Goal: Task Accomplishment & Management: Complete application form

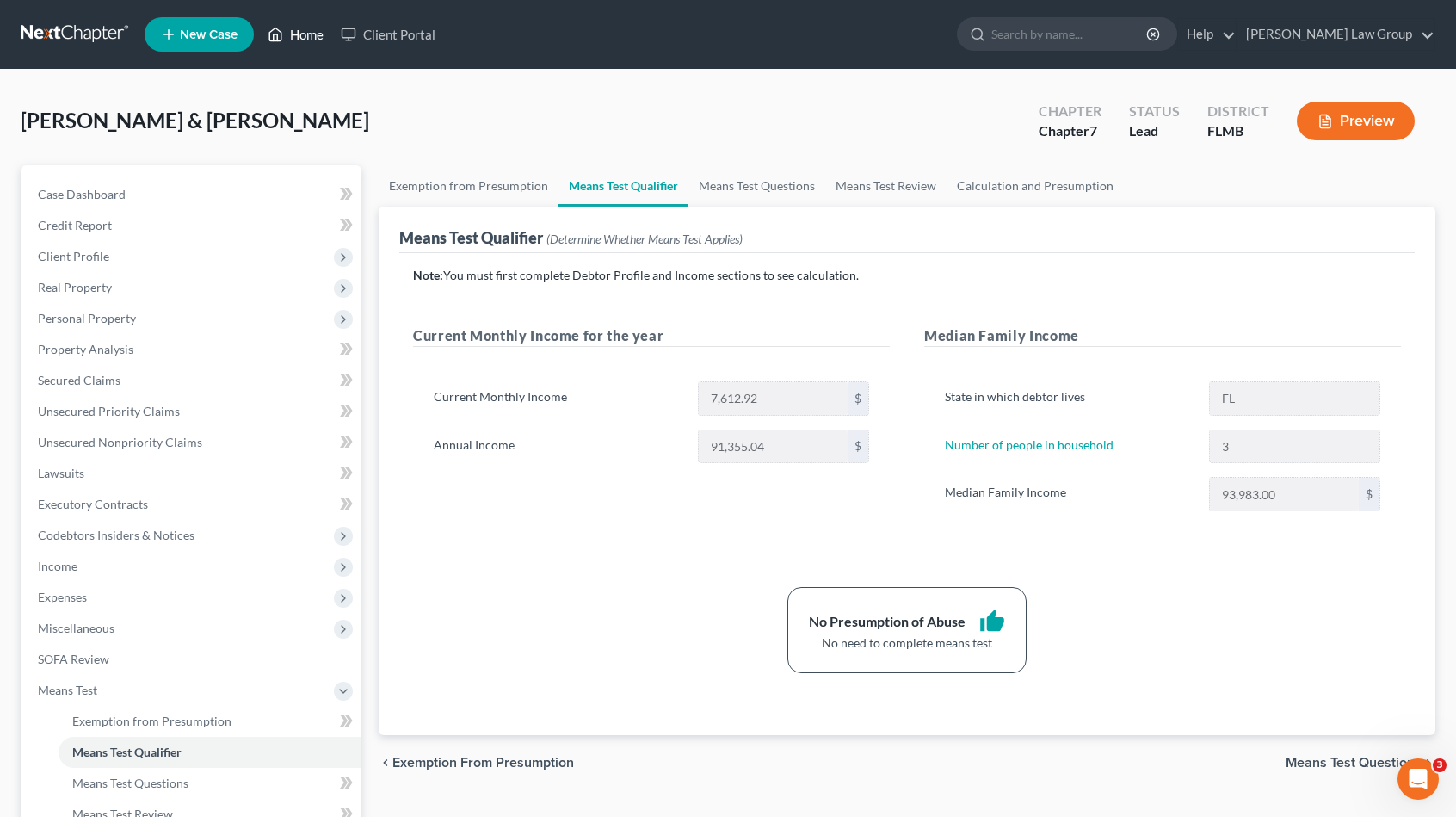
click at [318, 34] on link "Home" at bounding box center [295, 35] width 73 height 31
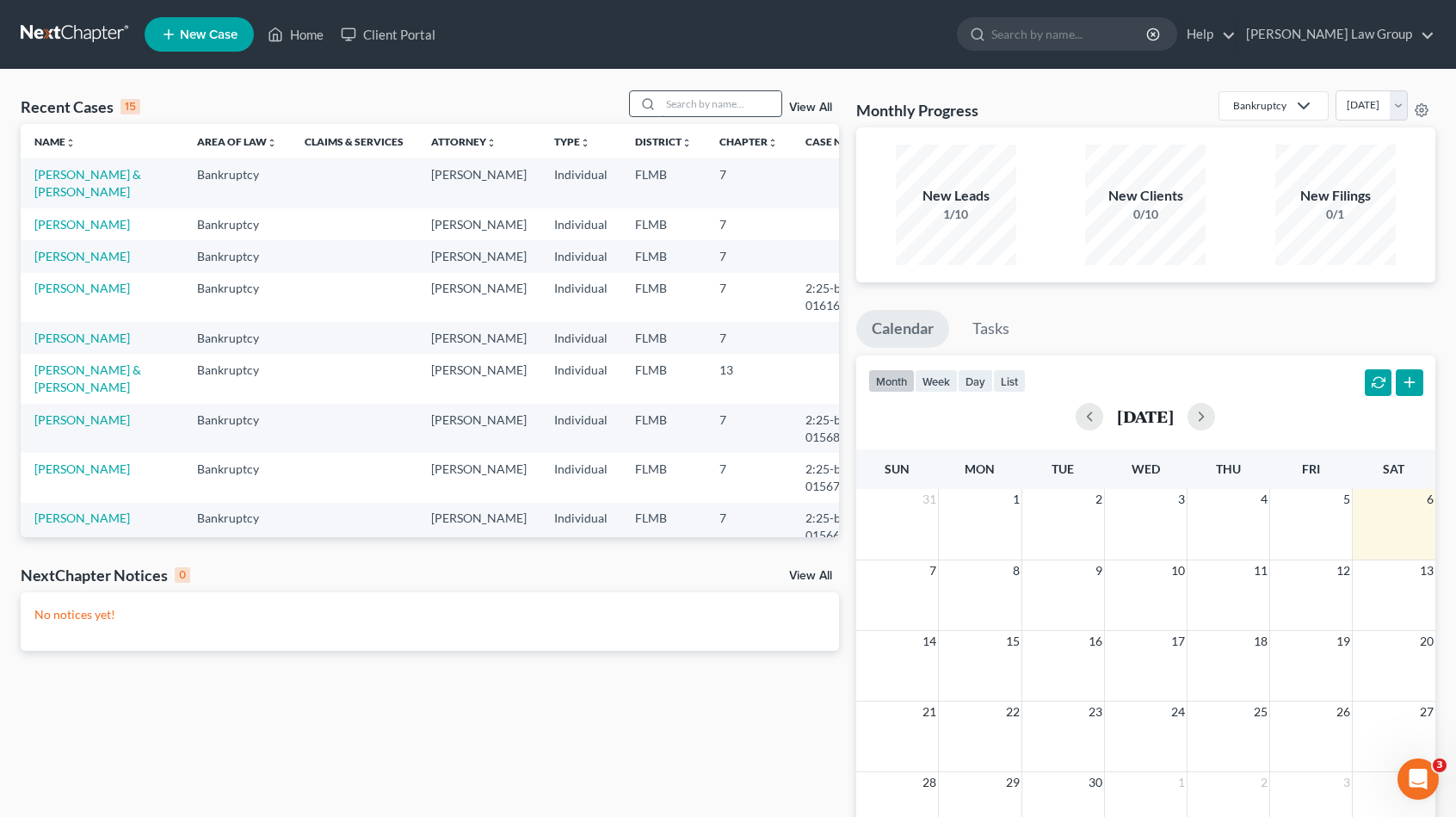
drag, startPoint x: 699, startPoint y: 105, endPoint x: 721, endPoint y: 91, distance: 26.1
click at [700, 102] on input "search" at bounding box center [721, 104] width 120 height 25
type input "[PERSON_NAME]"
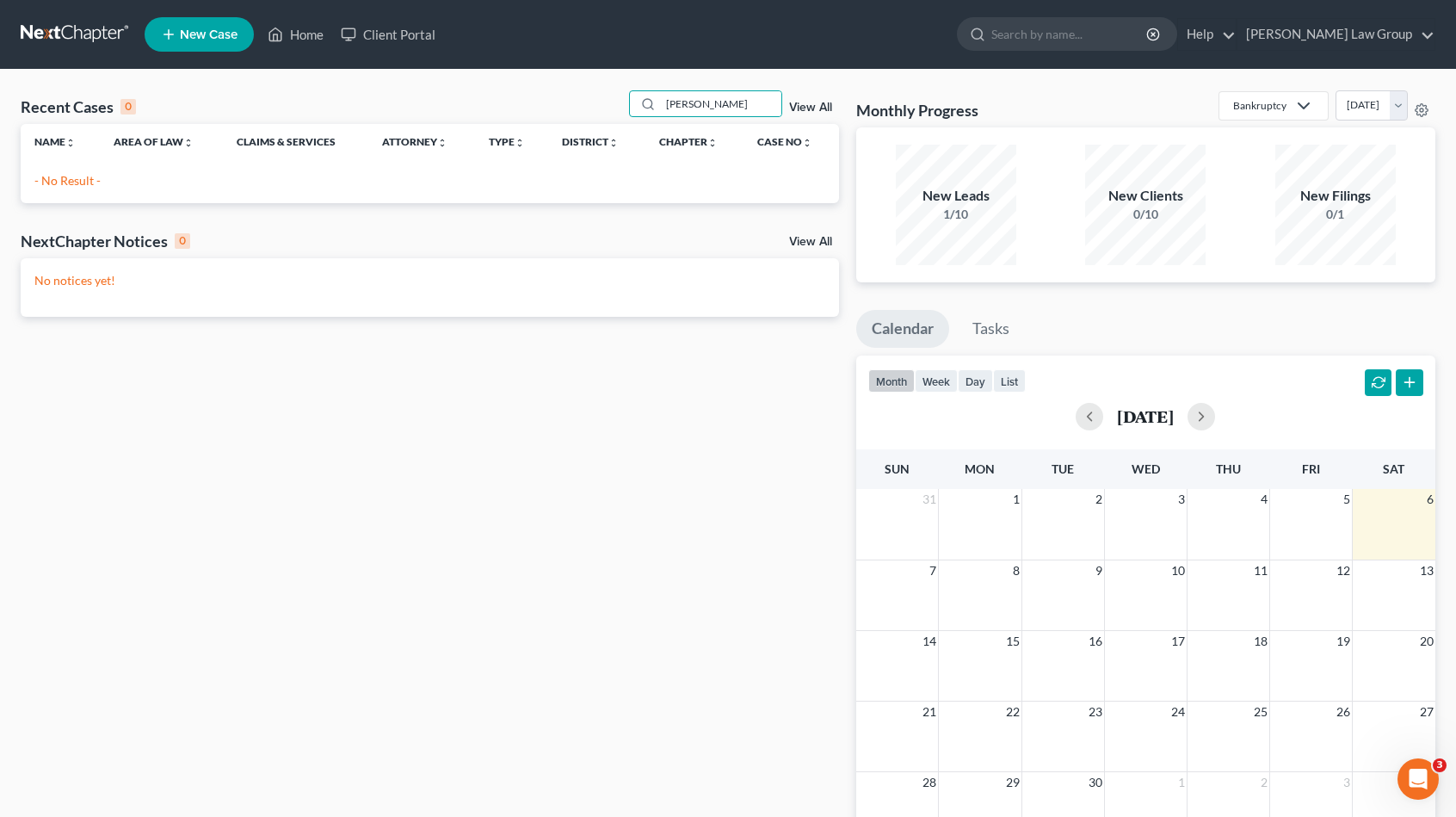
click at [208, 38] on span "New Case" at bounding box center [209, 35] width 58 height 13
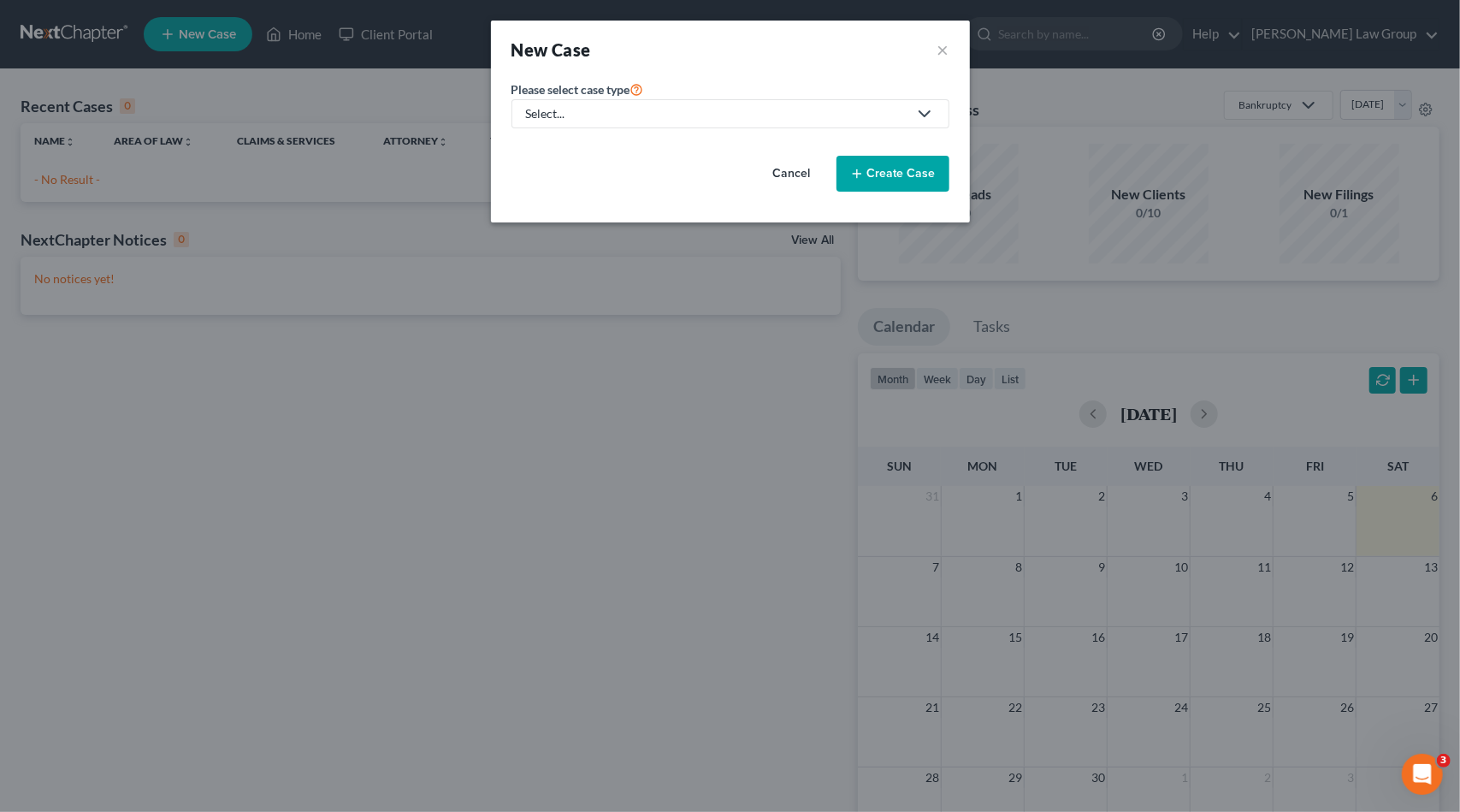
click at [652, 110] on div "Select..." at bounding box center [717, 114] width 382 height 17
click at [581, 148] on div "Bankruptcy" at bounding box center [609, 148] width 164 height 17
select select "15"
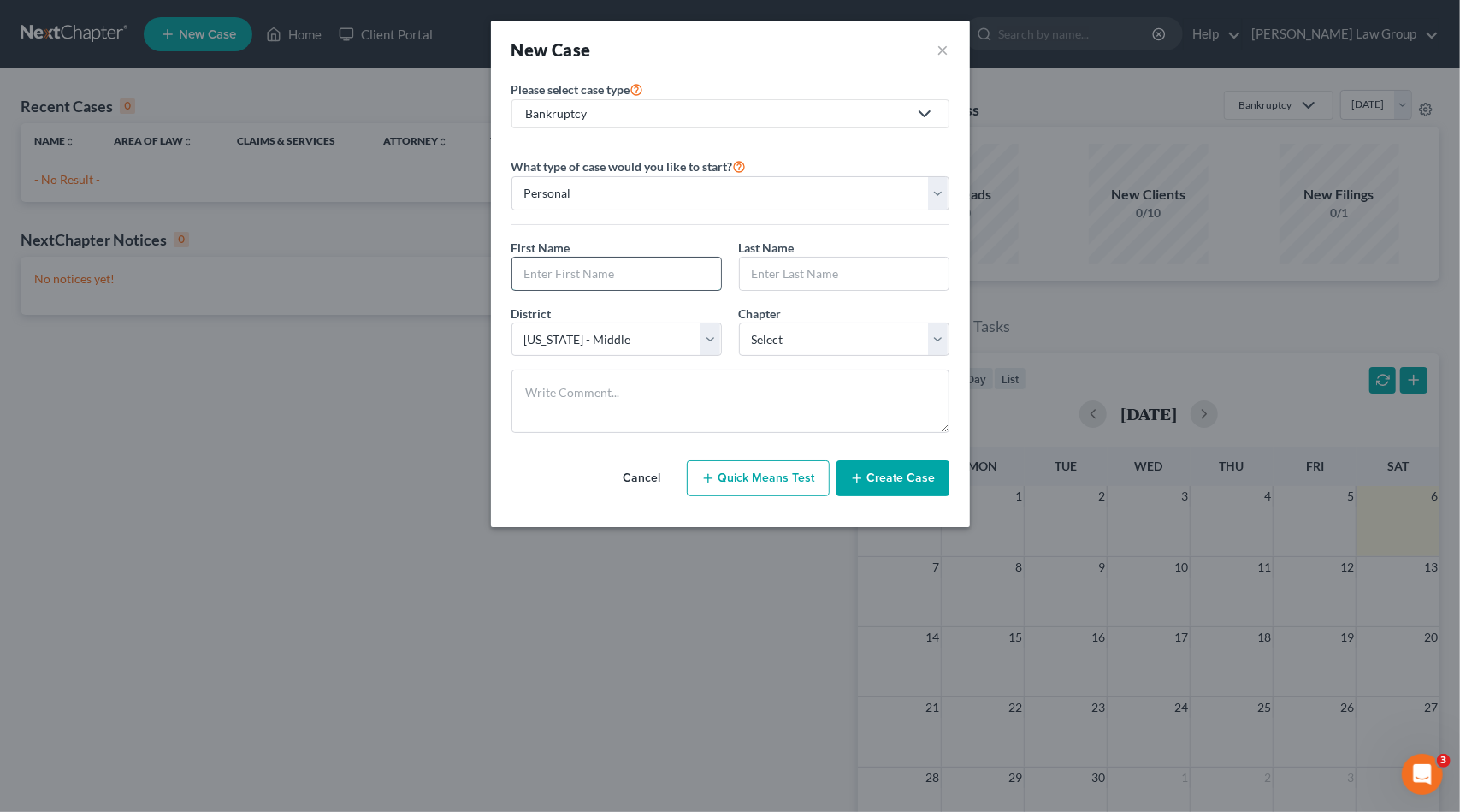
click at [601, 278] on input "text" at bounding box center [617, 274] width 209 height 33
type input "[PERSON_NAME]"
click at [767, 338] on select "Select 7 11 12 13" at bounding box center [845, 340] width 210 height 34
select select "0"
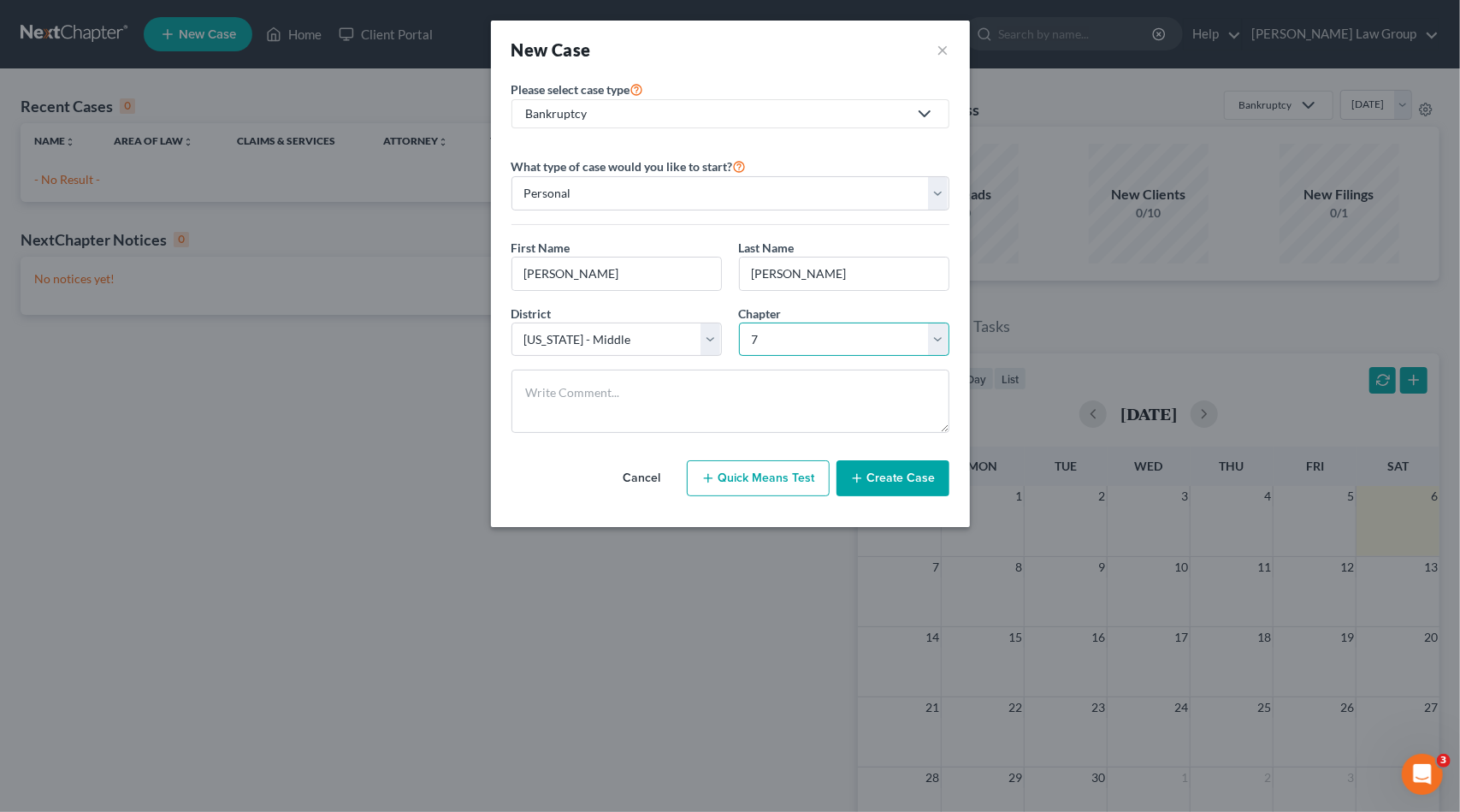
click at [740, 322] on select "Select 7 11 12 13" at bounding box center [845, 340] width 210 height 34
click at [879, 481] on button "Create Case" at bounding box center [894, 478] width 113 height 36
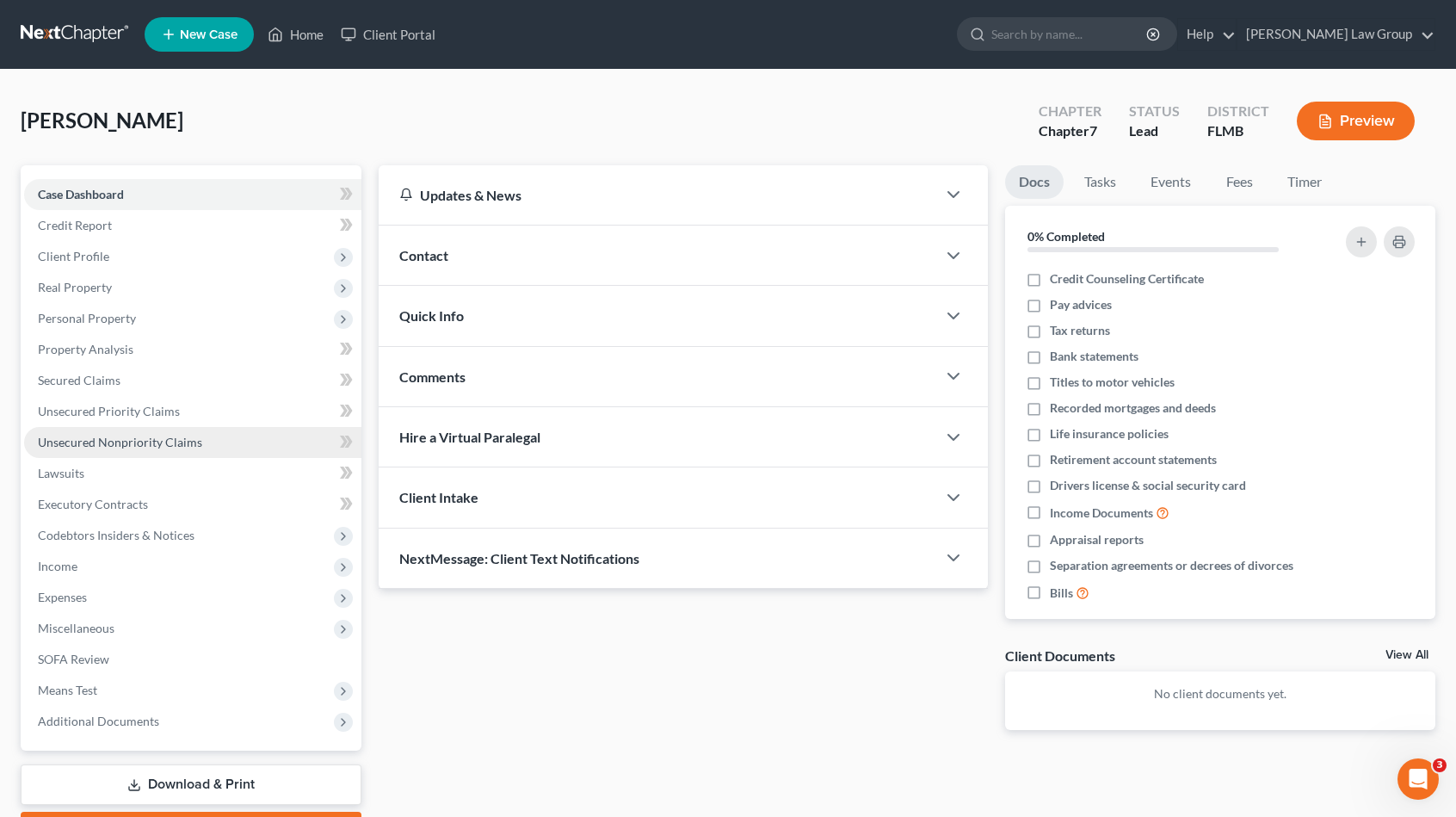
click at [200, 442] on link "Unsecured Nonpriority Claims" at bounding box center [192, 443] width 338 height 31
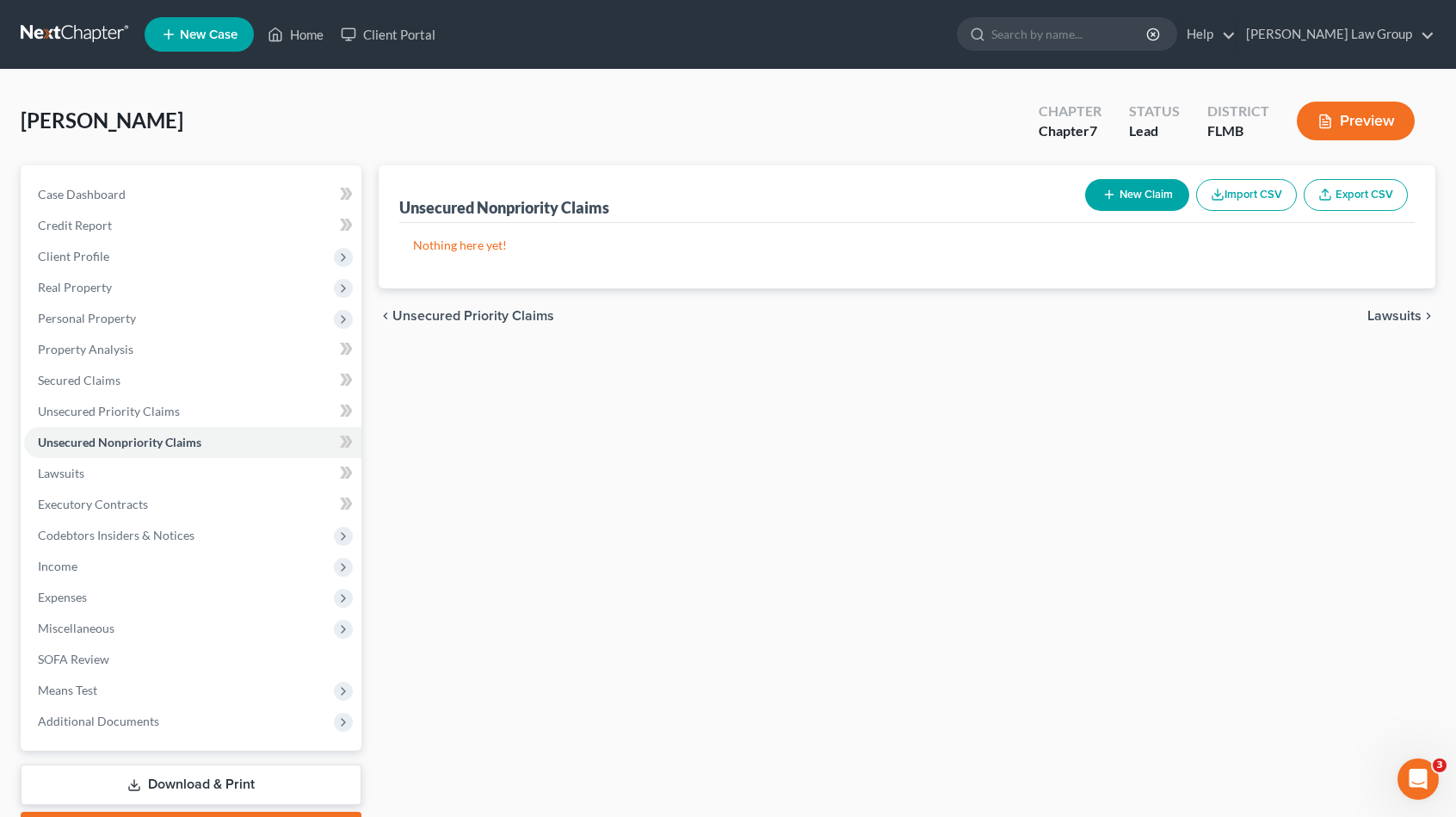
click at [1138, 190] on button "New Claim" at bounding box center [1137, 194] width 104 height 32
select select "0"
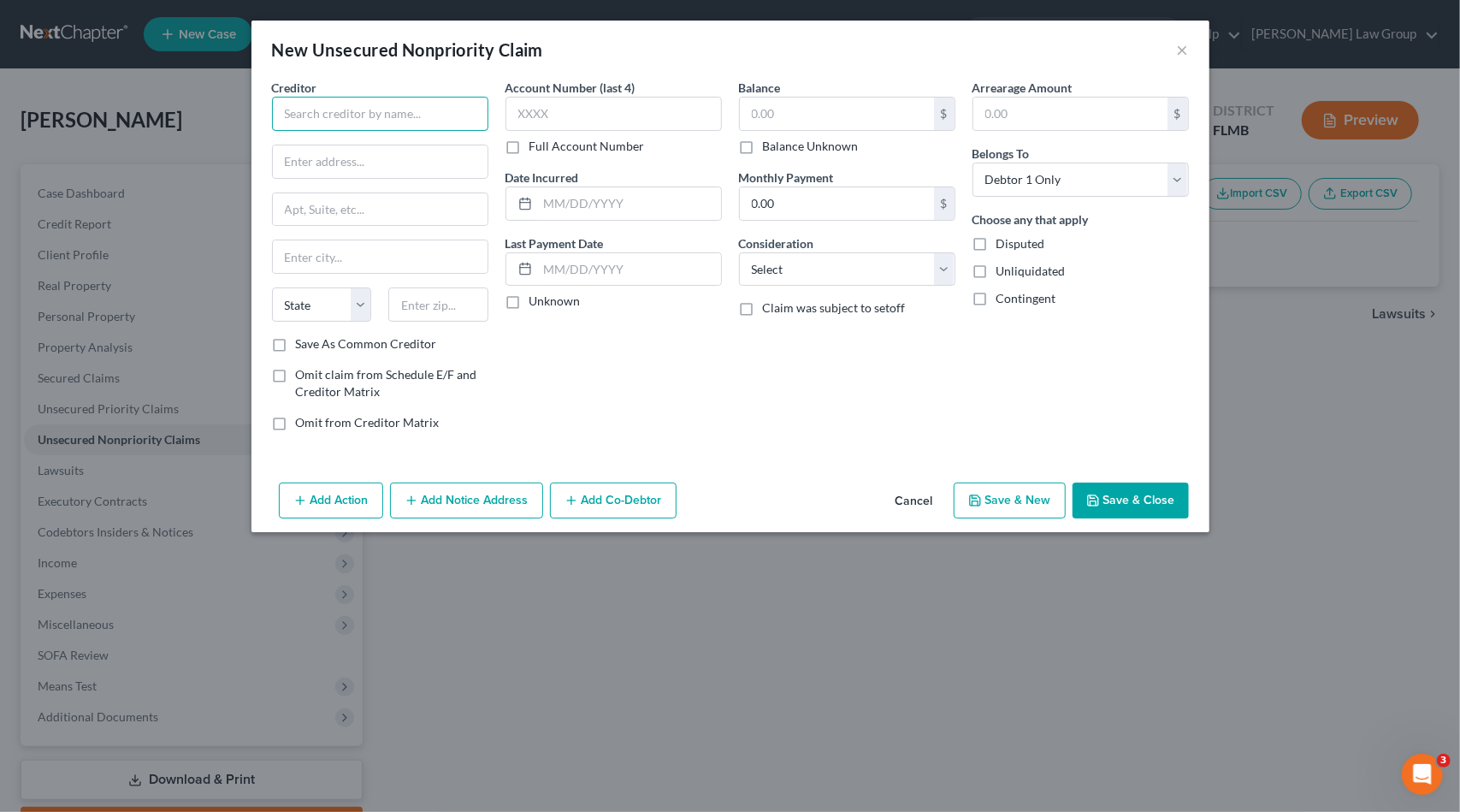
click at [385, 121] on input "text" at bounding box center [380, 114] width 216 height 34
drag, startPoint x: 327, startPoint y: 151, endPoint x: 533, endPoint y: 143, distance: 206.2
click at [326, 152] on div "P.O. [STREET_ADDRESS]" at bounding box center [375, 159] width 178 height 14
type input "Suncoast Credit Union"
type input "P.O. Box 11904"
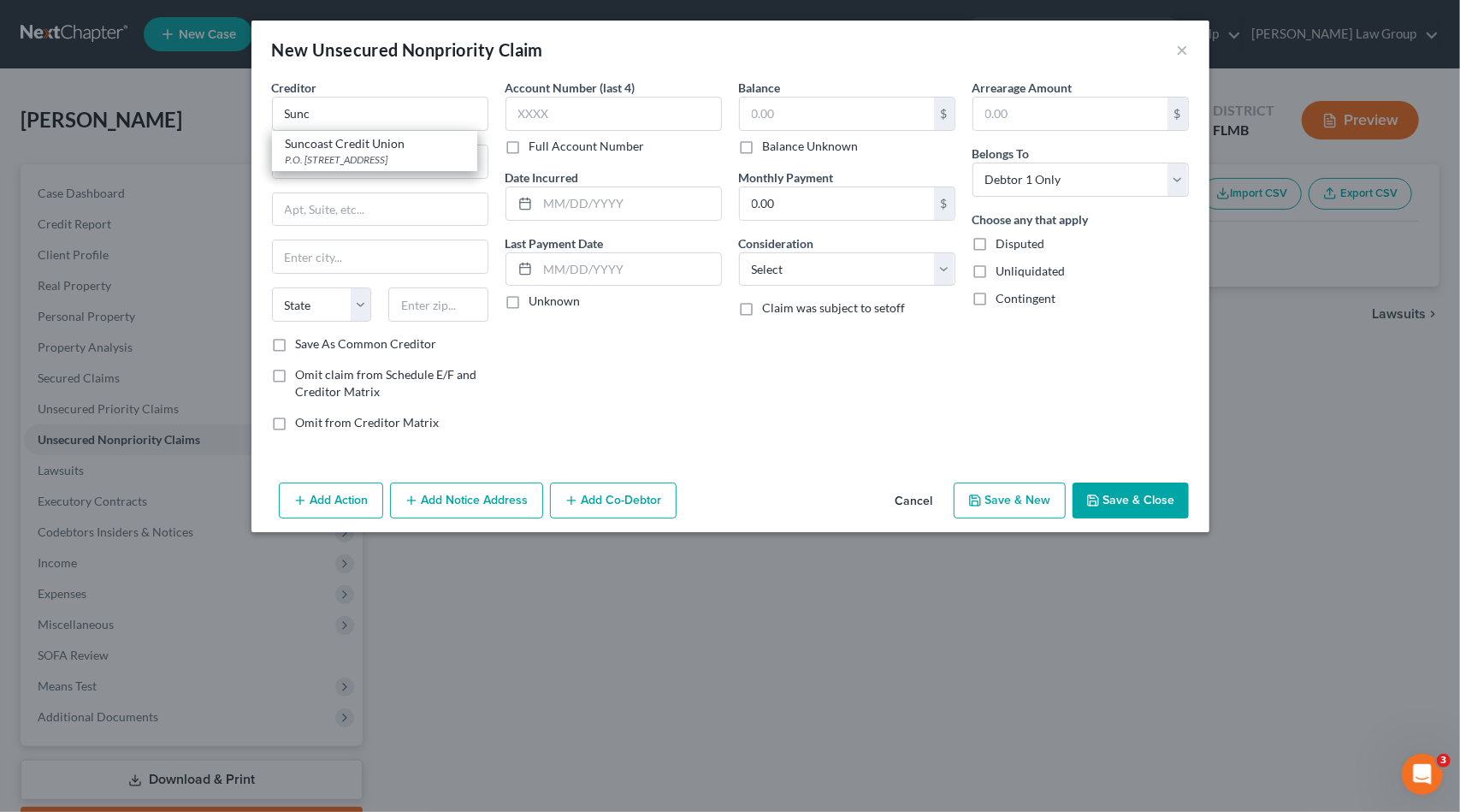
type input "[GEOGRAPHIC_DATA]"
select select "9"
type input "33680-0000"
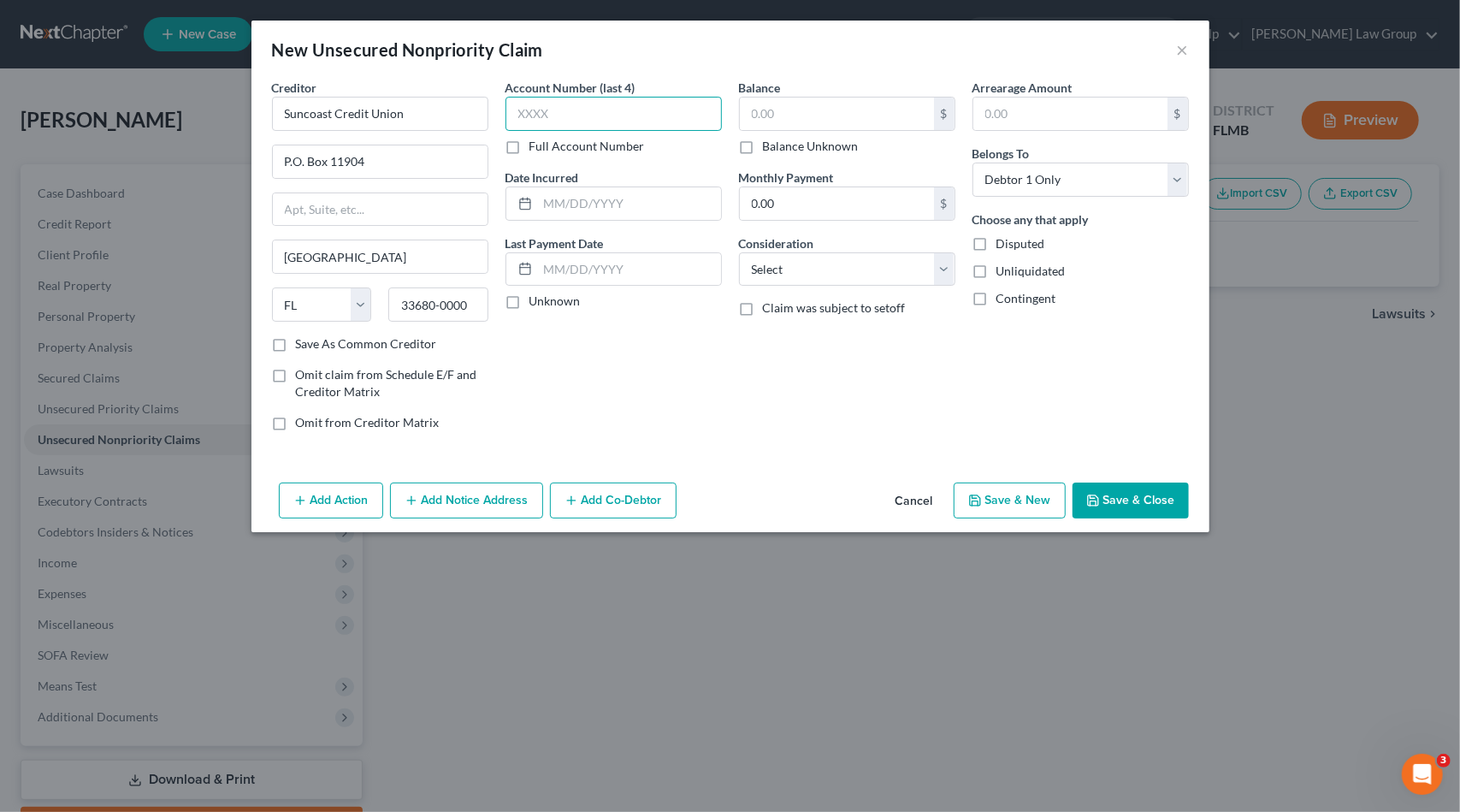
click at [590, 107] on input "text" at bounding box center [613, 114] width 216 height 34
click at [553, 119] on input "8" at bounding box center [613, 114] width 216 height 34
type input "8518"
click at [865, 114] on input "text" at bounding box center [836, 114] width 194 height 33
type input "20,579.11"
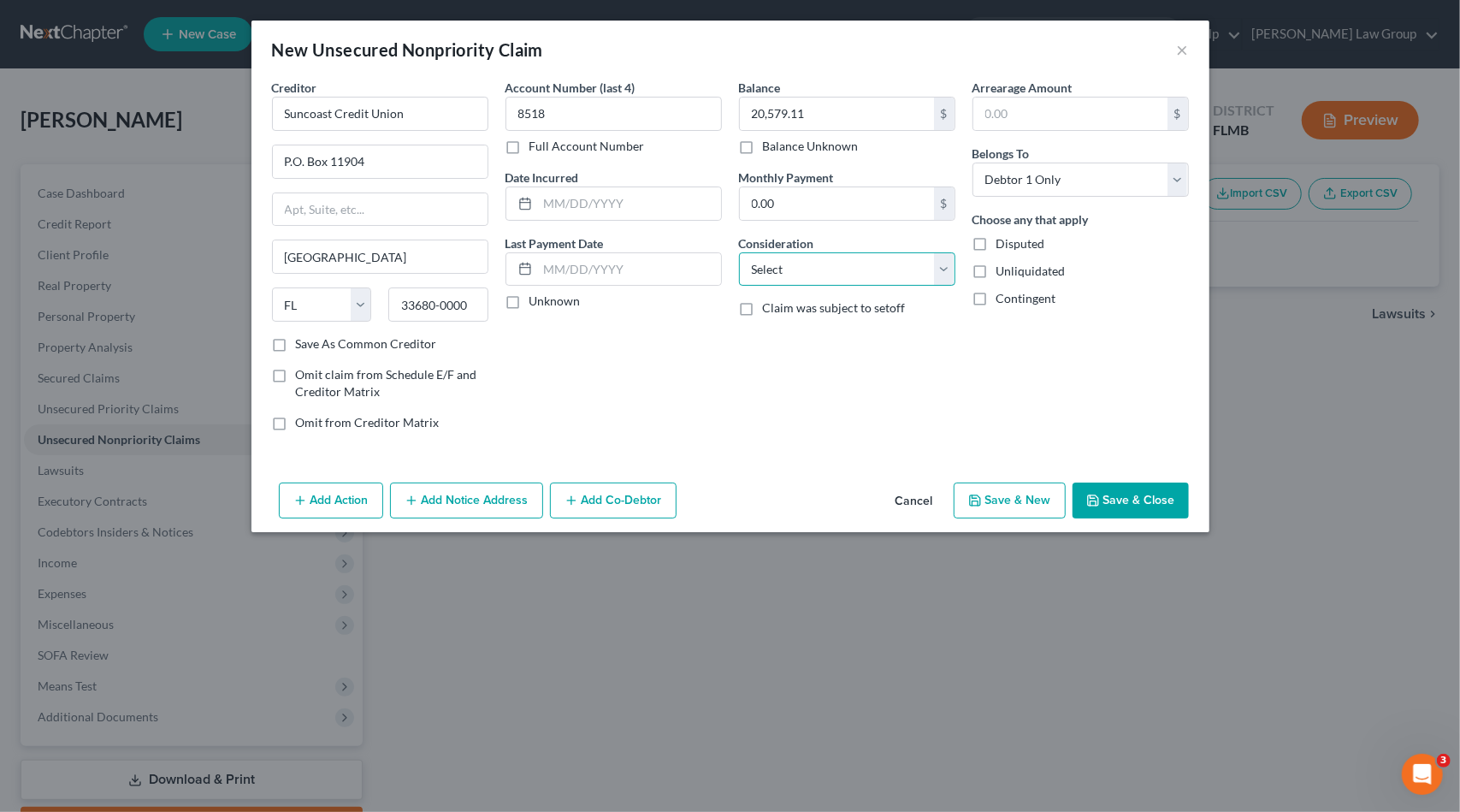
click at [846, 279] on select "Select Cable / Satellite Services Collection Agency Credit Card Debt Debt Couns…" at bounding box center [848, 270] width 216 height 34
select select "2"
click at [740, 252] on select "Select Cable / Satellite Services Collection Agency Credit Card Debt Debt Couns…" at bounding box center [848, 270] width 216 height 34
click at [1131, 494] on button "Save & Close" at bounding box center [1131, 500] width 117 height 36
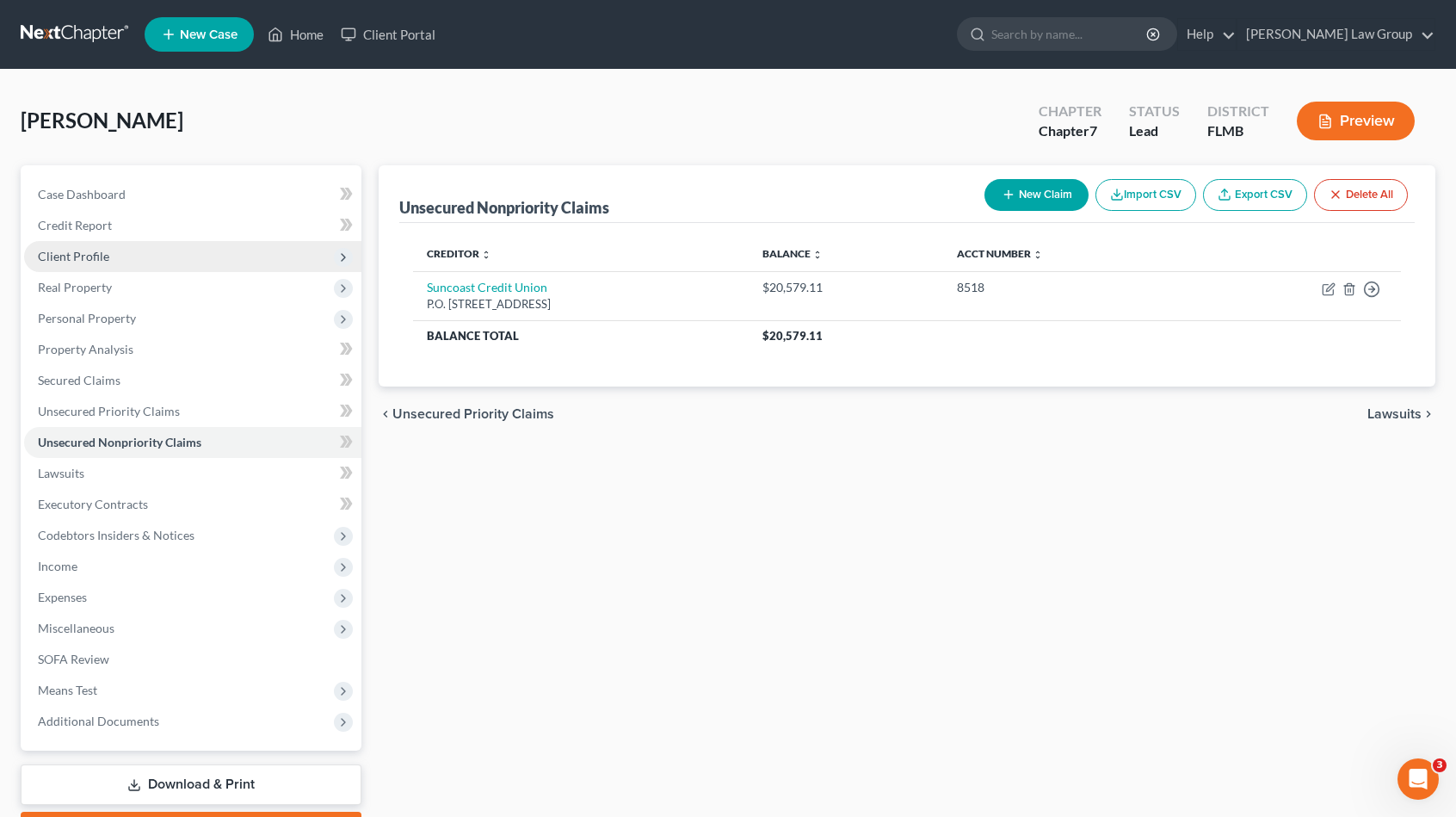
click at [159, 247] on span "Client Profile" at bounding box center [192, 256] width 338 height 31
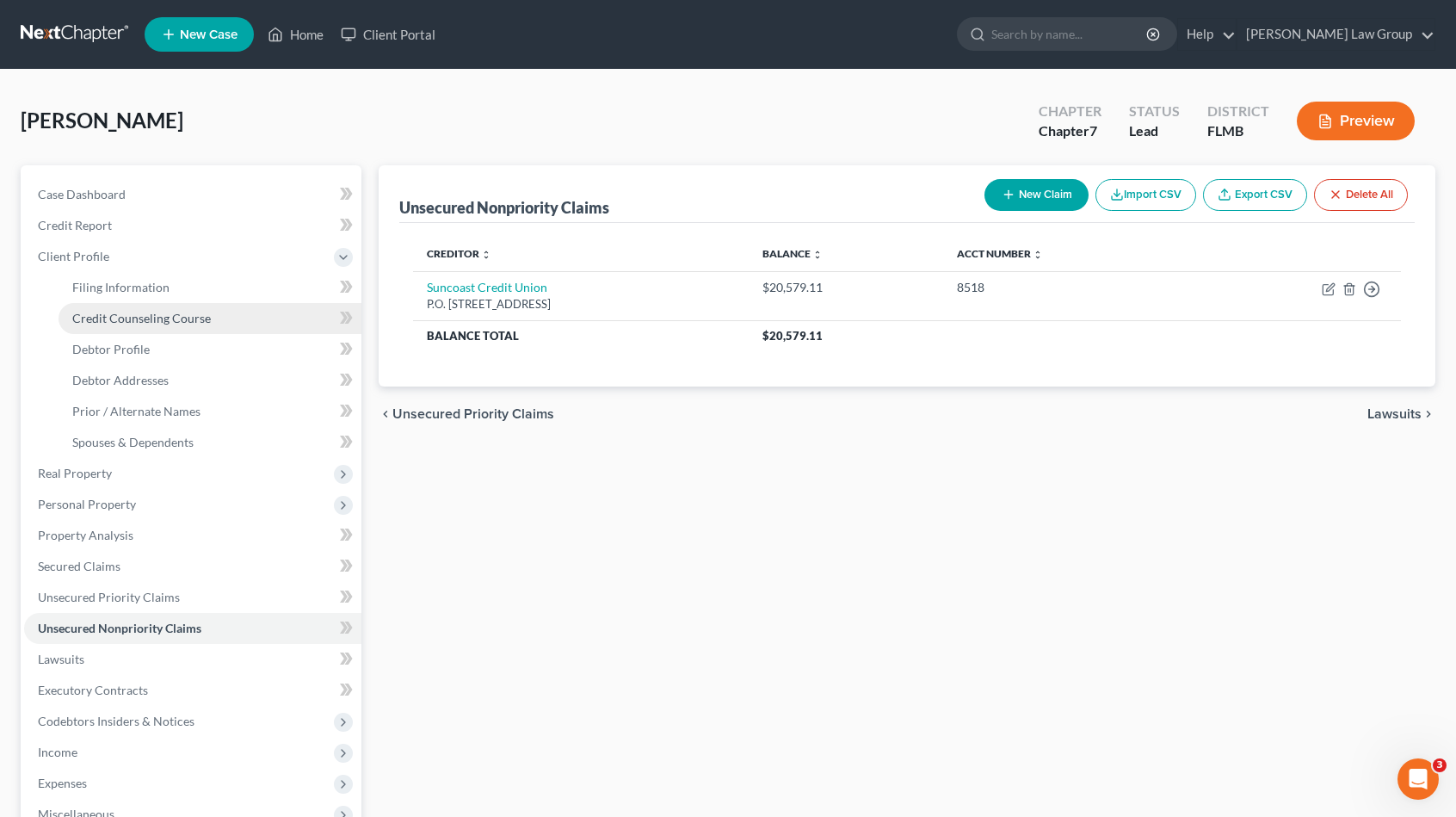
click at [167, 311] on span "Credit Counseling Course" at bounding box center [141, 318] width 139 height 14
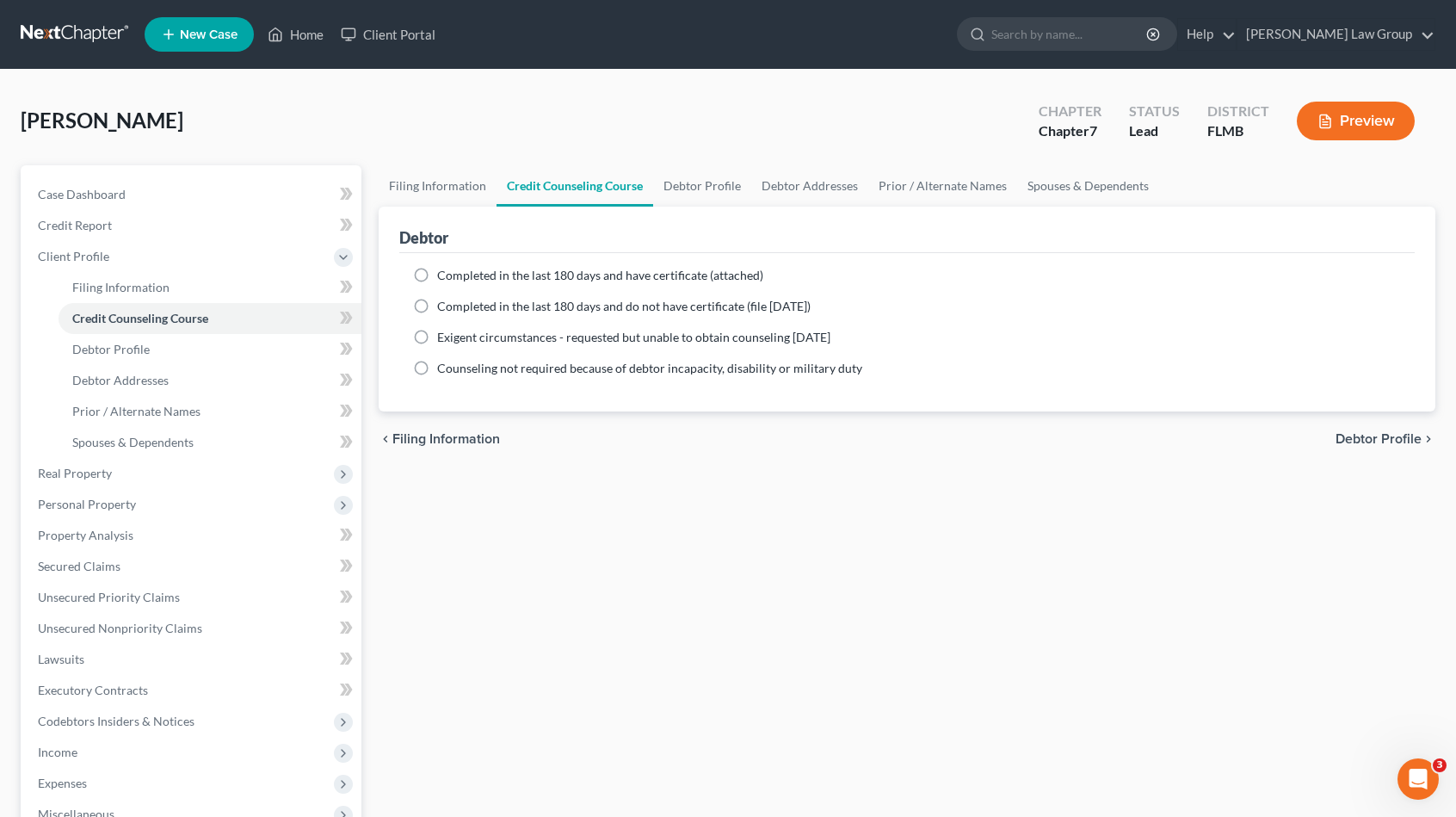
click at [635, 270] on span "Completed in the last 180 days and have certificate (attached)" at bounding box center [600, 274] width 326 height 14
click at [455, 270] on input "Completed in the last 180 days and have certificate (attached)" at bounding box center [449, 272] width 12 height 12
radio input "true"
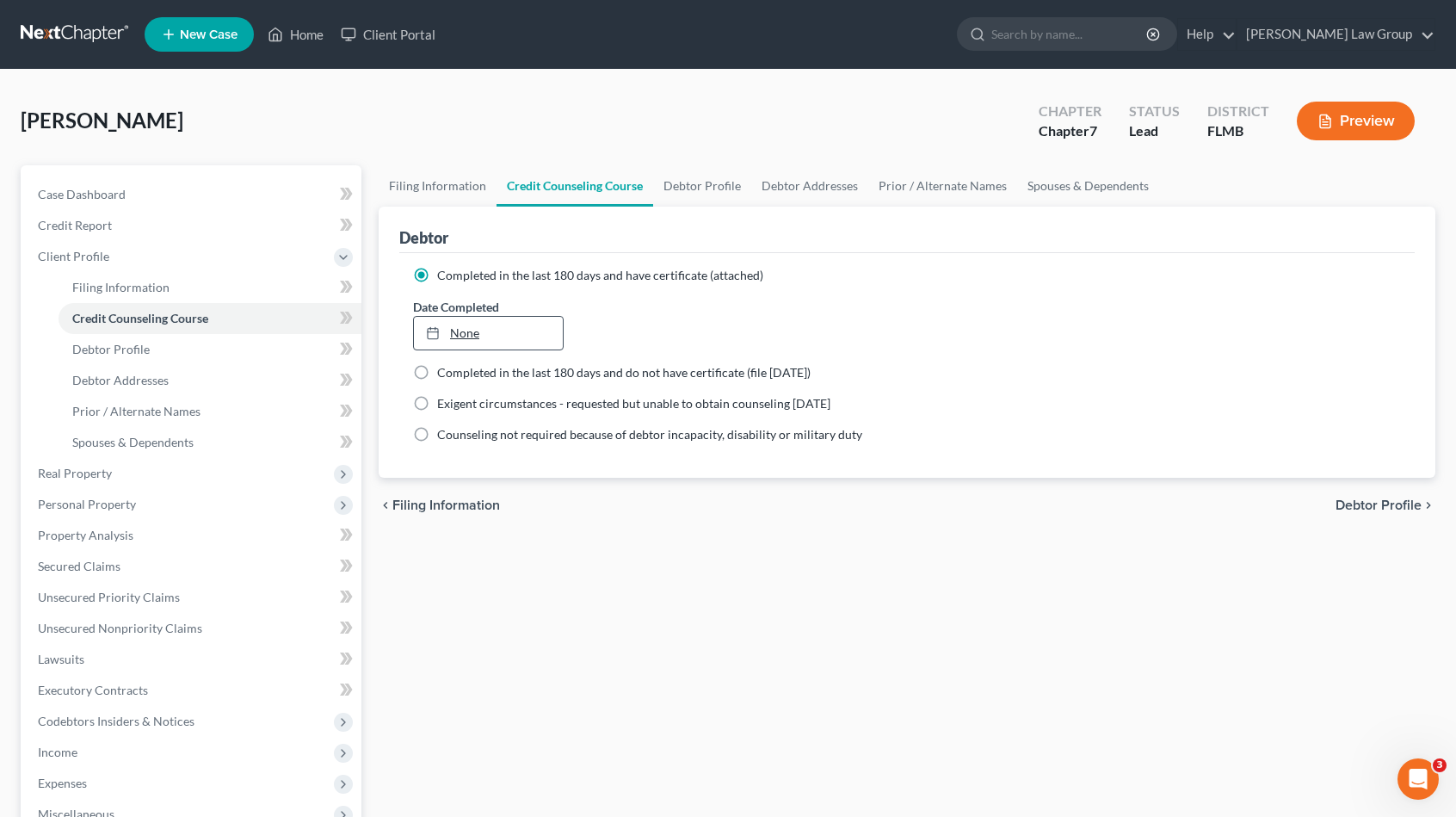
type input "[DATE]"
click at [519, 330] on link "None" at bounding box center [488, 333] width 149 height 33
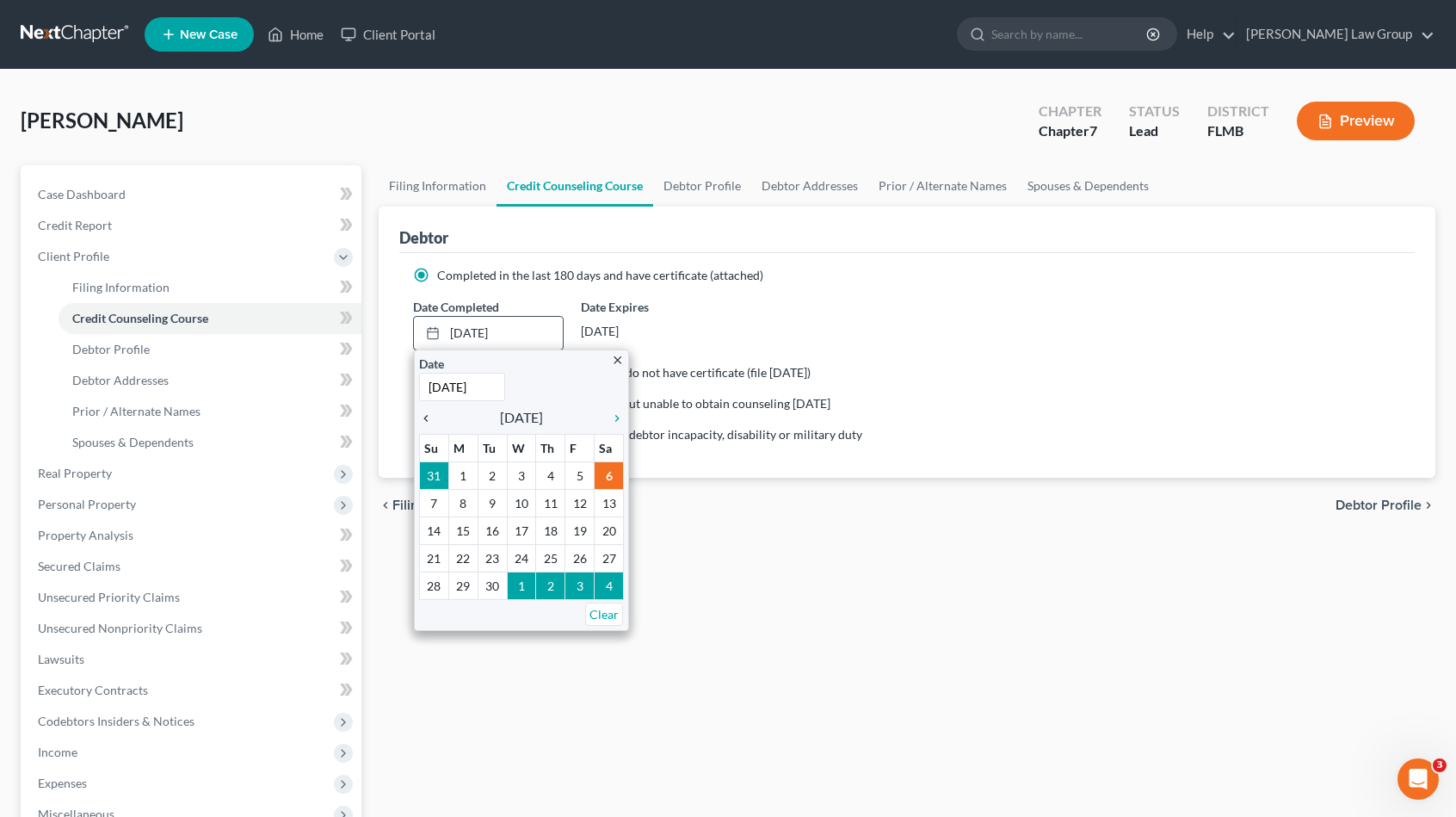
click at [423, 418] on icon "chevron_left" at bounding box center [429, 418] width 22 height 13
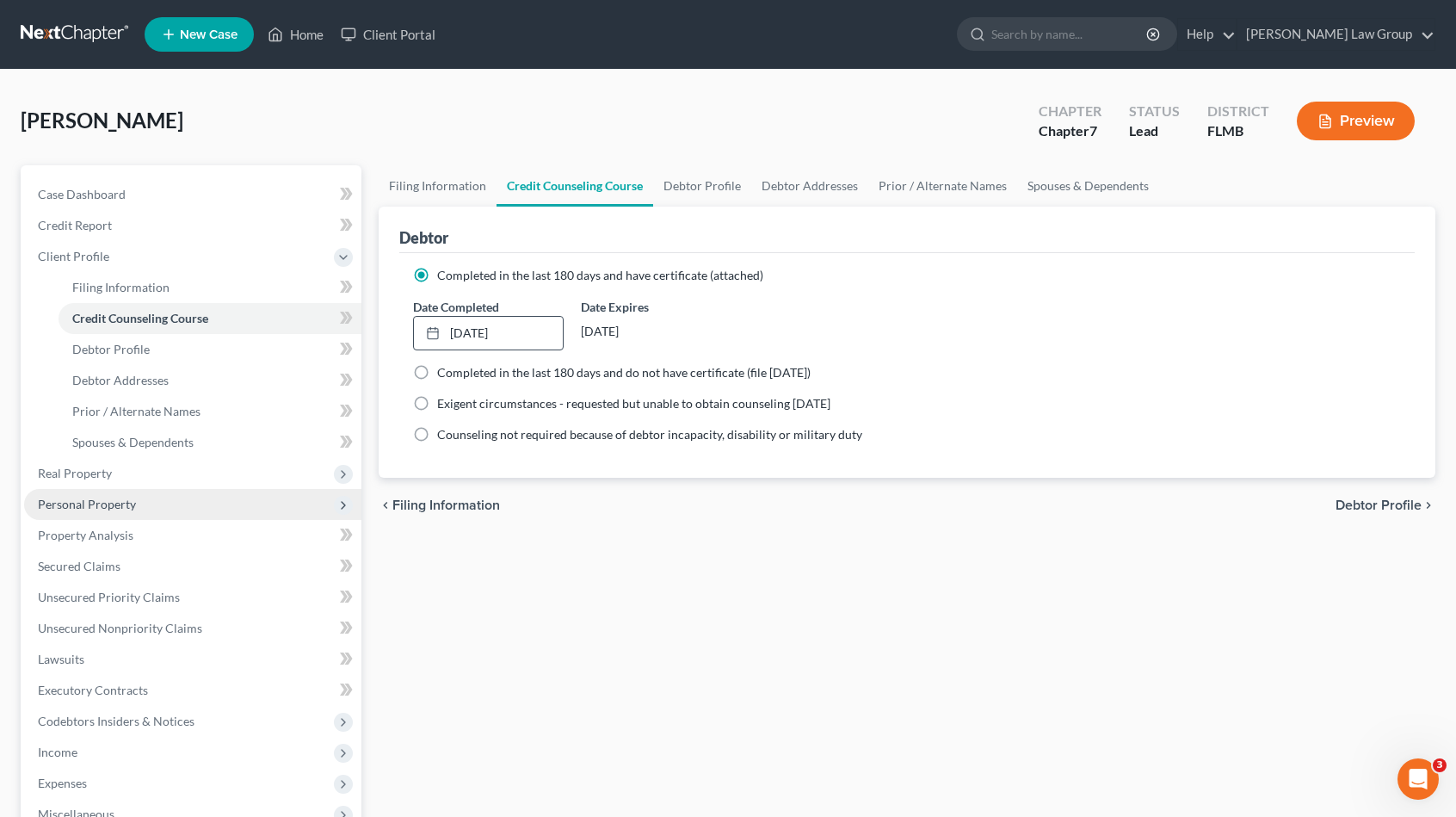
click at [154, 507] on span "Personal Property" at bounding box center [192, 504] width 338 height 31
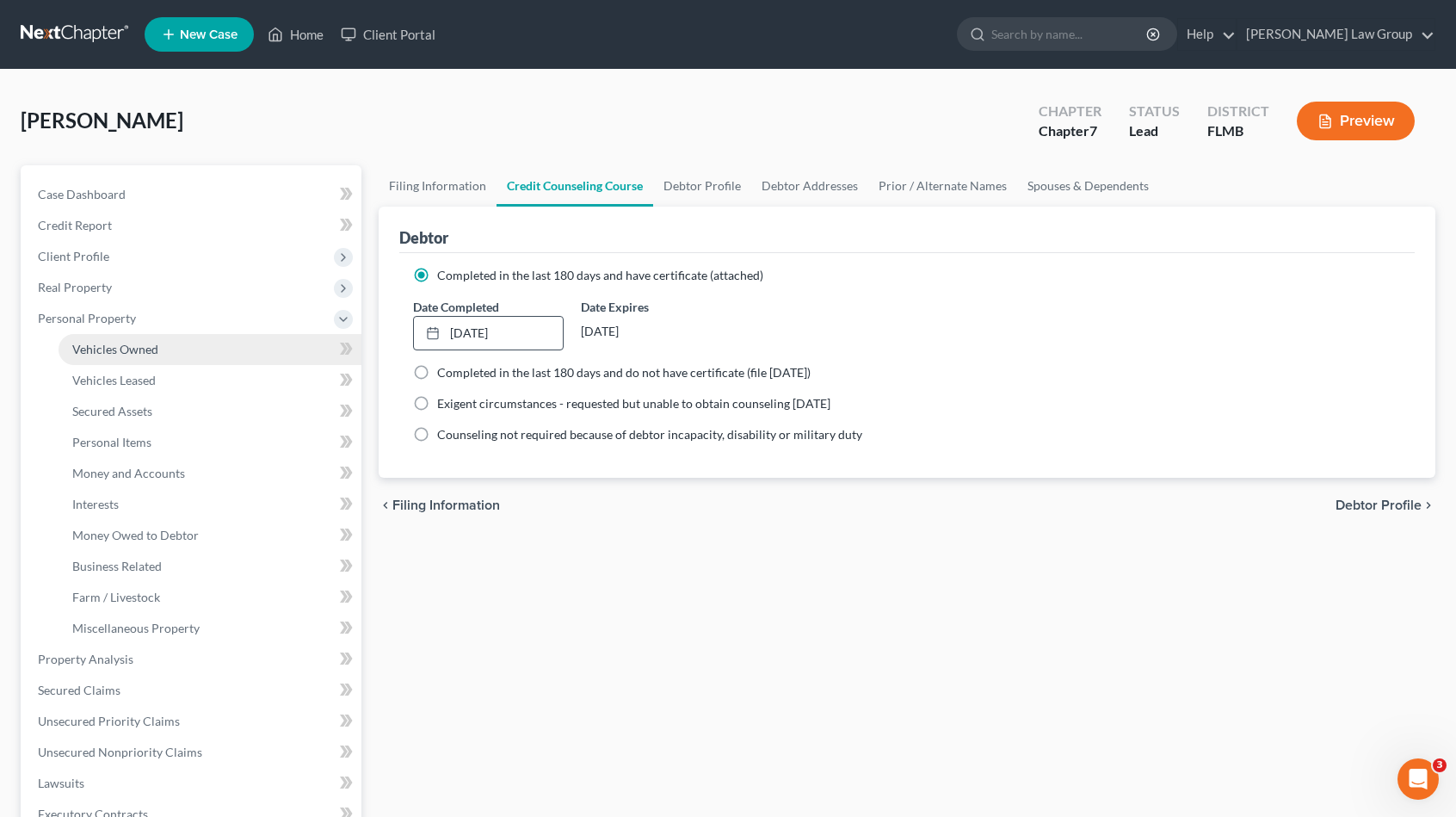
click at [159, 354] on link "Vehicles Owned" at bounding box center [210, 349] width 303 height 31
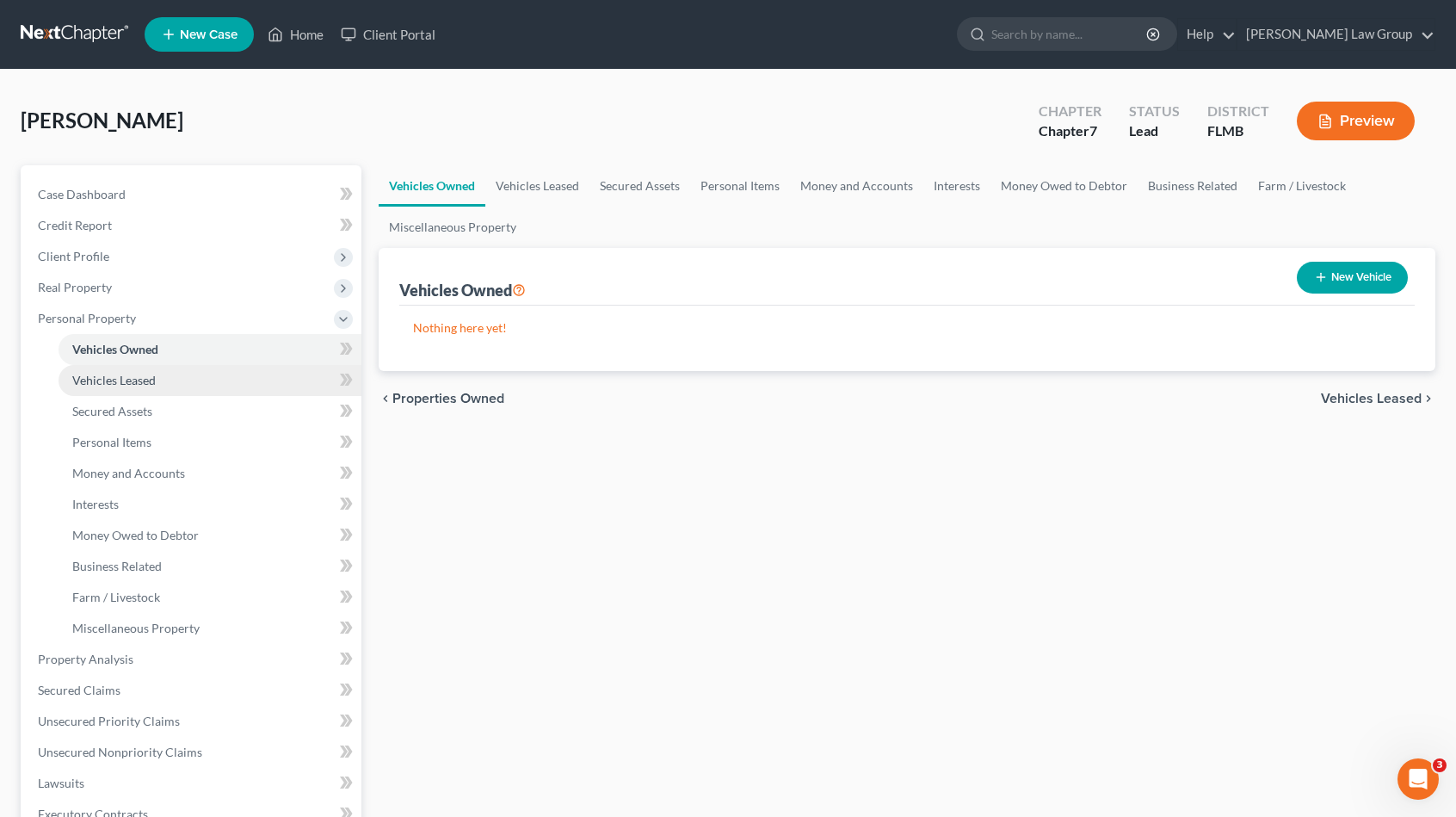
click at [157, 392] on link "Vehicles Leased" at bounding box center [210, 380] width 303 height 31
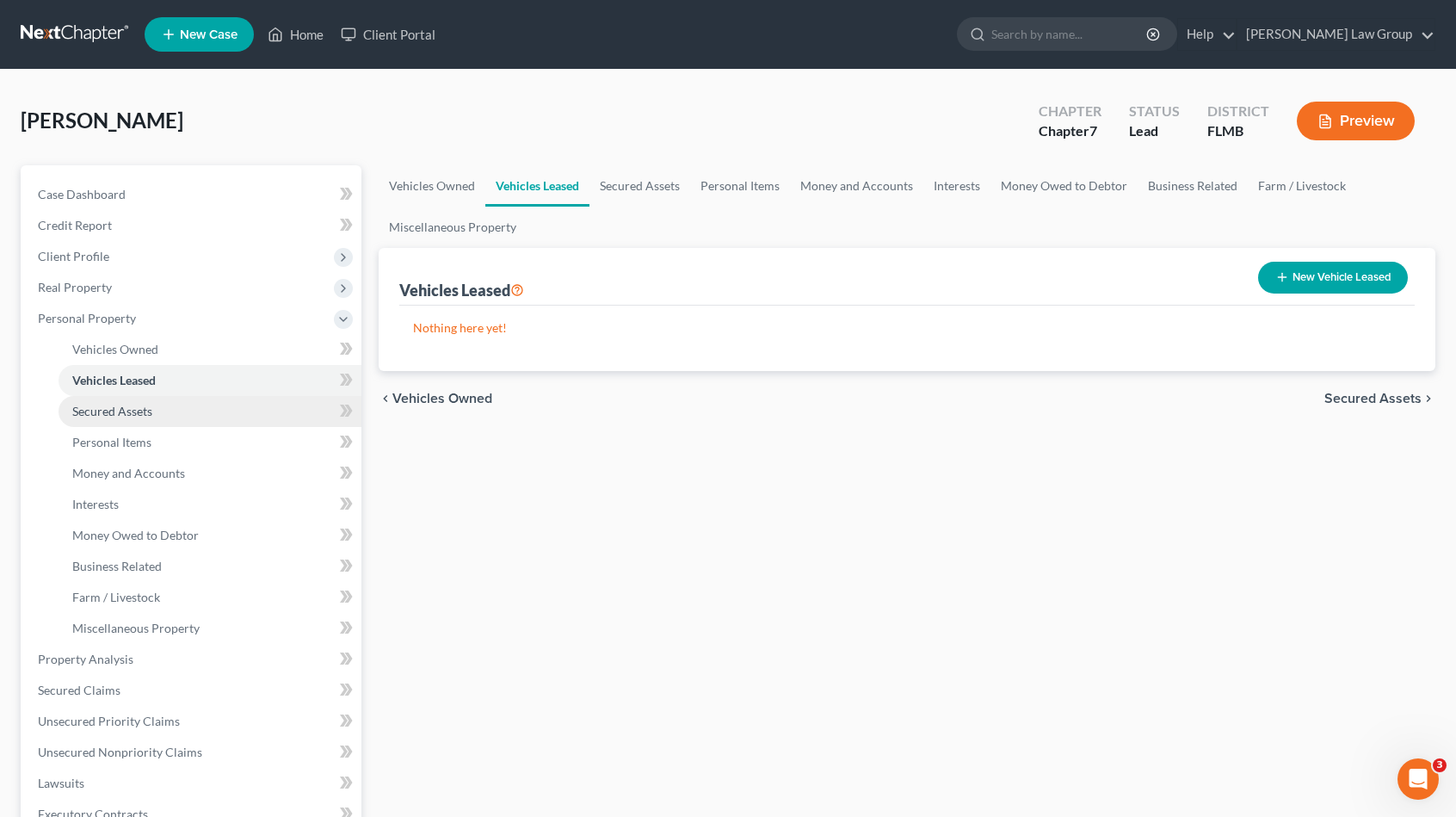
click at [153, 415] on link "Secured Assets" at bounding box center [210, 411] width 303 height 31
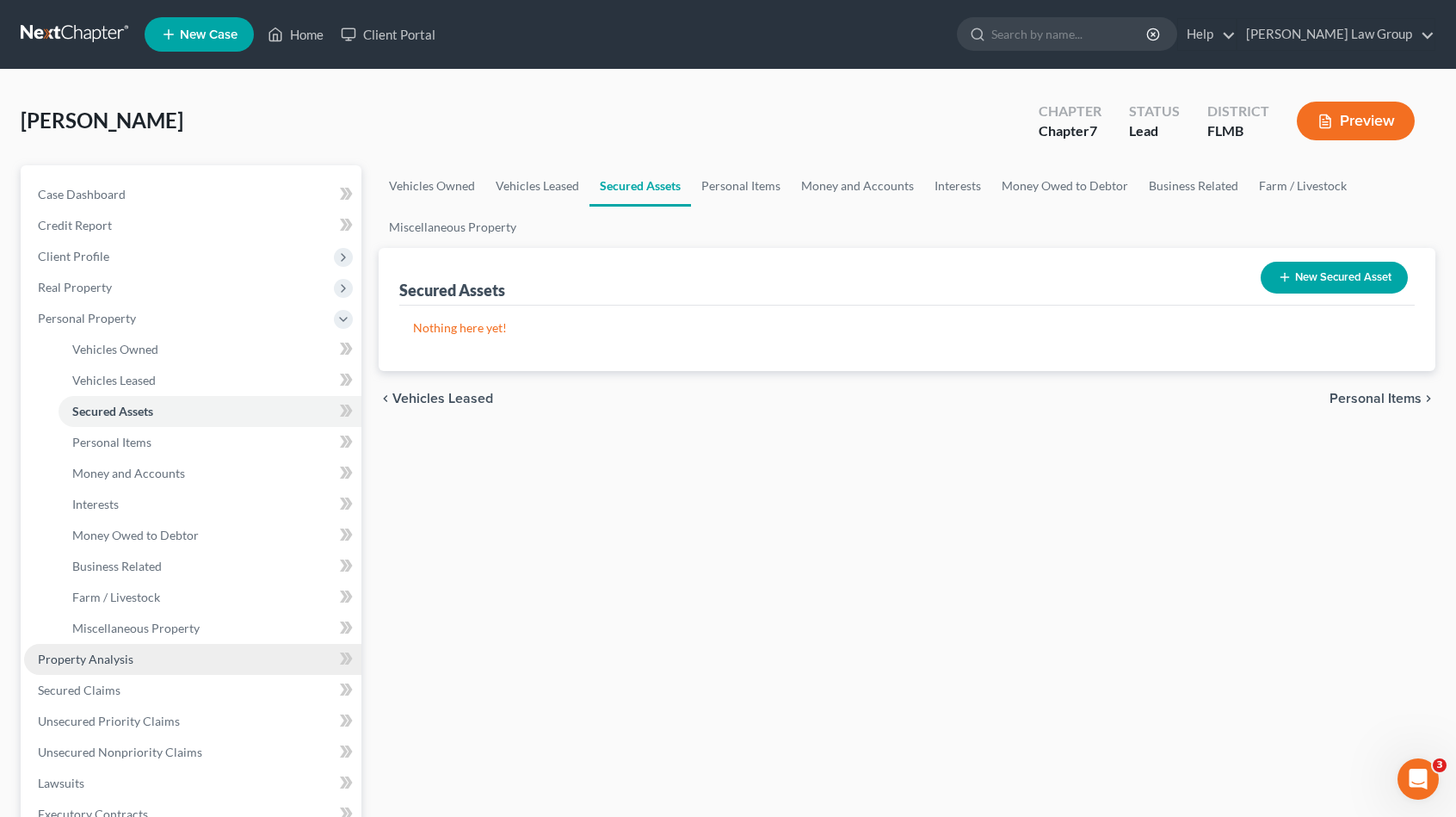
click at [110, 670] on link "Property Analysis" at bounding box center [192, 659] width 338 height 31
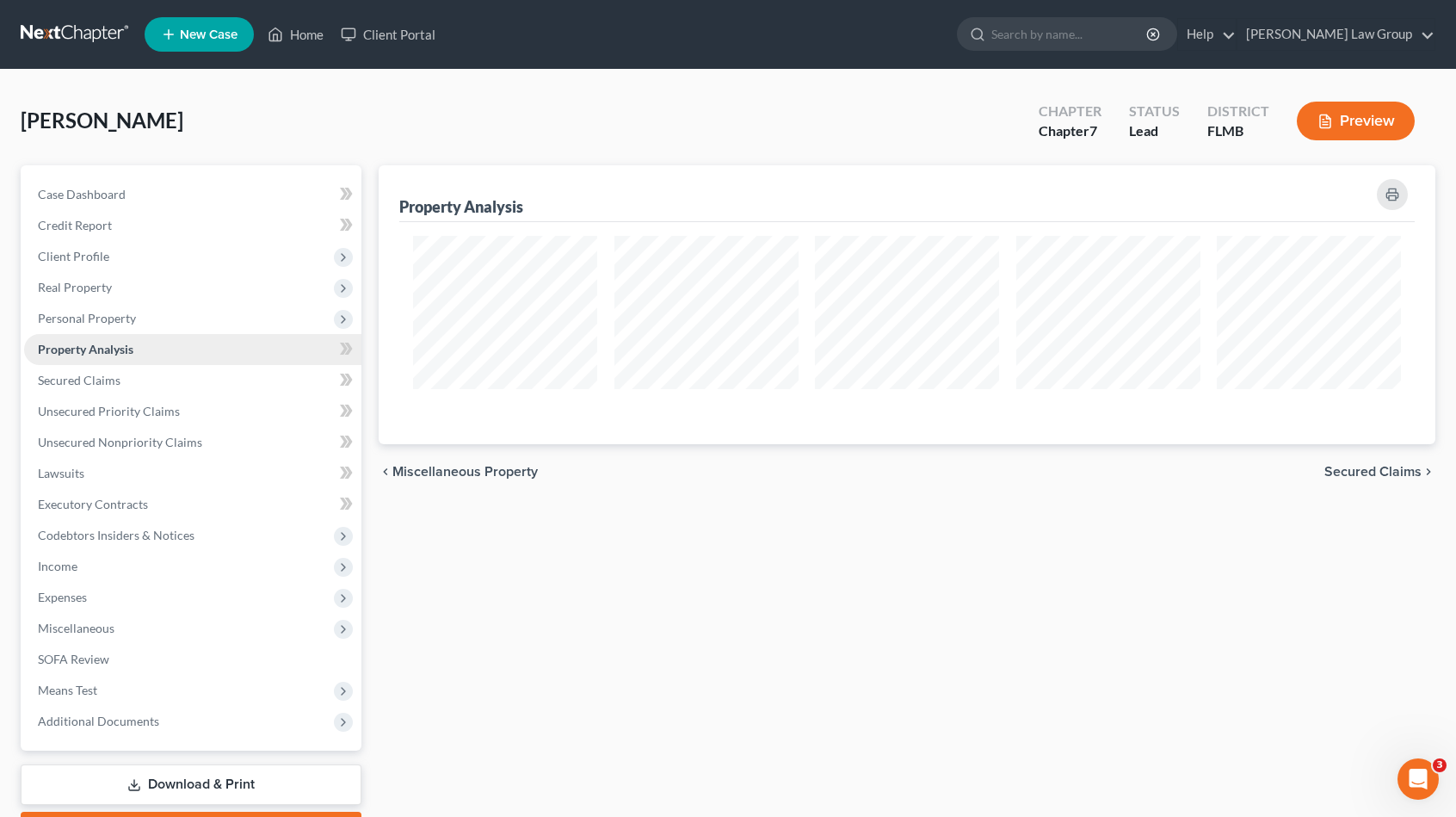
scroll to position [278, 1057]
click at [122, 197] on span "Case Dashboard" at bounding box center [81, 193] width 88 height 14
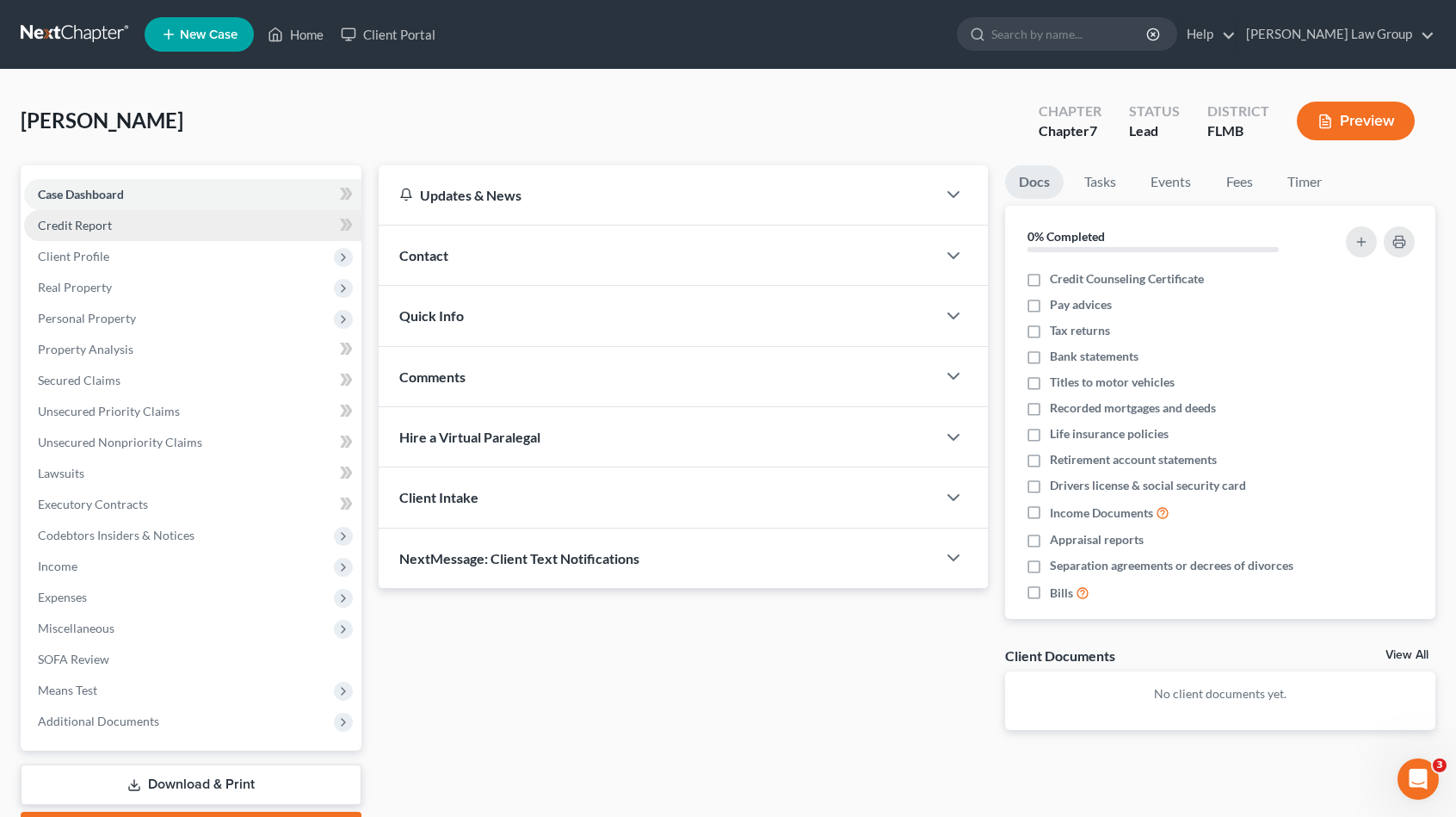
click at [122, 219] on link "Credit Report" at bounding box center [192, 225] width 338 height 31
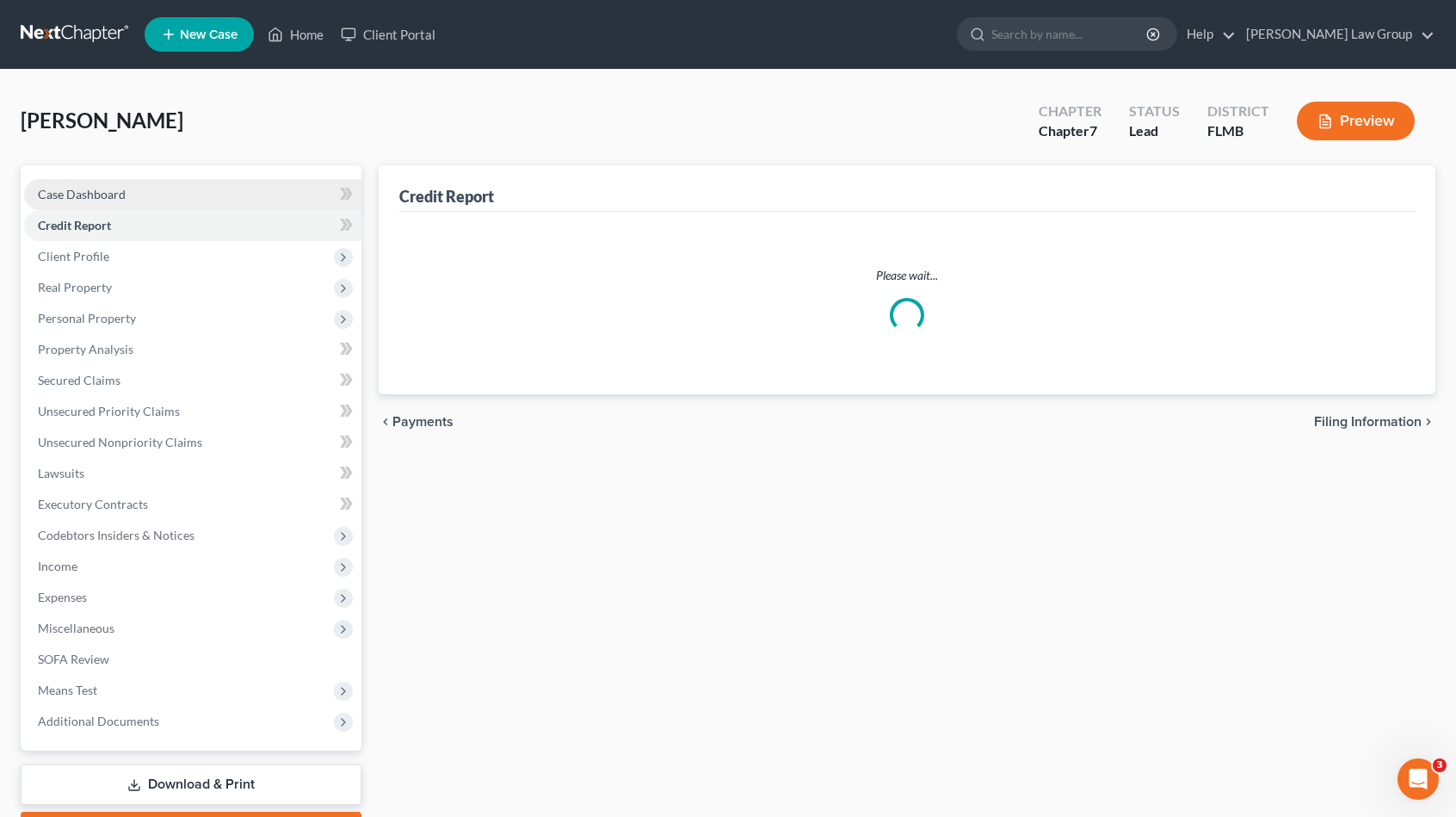
click at [120, 195] on span "Case Dashboard" at bounding box center [81, 193] width 88 height 14
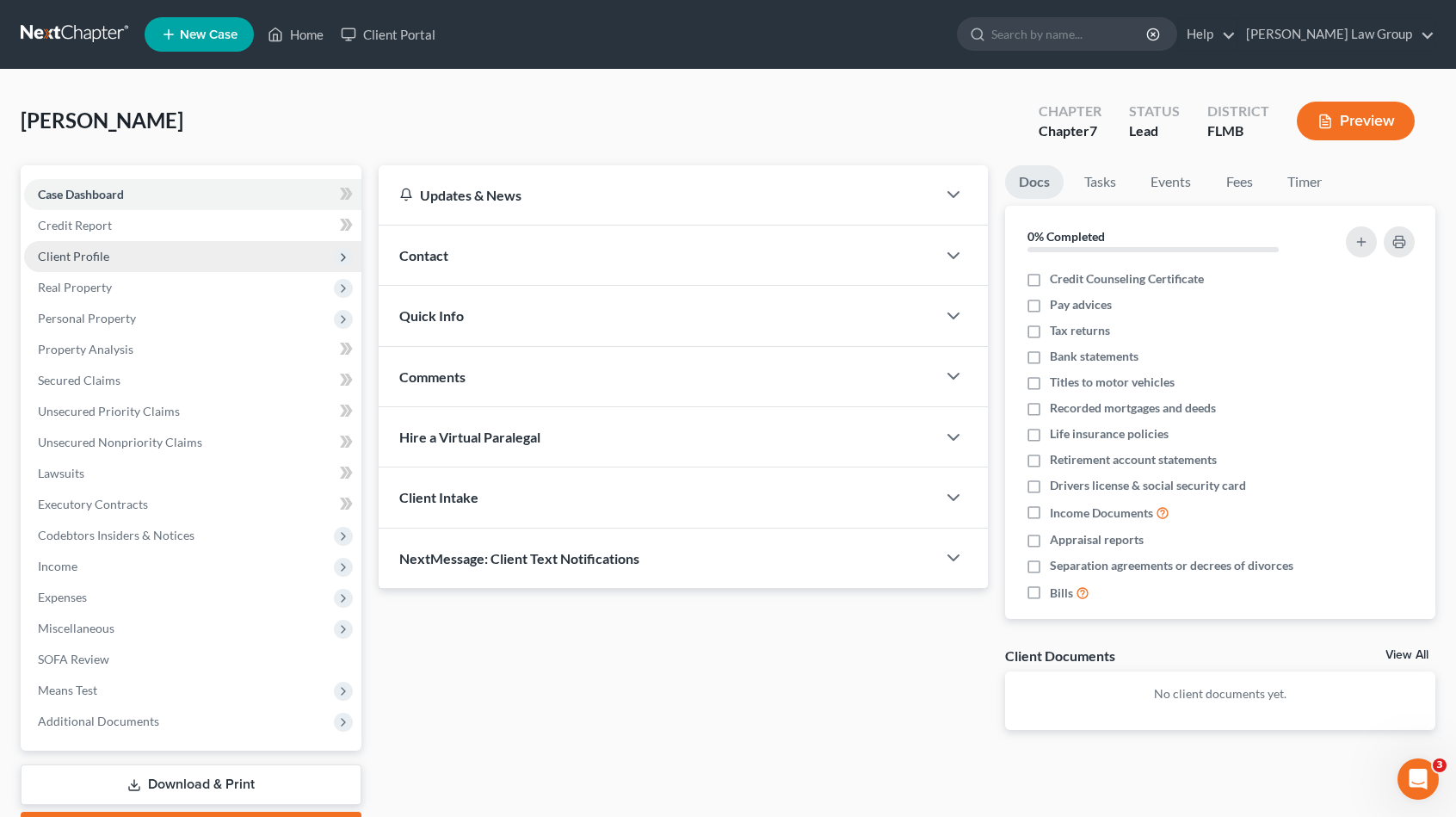
click at [114, 263] on span "Client Profile" at bounding box center [192, 256] width 338 height 31
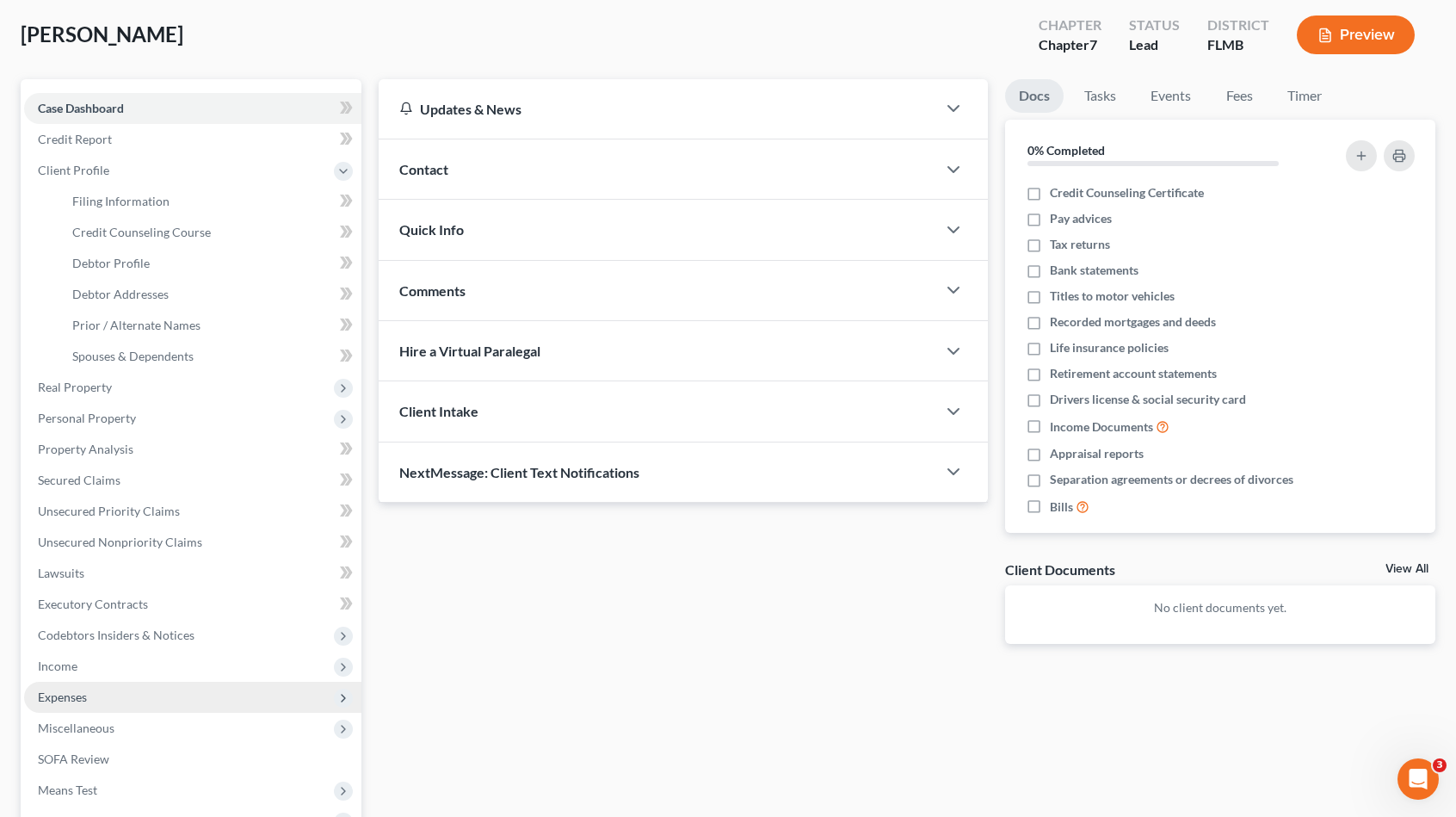
scroll to position [172, 0]
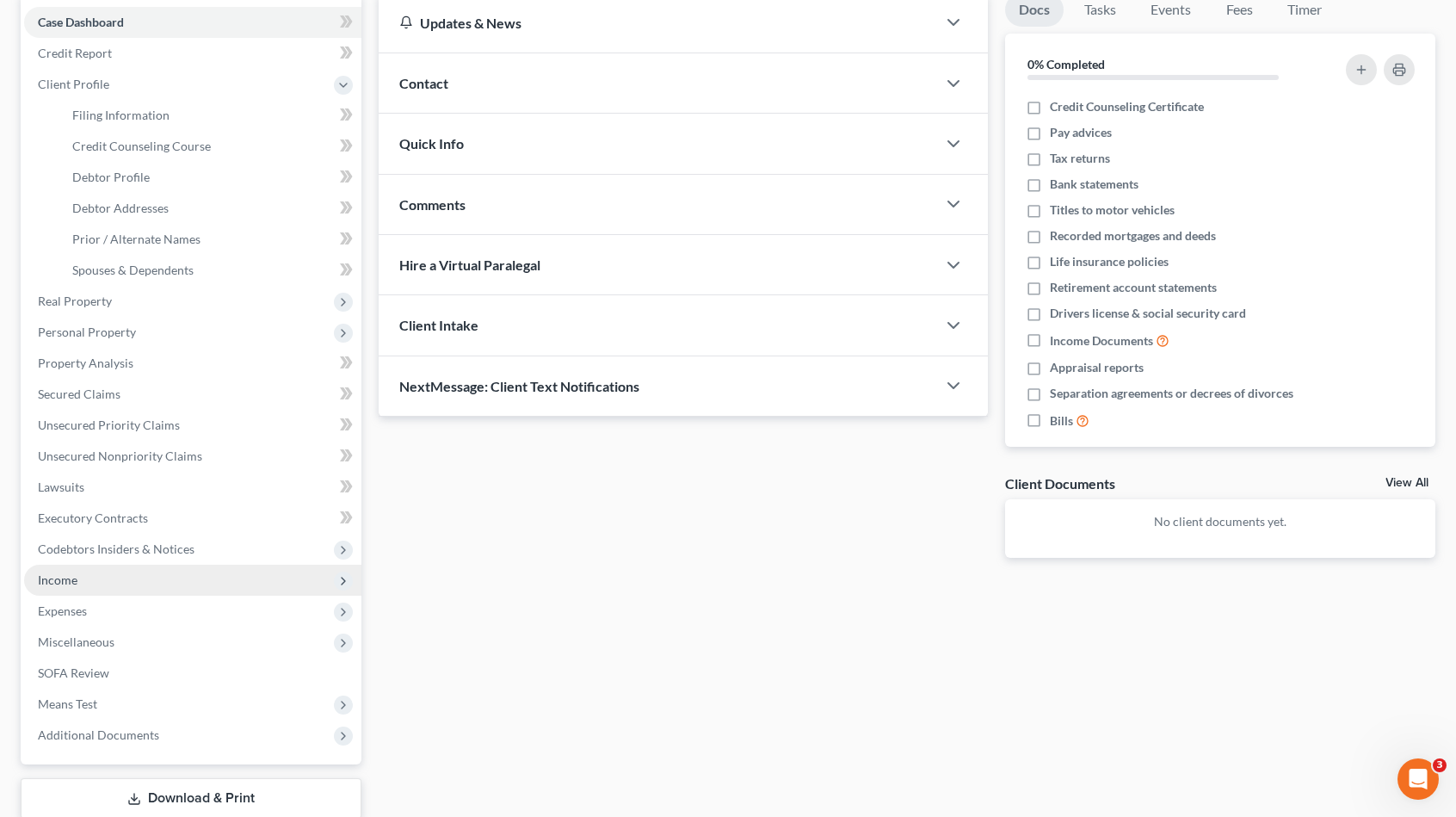
click at [140, 589] on span "Income" at bounding box center [192, 580] width 338 height 31
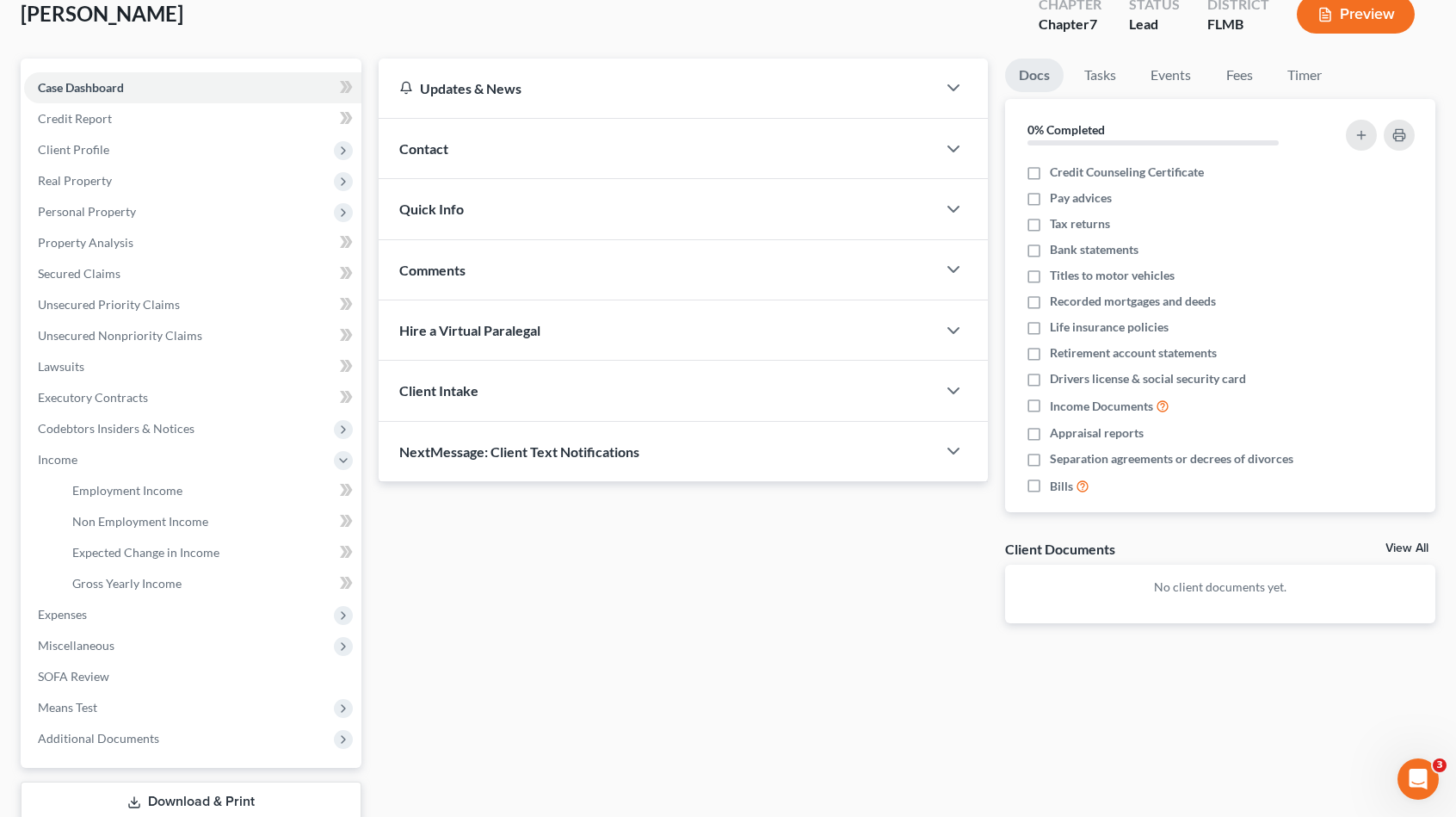
scroll to position [219, 0]
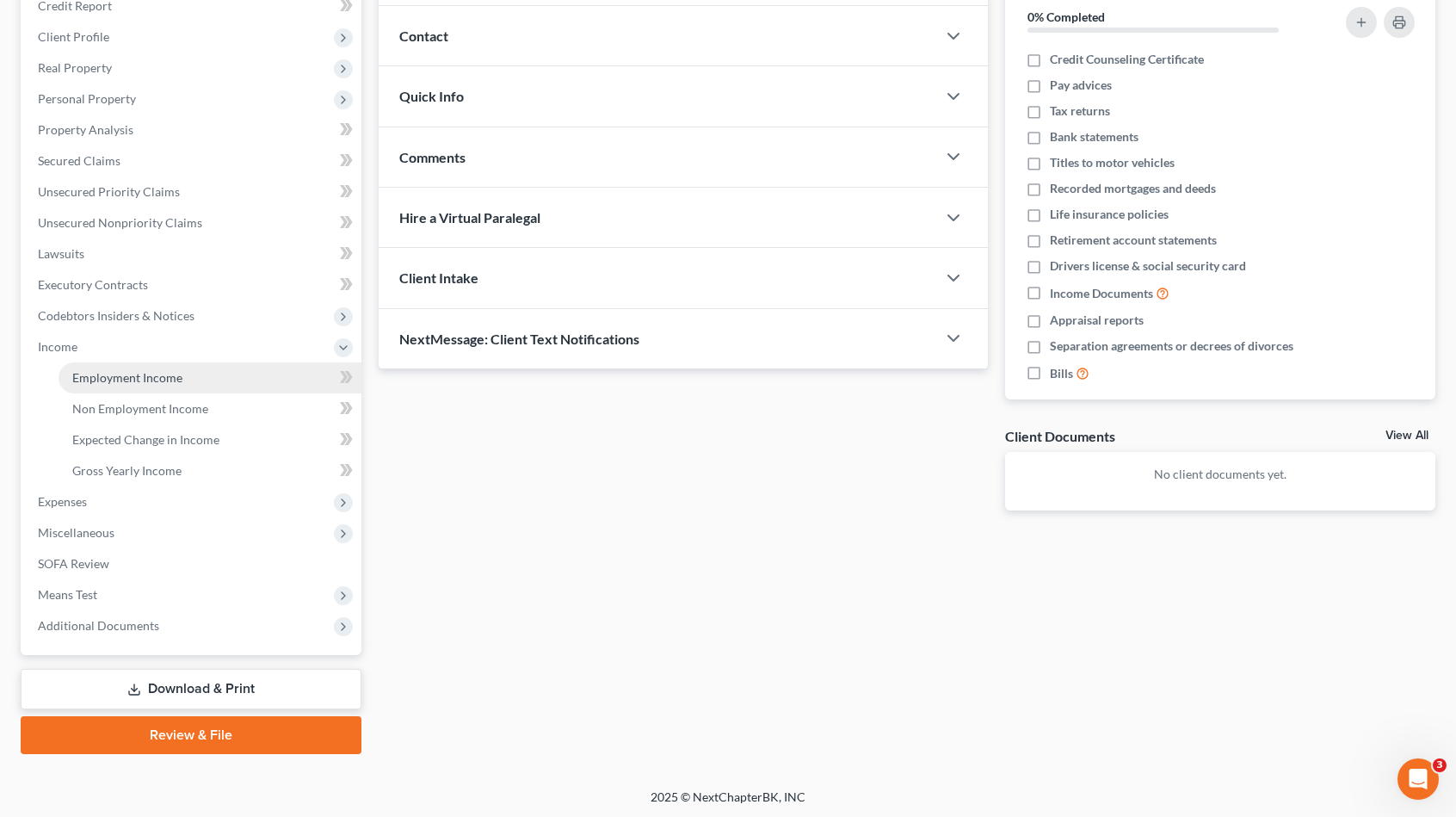
click at [131, 384] on link "Employment Income" at bounding box center [210, 377] width 303 height 31
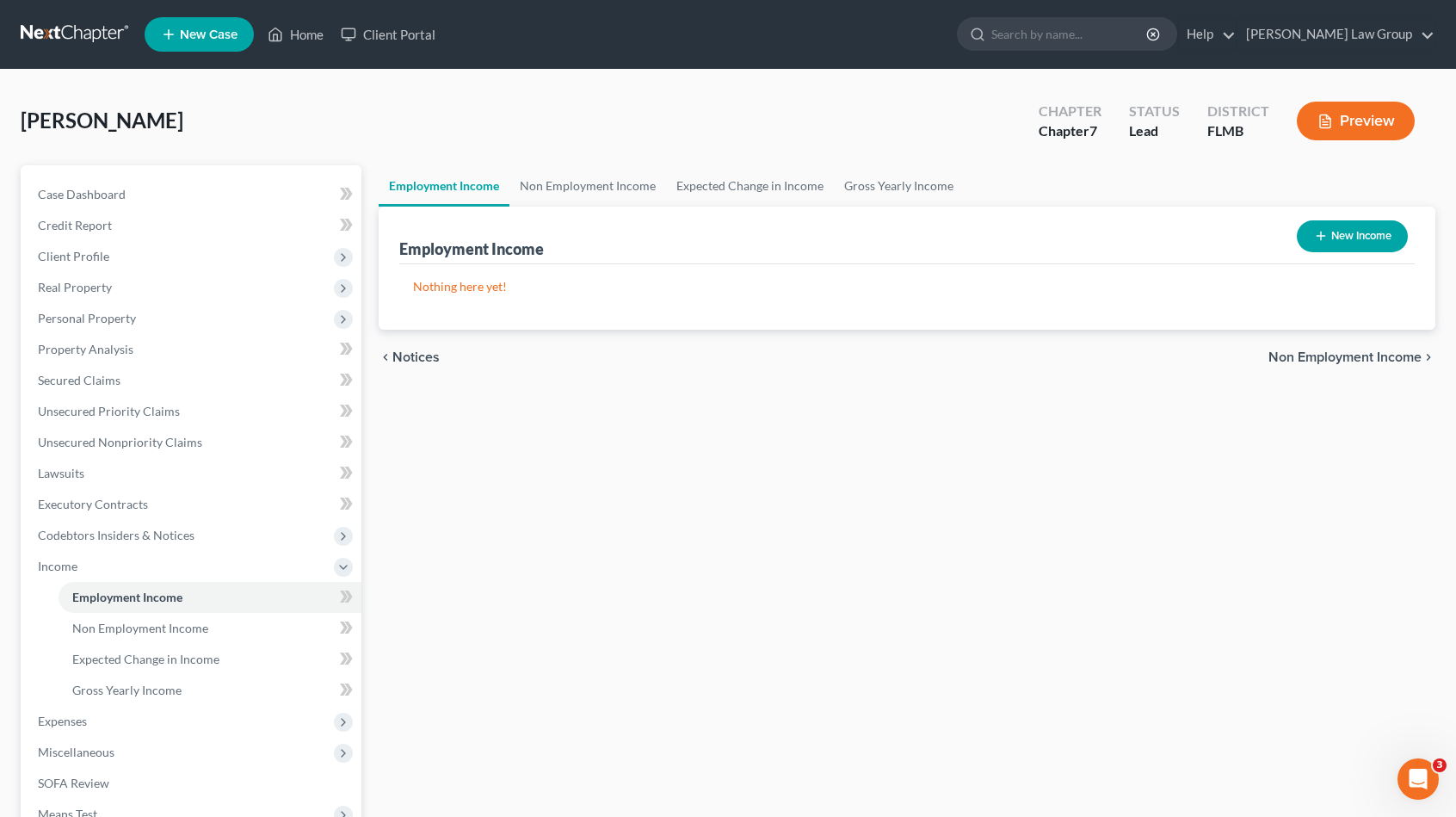
click at [1352, 244] on button "New Income" at bounding box center [1352, 236] width 111 height 32
select select "0"
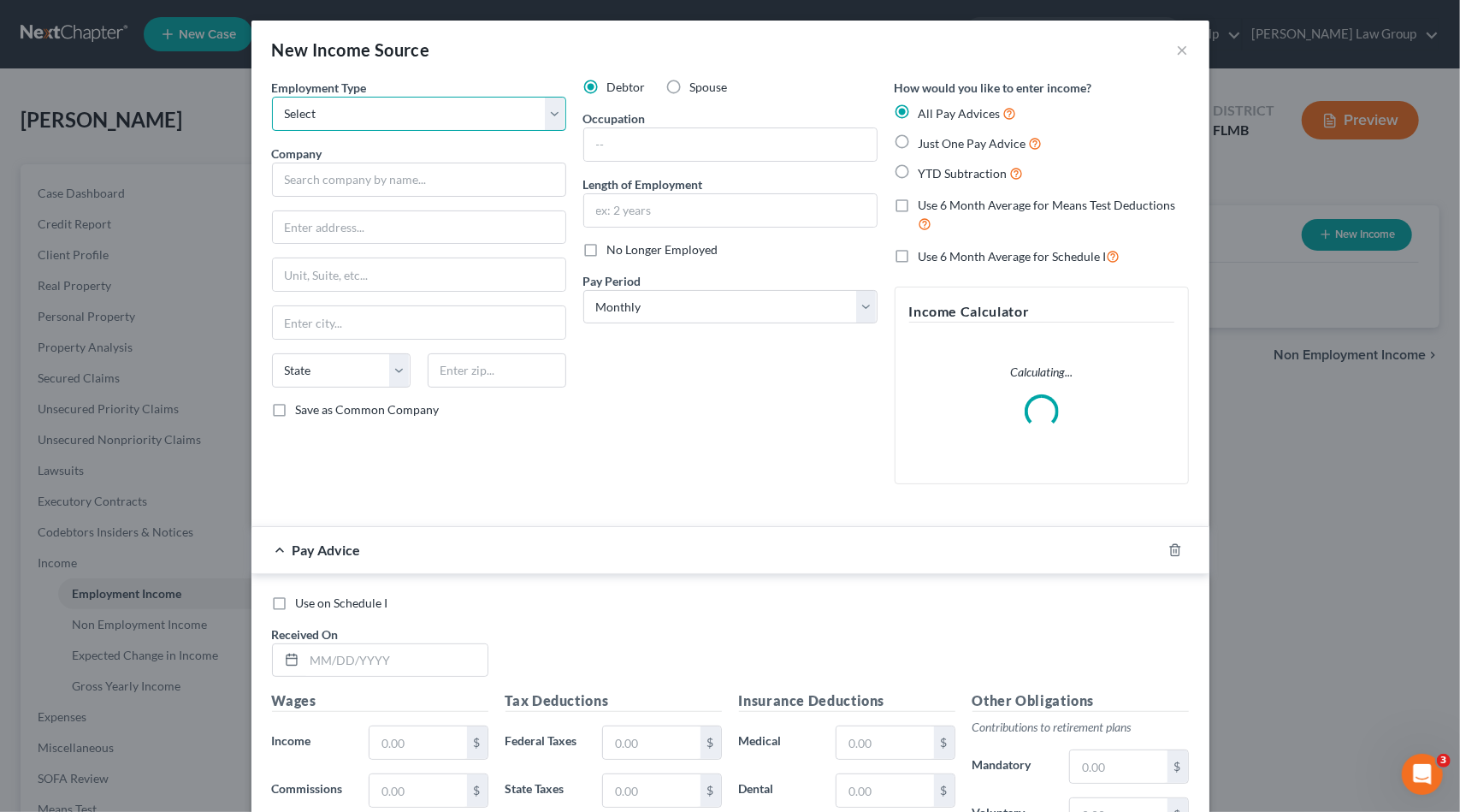
click at [387, 124] on select "Select Full or [DEMOGRAPHIC_DATA] Employment Self Employment" at bounding box center [419, 114] width 295 height 34
select select "0"
click at [272, 97] on select "Select Full or [DEMOGRAPHIC_DATA] Employment Self Employment" at bounding box center [419, 114] width 295 height 34
drag, startPoint x: 361, startPoint y: 194, endPoint x: 365, endPoint y: 182, distance: 12.6
click at [361, 191] on input "text" at bounding box center [419, 180] width 295 height 34
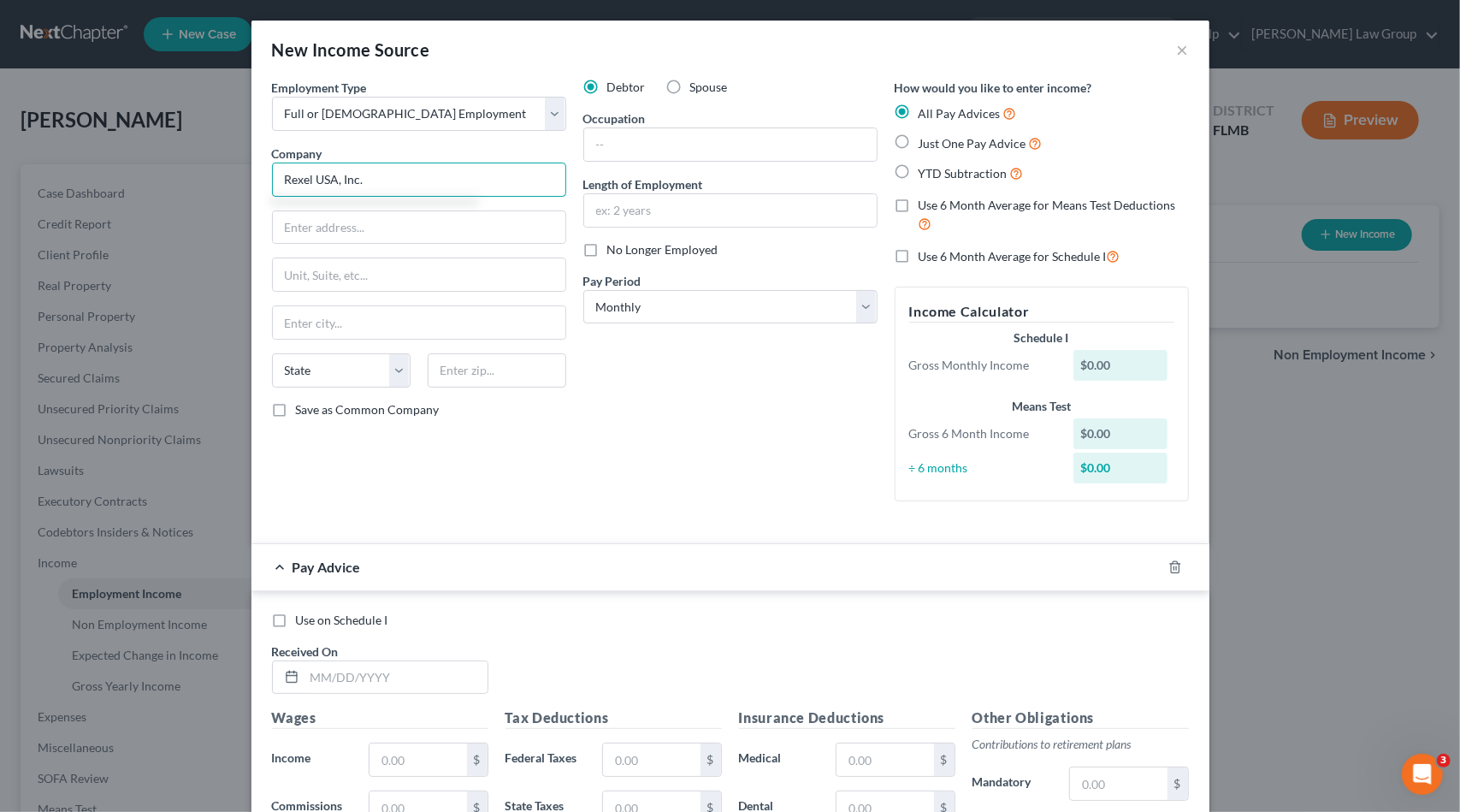
type input "Rexel USA, Inc."
type input "5429 LBJ Freeway #600"
type input "D"
type input "75240"
type input "[GEOGRAPHIC_DATA]"
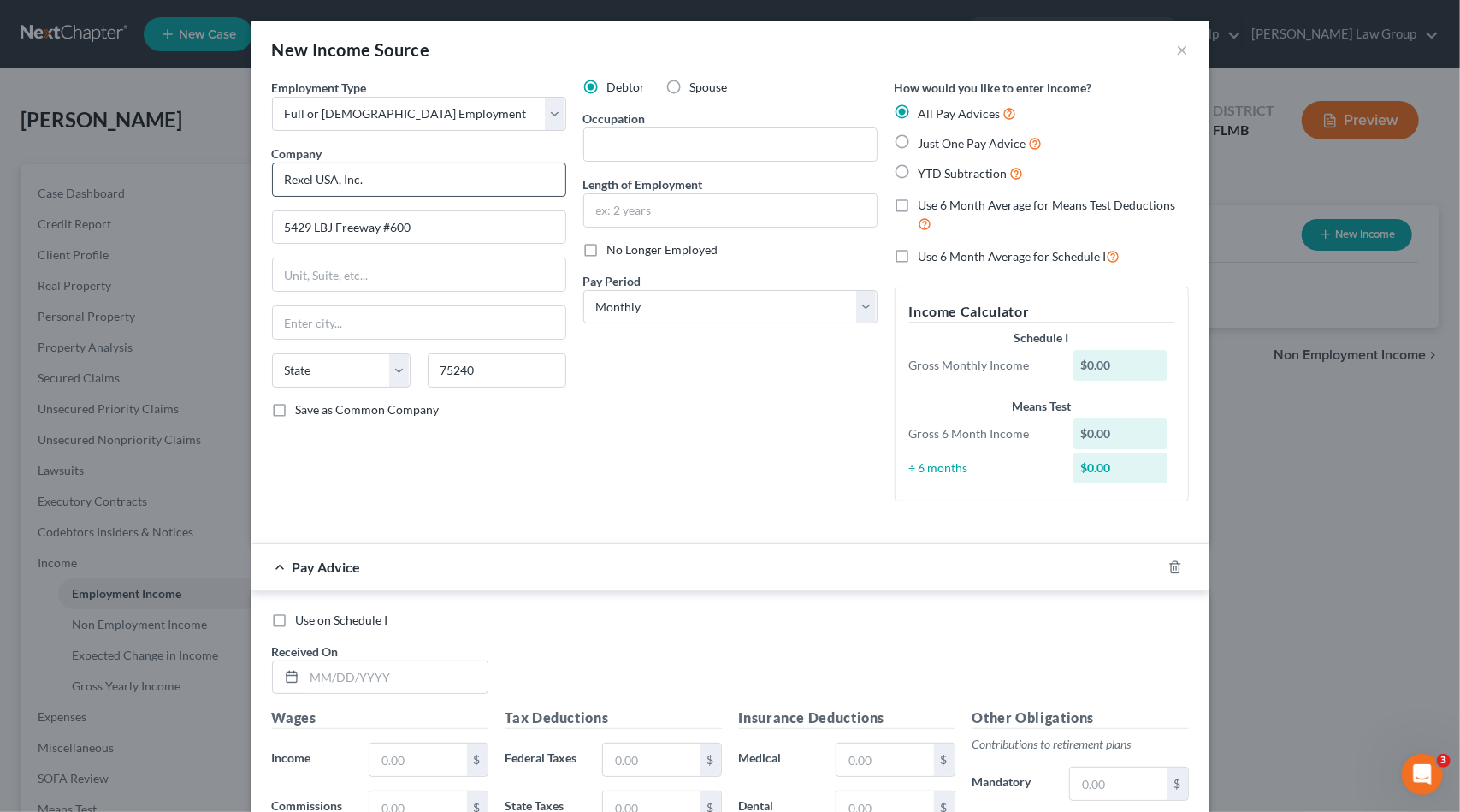
select select "45"
click at [669, 208] on input "text" at bounding box center [731, 210] width 293 height 33
click at [605, 307] on select "Select Monthly Twice Monthly Every Other Week Weekly" at bounding box center [731, 307] width 295 height 34
select select "2"
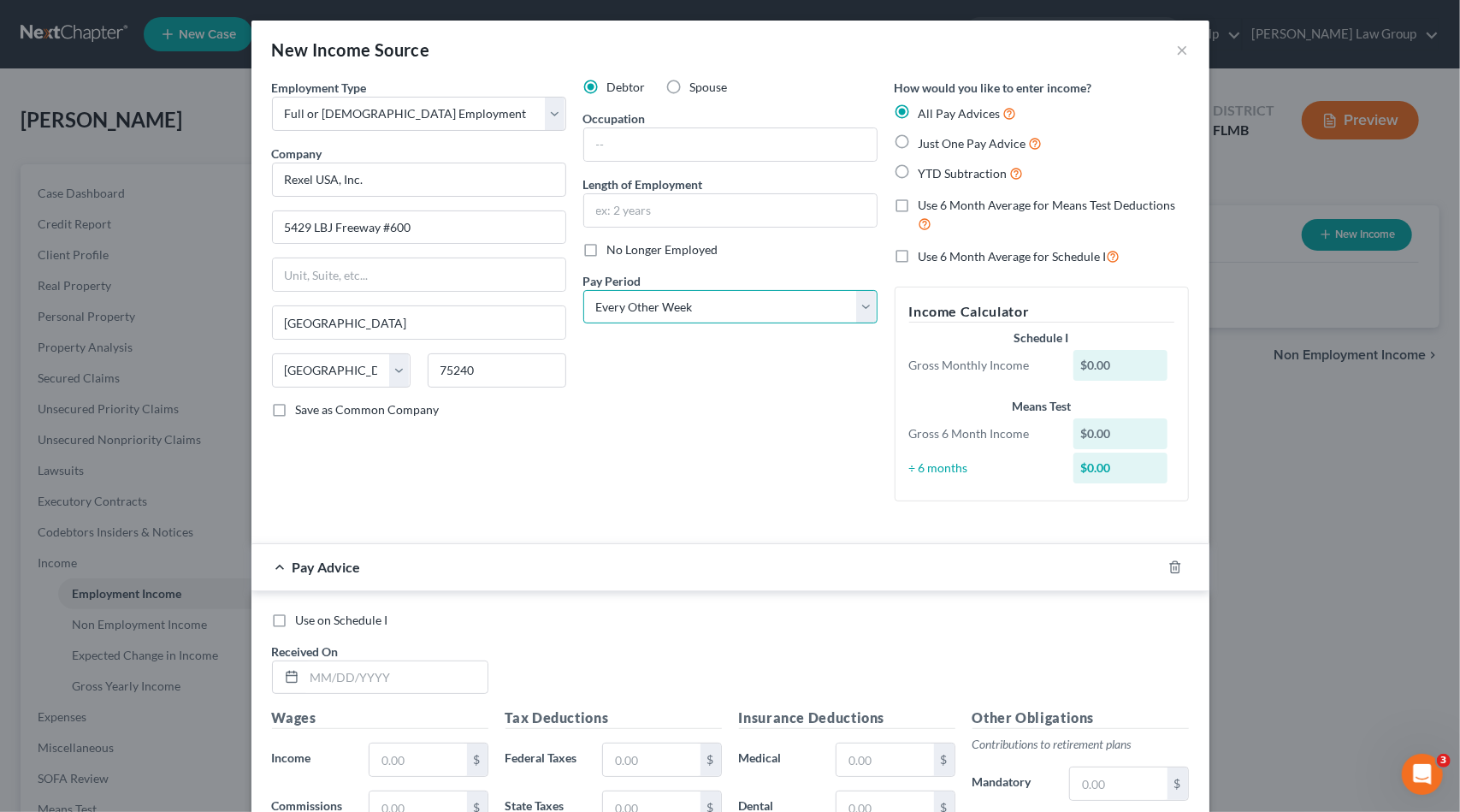
click at [584, 290] on select "Select Monthly Twice Monthly Every Other Week Weekly" at bounding box center [731, 307] width 295 height 34
click at [311, 668] on input "text" at bounding box center [395, 677] width 183 height 33
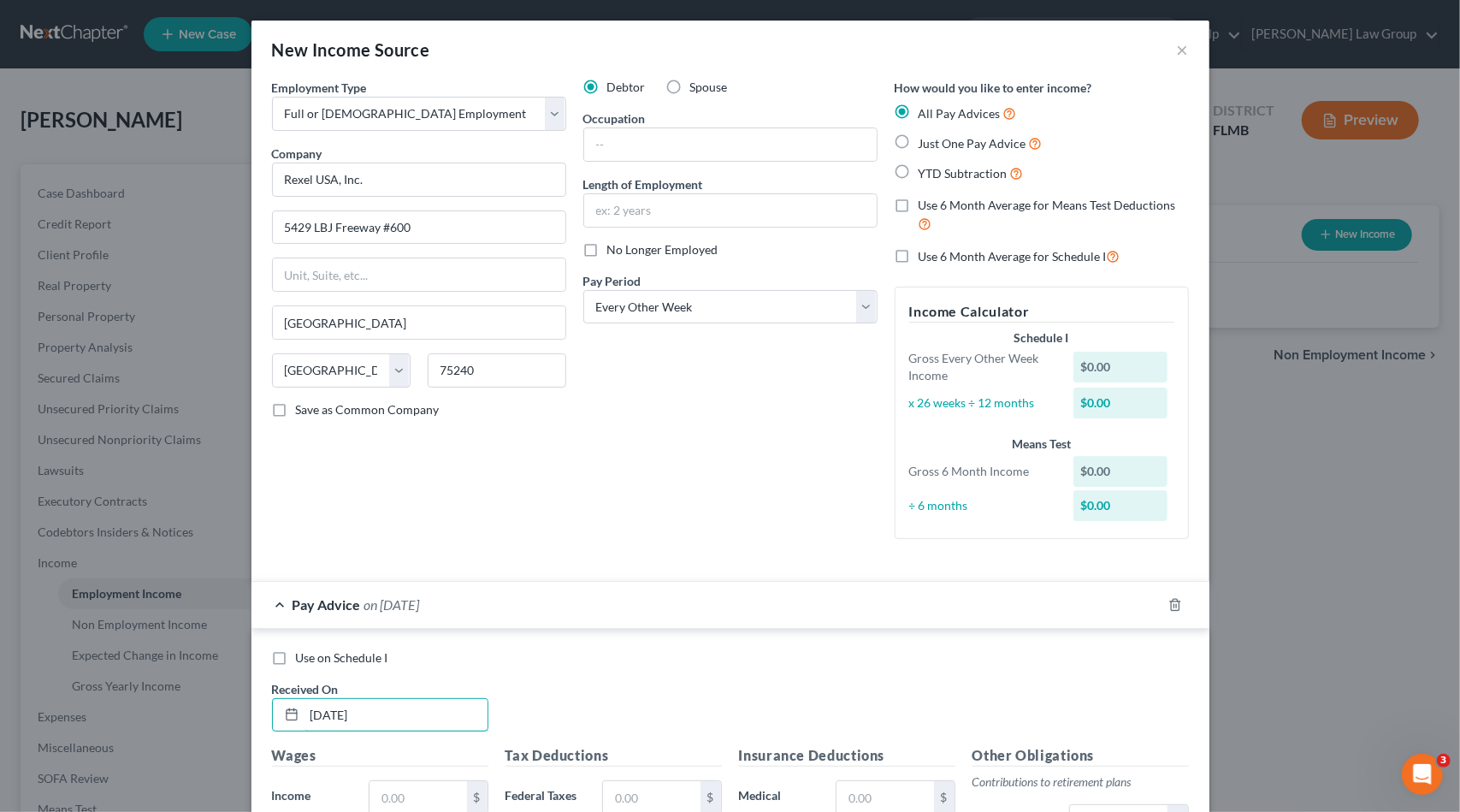
type input "[DATE]"
click at [626, 148] on input "text" at bounding box center [731, 144] width 293 height 33
drag, startPoint x: 643, startPoint y: 521, endPoint x: 628, endPoint y: 513, distance: 17.0
click at [633, 516] on div "Debtor Spouse Occupation Length of Employment No Longer Employed Pay Period * S…" at bounding box center [730, 315] width 311 height 473
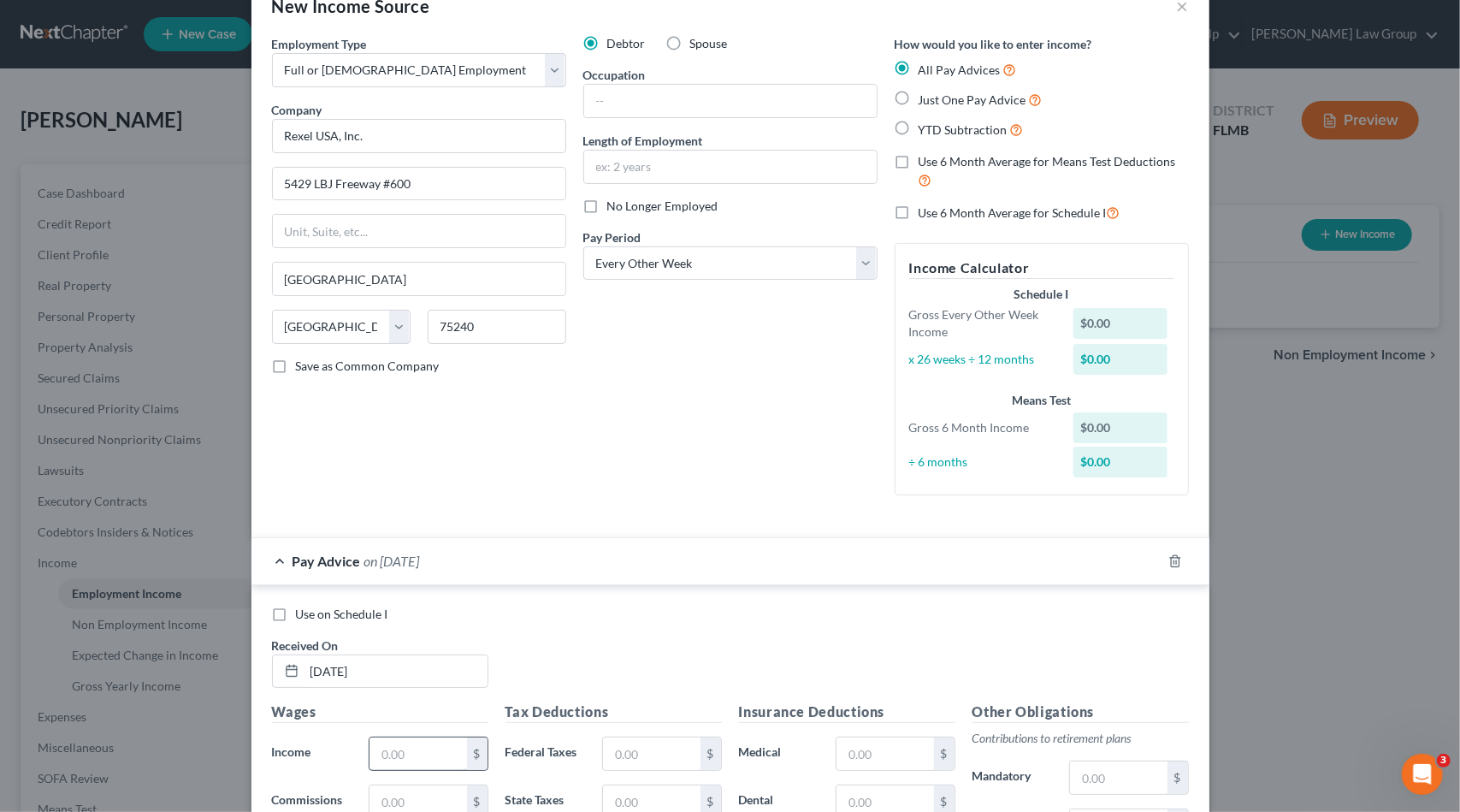
scroll to position [256, 0]
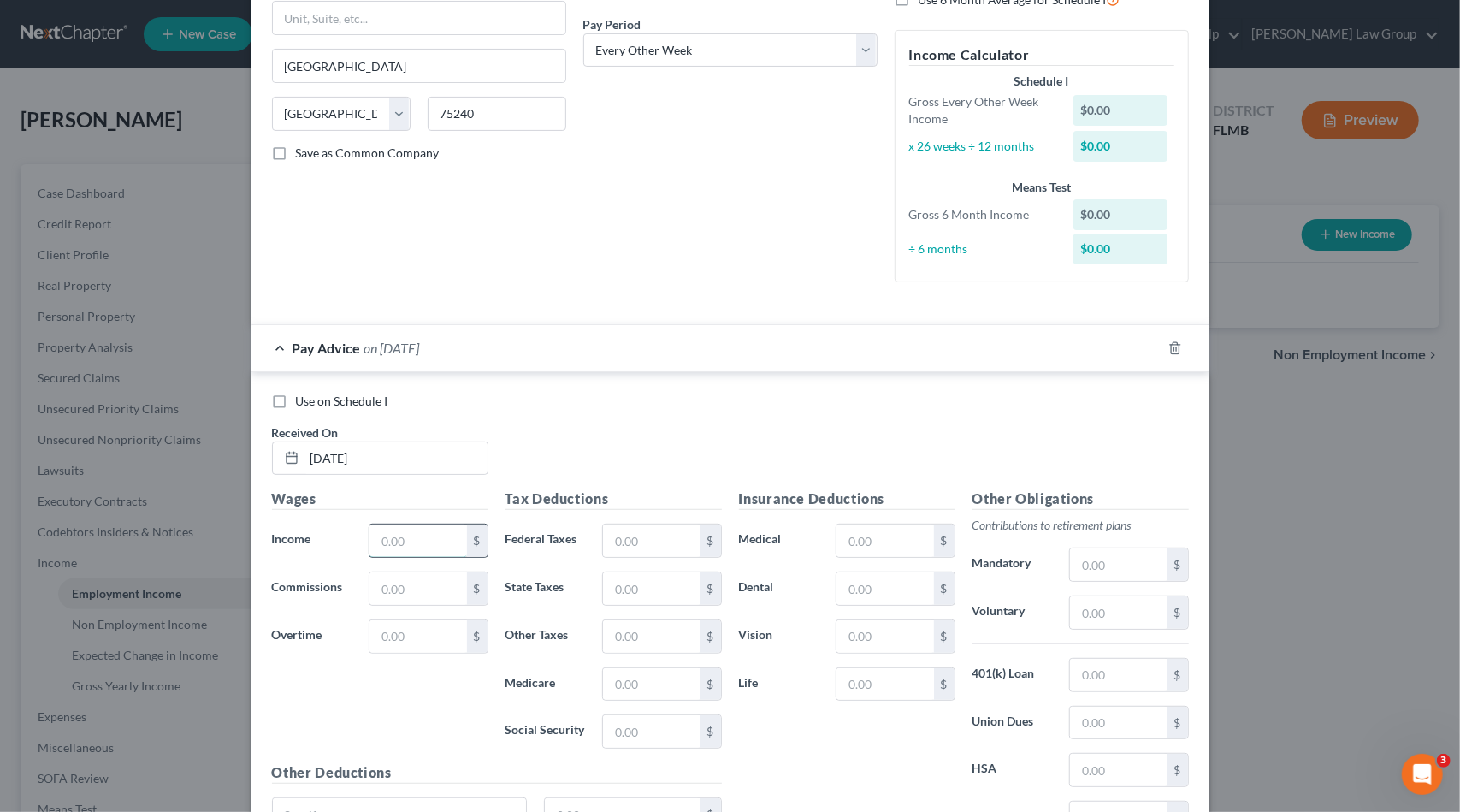
click at [388, 536] on input "text" at bounding box center [417, 540] width 97 height 33
type input "148.49"
type input "32.67"
type input "2.15"
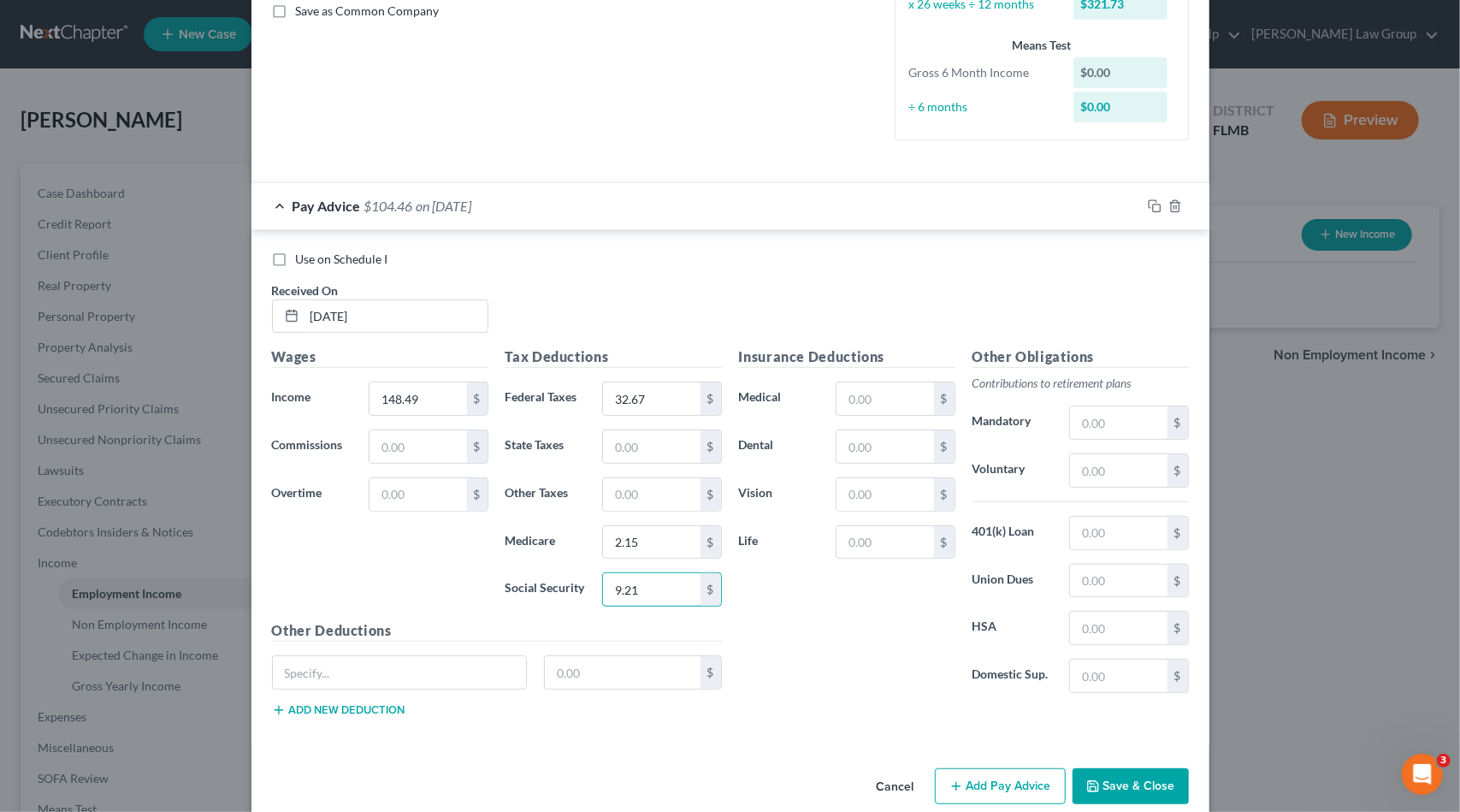
scroll to position [418, 0]
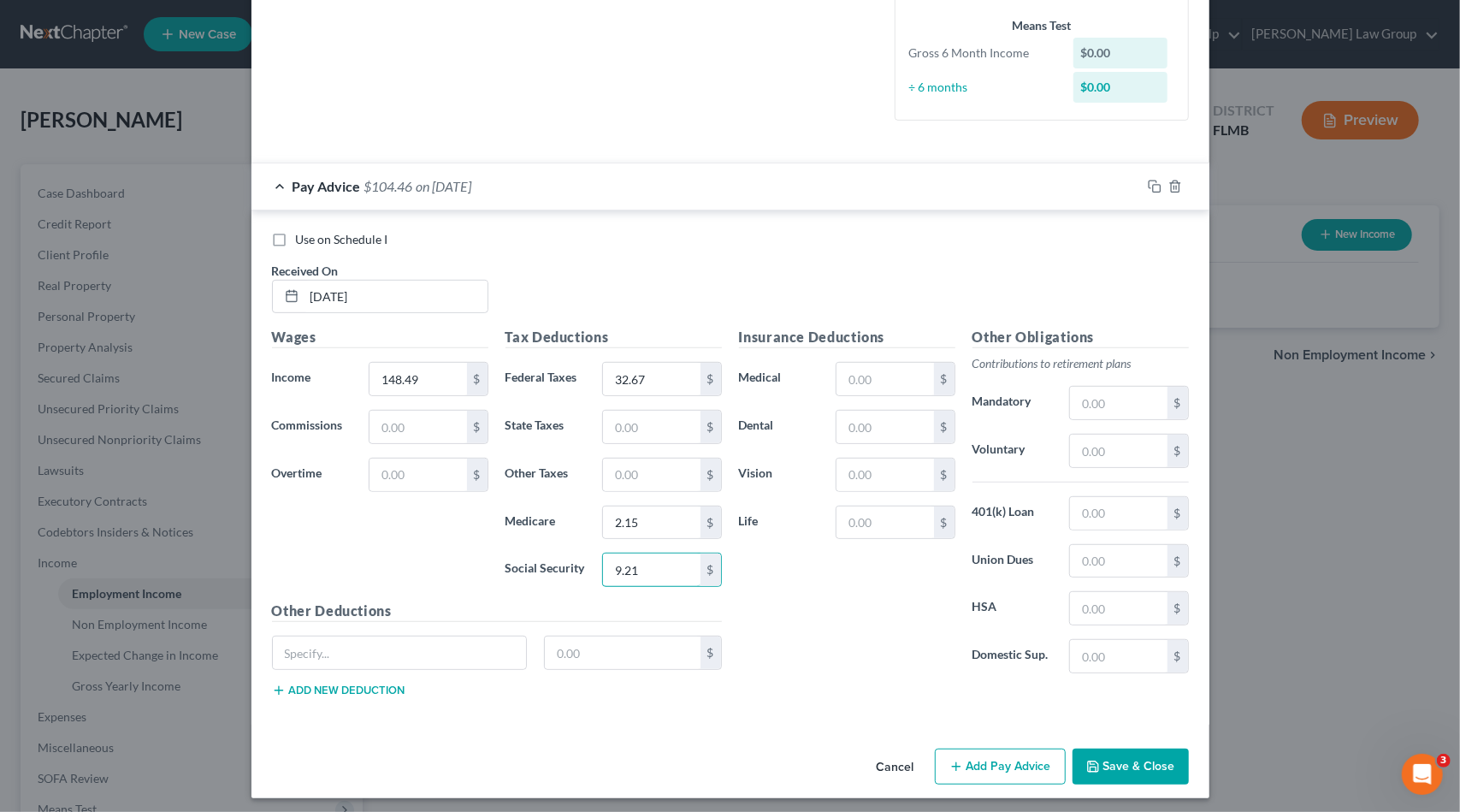
type input "9.21"
click at [1027, 763] on button "Add Pay Advice" at bounding box center [1000, 766] width 131 height 36
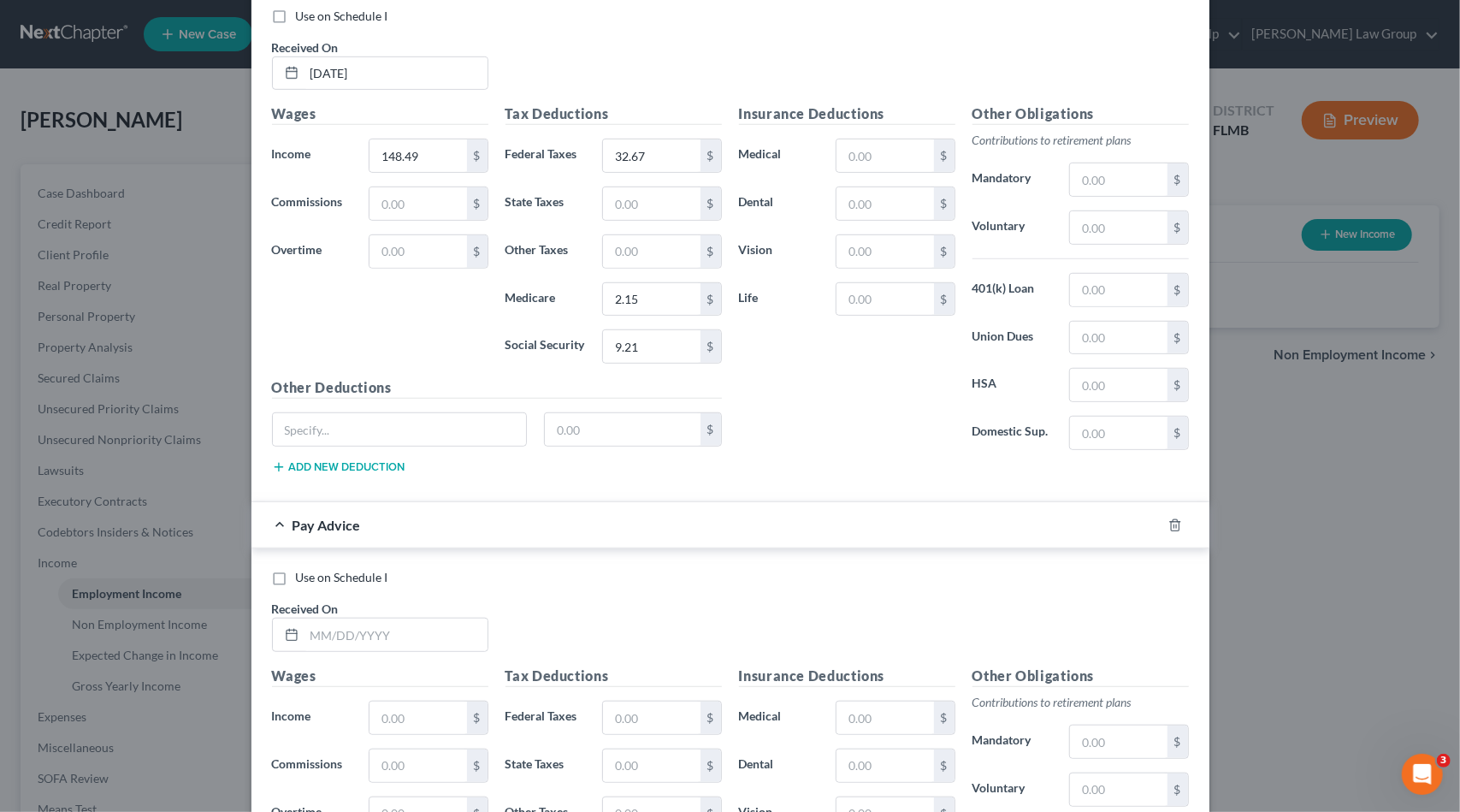
scroll to position [675, 0]
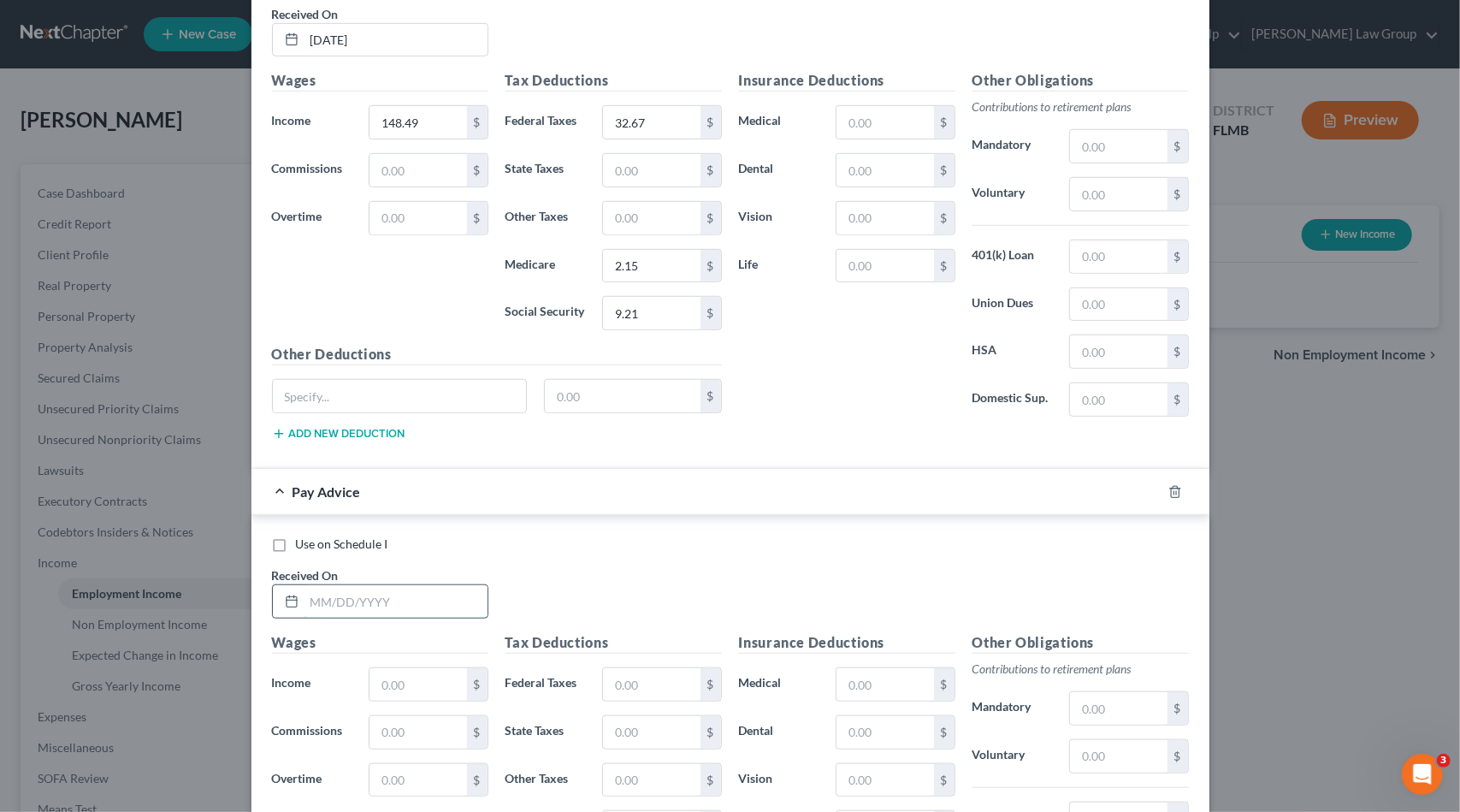
click at [407, 600] on input "text" at bounding box center [395, 602] width 183 height 33
type input "[DATE]"
type input "2,030.87"
type input "146.36"
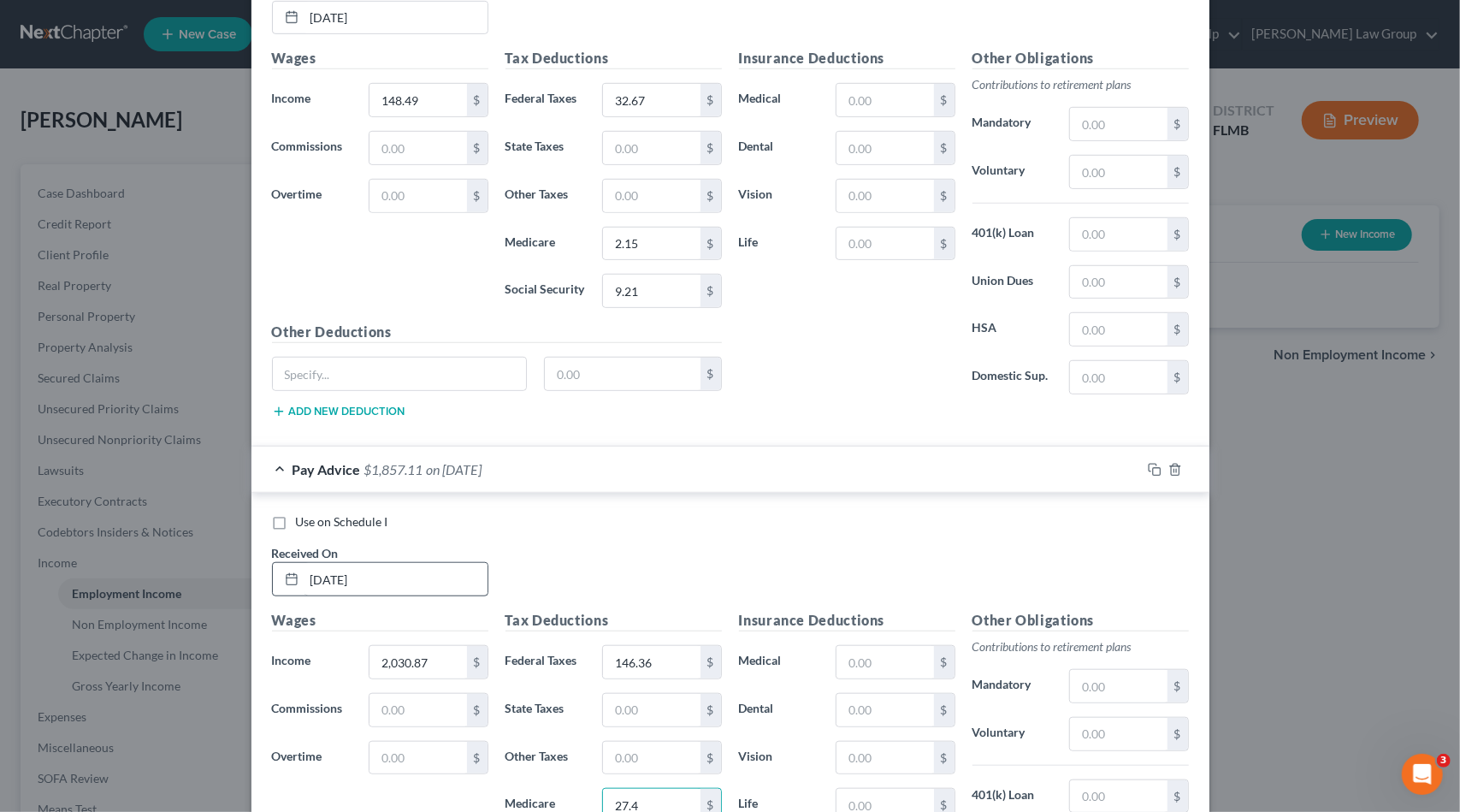
type input "27.4"
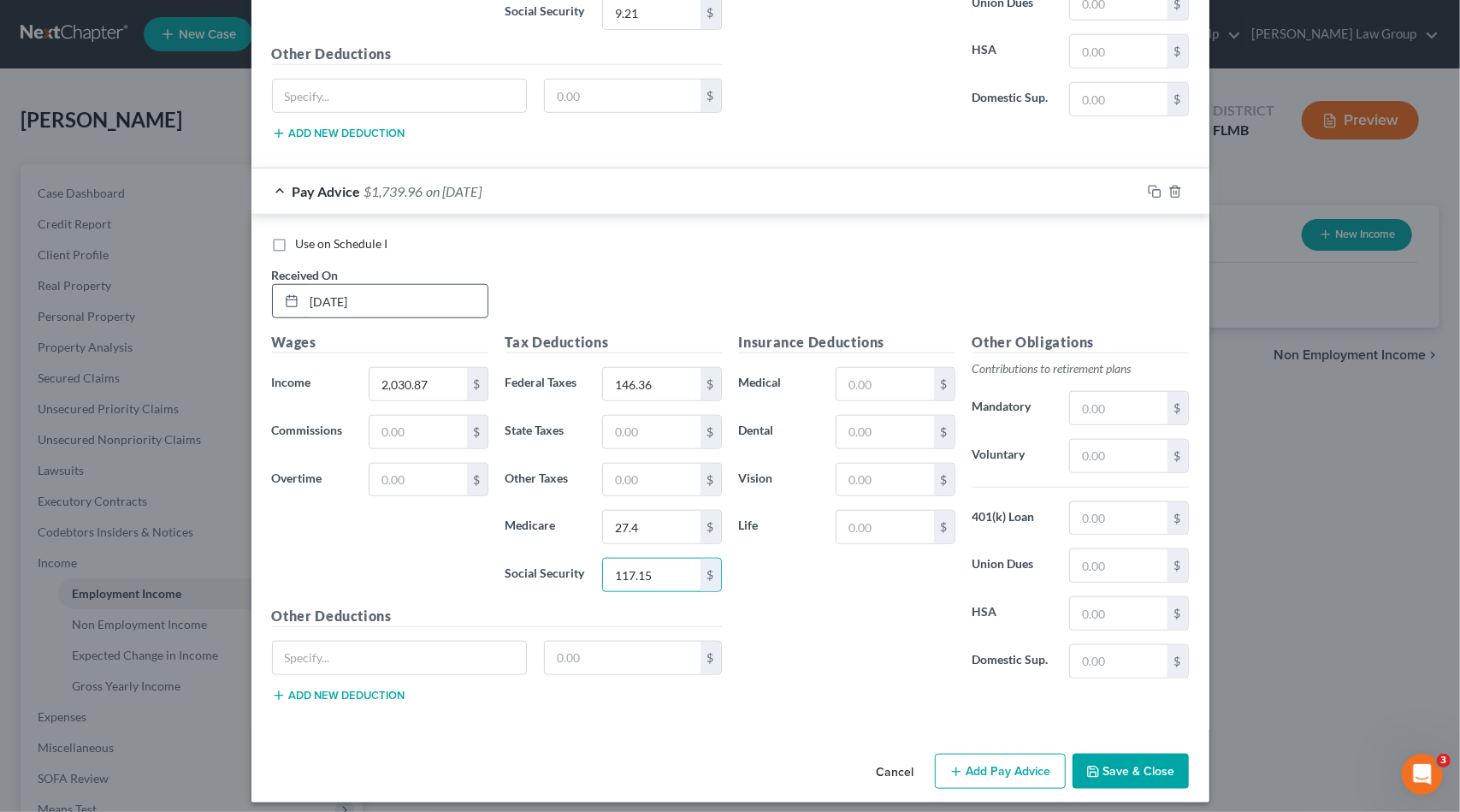
type input "117.15"
click at [593, 241] on div "Use on Schedule I" at bounding box center [730, 244] width 918 height 17
click at [865, 384] on input "text" at bounding box center [885, 384] width 97 height 33
paste input "80.93"
type input "80.93"
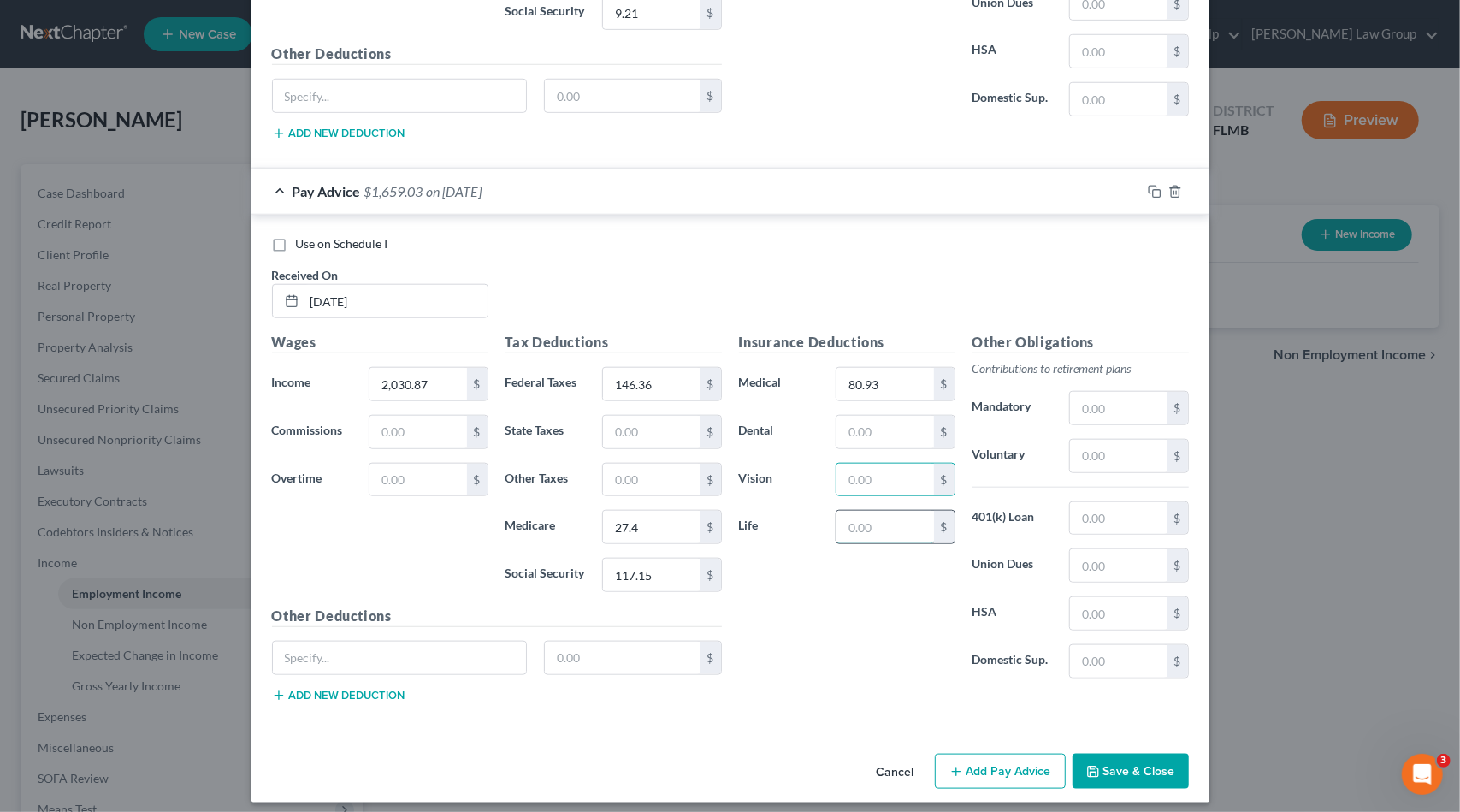
click at [875, 512] on input "text" at bounding box center [885, 527] width 97 height 33
click at [1105, 562] on input "text" at bounding box center [1118, 565] width 97 height 33
click at [1078, 597] on input "text" at bounding box center [1118, 613] width 97 height 33
type input "76.92"
click at [997, 758] on button "Add Pay Advice" at bounding box center [1000, 772] width 131 height 36
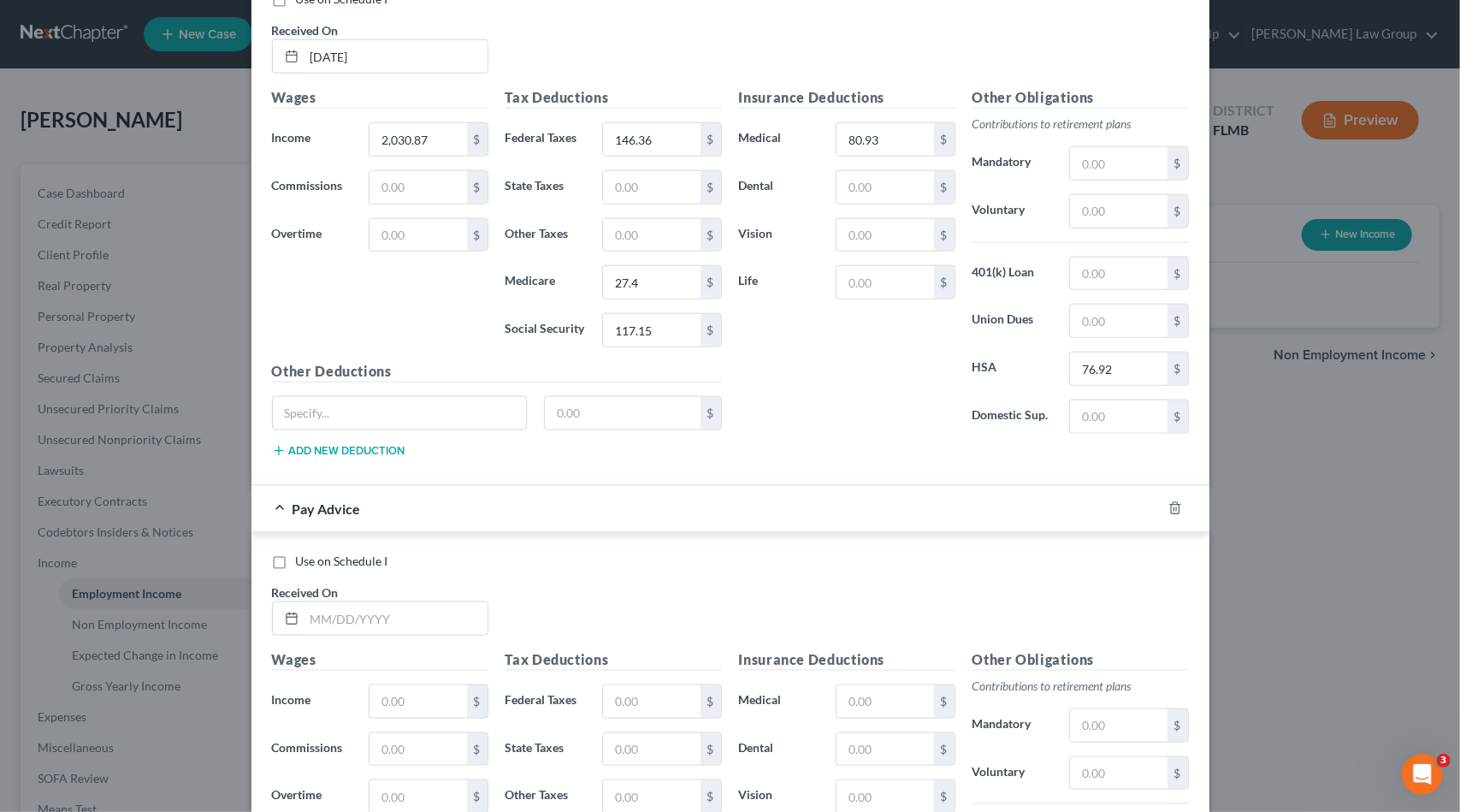
scroll to position [1317, 0]
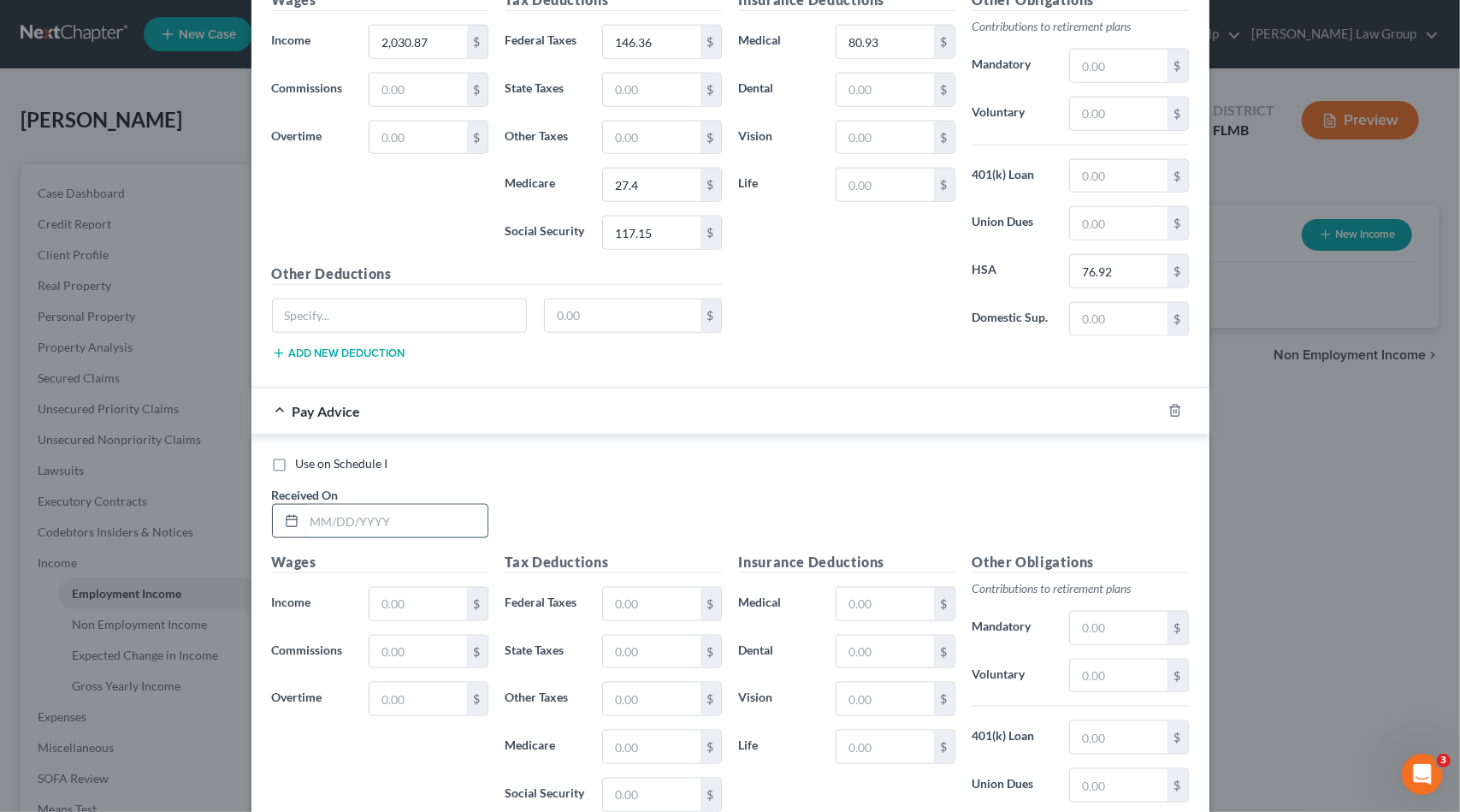
click at [382, 507] on input "text" at bounding box center [395, 521] width 183 height 33
type input "[DATE]"
type input "2,146.41"
type input "160.22"
type input "29.07"
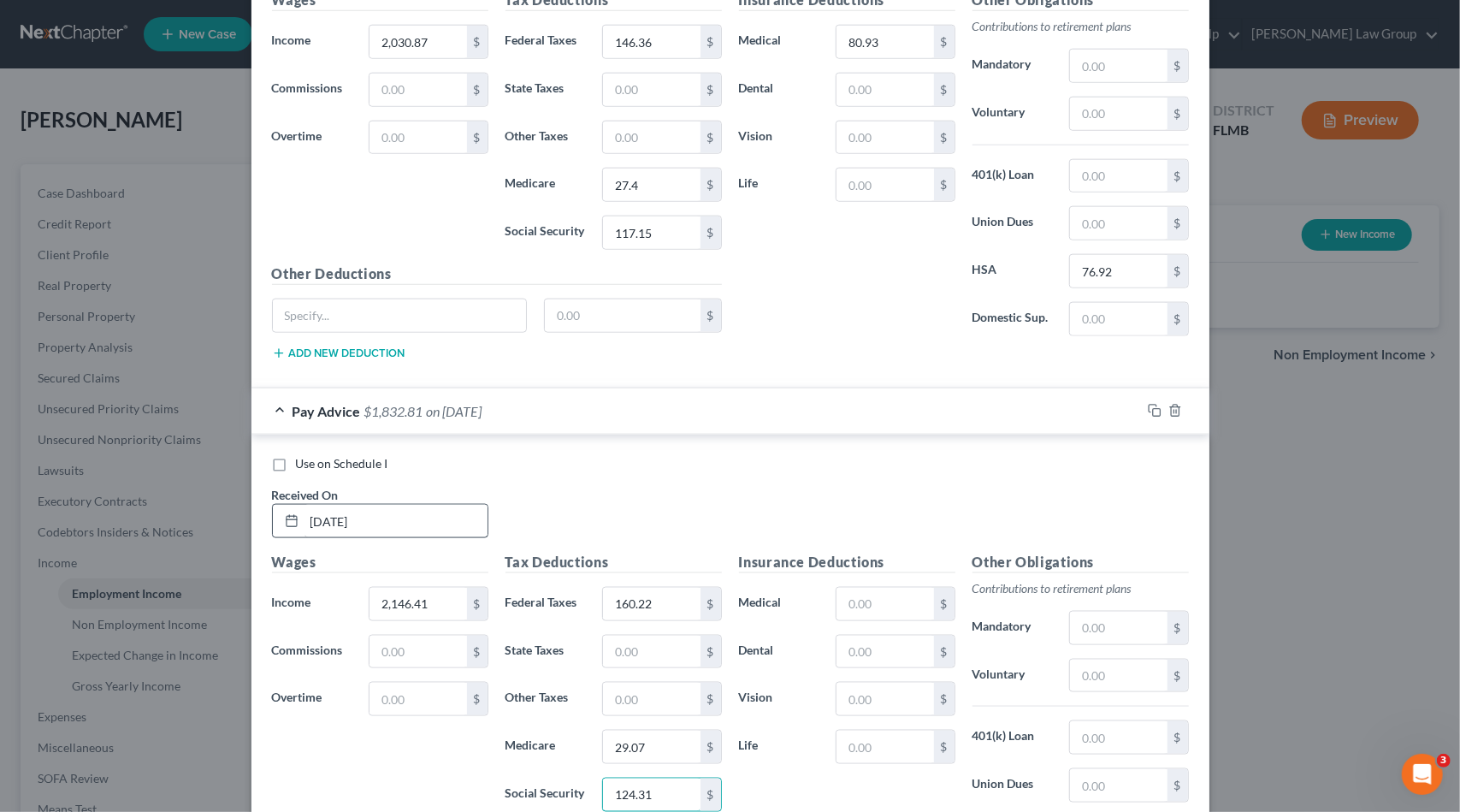
type input "124.31"
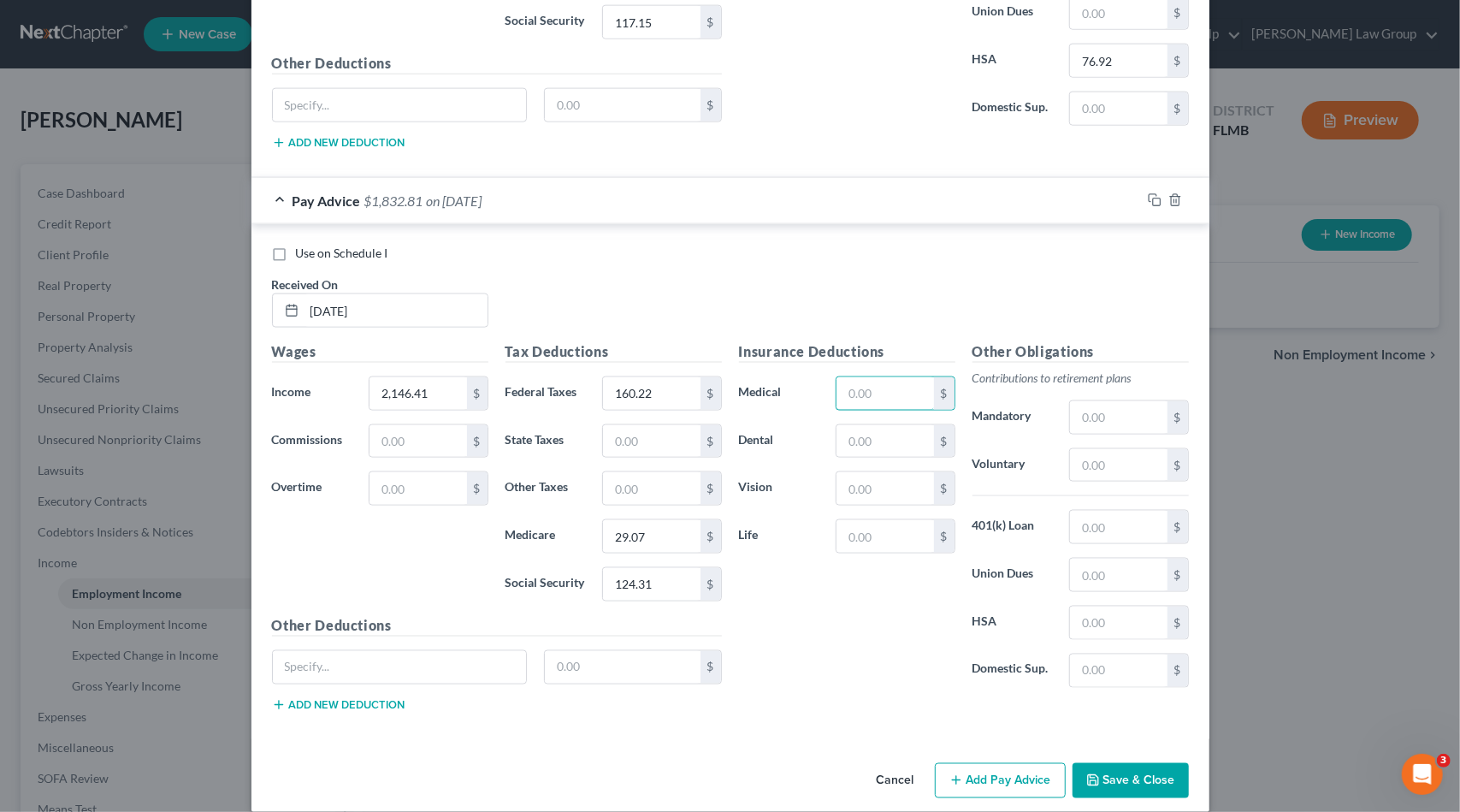
scroll to position [1532, 0]
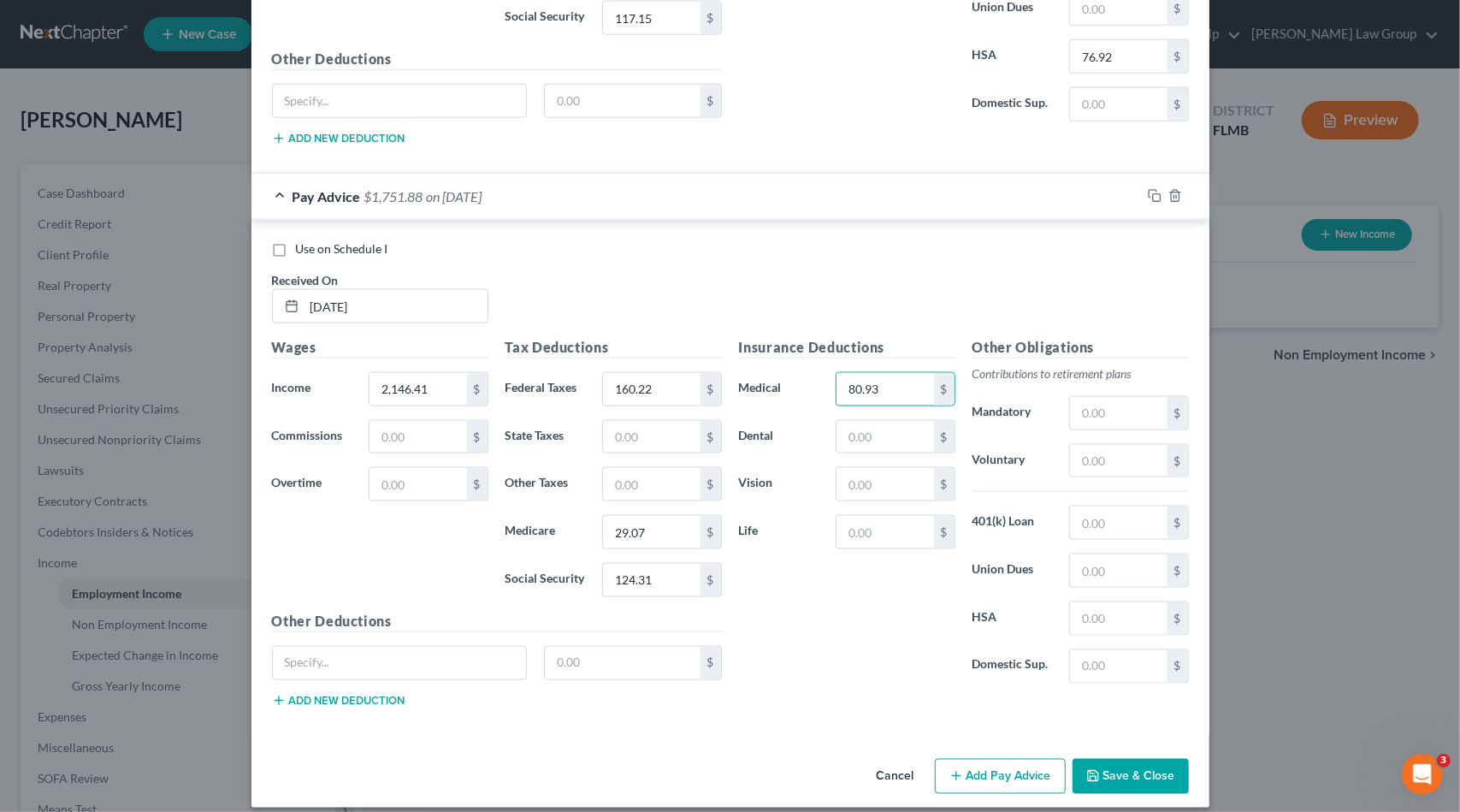
type input "80.93"
click at [1092, 606] on input "text" at bounding box center [1118, 619] width 97 height 33
type input "76.92"
click at [1150, 189] on icon "button" at bounding box center [1155, 196] width 13 height 13
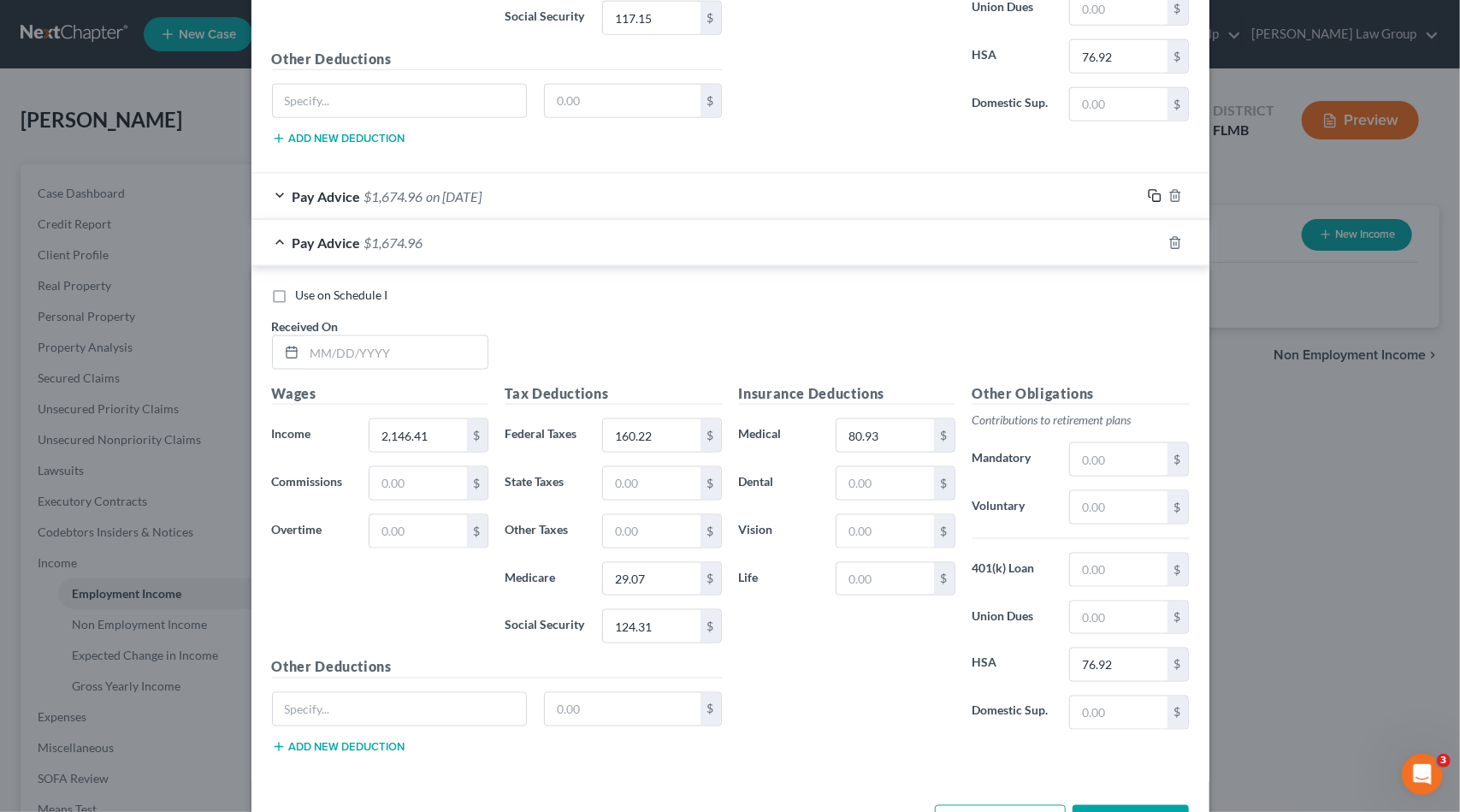
click at [1153, 189] on icon "button" at bounding box center [1155, 196] width 13 height 13
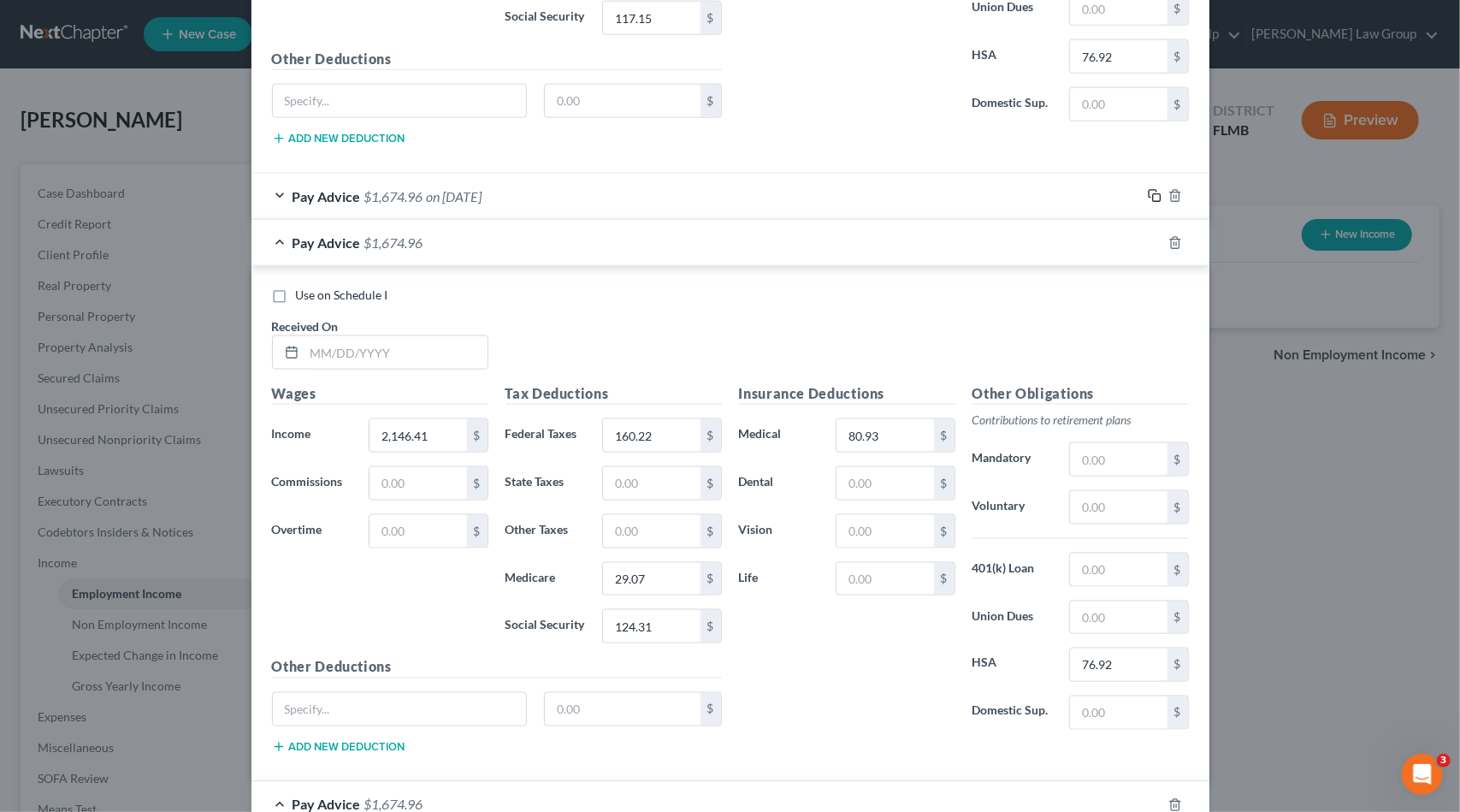
click at [1153, 189] on icon "button" at bounding box center [1155, 196] width 13 height 13
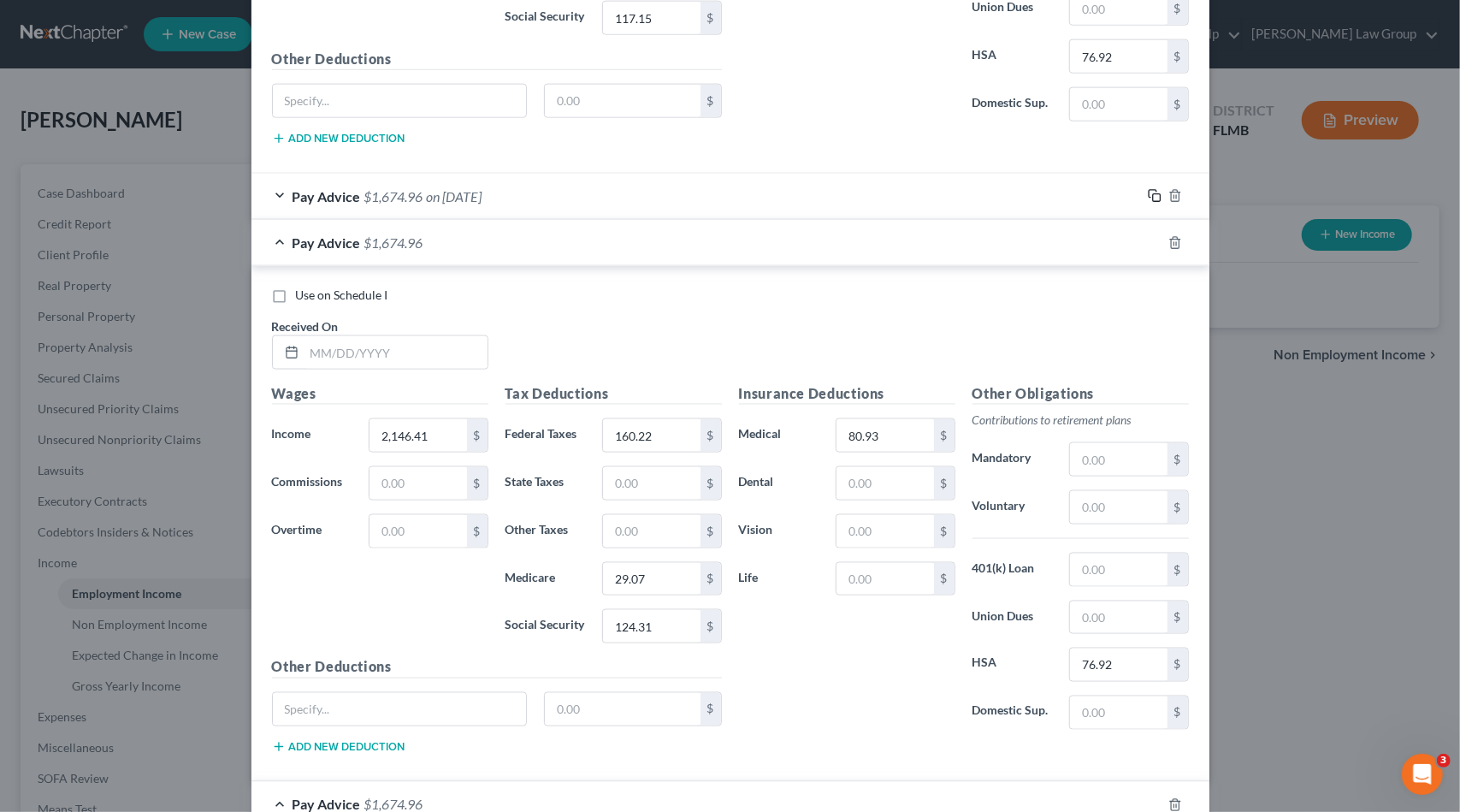
click at [1153, 189] on icon "button" at bounding box center [1155, 196] width 13 height 13
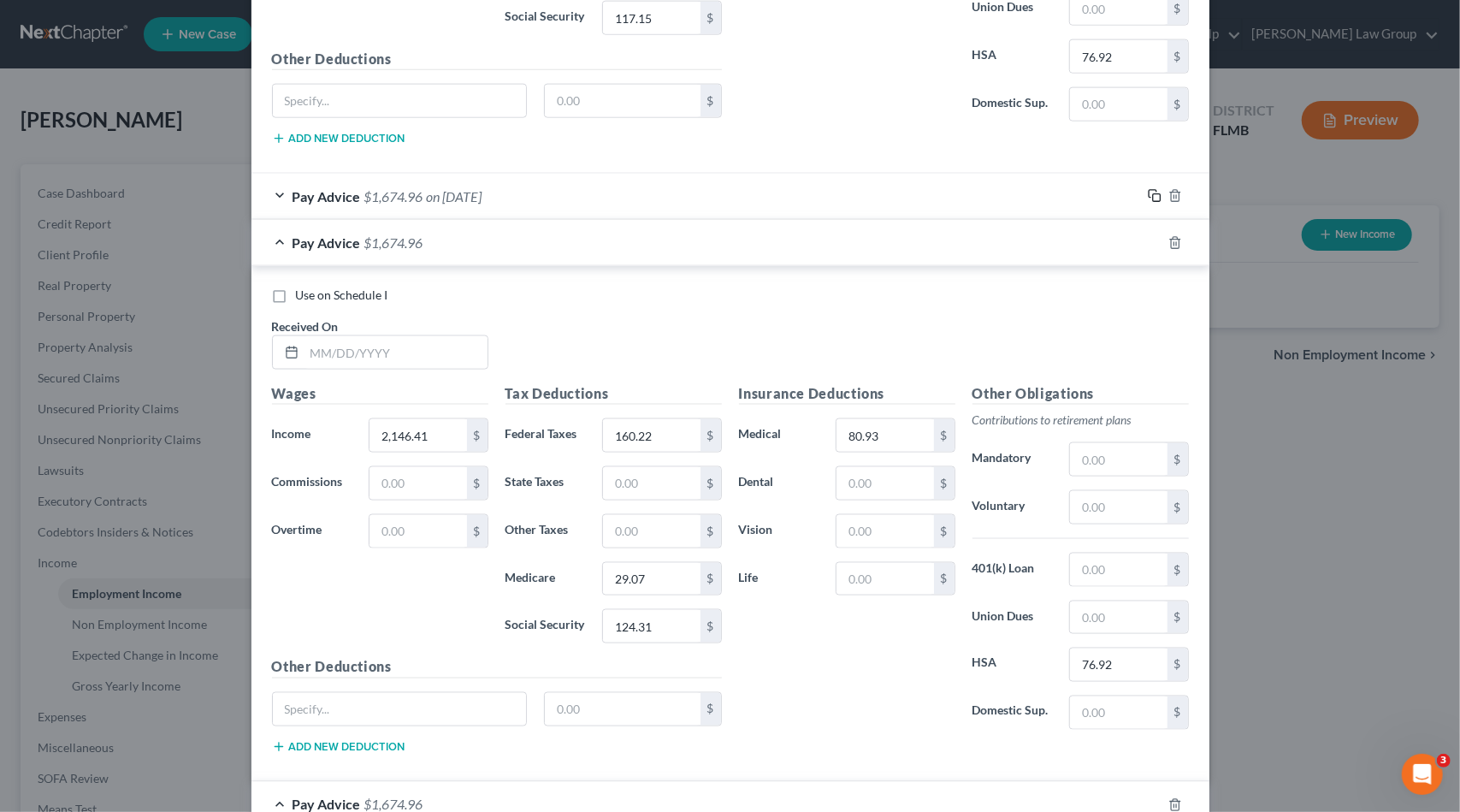
click at [1153, 189] on icon "button" at bounding box center [1155, 196] width 13 height 13
click at [375, 341] on input "text" at bounding box center [395, 352] width 183 height 33
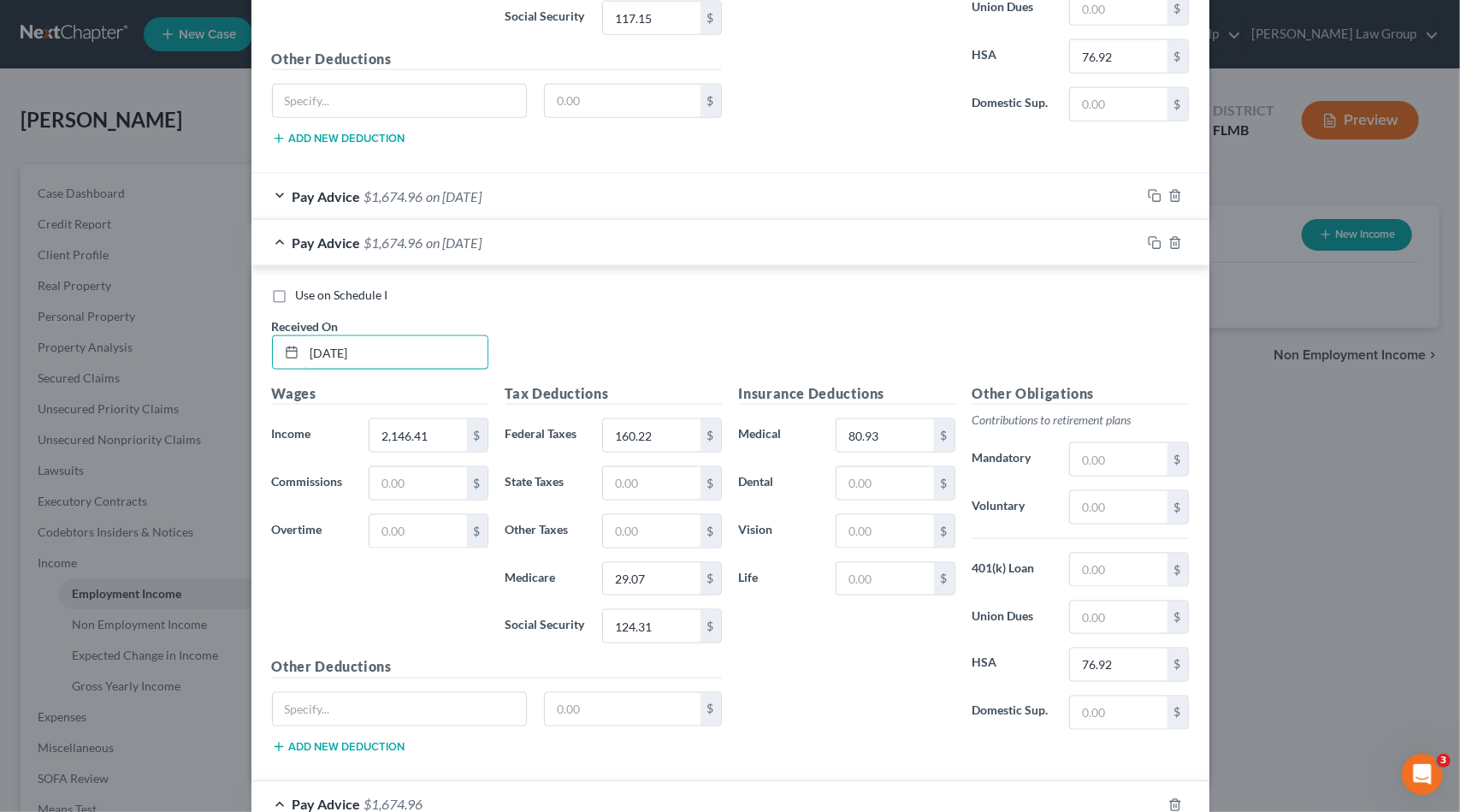
type input "[DATE]"
type input "2,229.98"
type input "170.25"
type input "30.29"
type input "129.49"
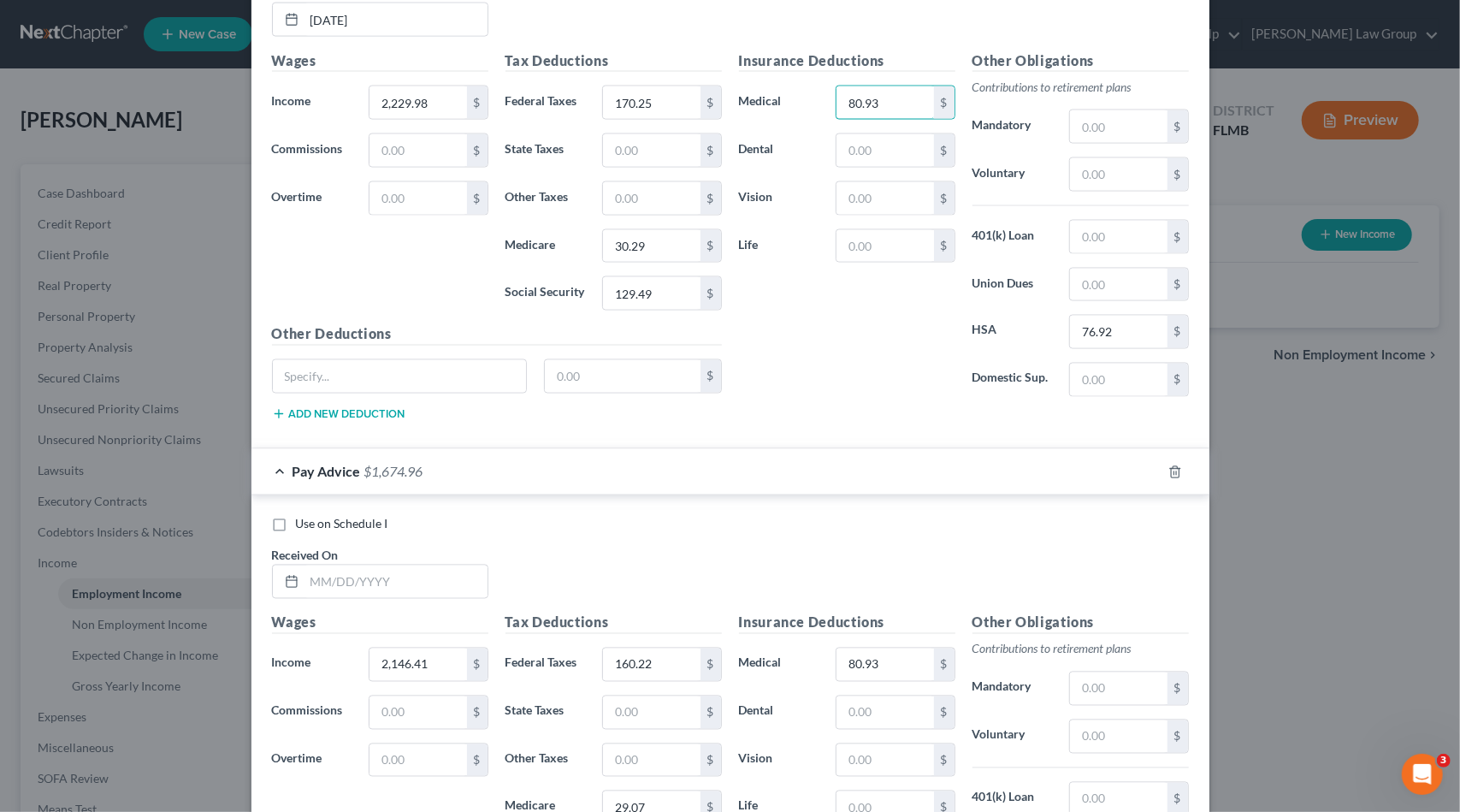
scroll to position [1874, 0]
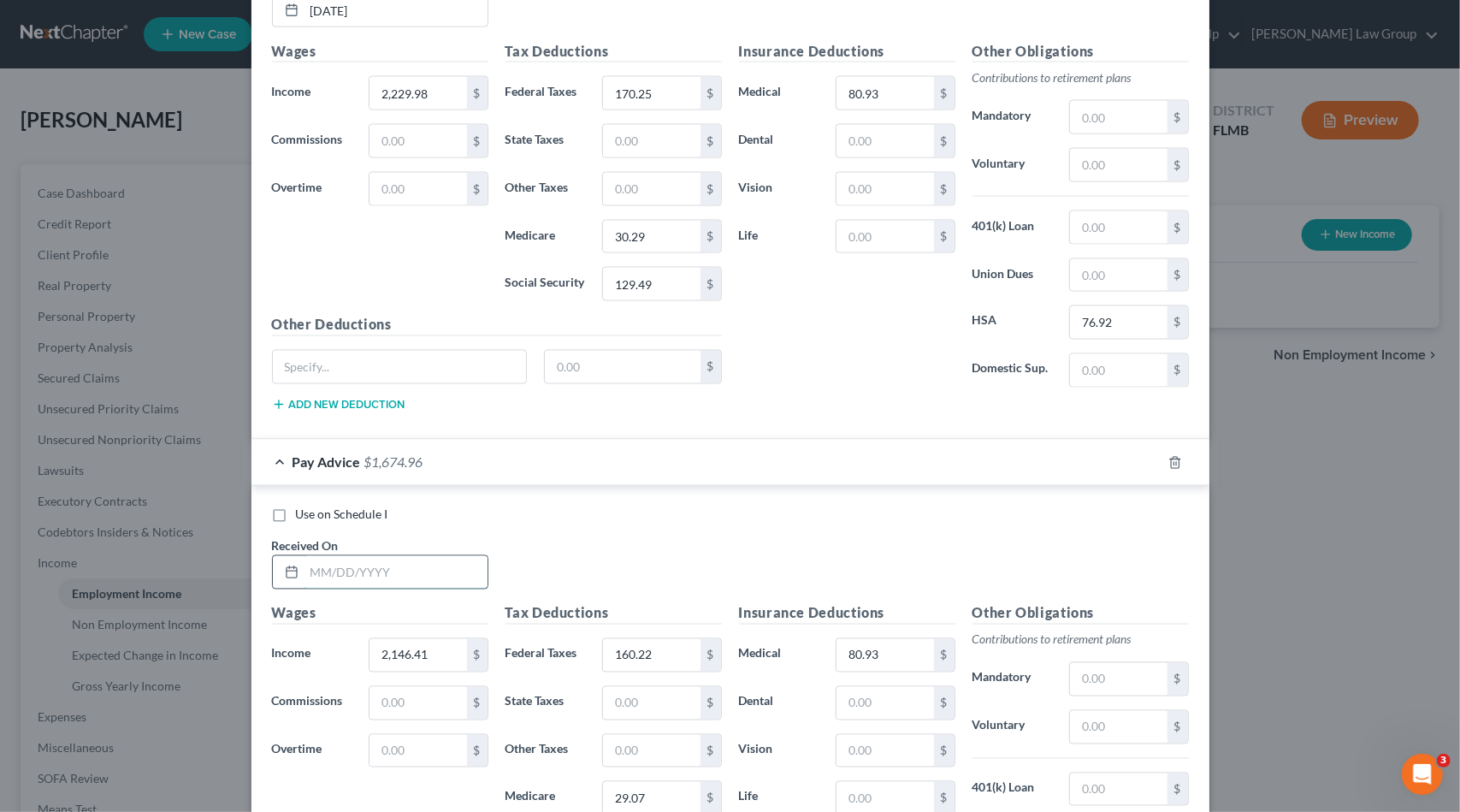
click at [386, 559] on input "text" at bounding box center [395, 572] width 183 height 33
type input "[DATE]"
type input "2,251.95"
type input "172.88"
type input "30.60"
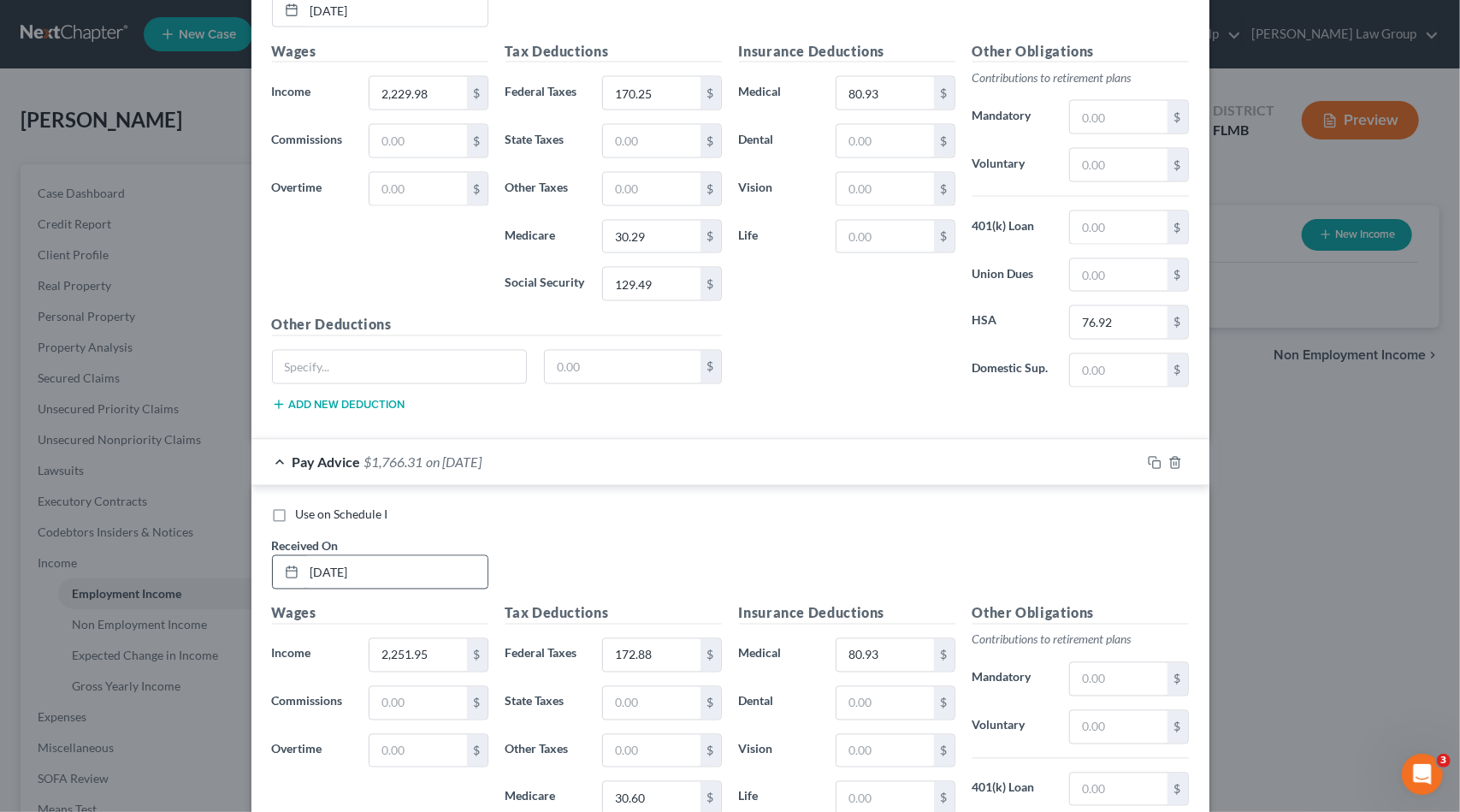
scroll to position [1904, 0]
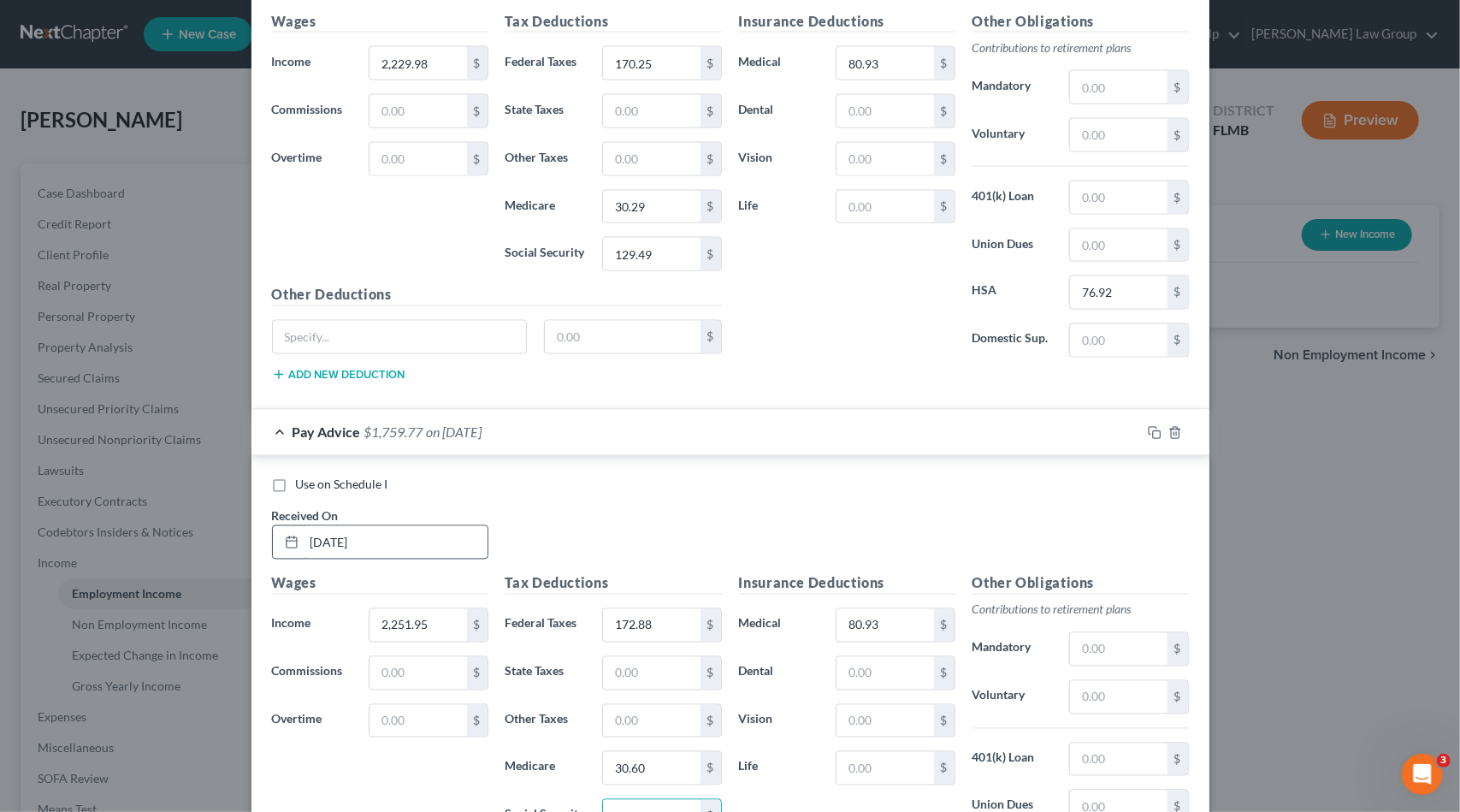
type input "130.85"
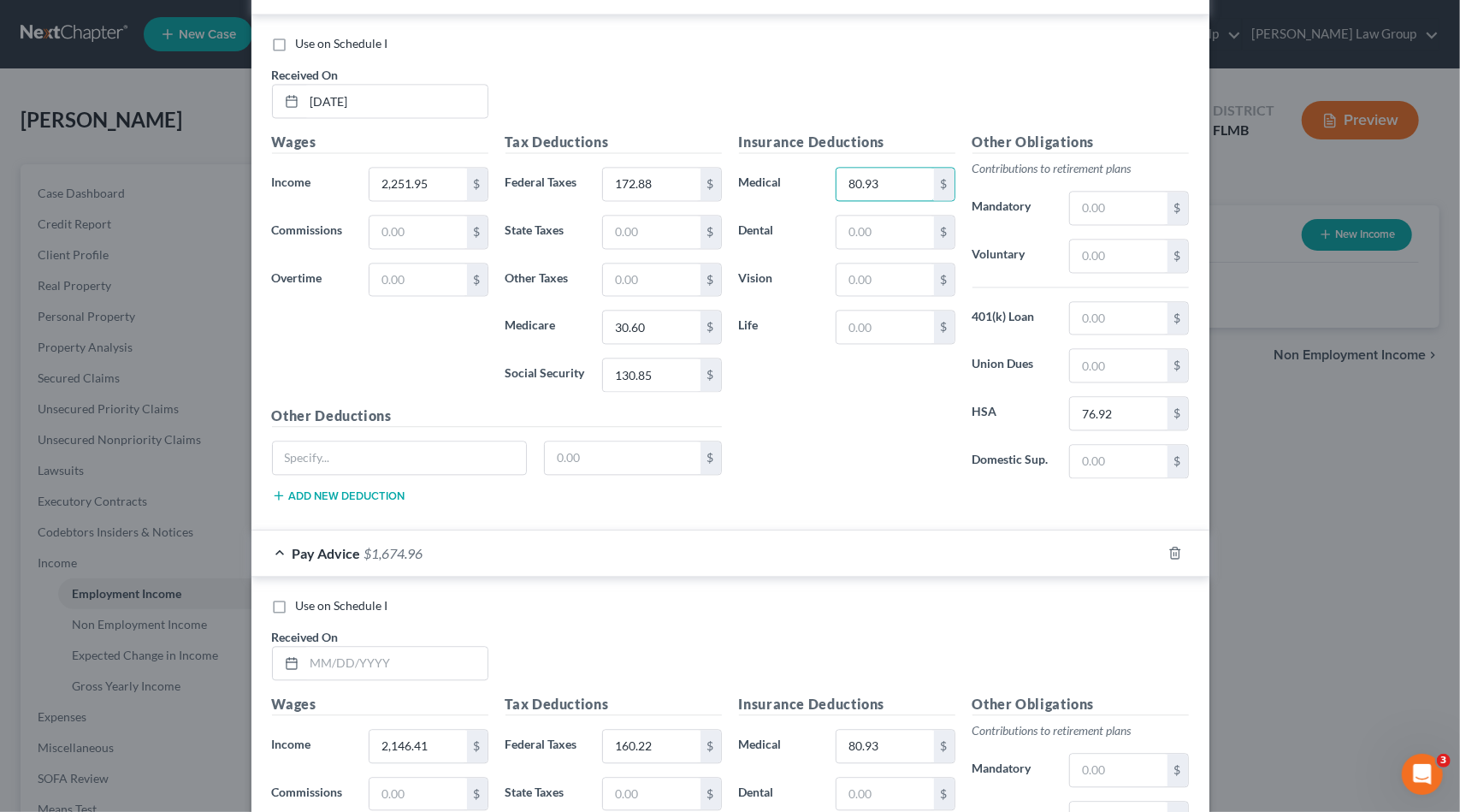
scroll to position [2375, 0]
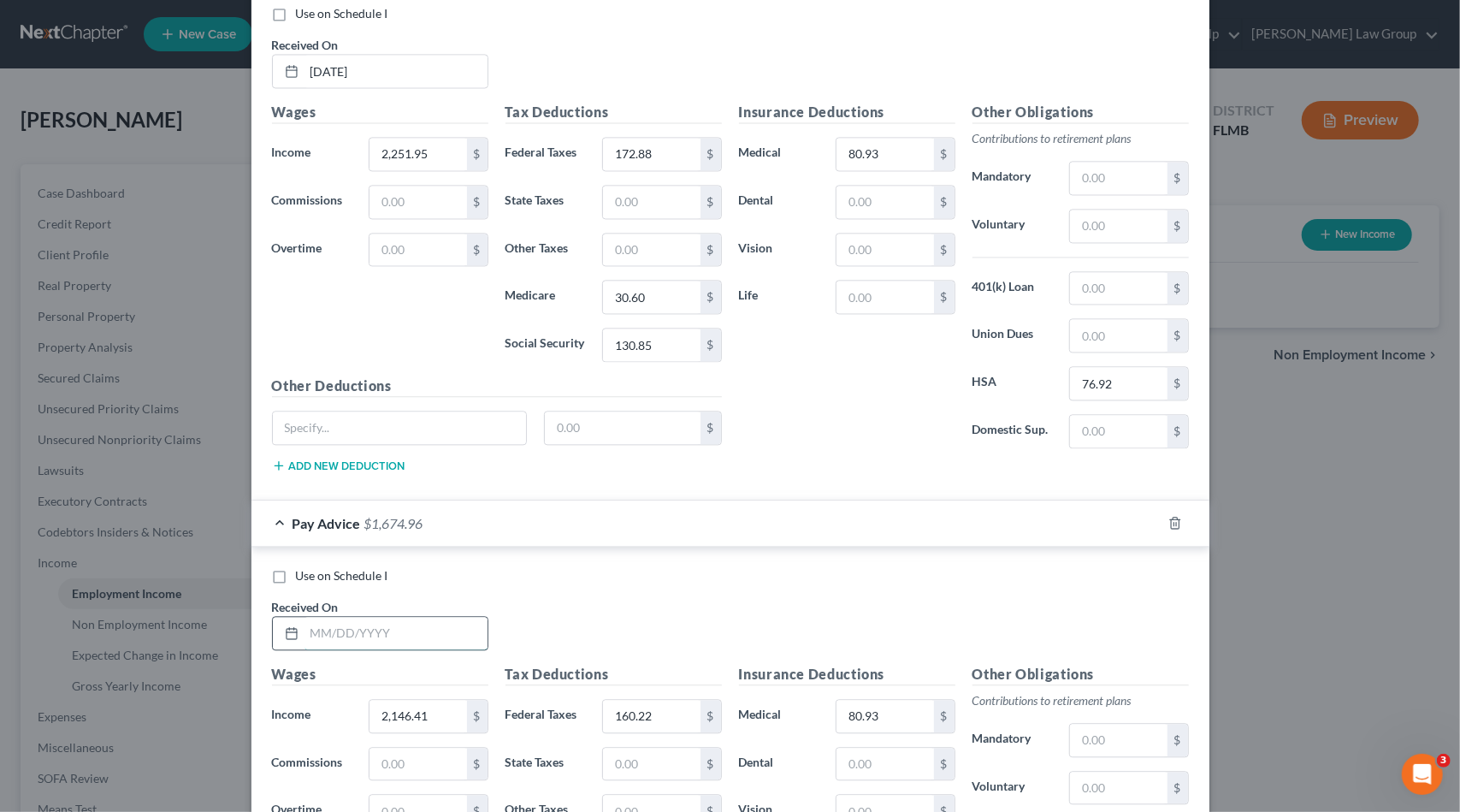
click at [367, 617] on input "text" at bounding box center [395, 633] width 183 height 33
type input "[DATE]"
type input "2,491.25"
type input "201.6"
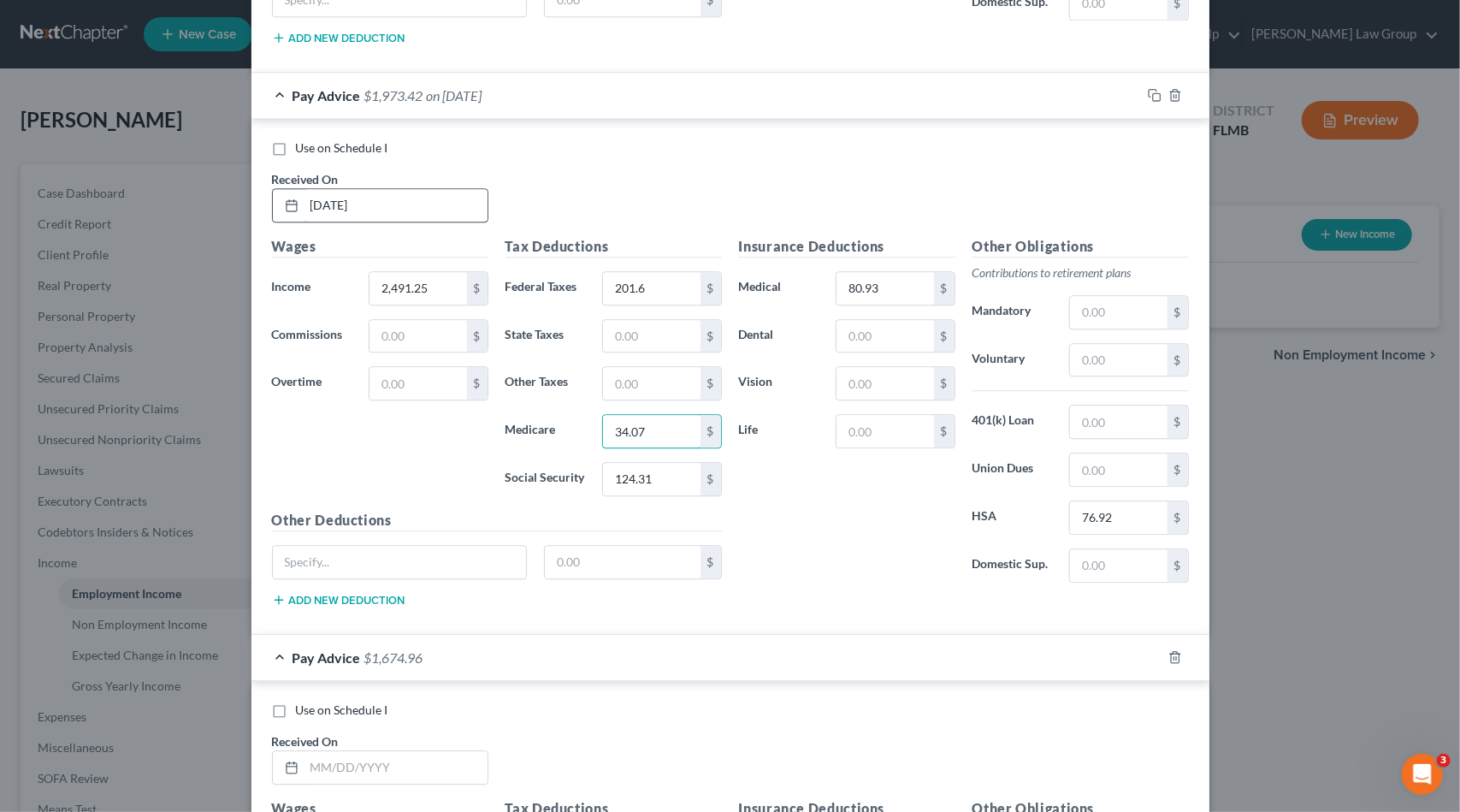
type input "34.07"
type input "145.69"
type input "[DATE]"
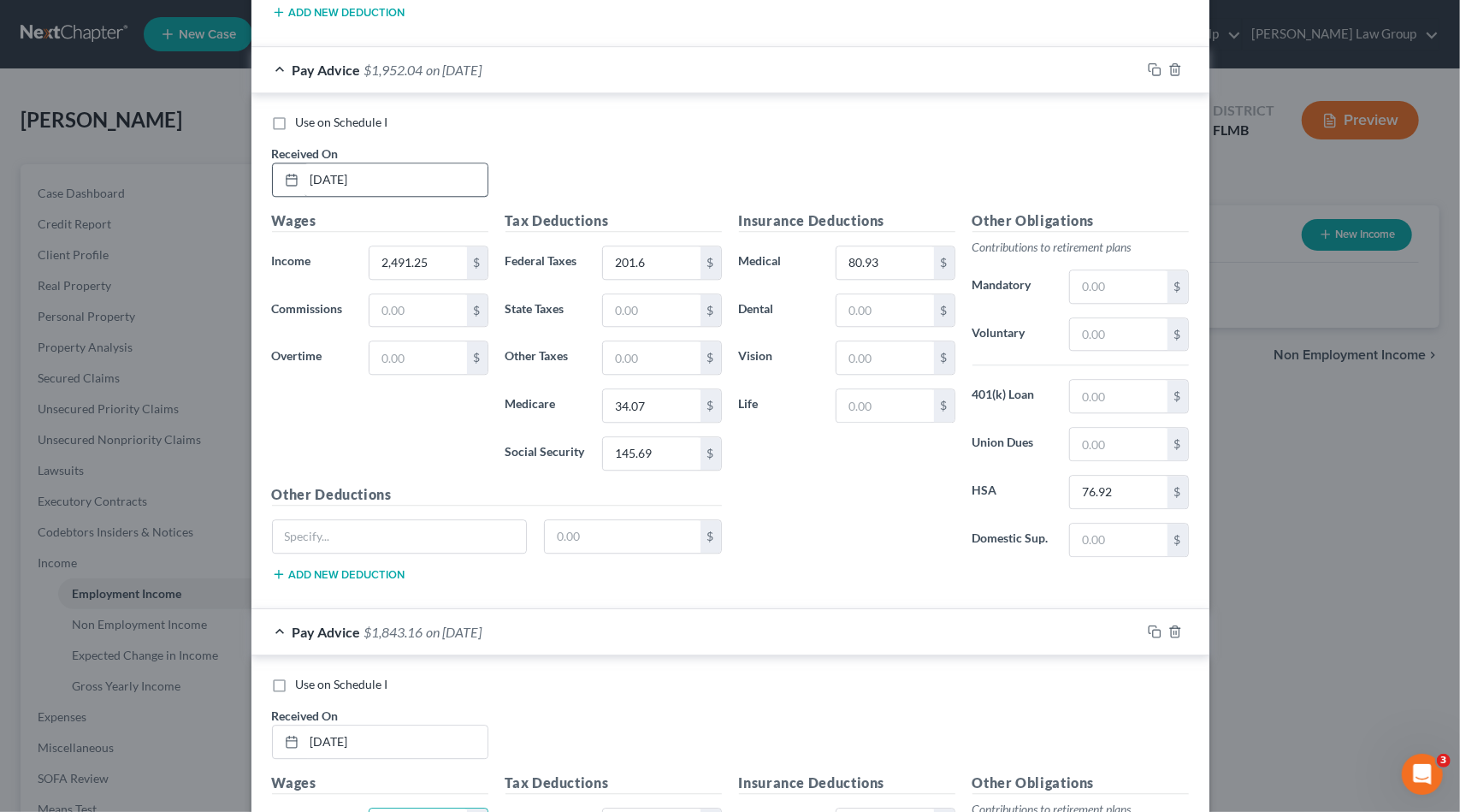
type input "2,314.61"
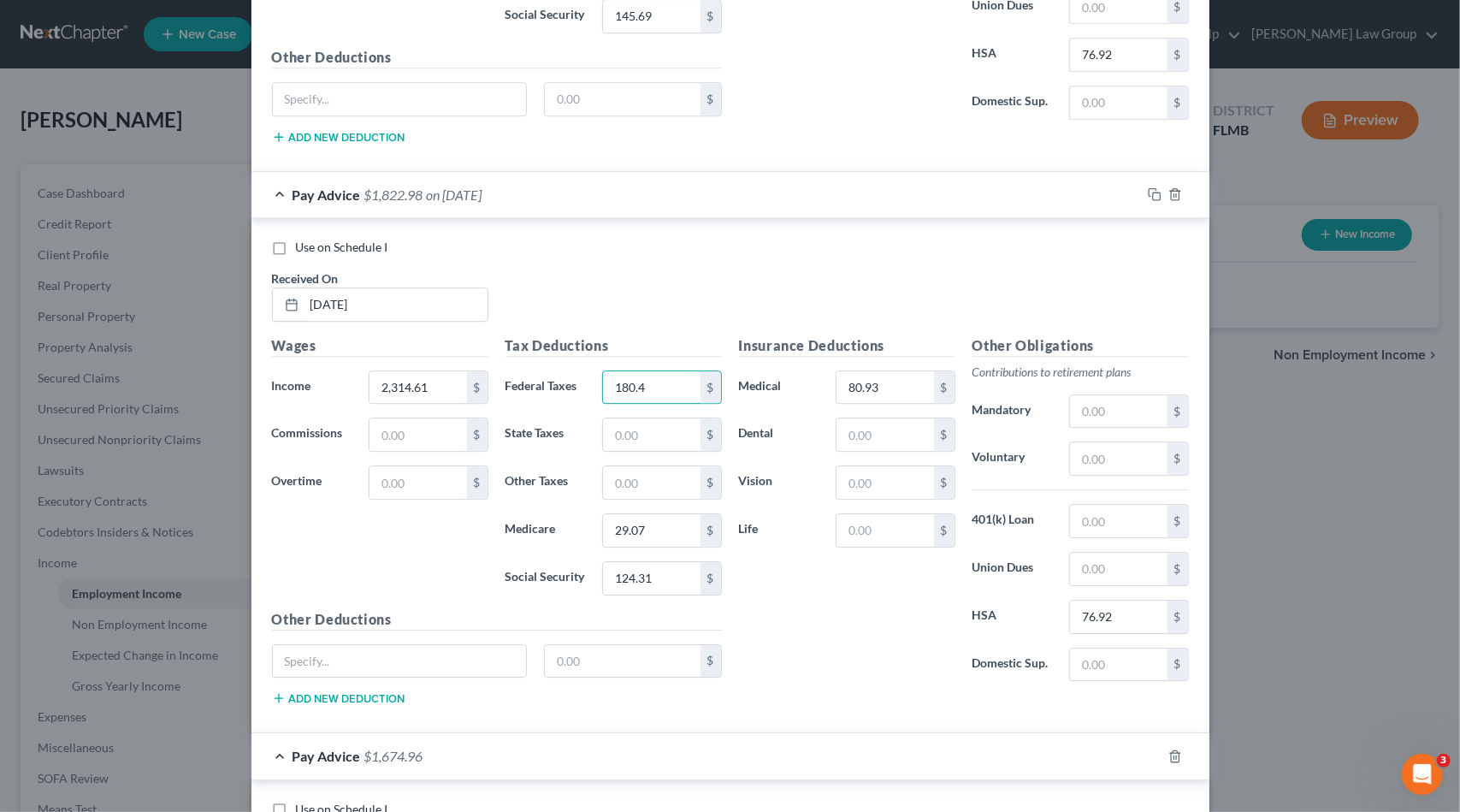
type input "180.4"
type input "31.52"
type input "134.74"
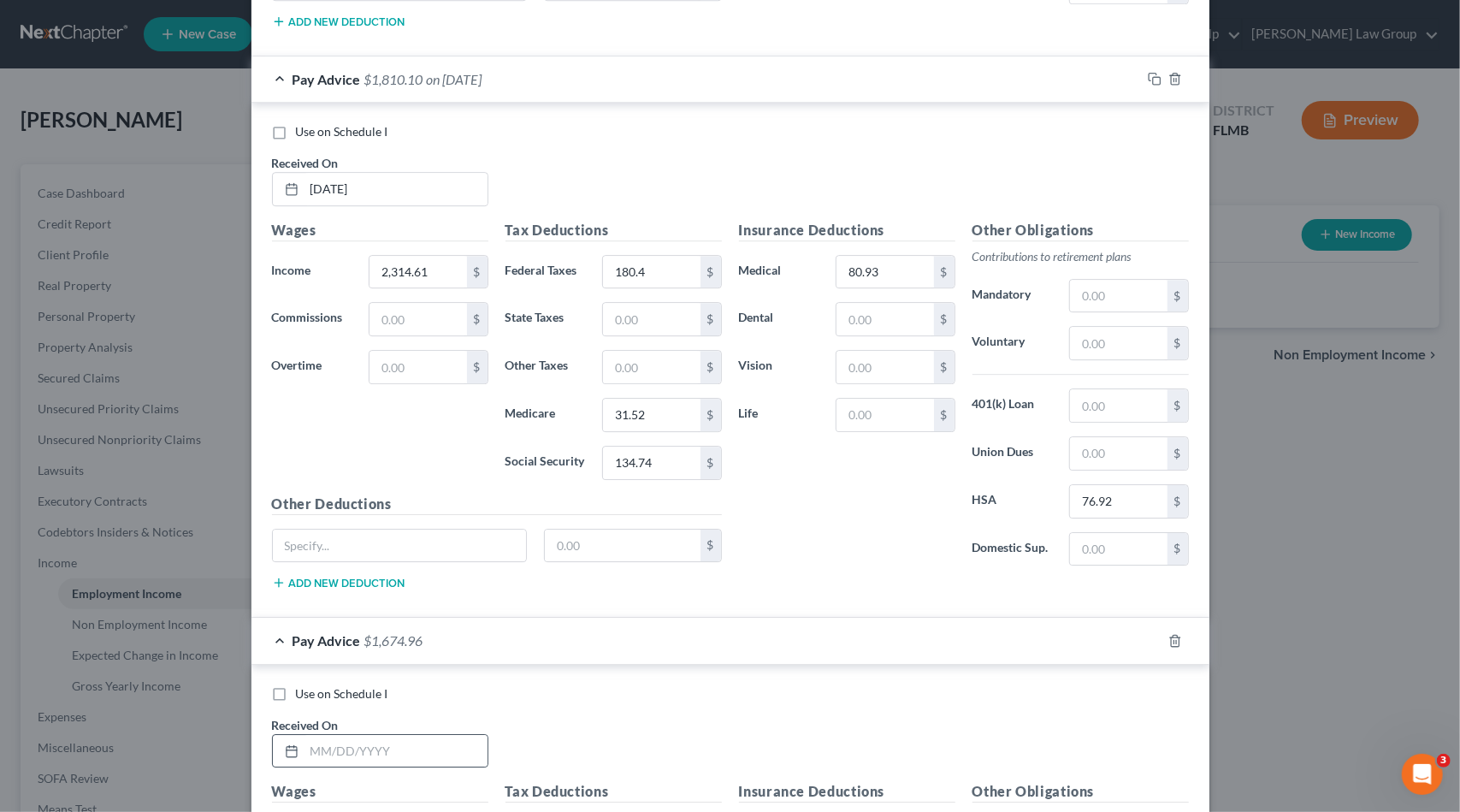
scroll to position [3436, 0]
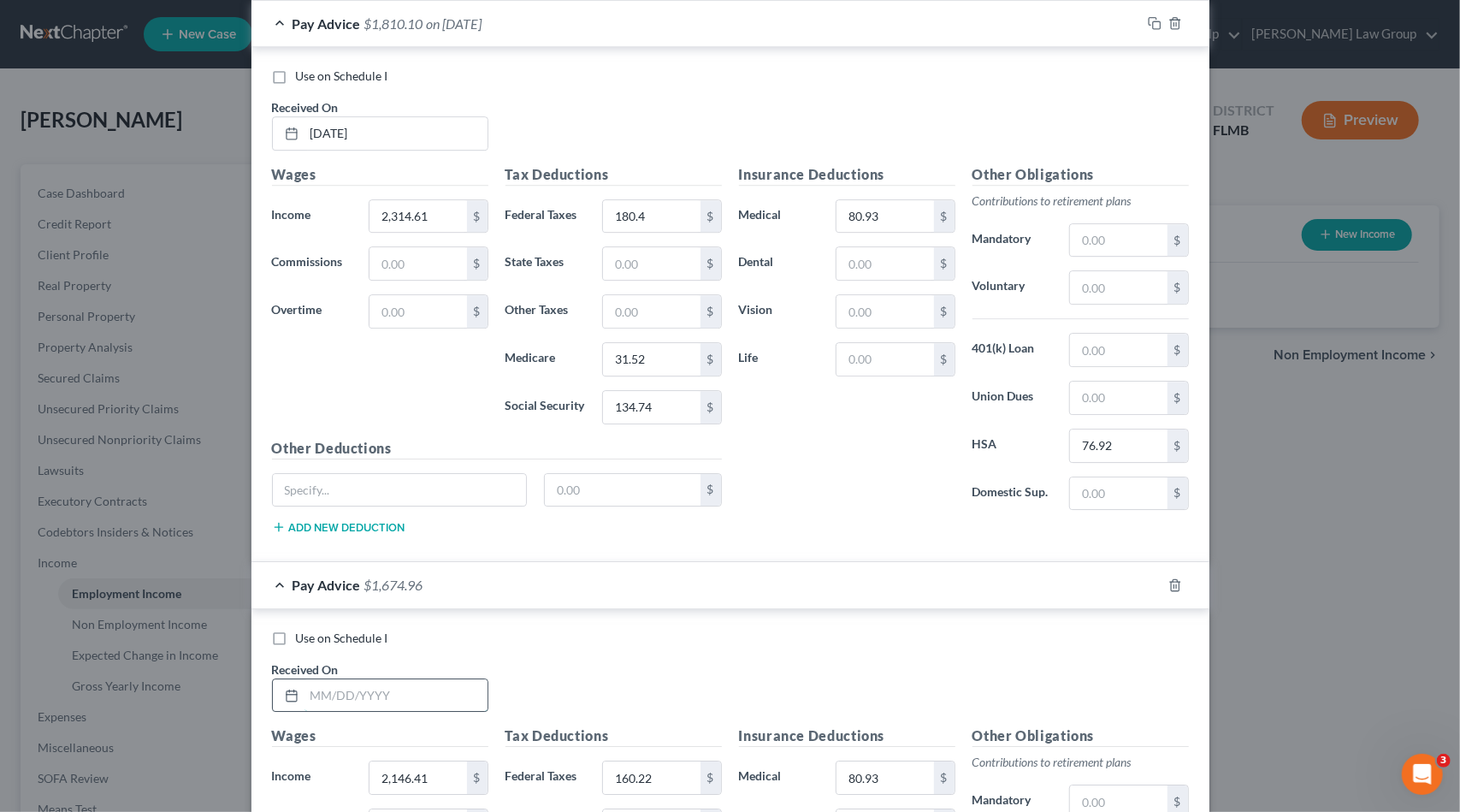
click at [387, 679] on input "text" at bounding box center [395, 695] width 183 height 33
type input "[DATE]"
type input "2,135.43"
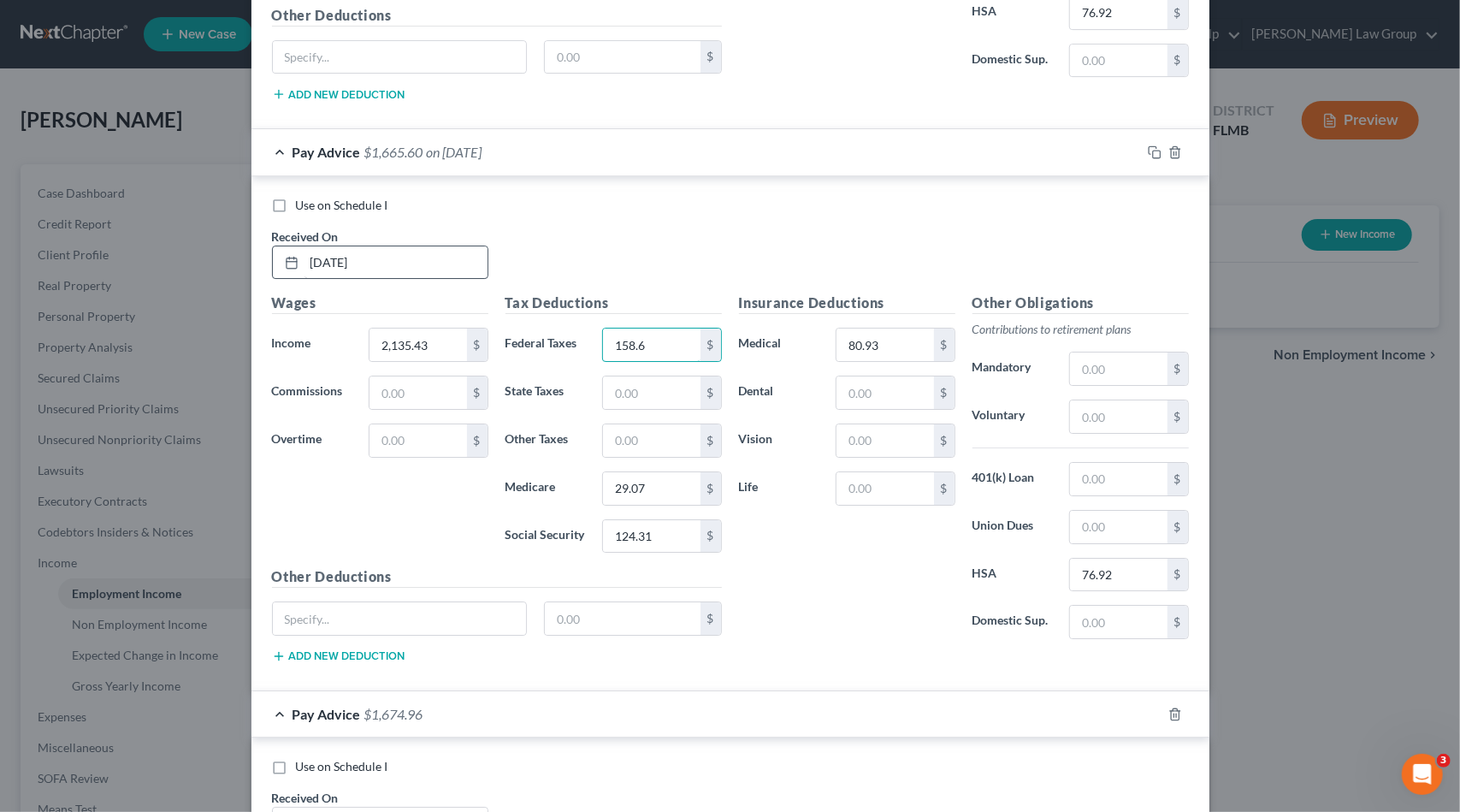
type input "158.6"
type input "28.91"
type input "123.63"
click at [643, 328] on input "158.6" at bounding box center [651, 344] width 97 height 33
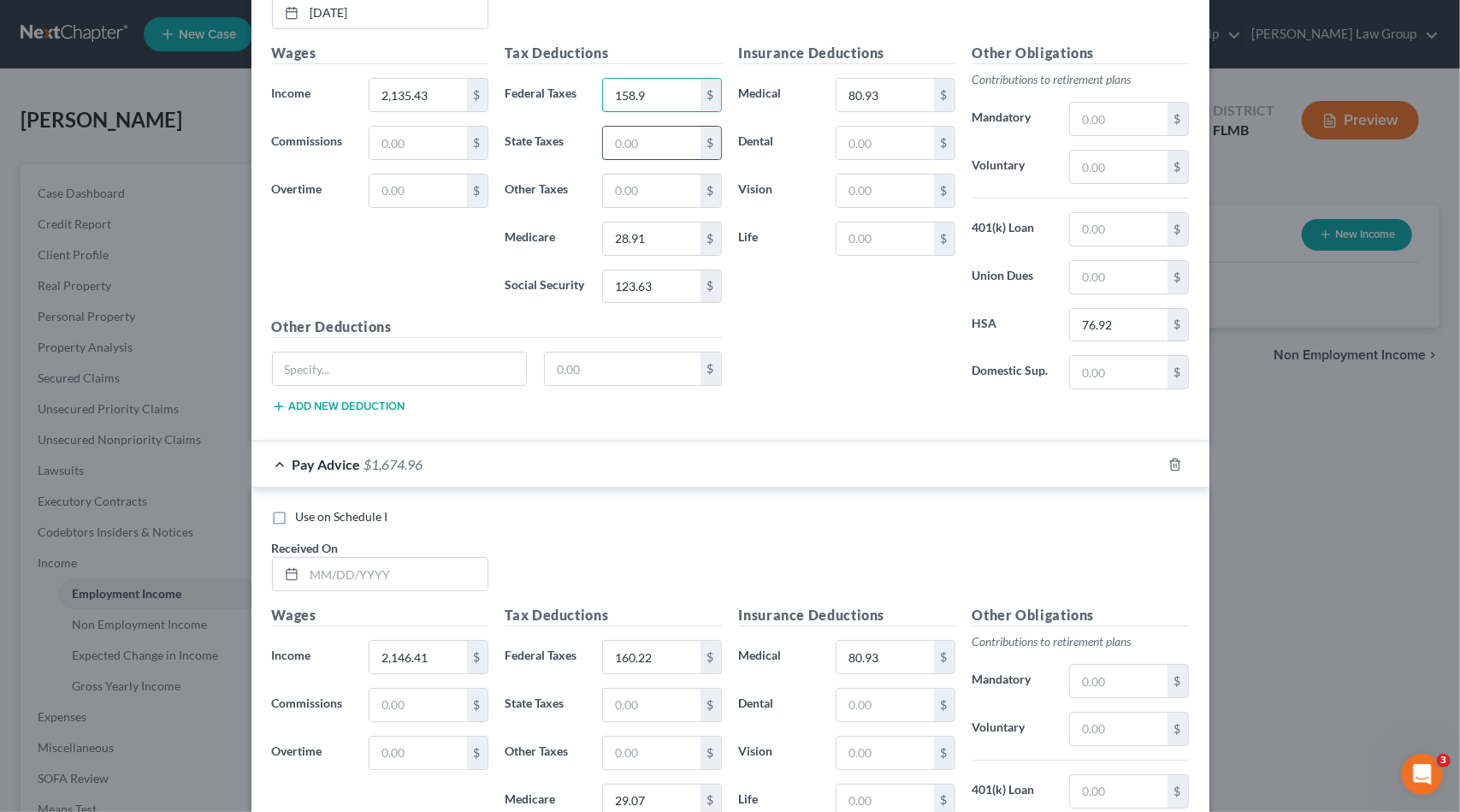
scroll to position [4126, 0]
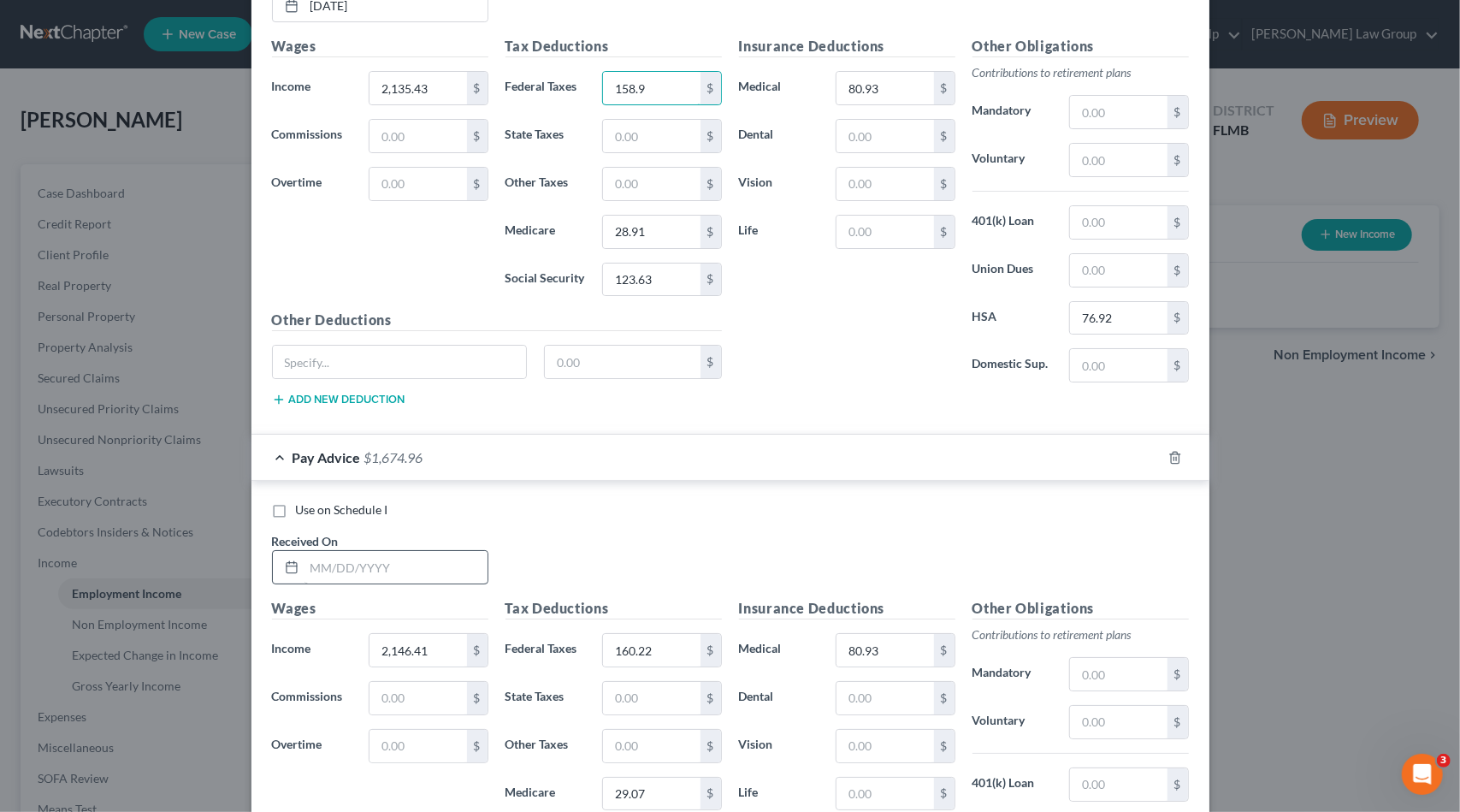
type input "158.9"
click at [363, 551] on input "text" at bounding box center [395, 567] width 183 height 33
type input "[DATE]"
type input "22"
type input "6"
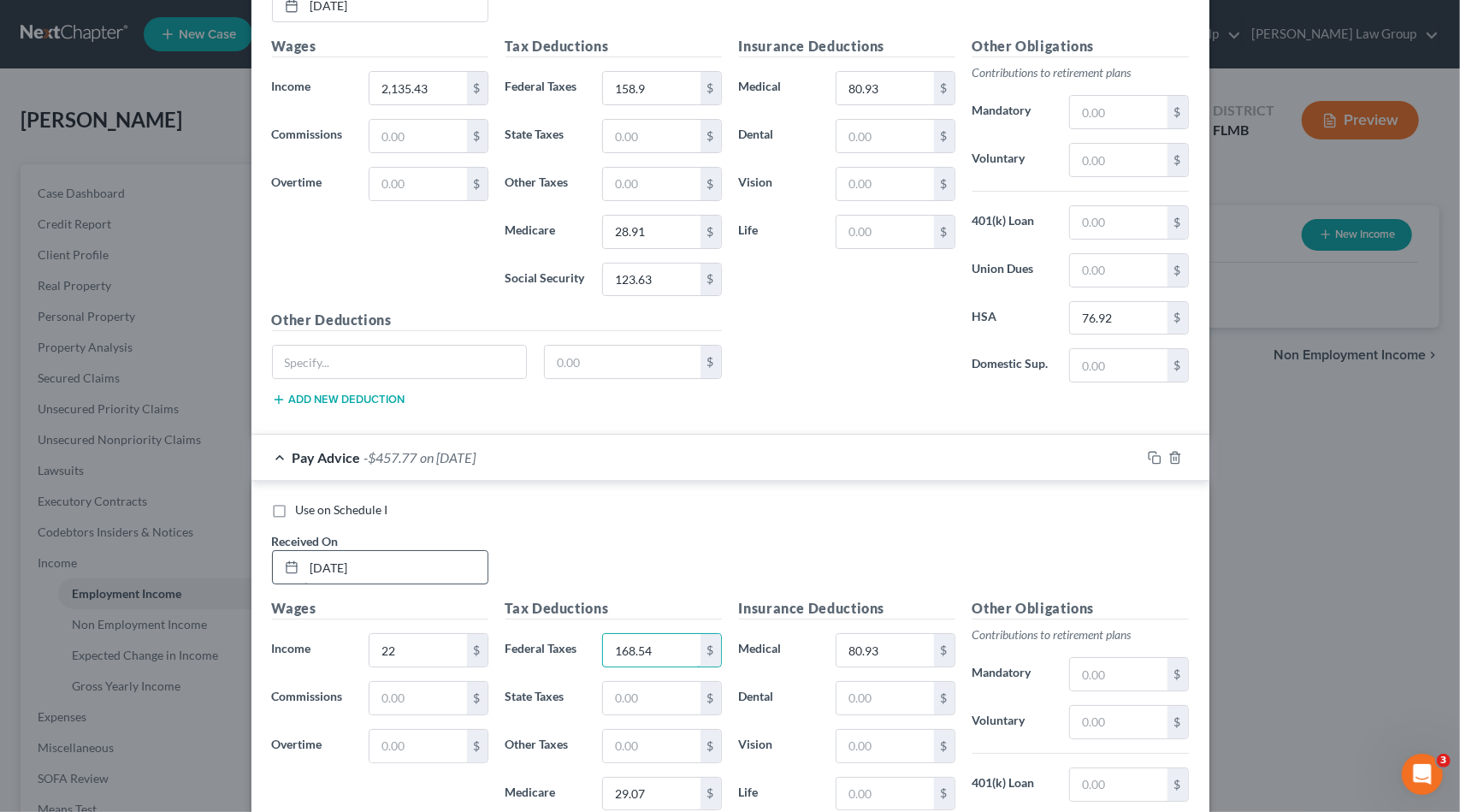
type input "168.54"
type input "30.08"
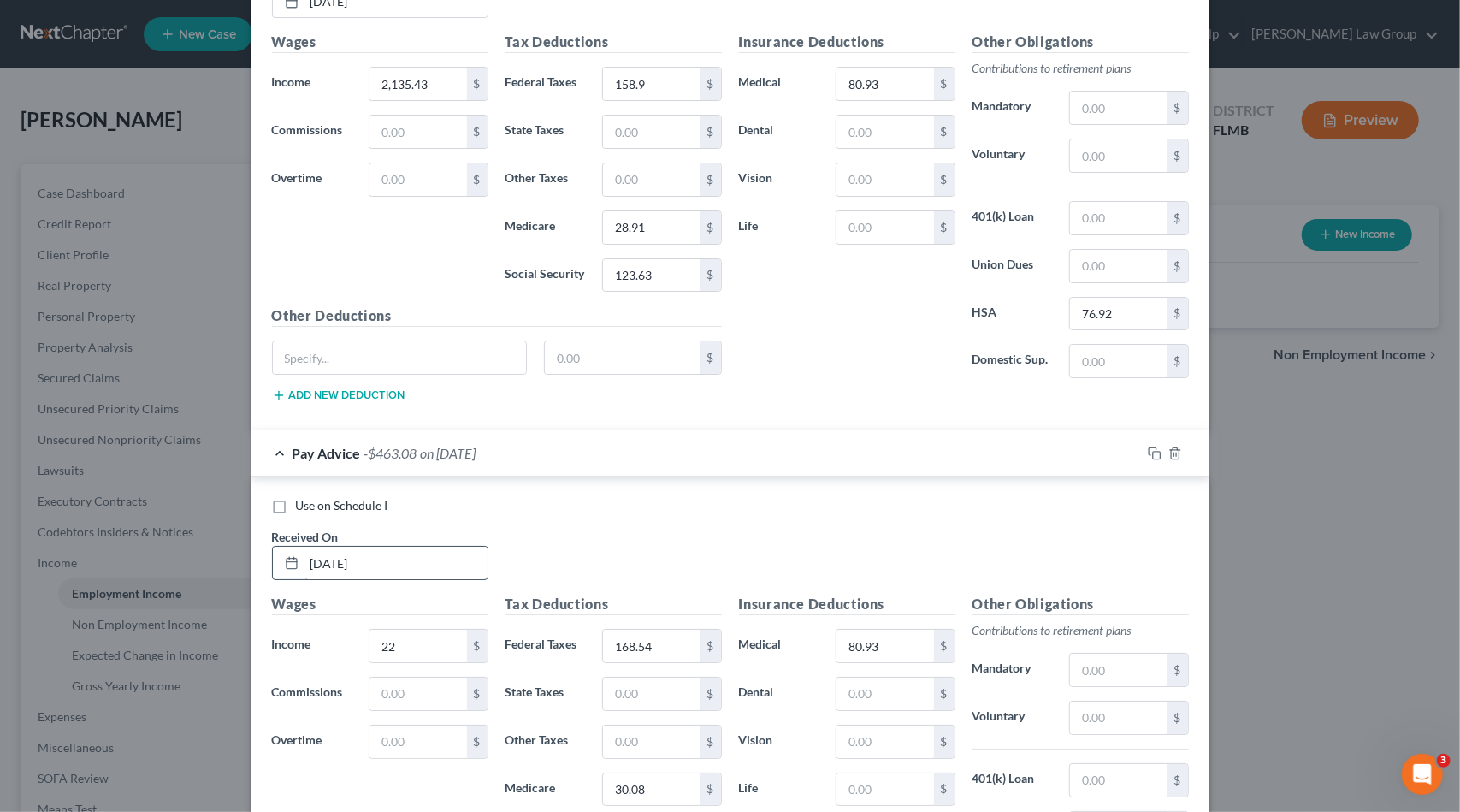
type input "128.61"
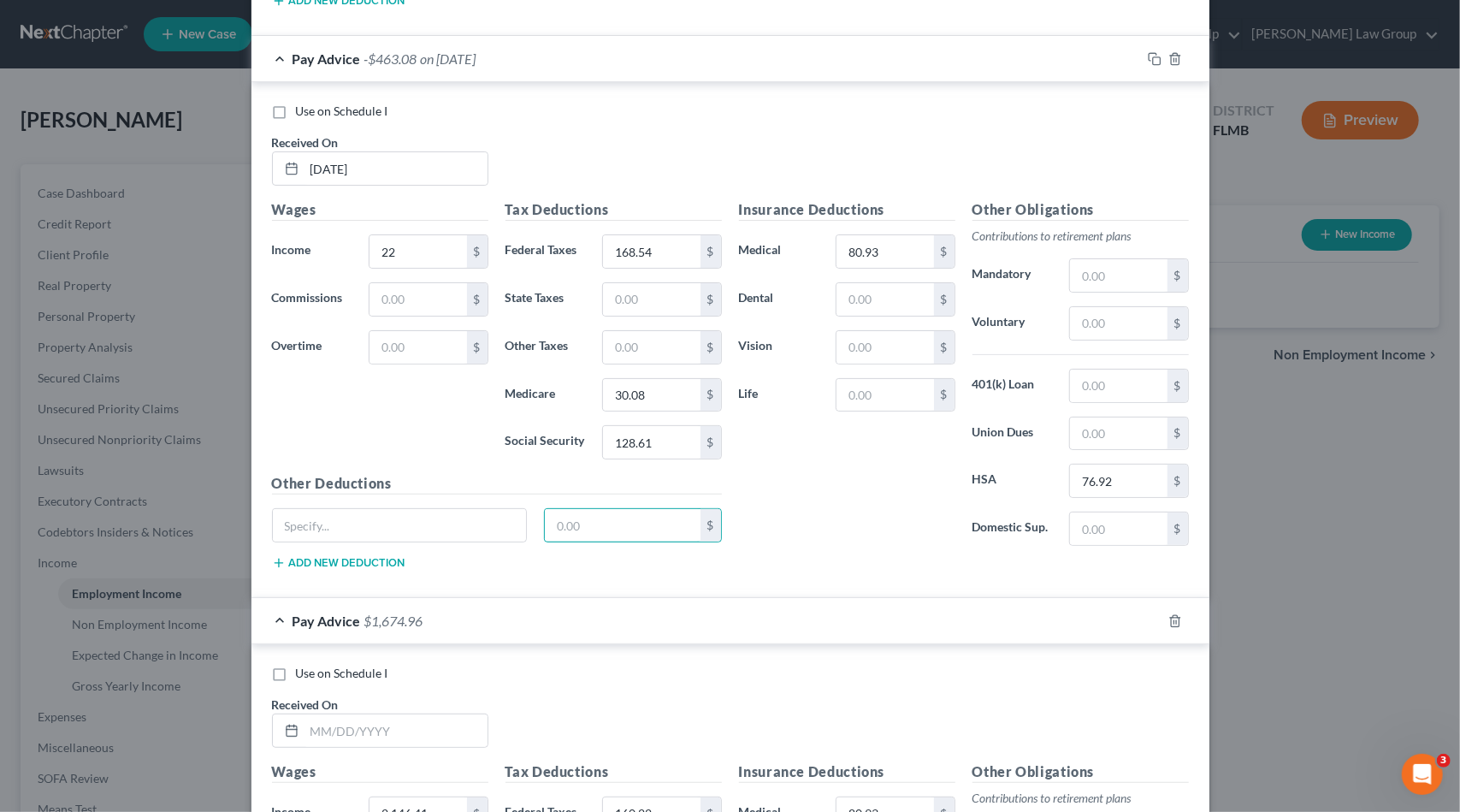
scroll to position [4516, 0]
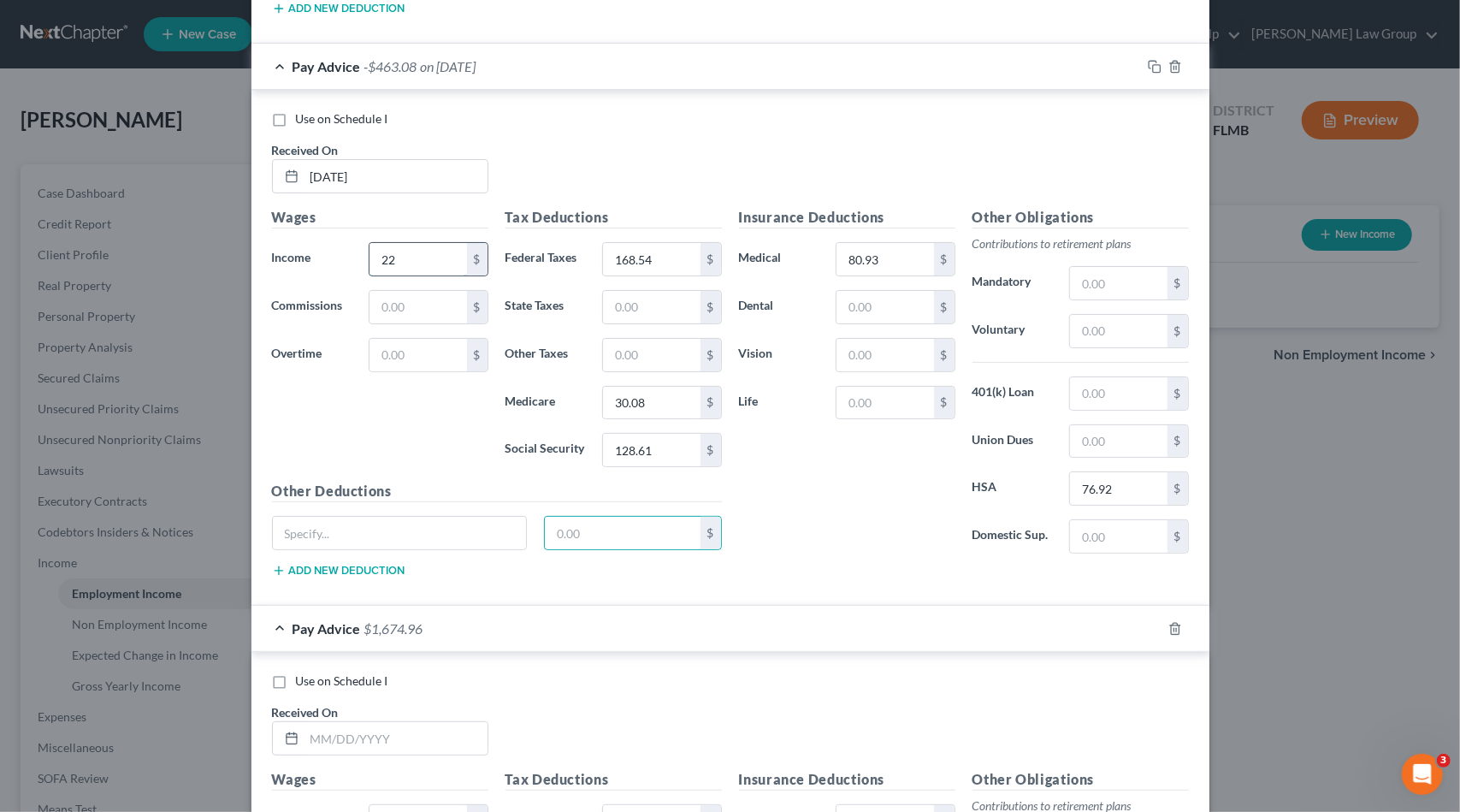
click at [398, 243] on input "22" at bounding box center [417, 259] width 97 height 33
click at [399, 243] on input "22" at bounding box center [417, 259] width 97 height 33
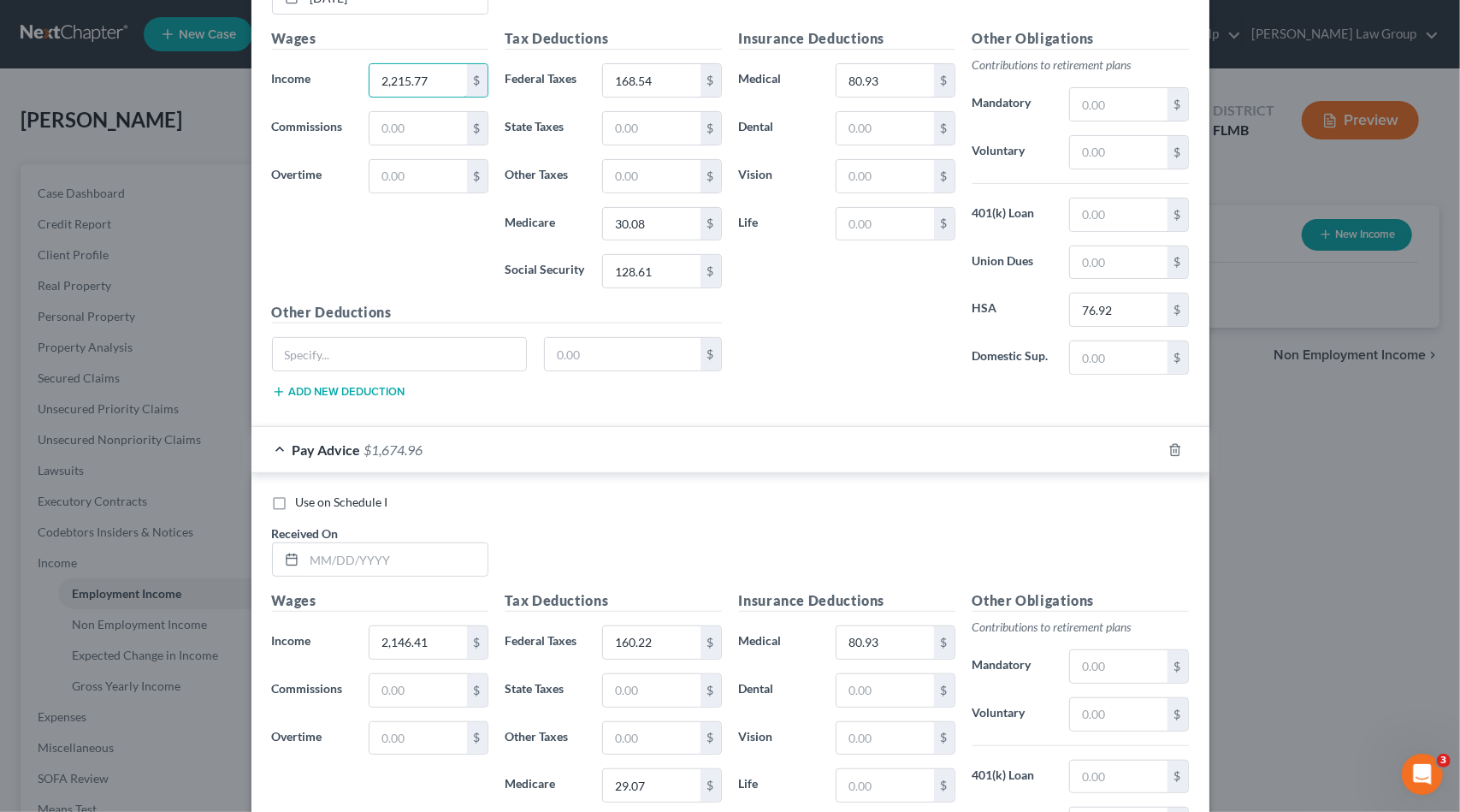
scroll to position [4773, 0]
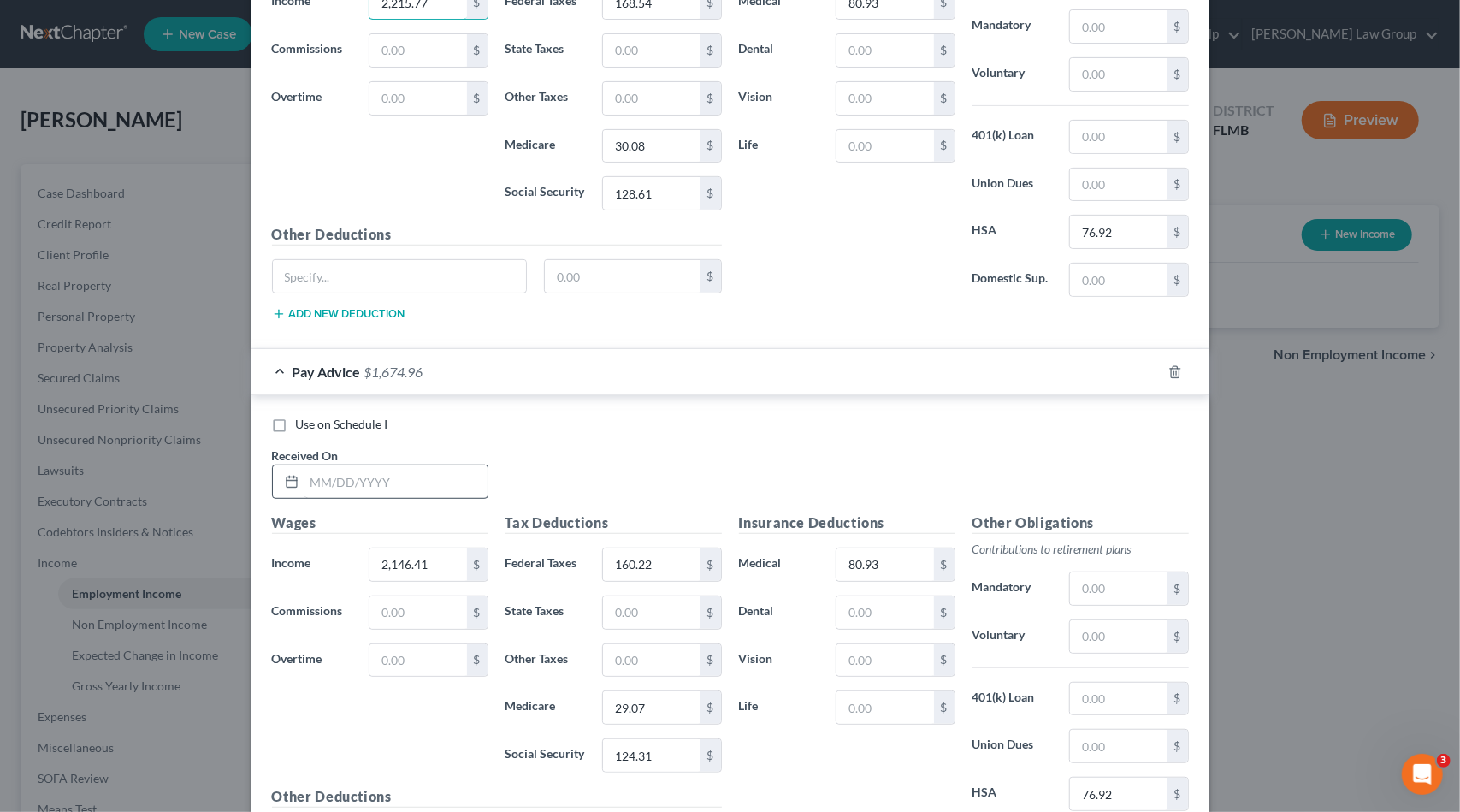
type input "2,215.77"
click at [416, 465] on input "text" at bounding box center [395, 481] width 183 height 33
type input "[DATE]"
click at [429, 548] on input "2,146.41" at bounding box center [417, 564] width 97 height 33
type input "2,138.03"
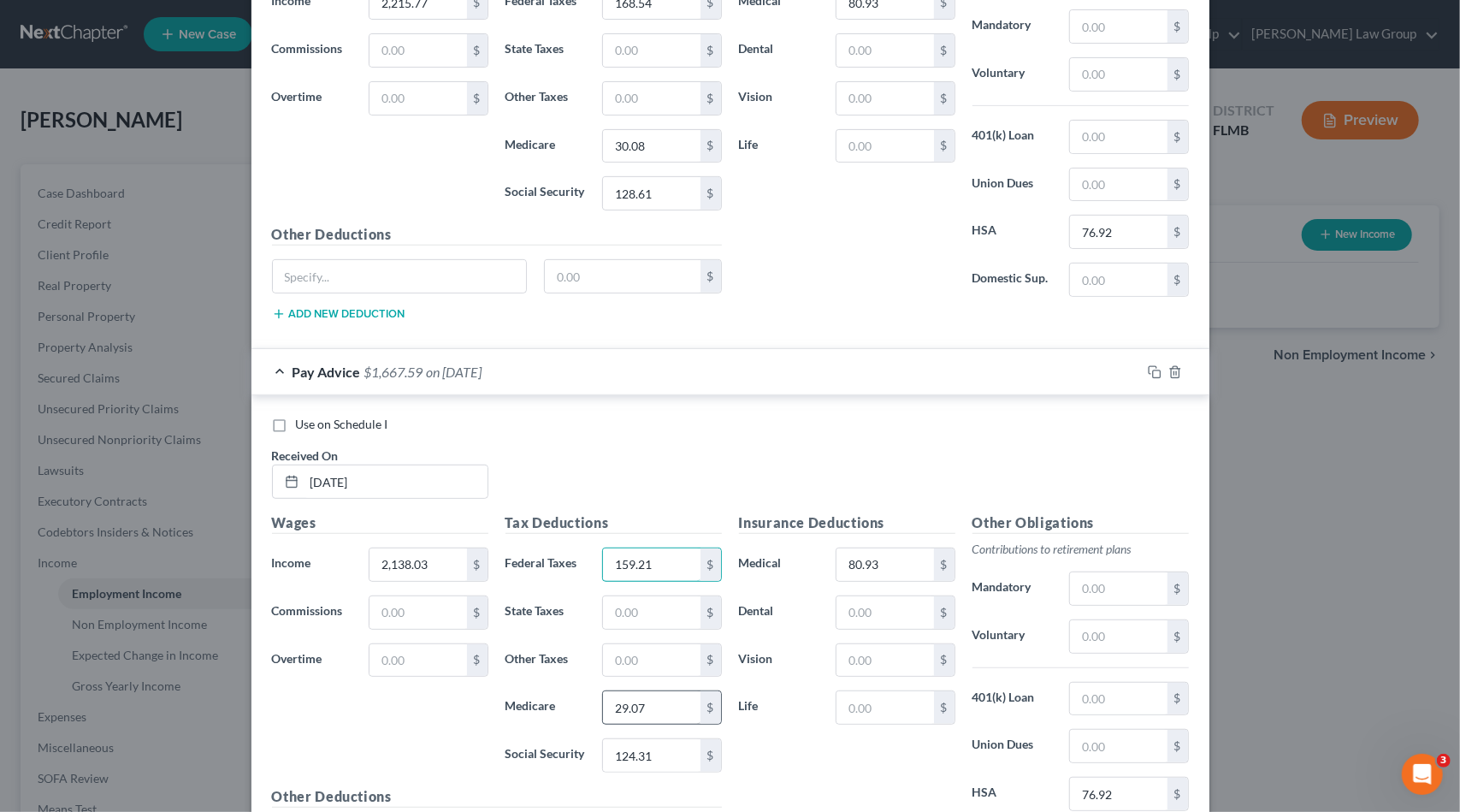
type input "159.21"
click at [638, 691] on input "29.07" at bounding box center [651, 708] width 97 height 33
type input "28.95"
click at [655, 739] on input "124.31" at bounding box center [651, 756] width 97 height 33
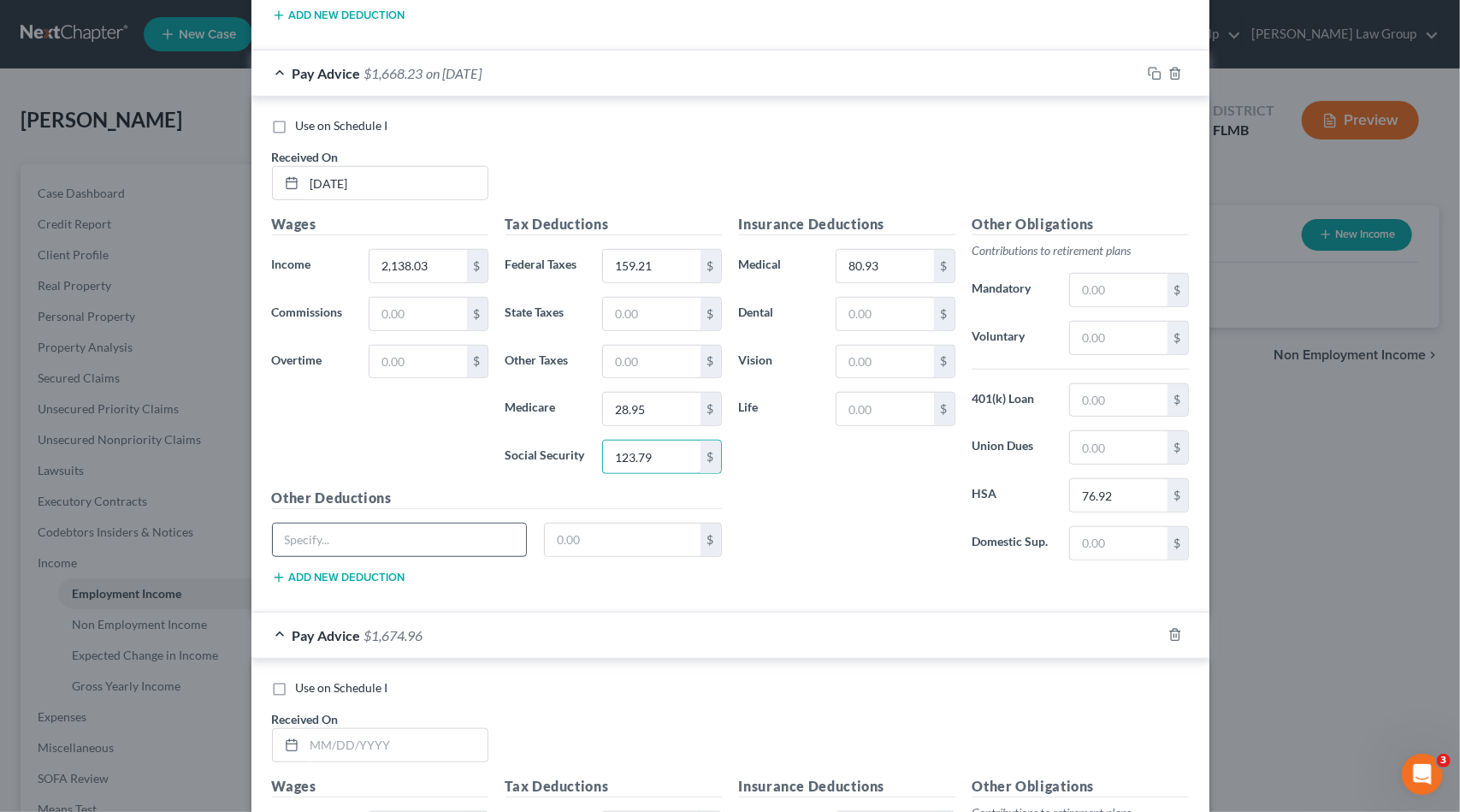
scroll to position [5201, 0]
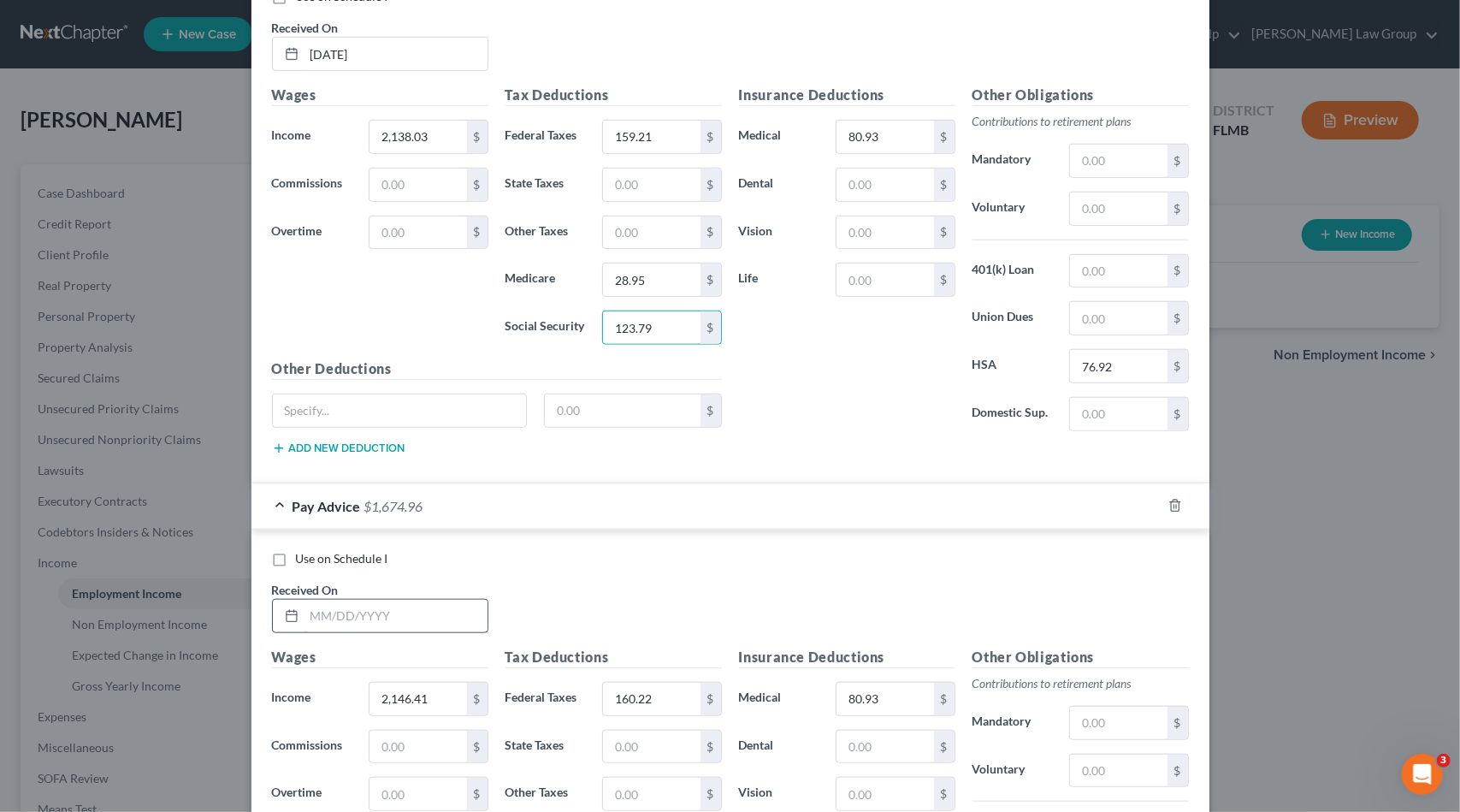
type input "123.79"
click at [419, 600] on input "text" at bounding box center [395, 616] width 183 height 33
type input "[DATE]"
click at [431, 683] on input "2,146.41" at bounding box center [417, 699] width 97 height 33
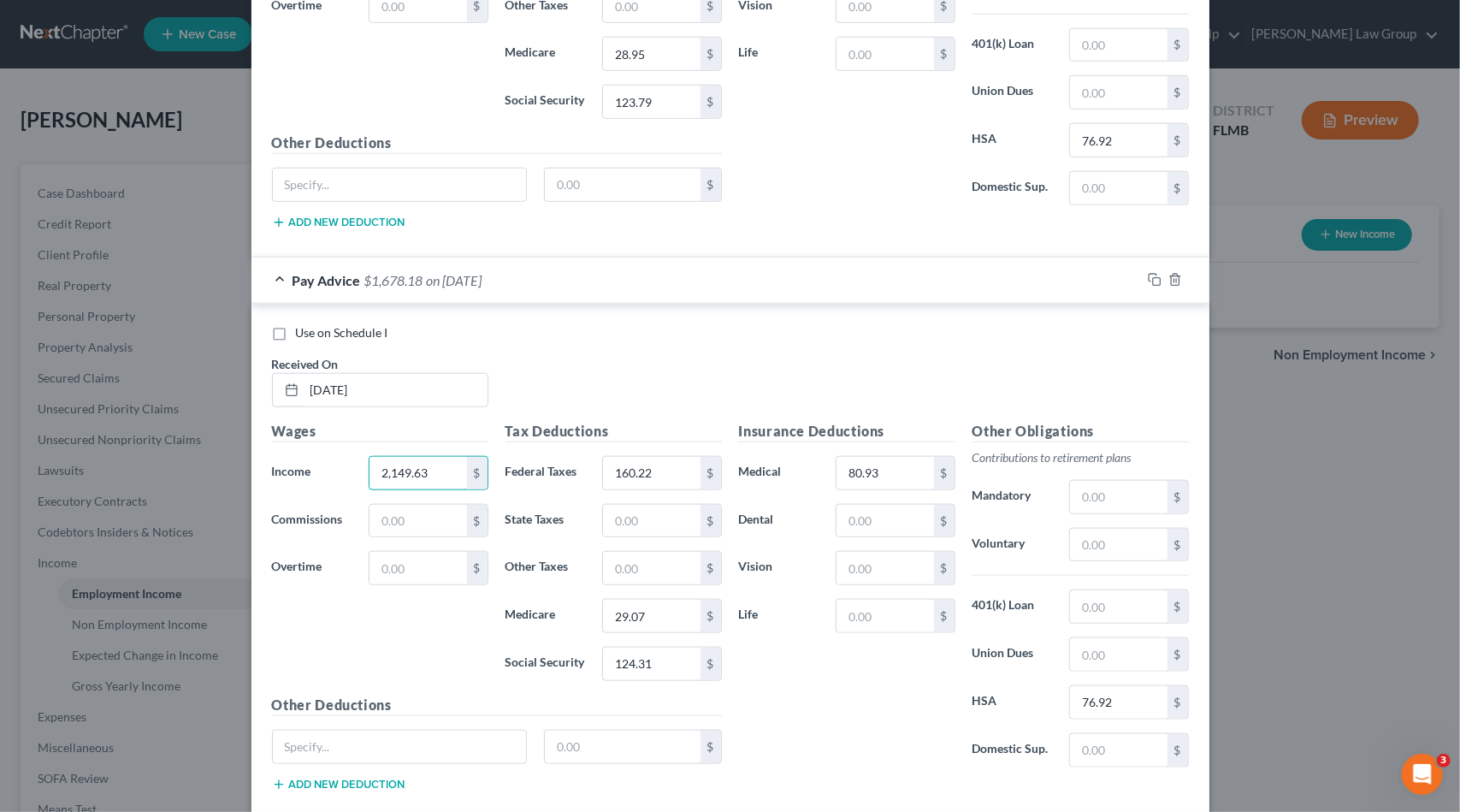
scroll to position [5457, 0]
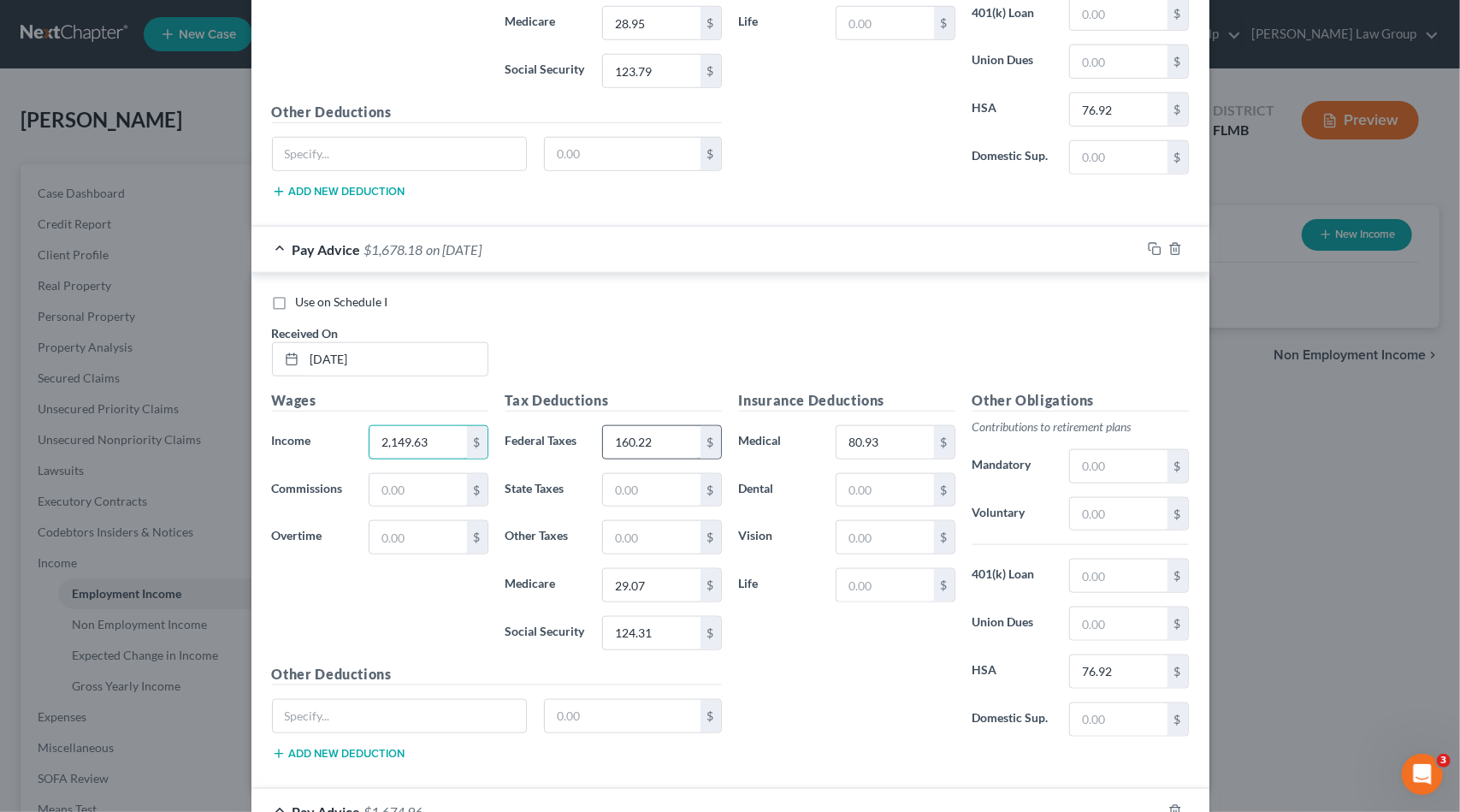
type input "2,149.63"
click at [657, 426] on input "160.22" at bounding box center [651, 442] width 97 height 33
type input "160.61"
click at [662, 569] on input "29.07" at bounding box center [651, 585] width 97 height 33
type input "29.12"
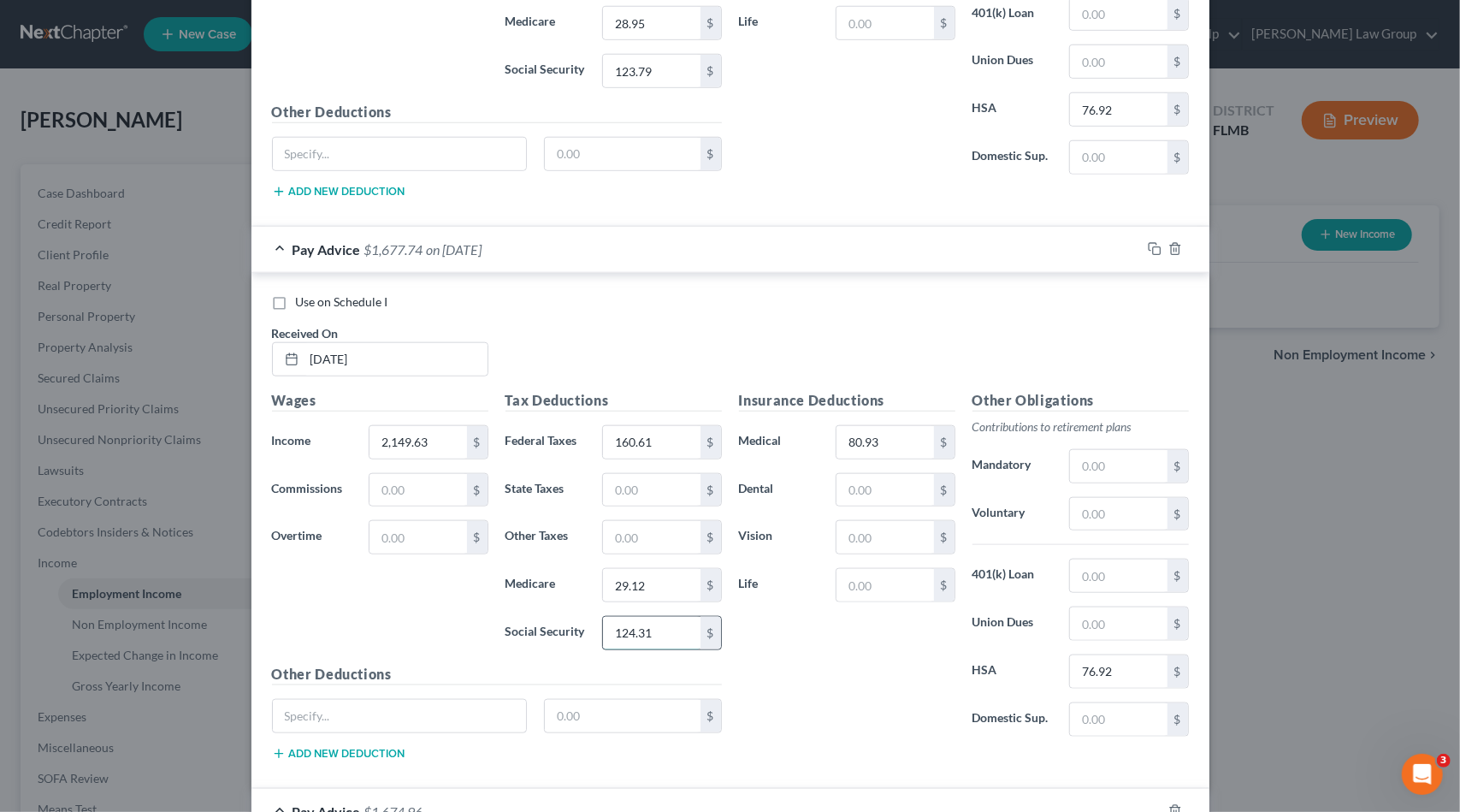
click at [664, 617] on input "124.31" at bounding box center [651, 633] width 97 height 33
click at [635, 617] on input "124.31" at bounding box center [651, 633] width 97 height 33
click at [639, 617] on input "124.31" at bounding box center [651, 633] width 97 height 33
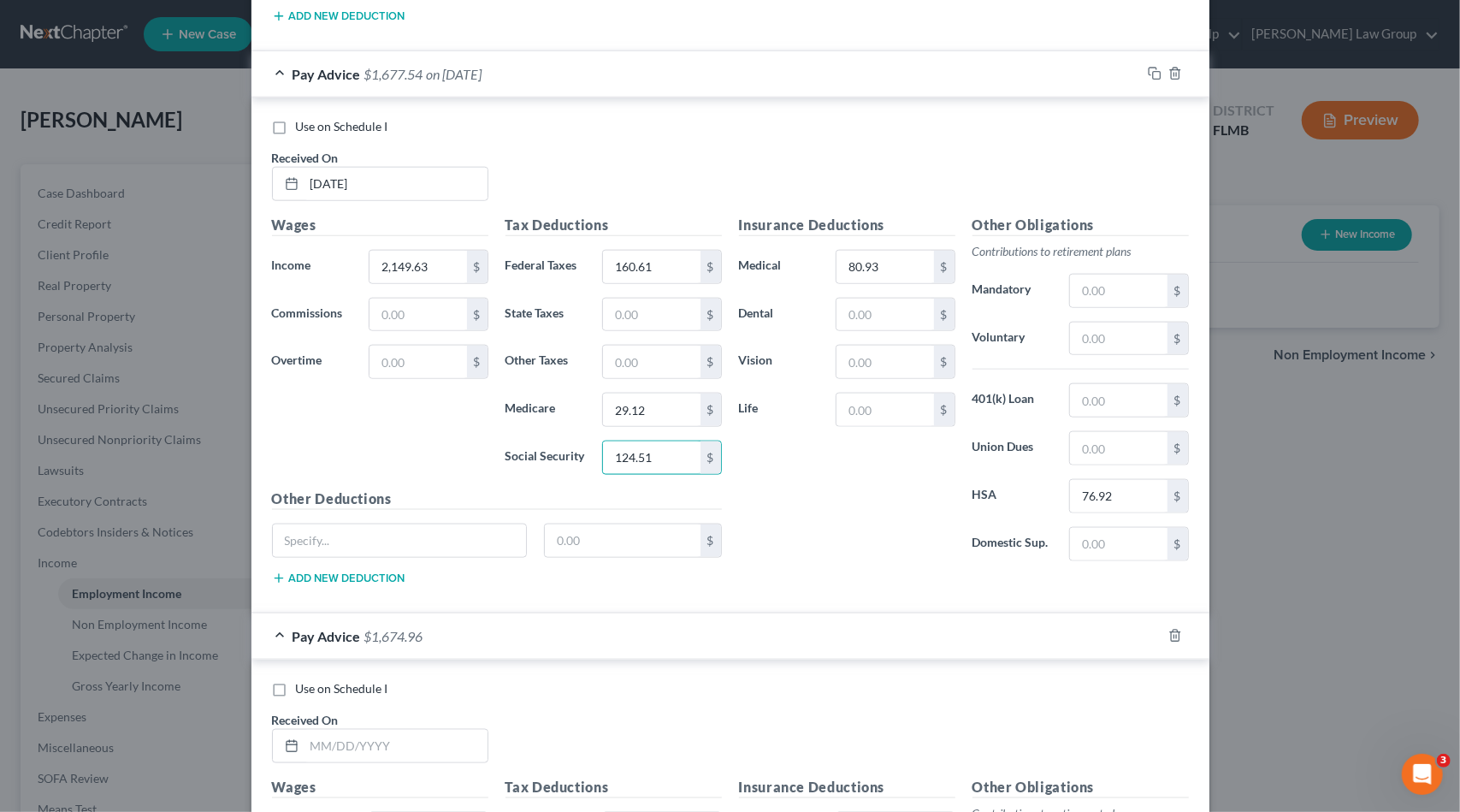
scroll to position [5714, 0]
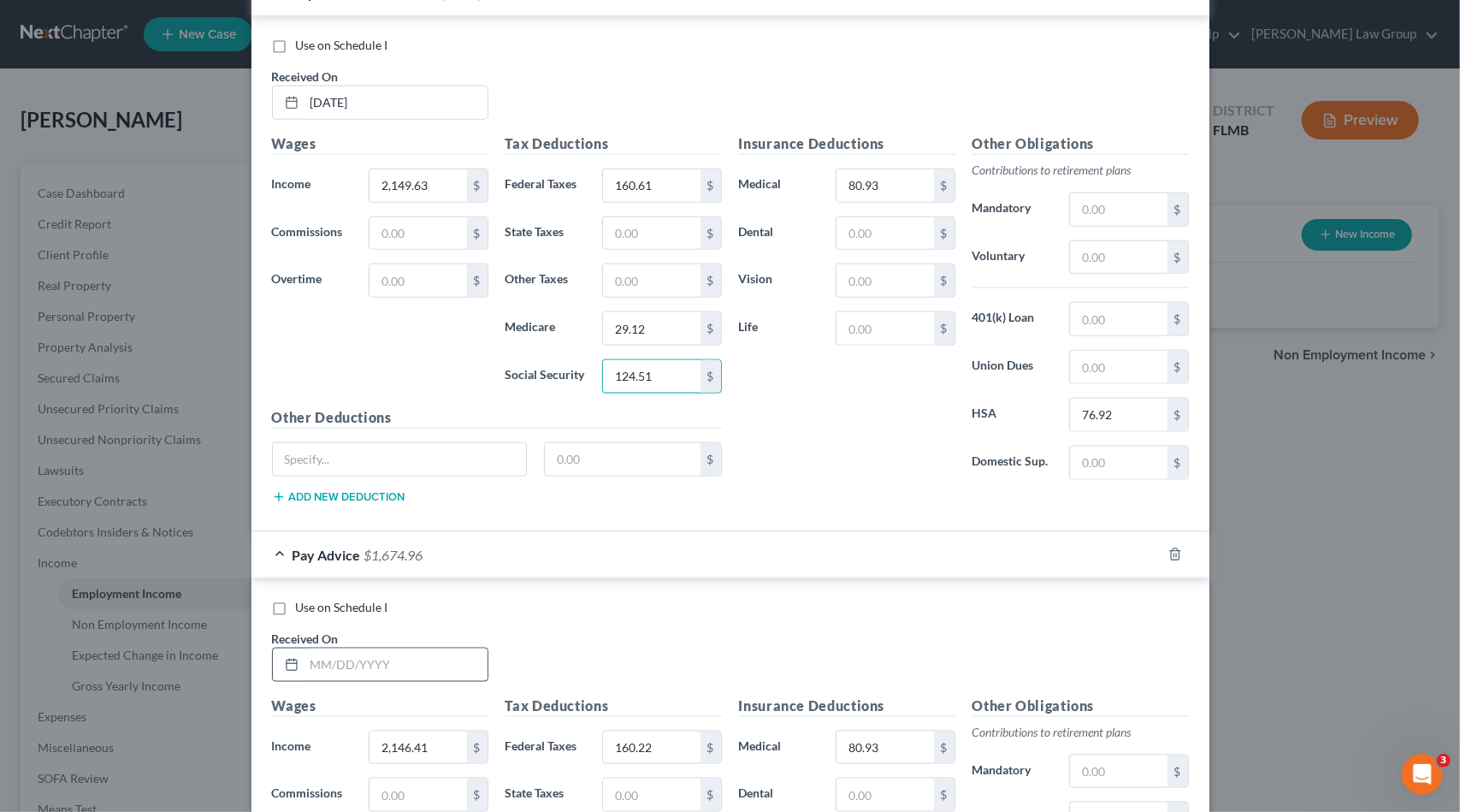
type input "124.51"
click at [455, 648] on input "text" at bounding box center [395, 665] width 183 height 33
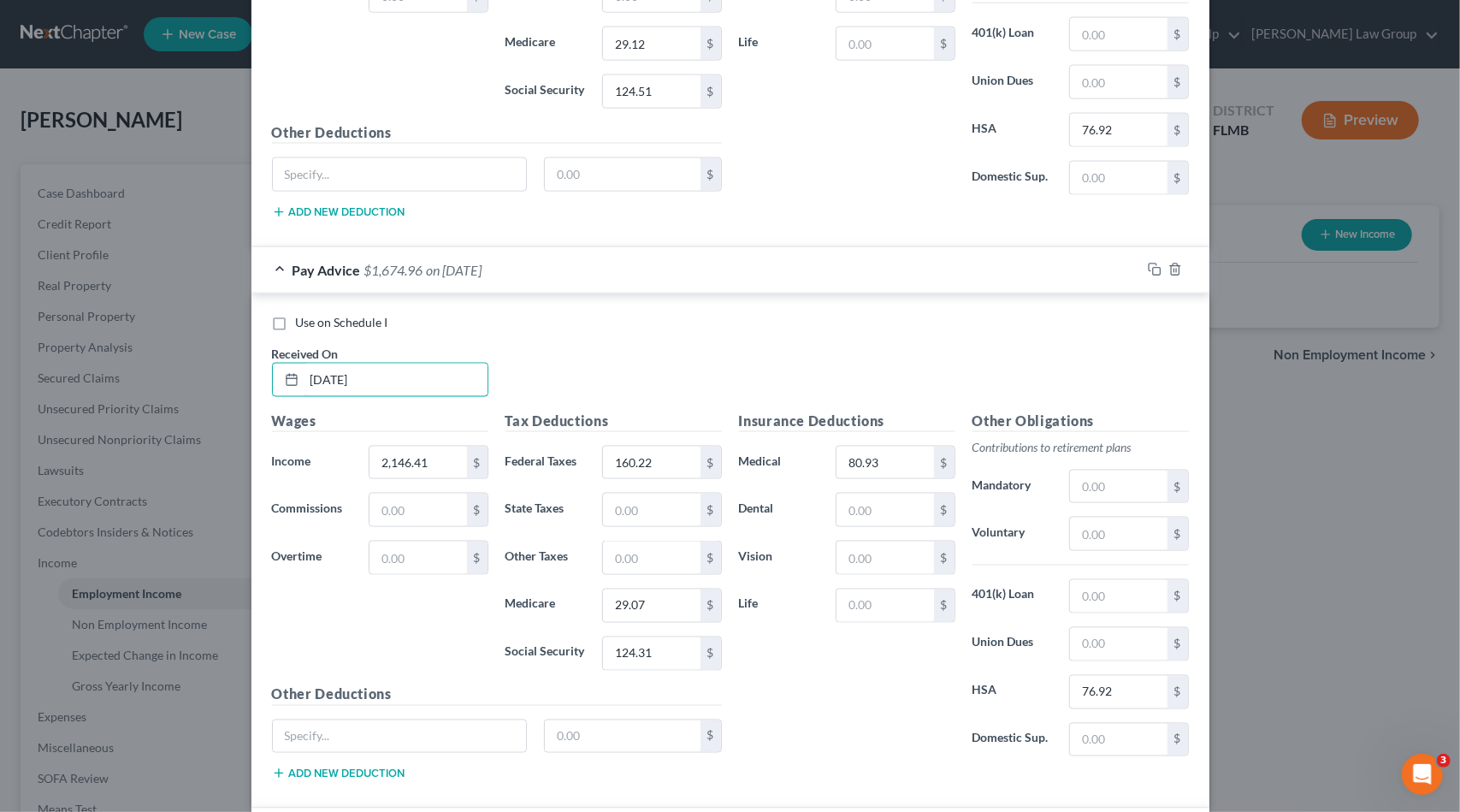
scroll to position [6056, 0]
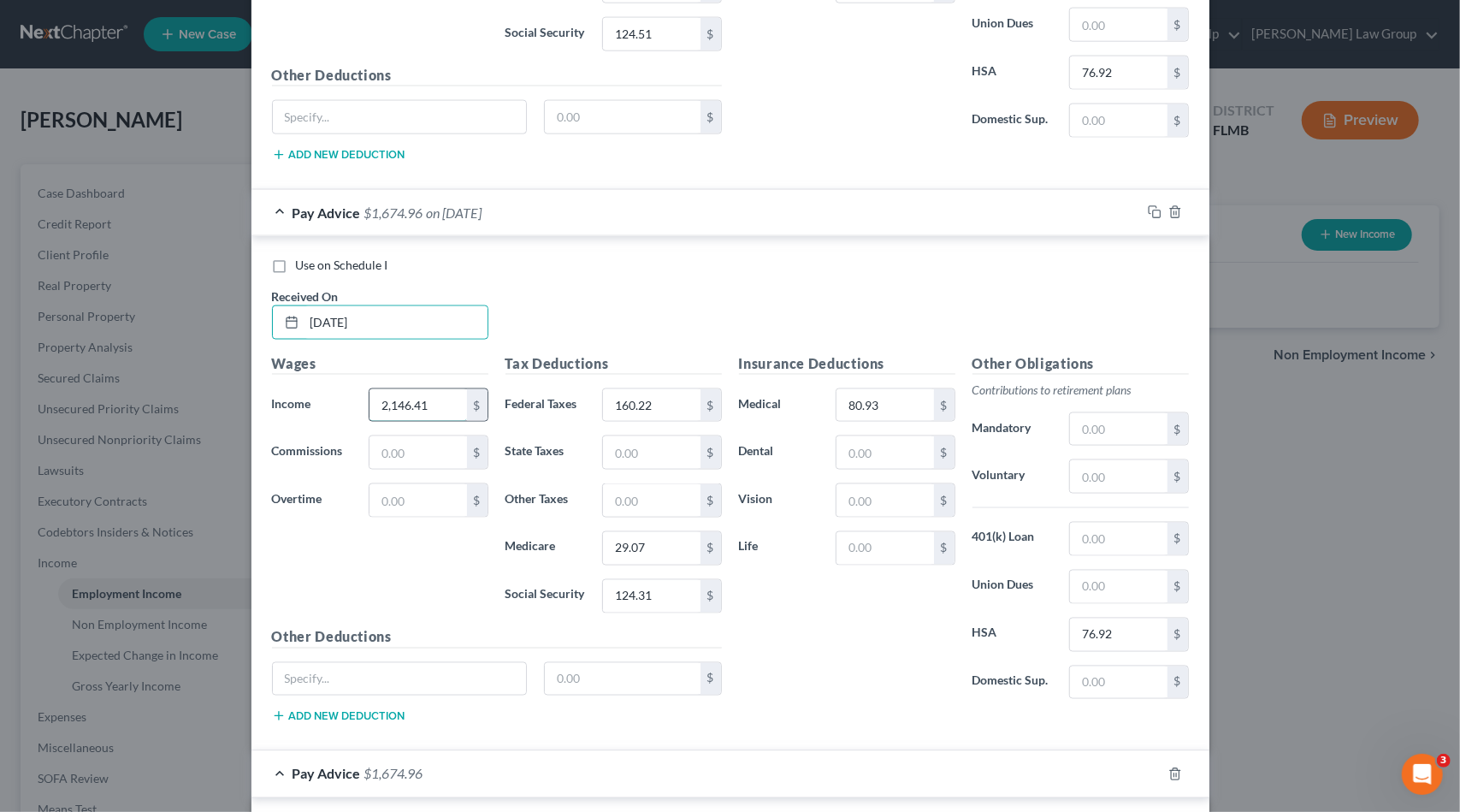
click at [432, 389] on input "2,146.41" at bounding box center [417, 406] width 97 height 33
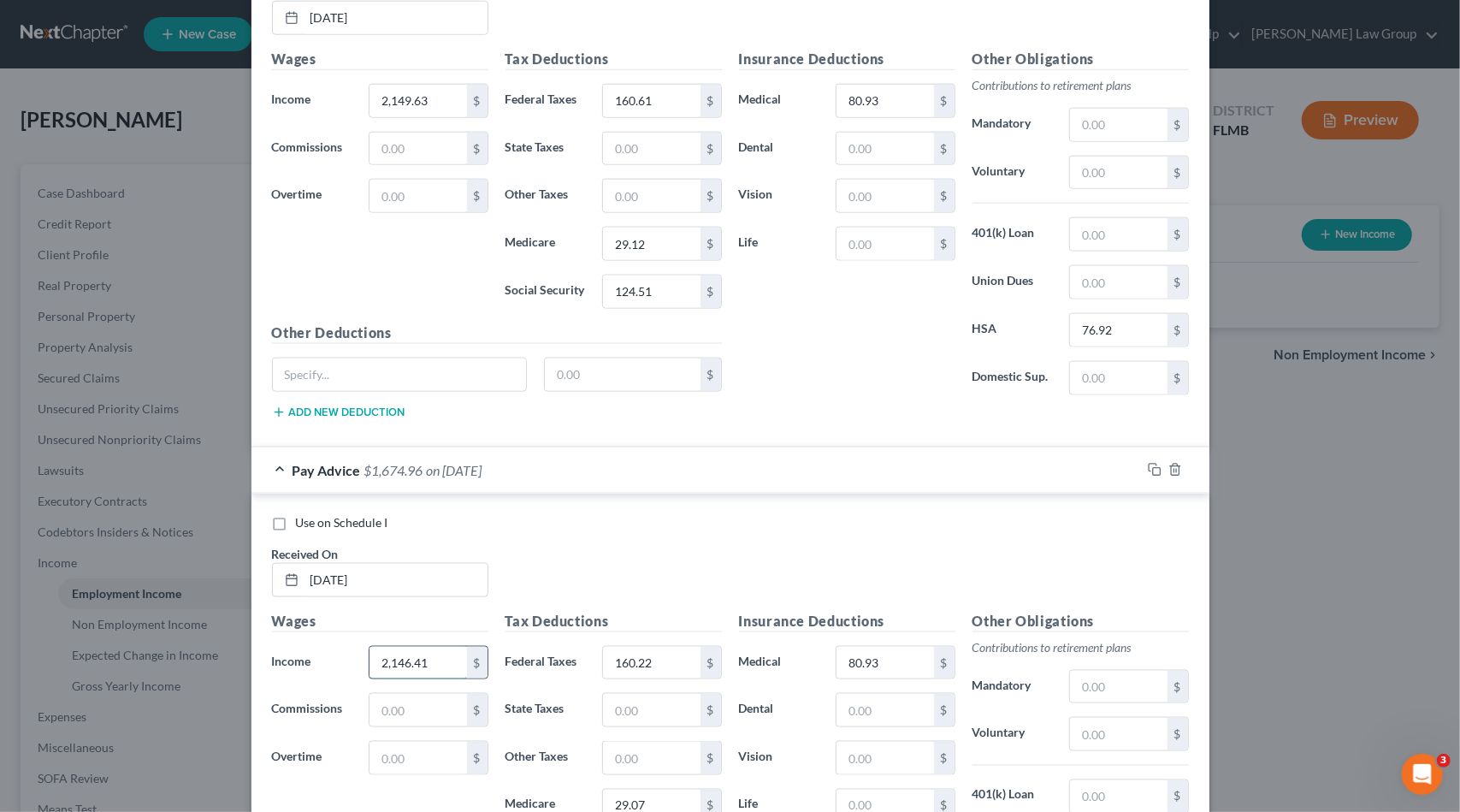
scroll to position [5800, 0]
click at [402, 562] on input "[DATE]" at bounding box center [395, 579] width 183 height 33
drag, startPoint x: 402, startPoint y: 532, endPoint x: 275, endPoint y: 524, distance: 127.3
click at [275, 561] on div "[DATE]" at bounding box center [380, 579] width 216 height 34
type input "[DATE]"
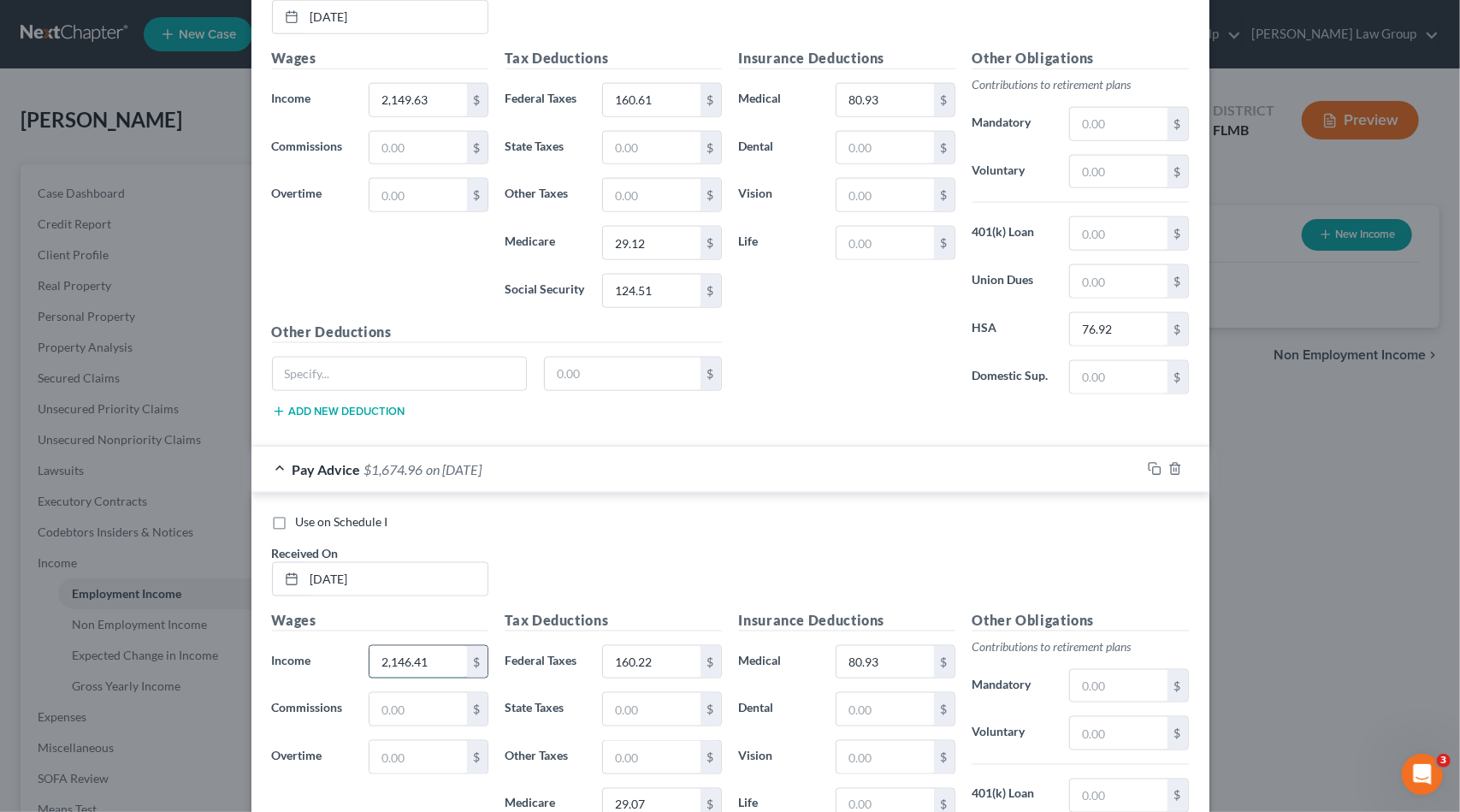
click at [417, 646] on input "2,146.41" at bounding box center [417, 662] width 97 height 33
type input "2,260.94"
click at [662, 646] on input "160.22" at bounding box center [651, 662] width 97 height 33
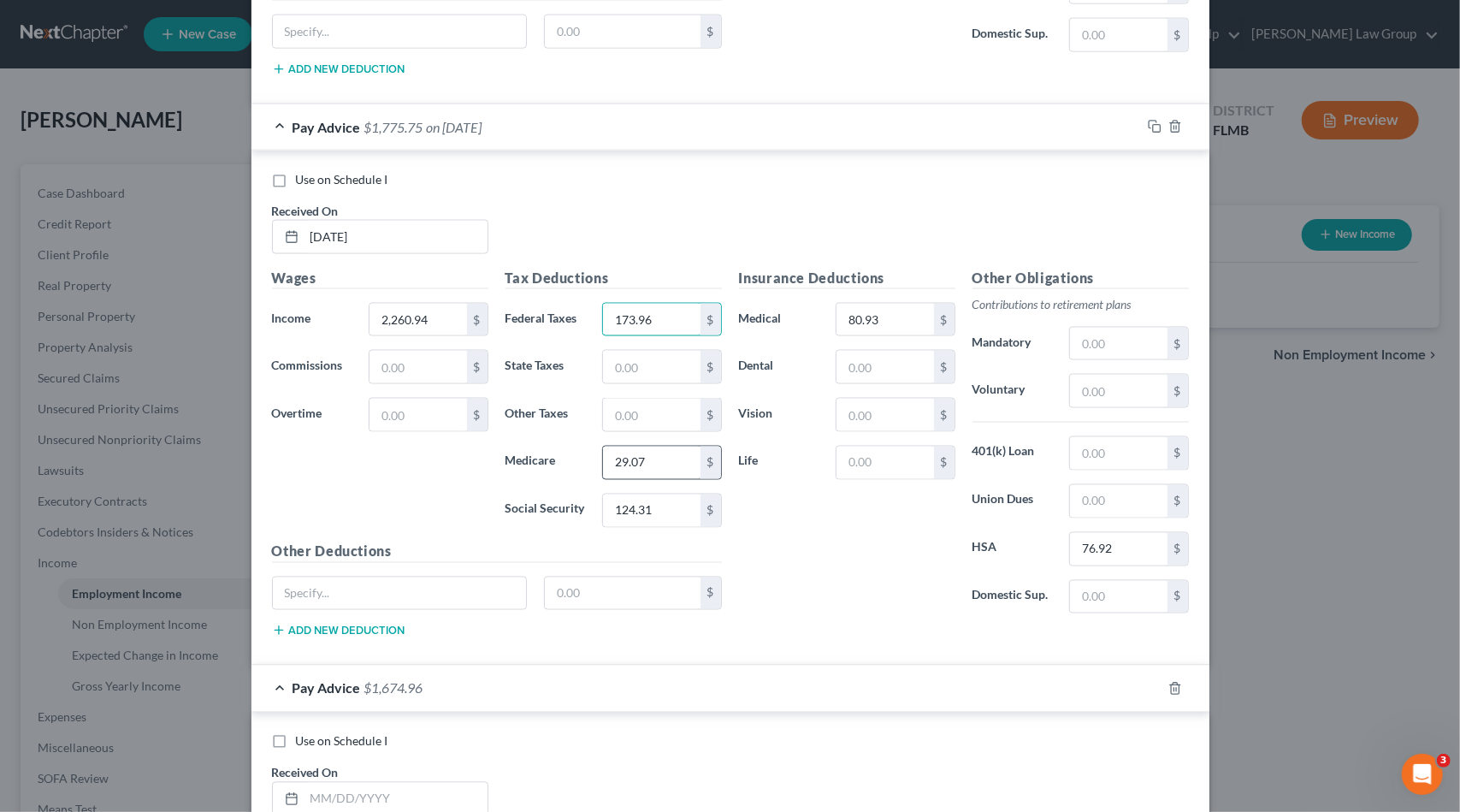
type input "173.96"
click at [656, 447] on input "29.07" at bounding box center [651, 463] width 97 height 33
type input "30.73"
click at [650, 494] on input "124.31" at bounding box center [651, 511] width 97 height 33
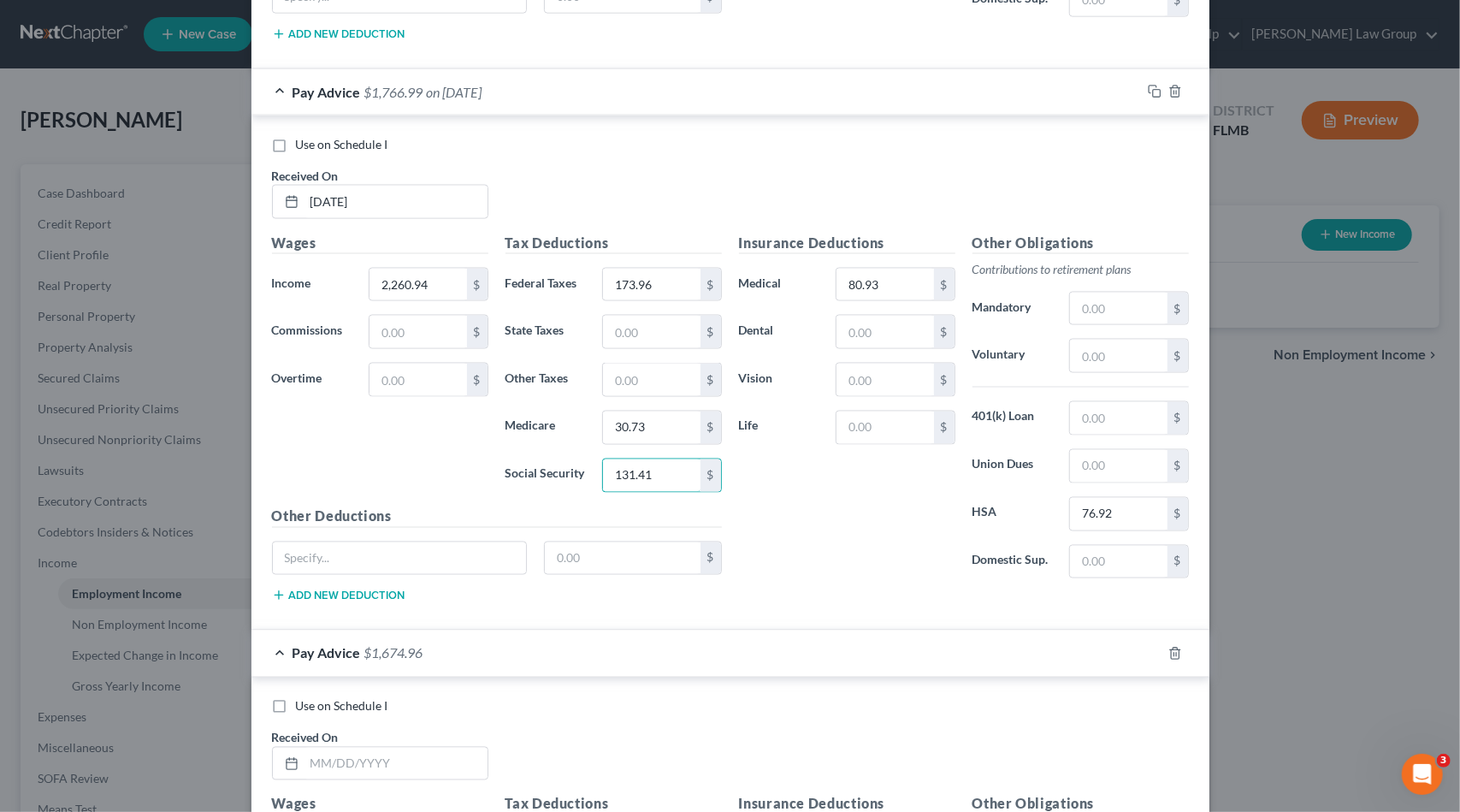
scroll to position [6312, 0]
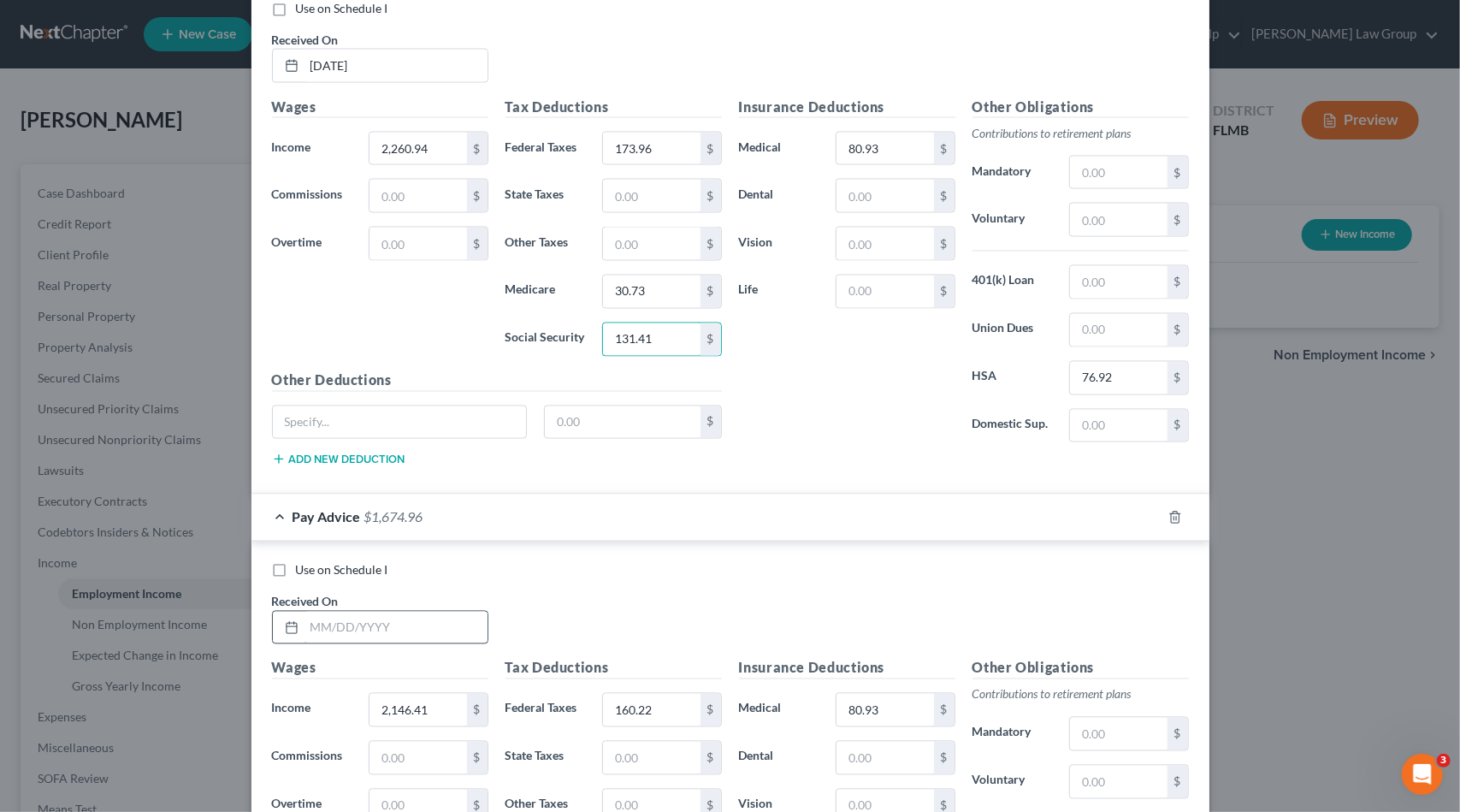
type input "131.41"
click at [417, 611] on input "text" at bounding box center [395, 627] width 183 height 33
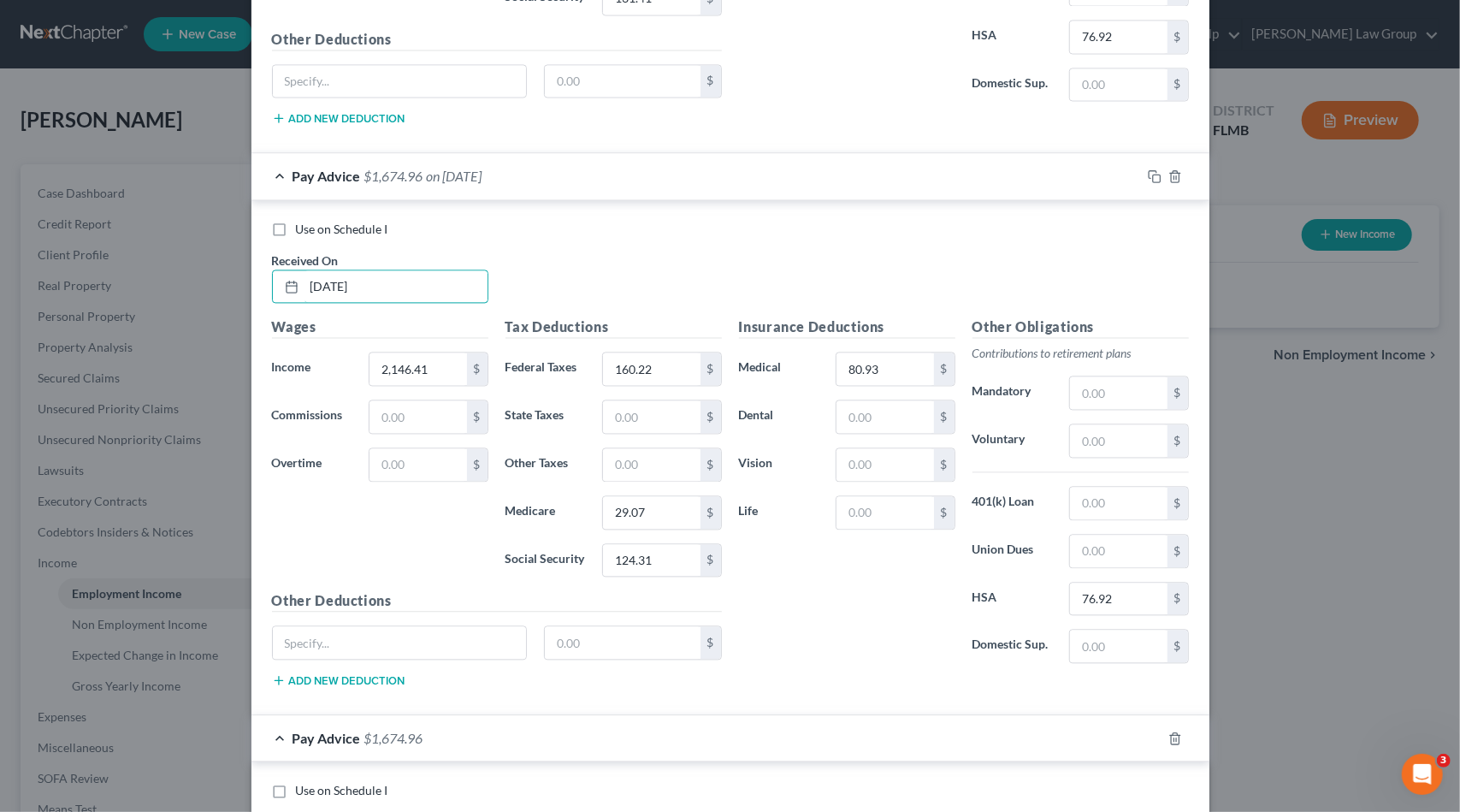
scroll to position [6655, 0]
type input "[DATE]"
click at [415, 352] on input "2,146.41" at bounding box center [417, 368] width 97 height 33
type input "2,053.99"
click at [692, 352] on input "160.22" at bounding box center [651, 368] width 97 height 33
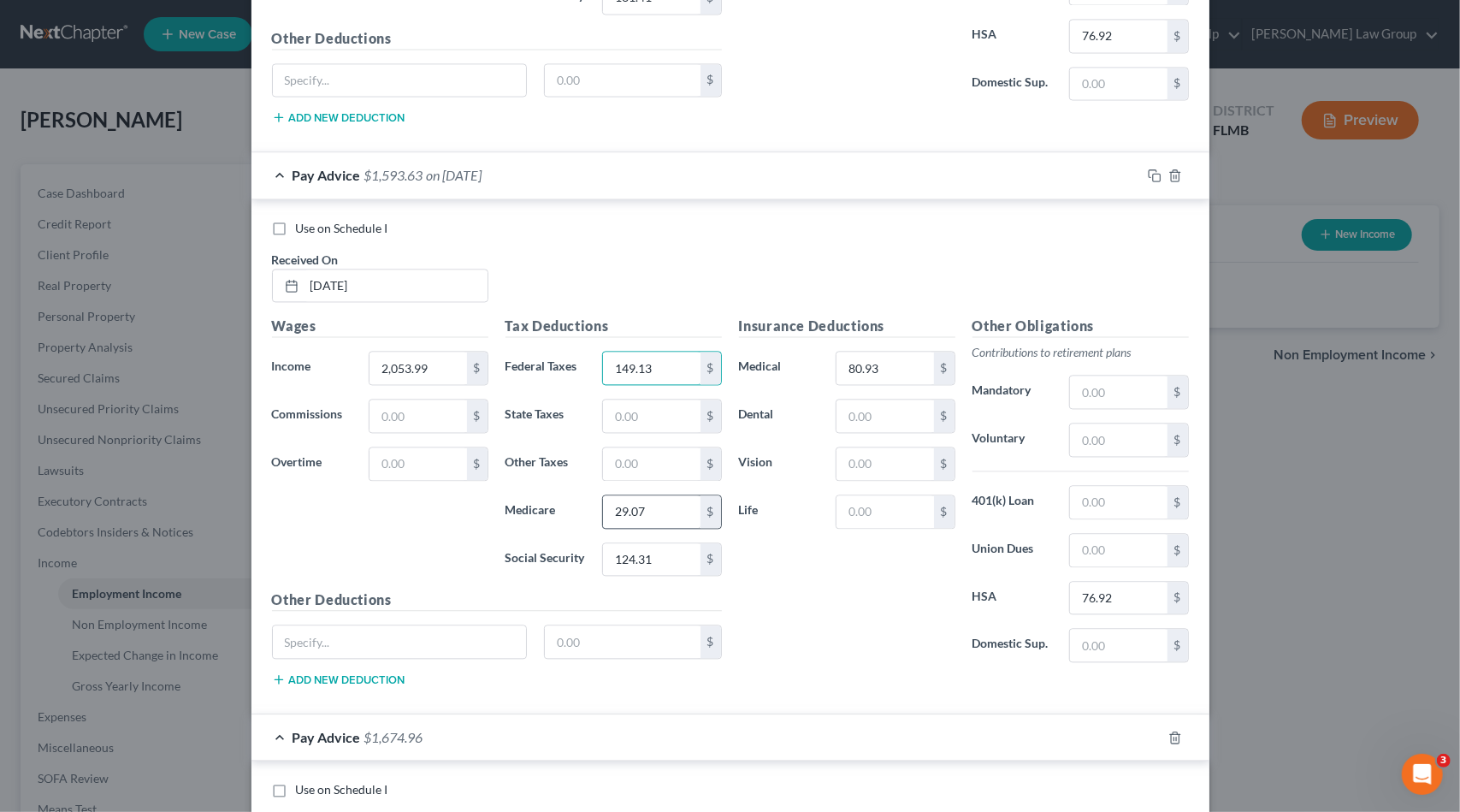
type input "149.13"
click at [667, 495] on input "29.07" at bounding box center [651, 512] width 97 height 33
type input "27.74"
click at [662, 543] on input "124.31" at bounding box center [651, 560] width 97 height 33
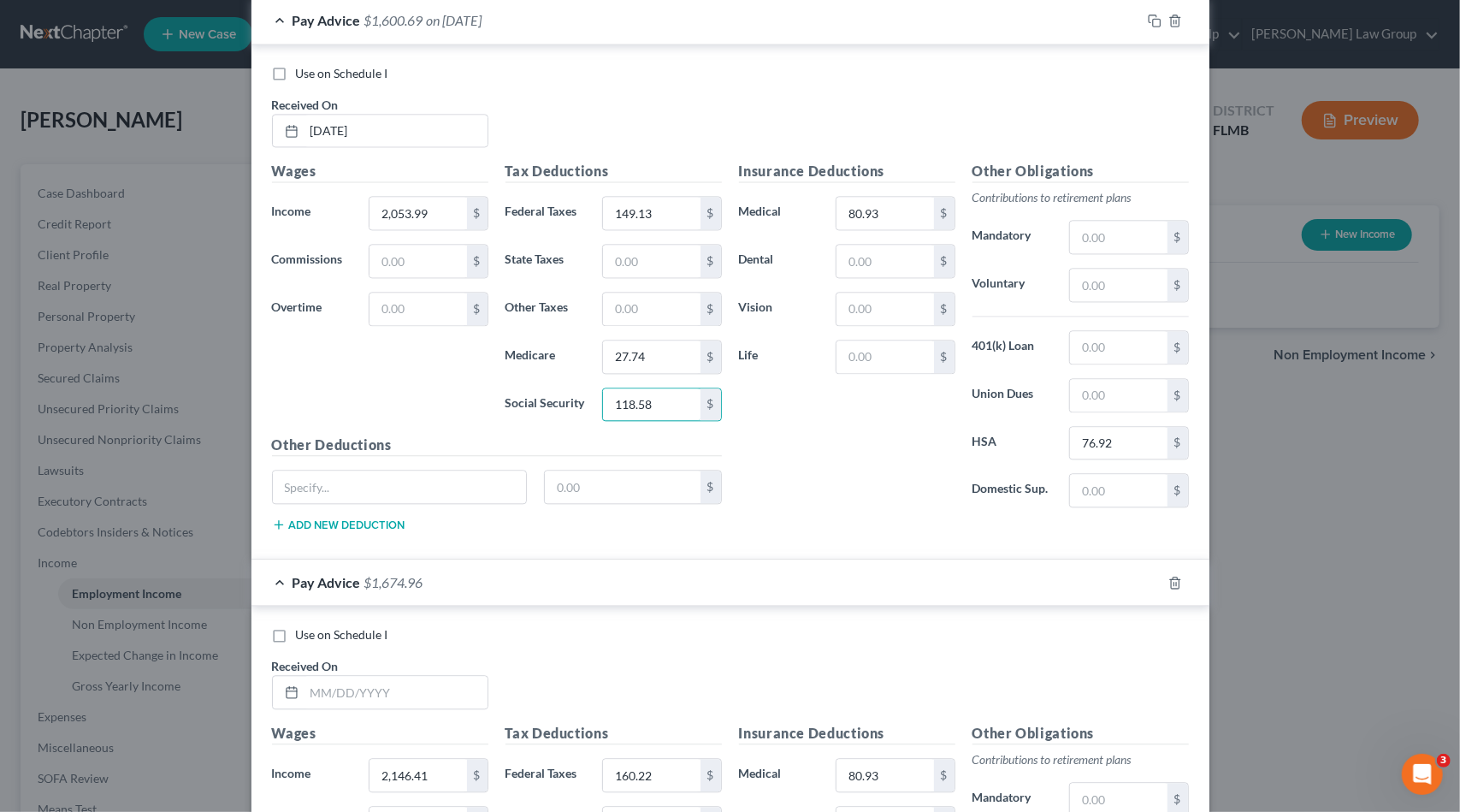
scroll to position [6826, 0]
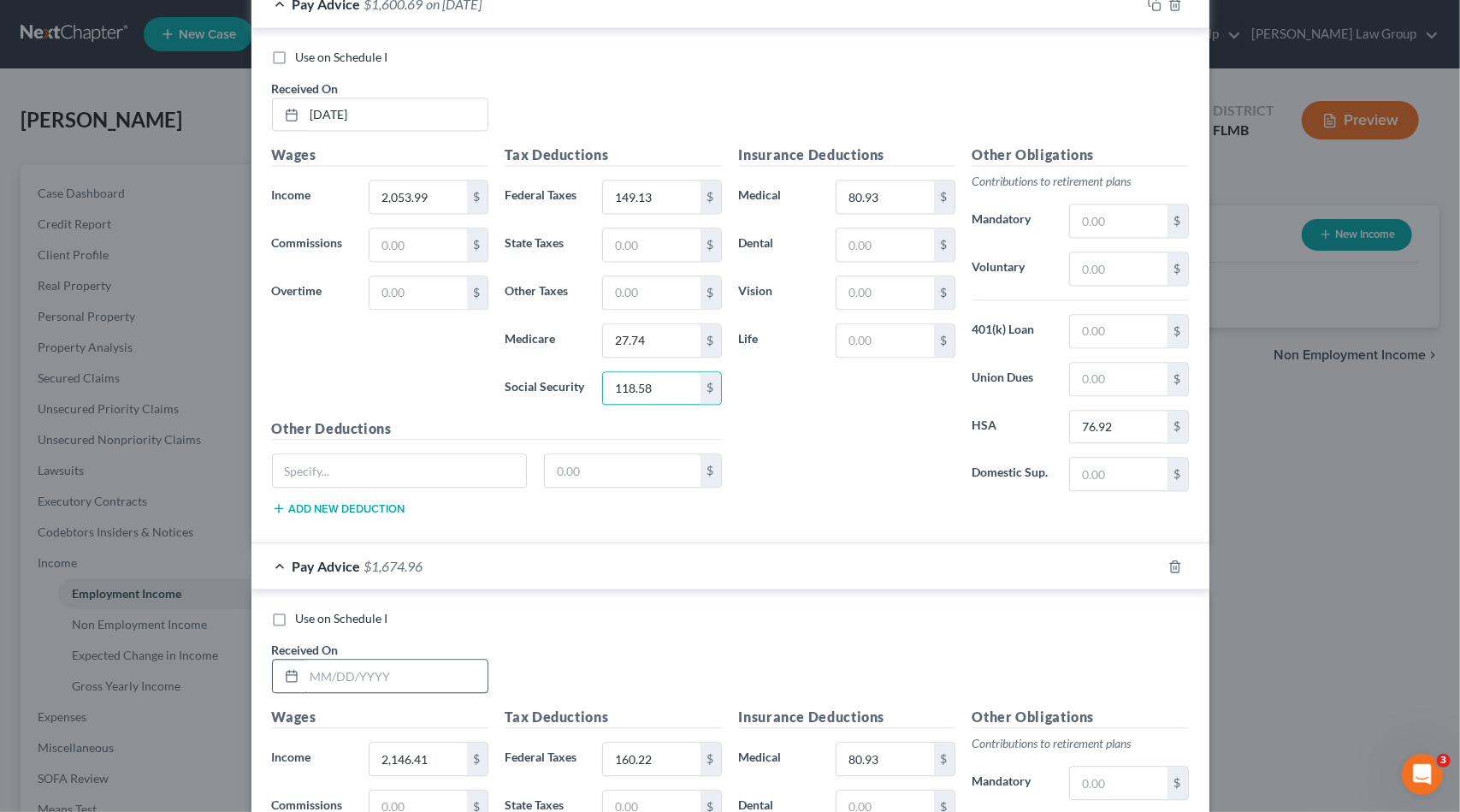
type input "118.58"
click at [421, 659] on input "text" at bounding box center [395, 675] width 183 height 33
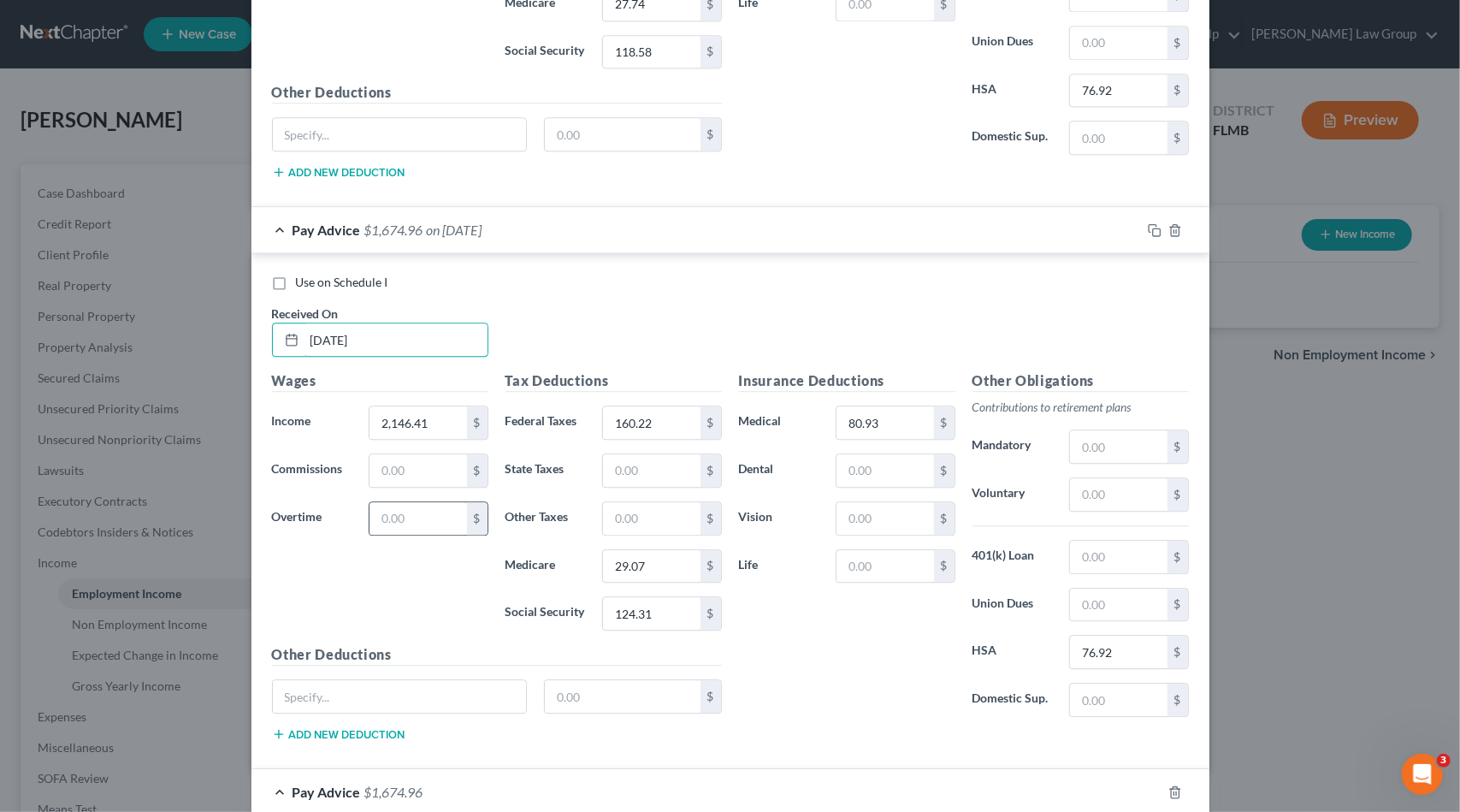
scroll to position [7167, 0]
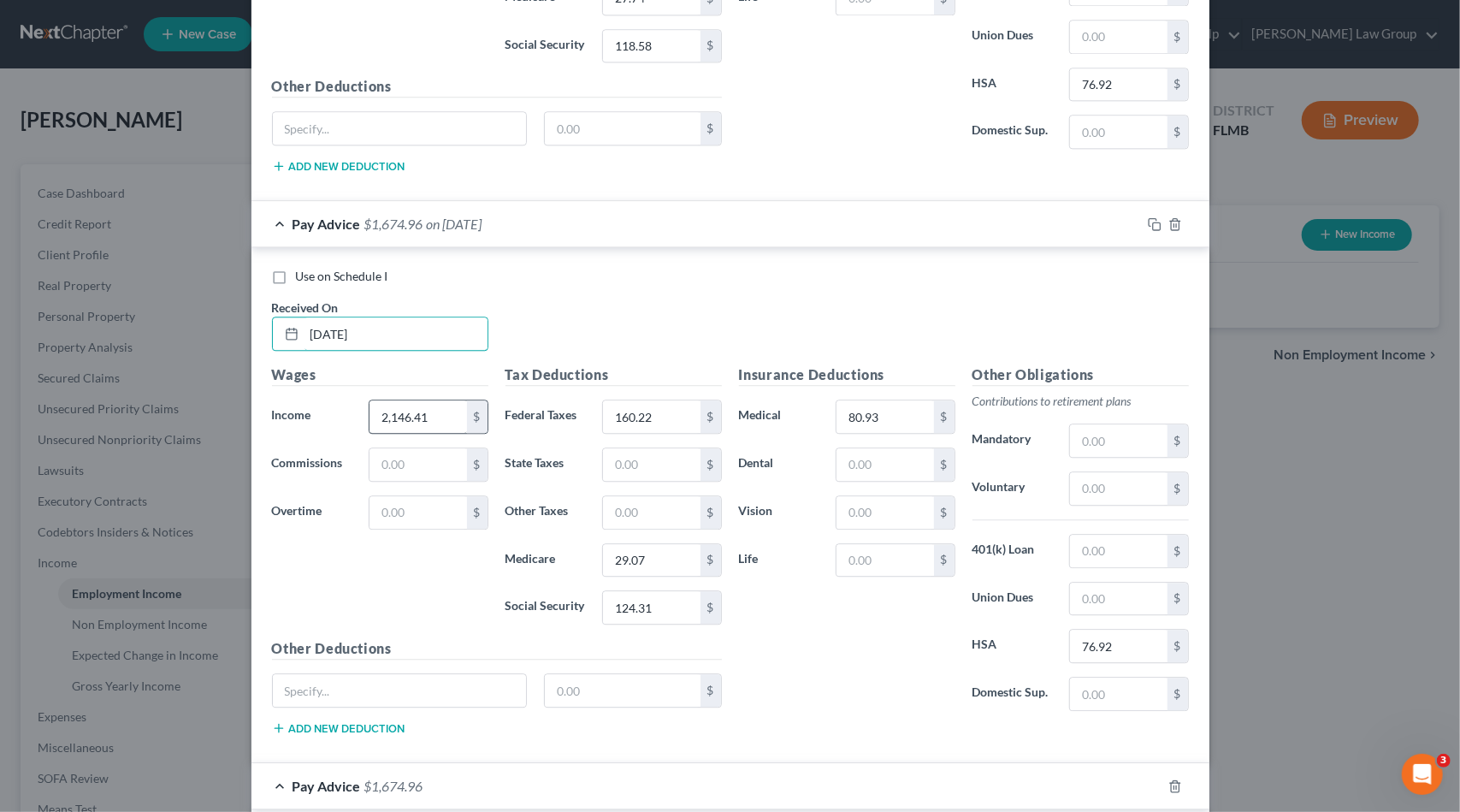
type input "[DATE]"
click at [436, 400] on input "2,146.41" at bounding box center [417, 416] width 97 height 33
type input "2,892.5"
click at [675, 400] on input "160.22" at bounding box center [651, 416] width 97 height 33
type input "279.09"
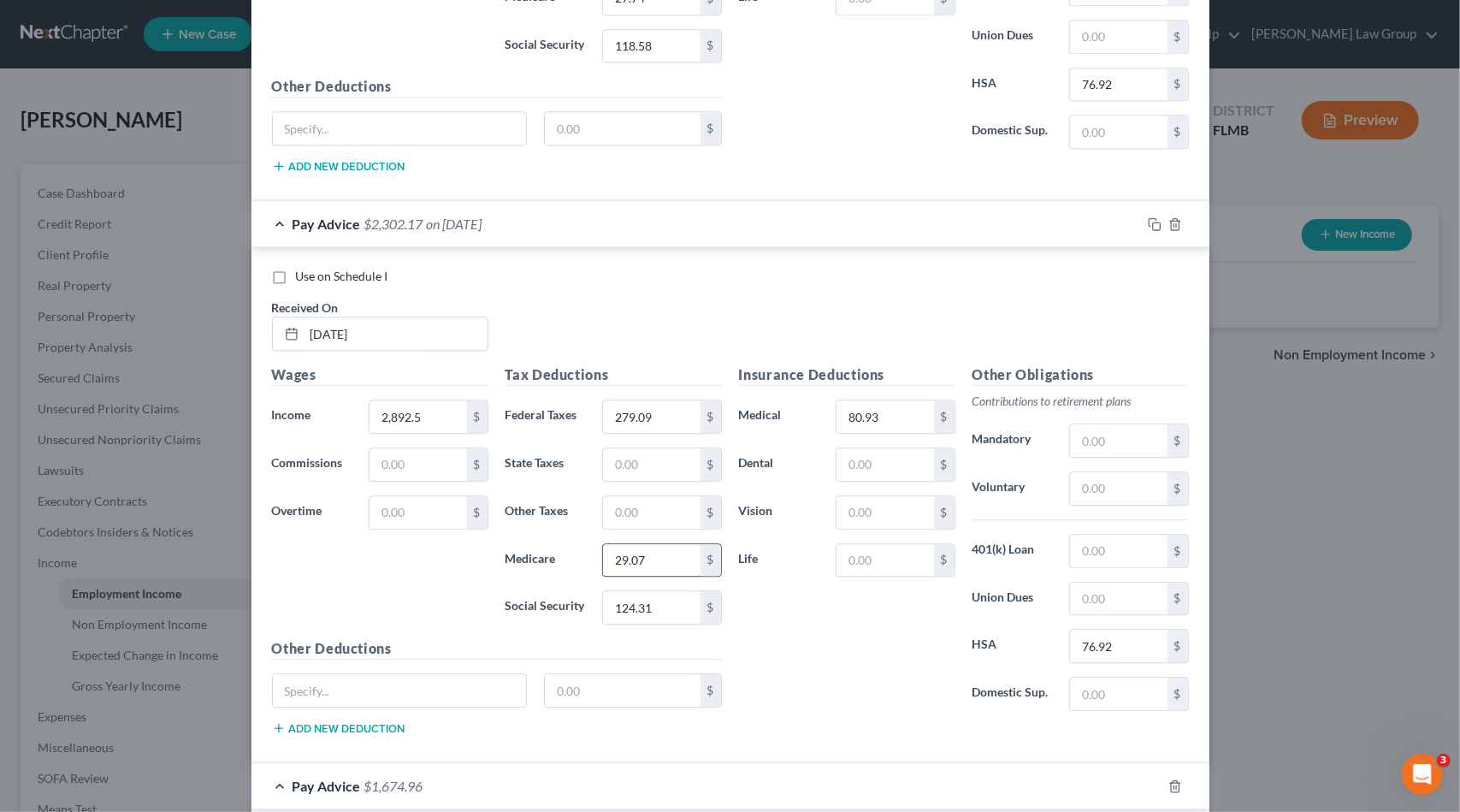
click at [662, 544] on input "29.07" at bounding box center [651, 560] width 97 height 33
type input "39.89"
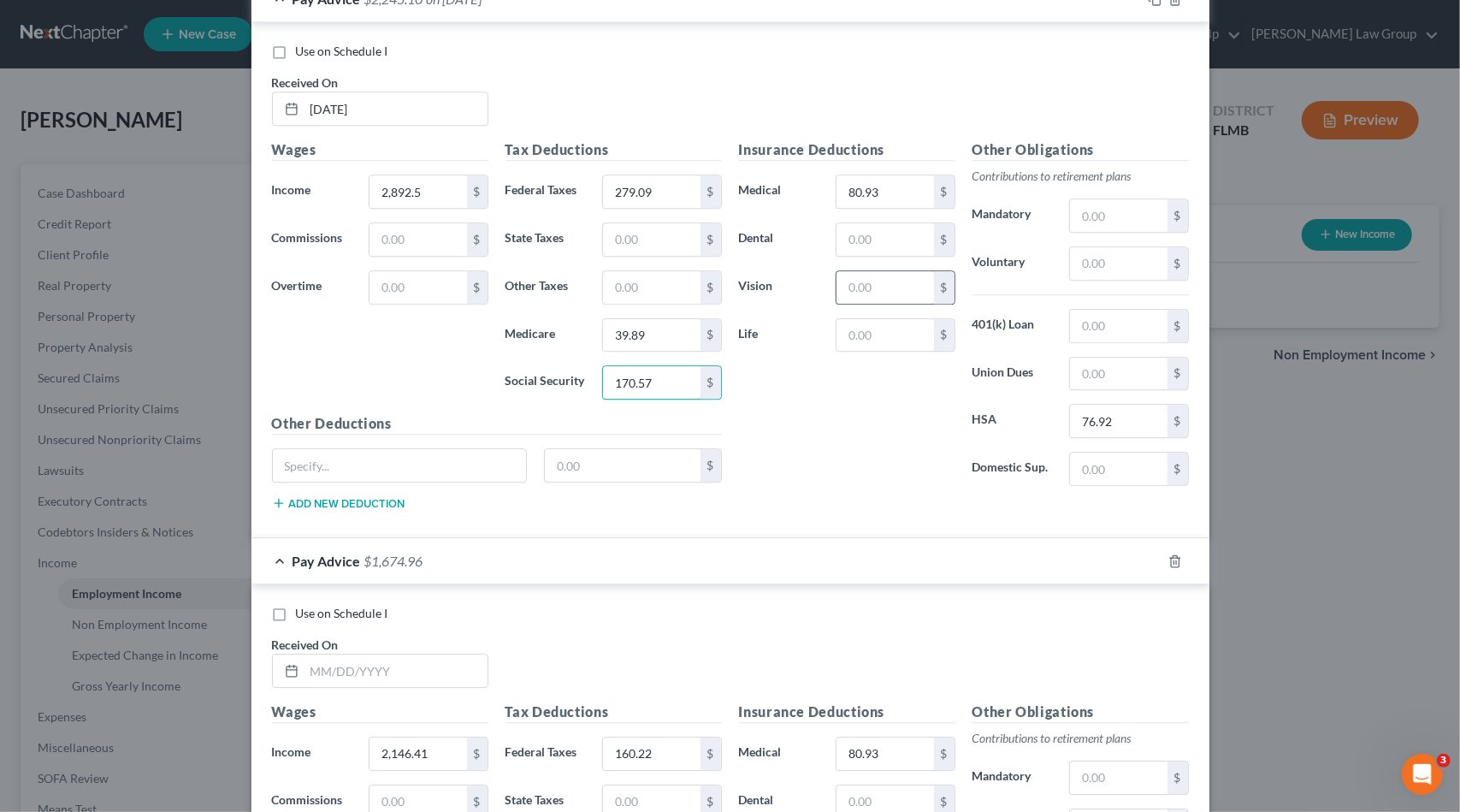
scroll to position [7425, 0]
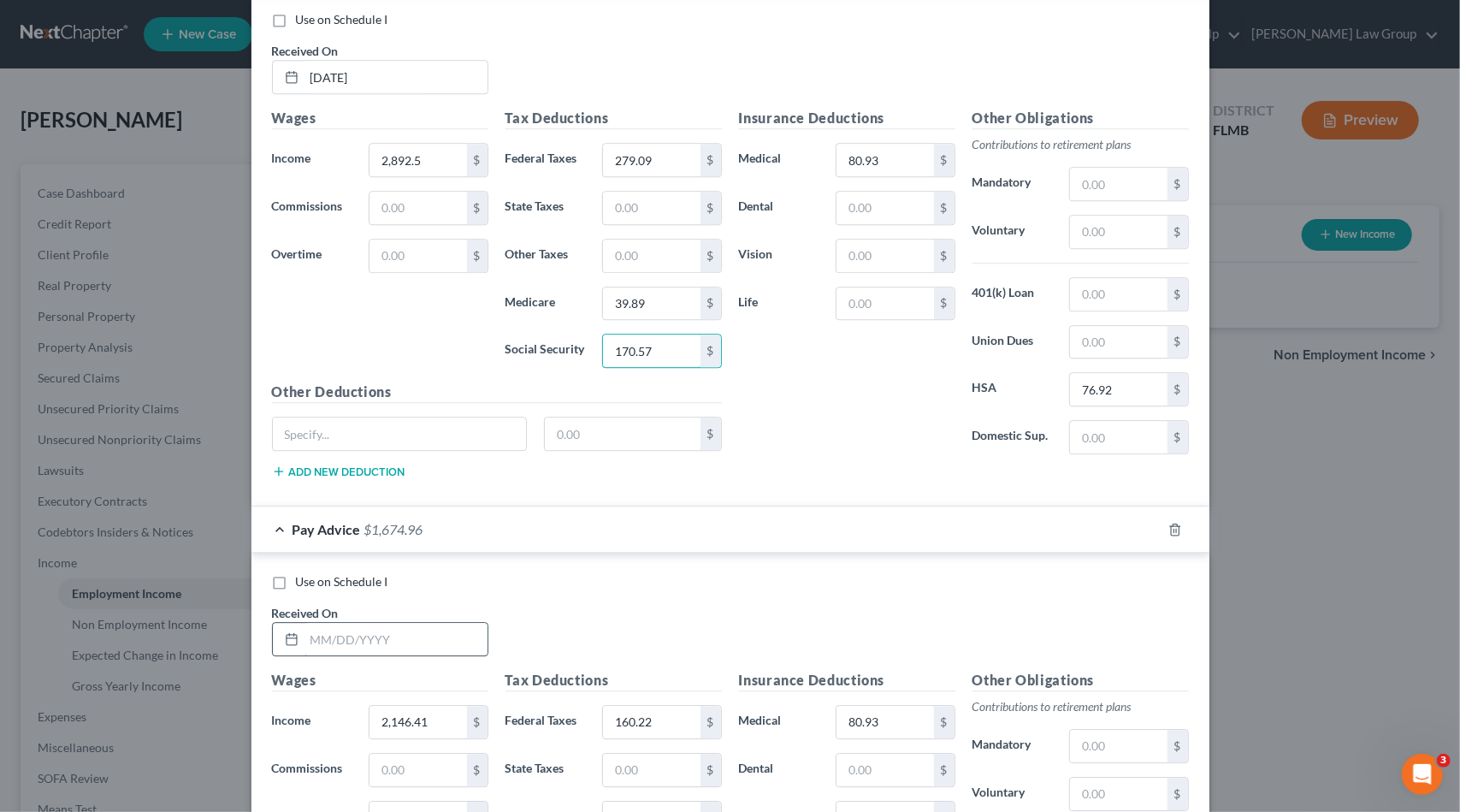
type input "170.57"
drag, startPoint x: 389, startPoint y: 570, endPoint x: 416, endPoint y: 533, distance: 45.8
click at [389, 623] on input "text" at bounding box center [395, 639] width 183 height 33
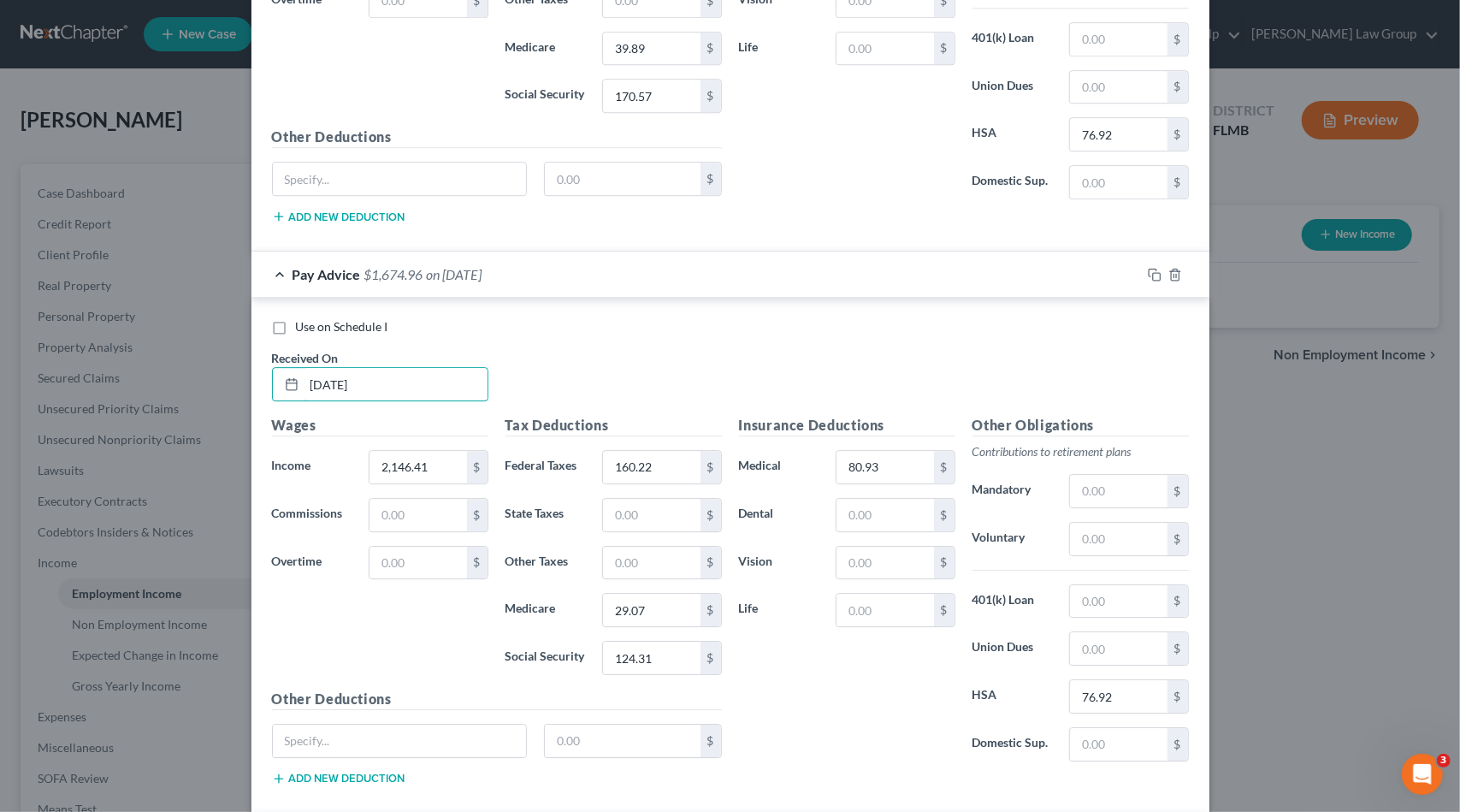
scroll to position [7681, 0]
type input "[DATE]"
click at [444, 449] on input "2,146.41" at bounding box center [417, 465] width 97 height 33
type input "264.14"
click at [657, 449] on input "160.22" at bounding box center [651, 465] width 97 height 33
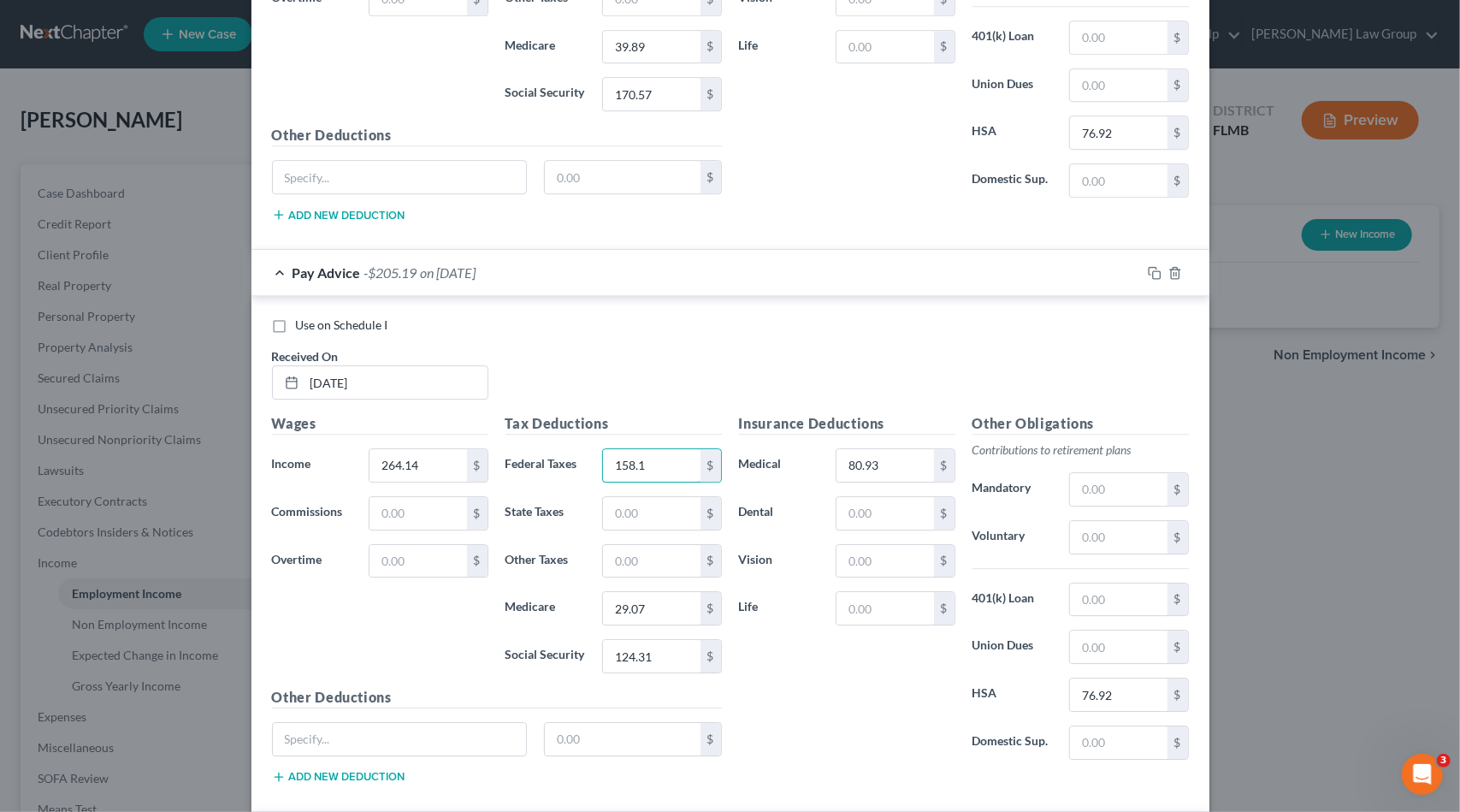
drag, startPoint x: 652, startPoint y: 400, endPoint x: 358, endPoint y: 389, distance: 294.2
click at [369, 413] on div "Wages Income * 264.14 $ Commissions $ Overtime $ Tax Deductions Federal Taxes 1…" at bounding box center [497, 605] width 467 height 384
type input "58.11"
click at [658, 592] on input "29.07" at bounding box center [651, 608] width 97 height 33
type input "3.83"
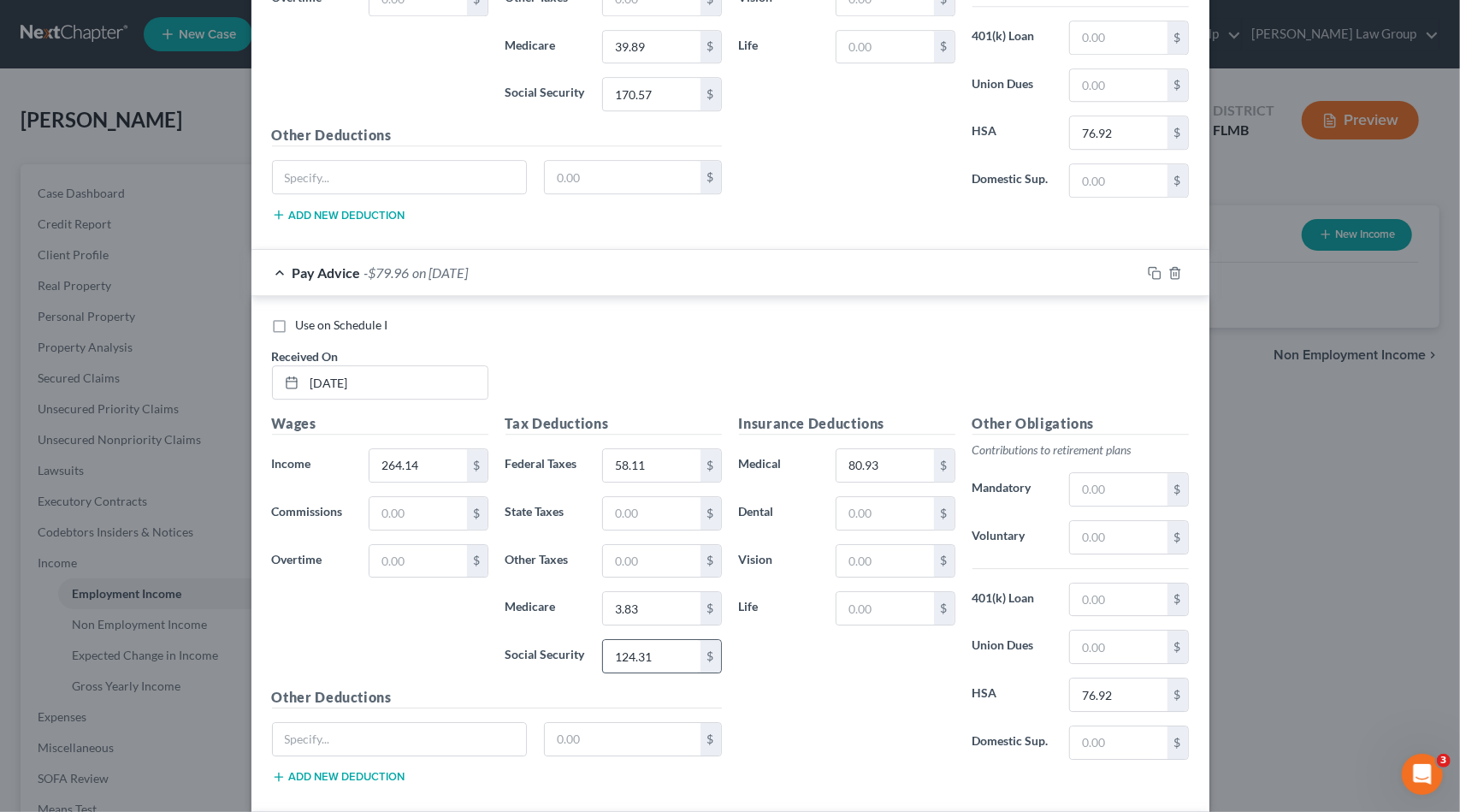
click at [660, 640] on input "124.31" at bounding box center [651, 656] width 97 height 33
type input "16.38"
type input "80.93"
type input "0"
click at [666, 592] on input "3.83" at bounding box center [651, 608] width 97 height 33
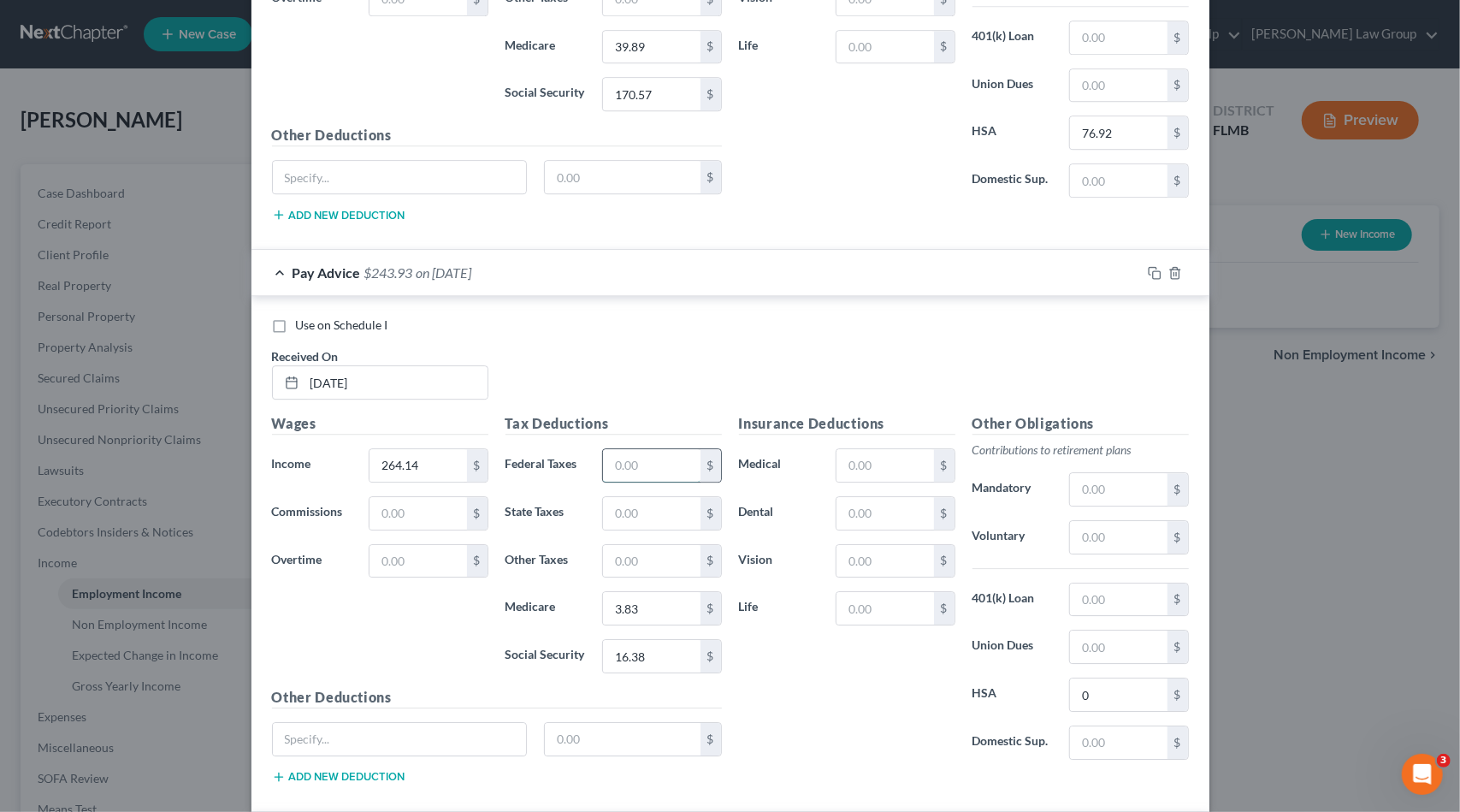
click at [654, 449] on input "text" at bounding box center [651, 465] width 97 height 33
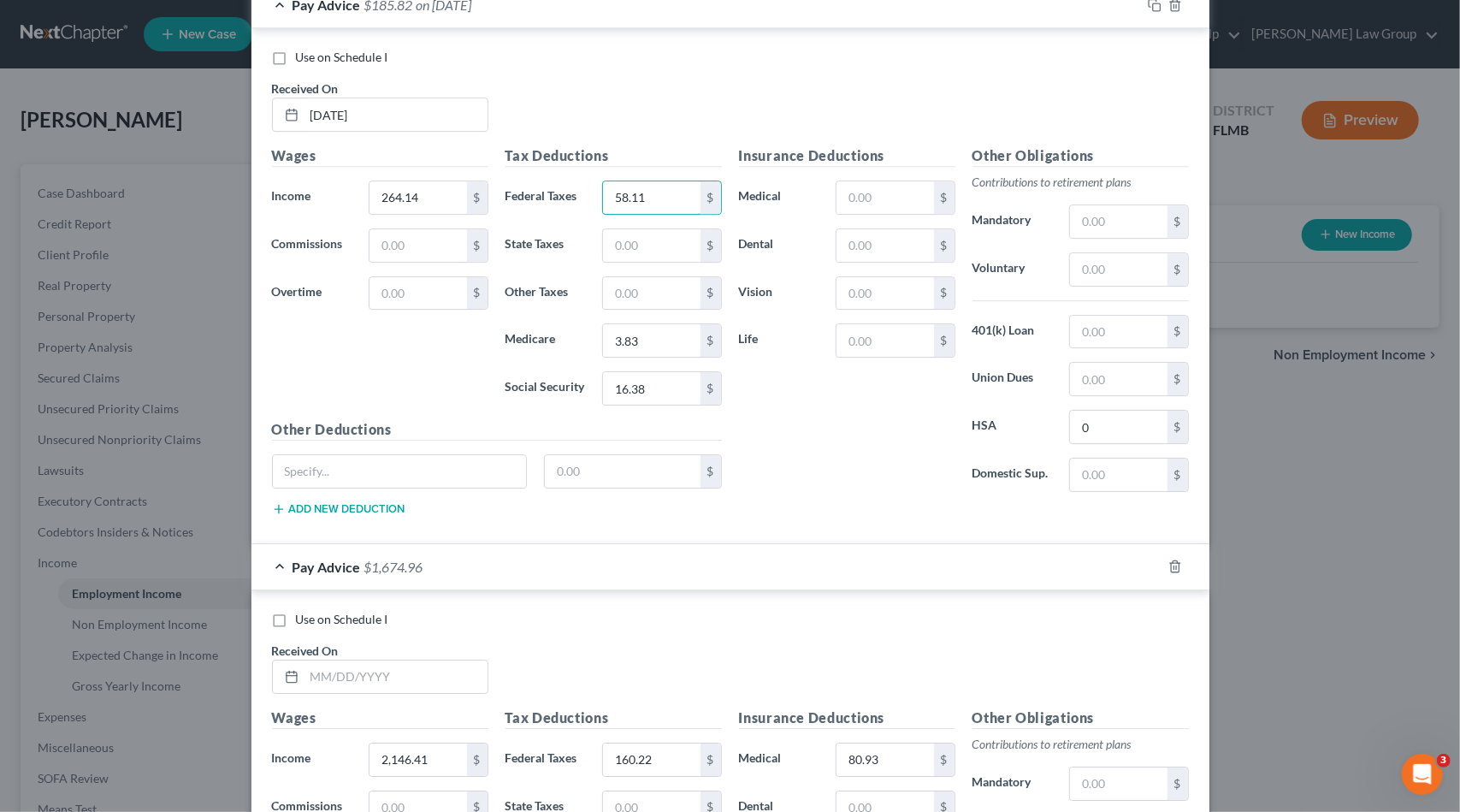
scroll to position [8023, 0]
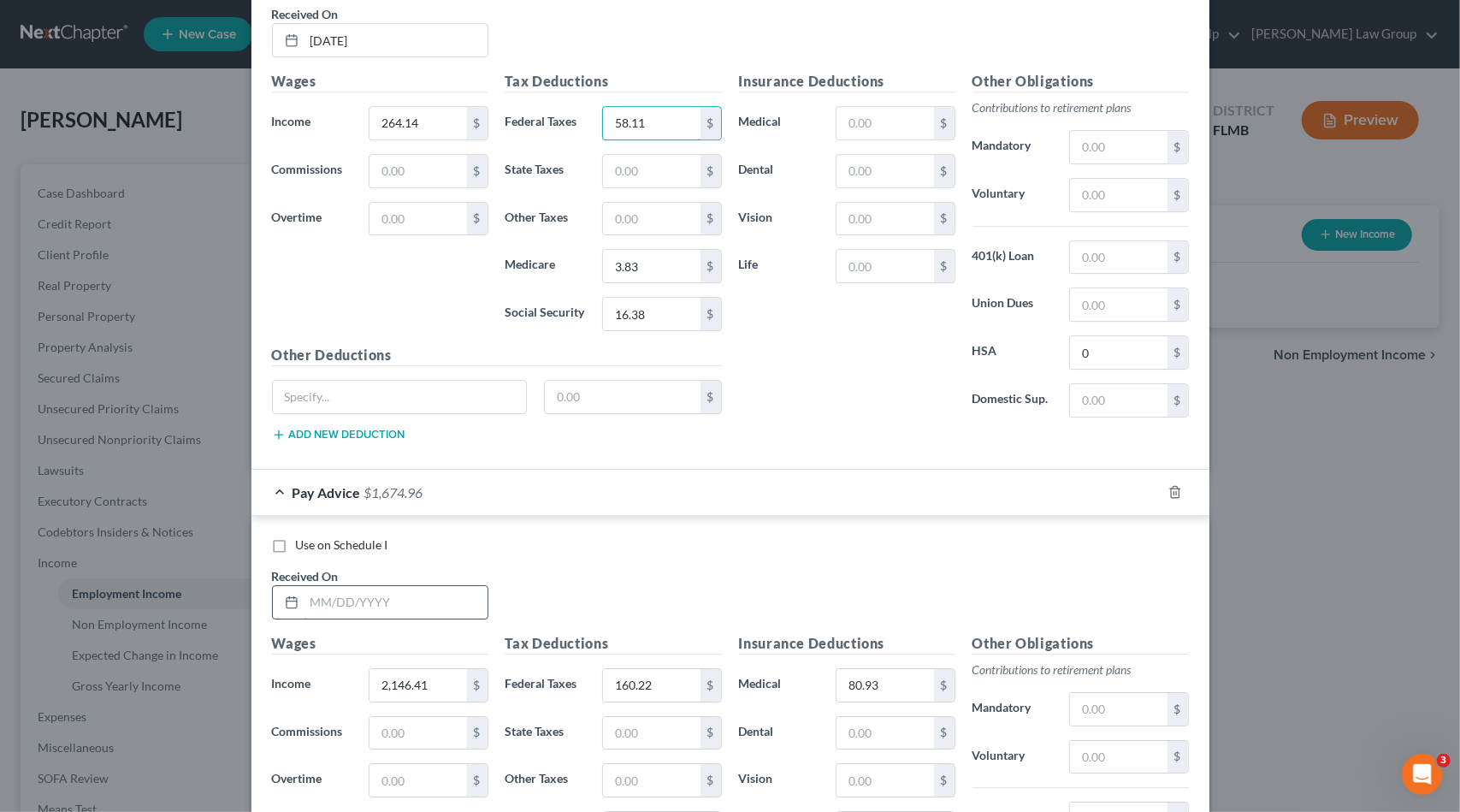
type input "58.11"
click at [402, 586] on input "text" at bounding box center [395, 603] width 183 height 33
type input "[DATE]"
click at [420, 669] on input "2,146.41" at bounding box center [417, 685] width 97 height 33
type input "2,364.22"
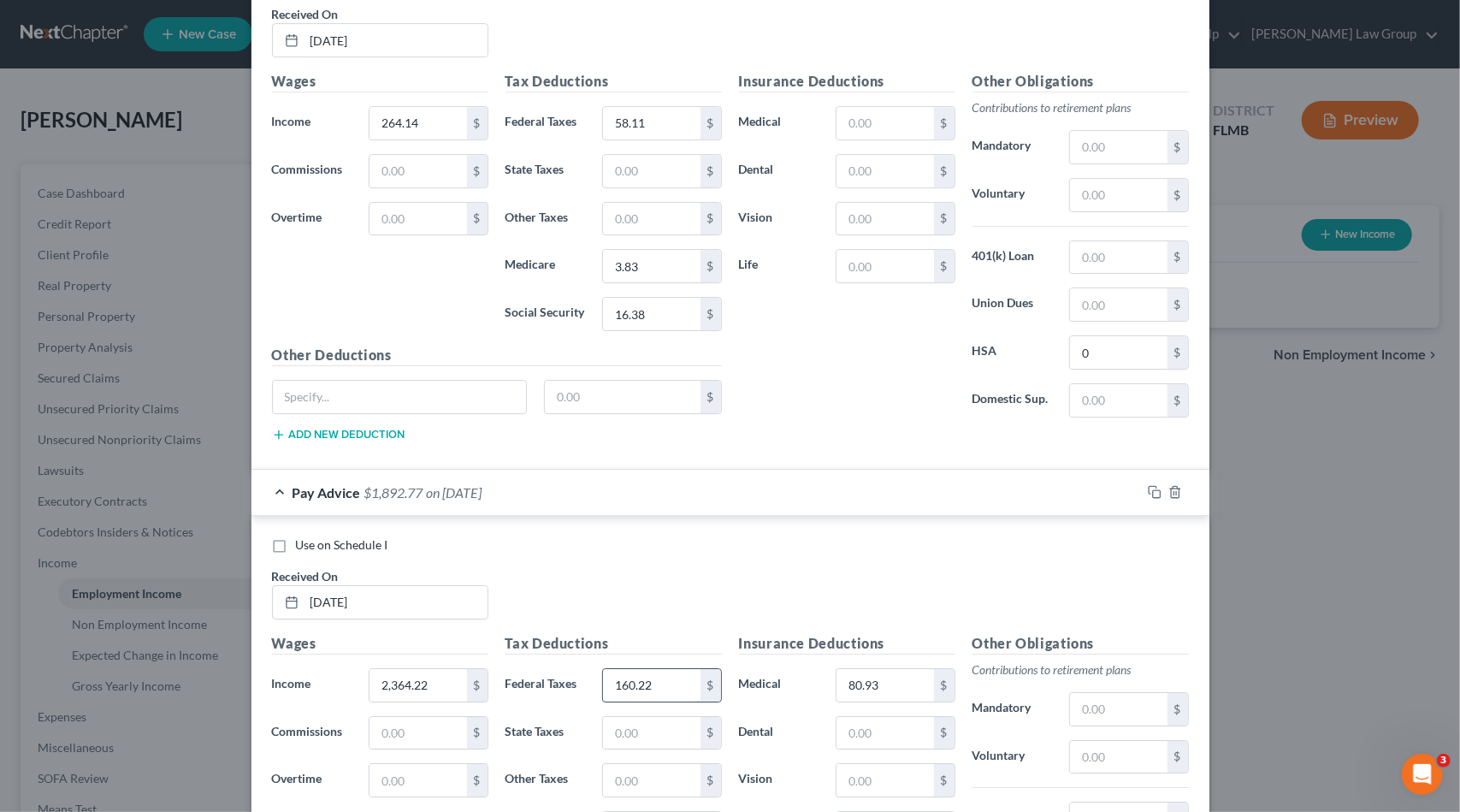
click at [672, 669] on input "160.22" at bounding box center [651, 685] width 97 height 33
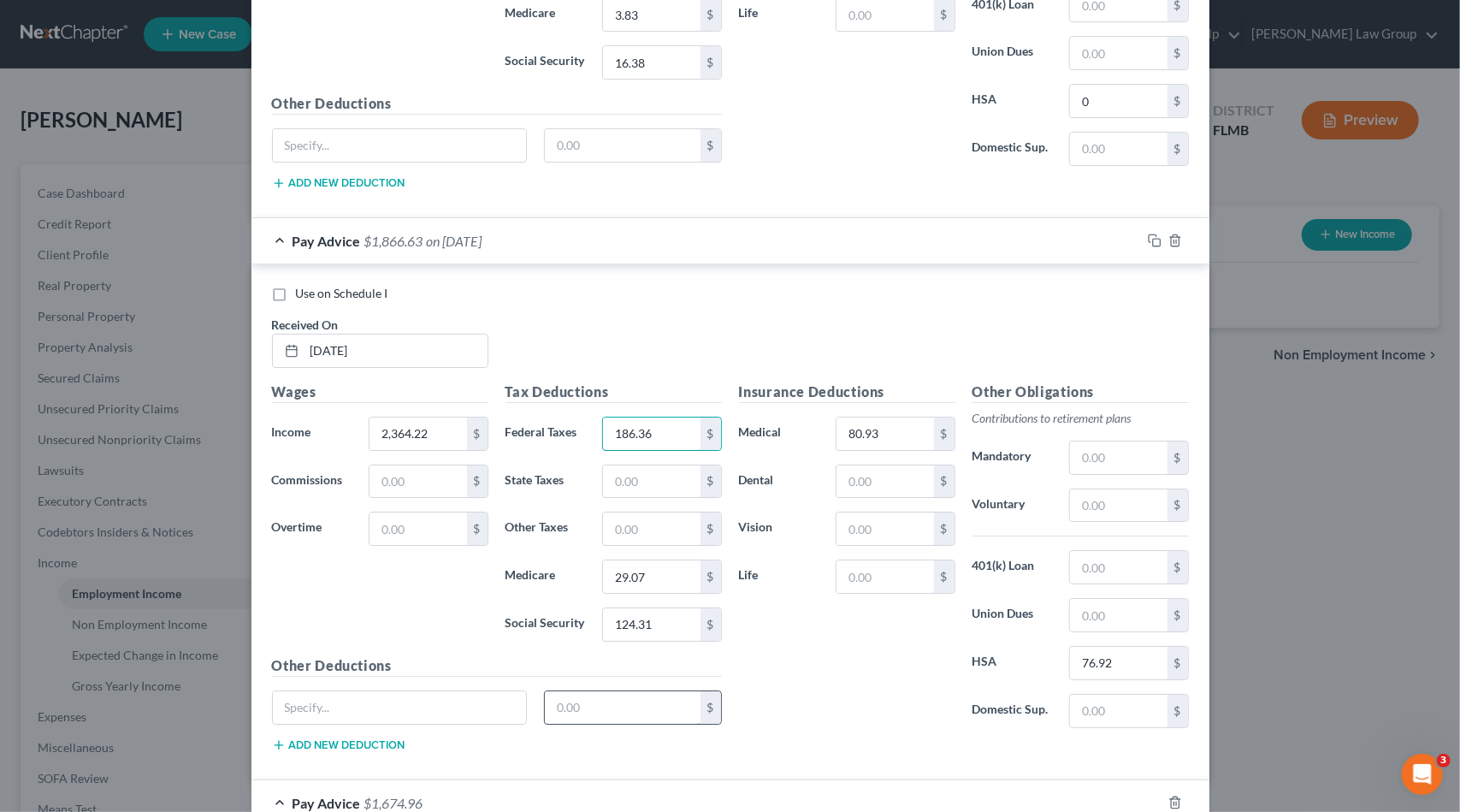
scroll to position [8280, 0]
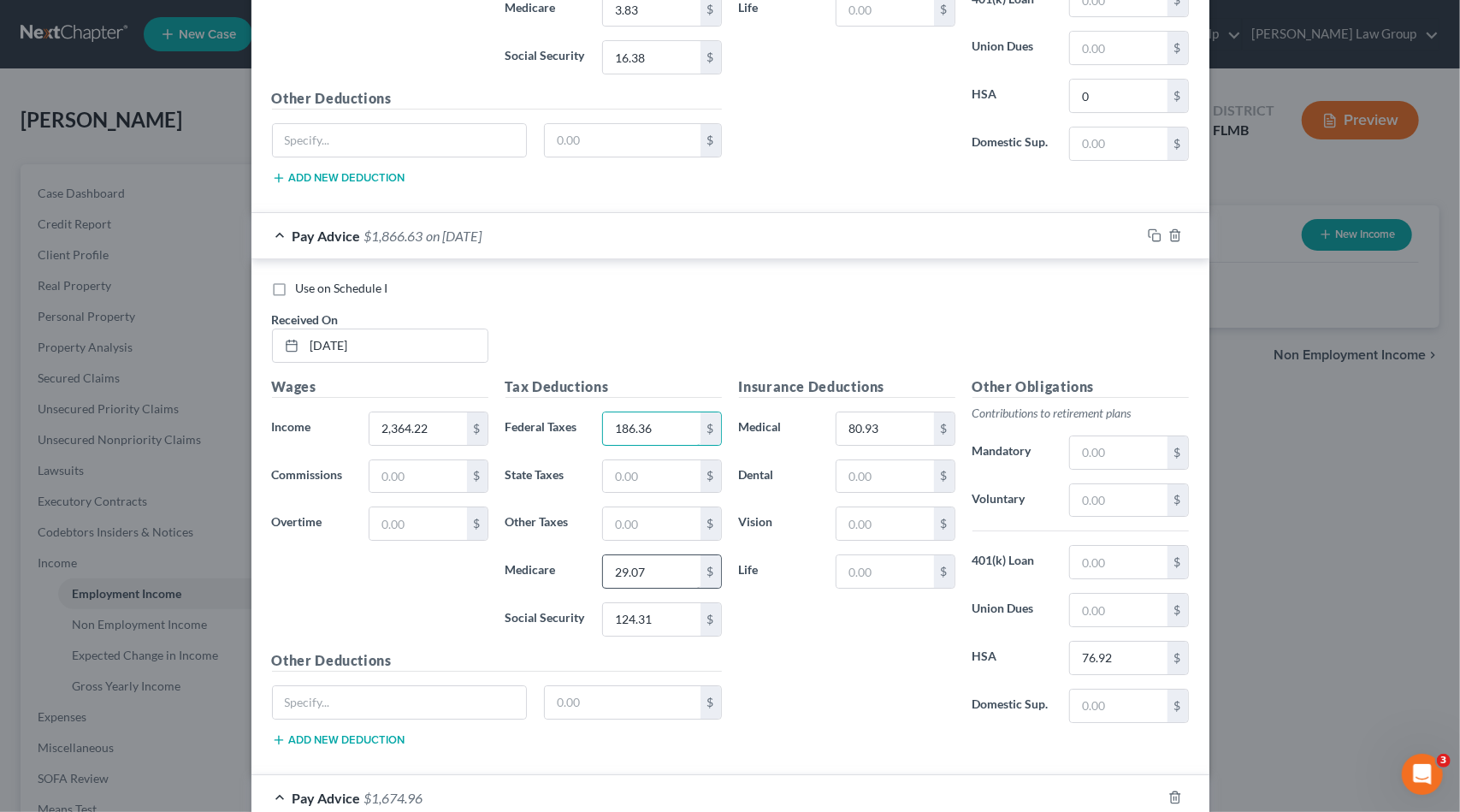
type input "186.36"
click at [655, 555] on input "29.07" at bounding box center [651, 571] width 97 height 33
type input "32.23"
click at [648, 603] on input "124.31" at bounding box center [651, 619] width 97 height 33
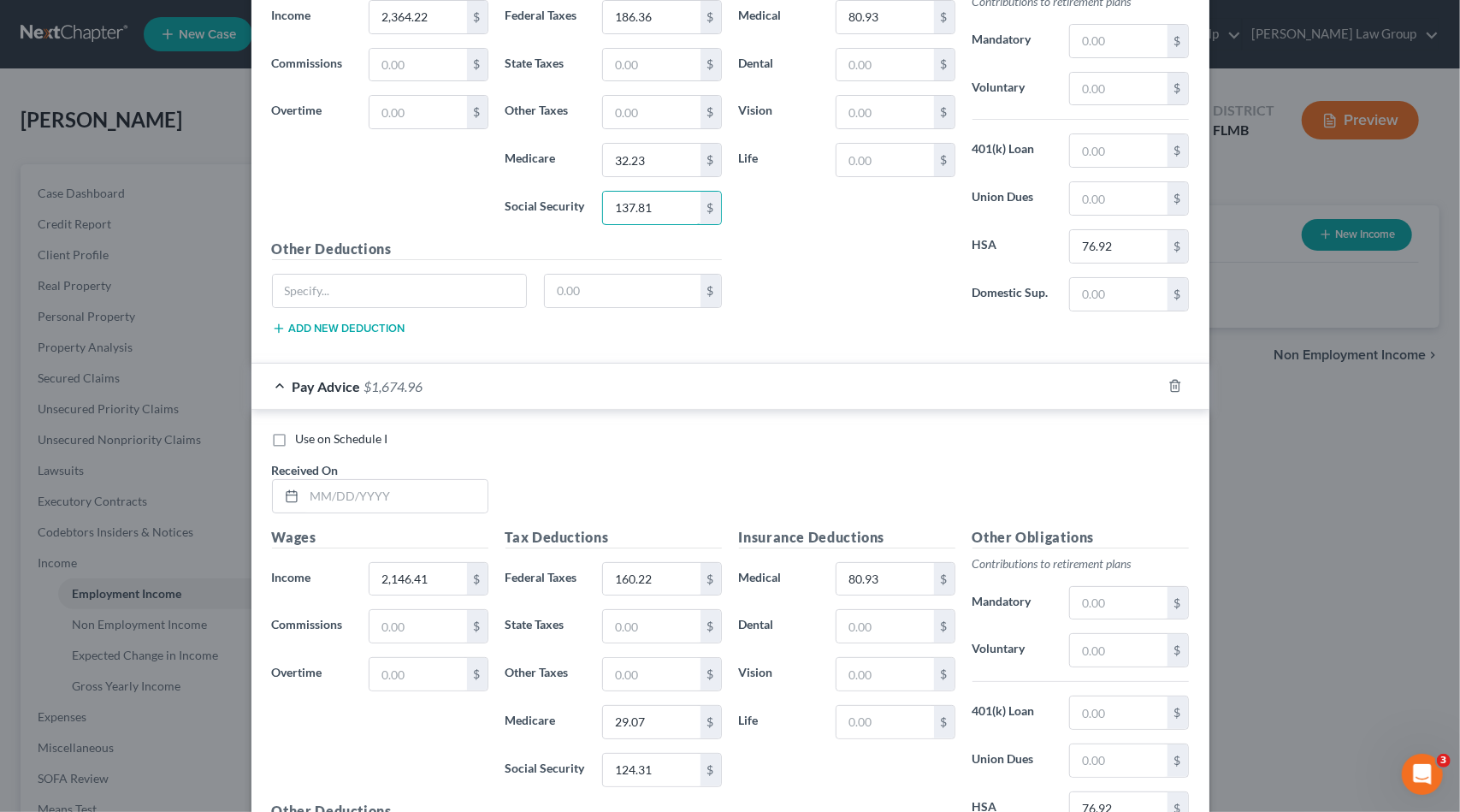
scroll to position [8707, 0]
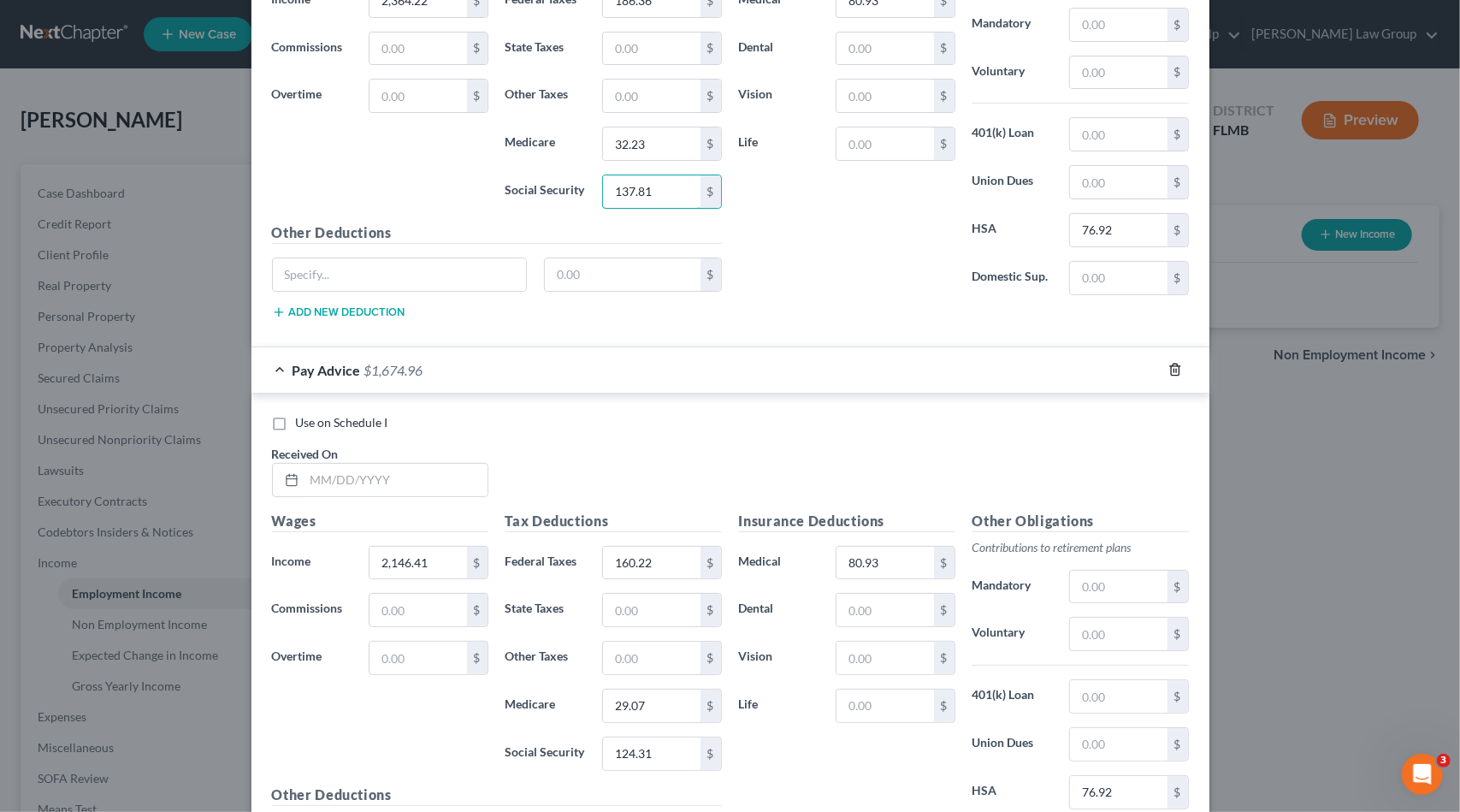
type input "137.81"
click at [1168, 362] on icon "button" at bounding box center [1175, 369] width 13 height 13
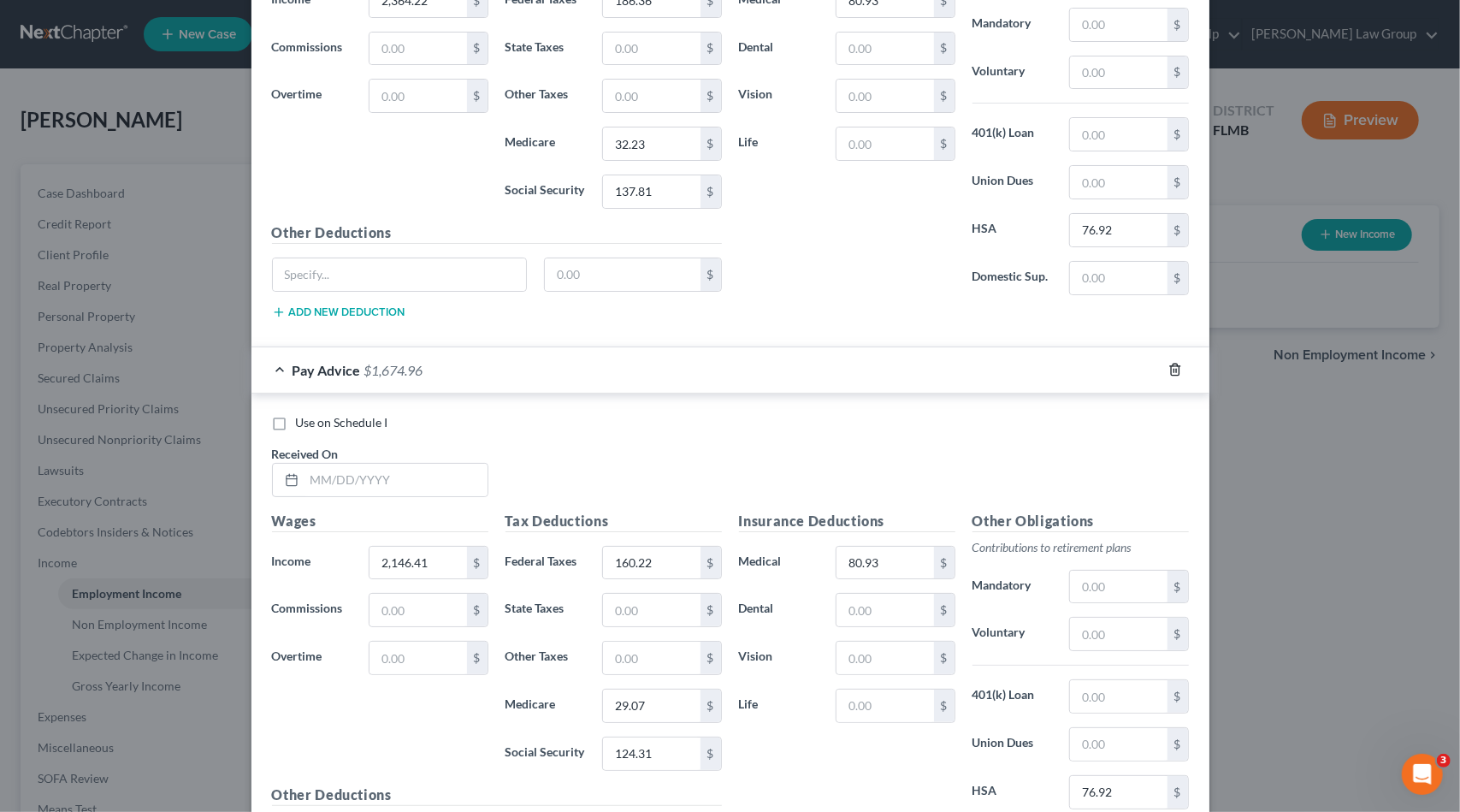
click at [1168, 362] on icon "button" at bounding box center [1175, 369] width 13 height 13
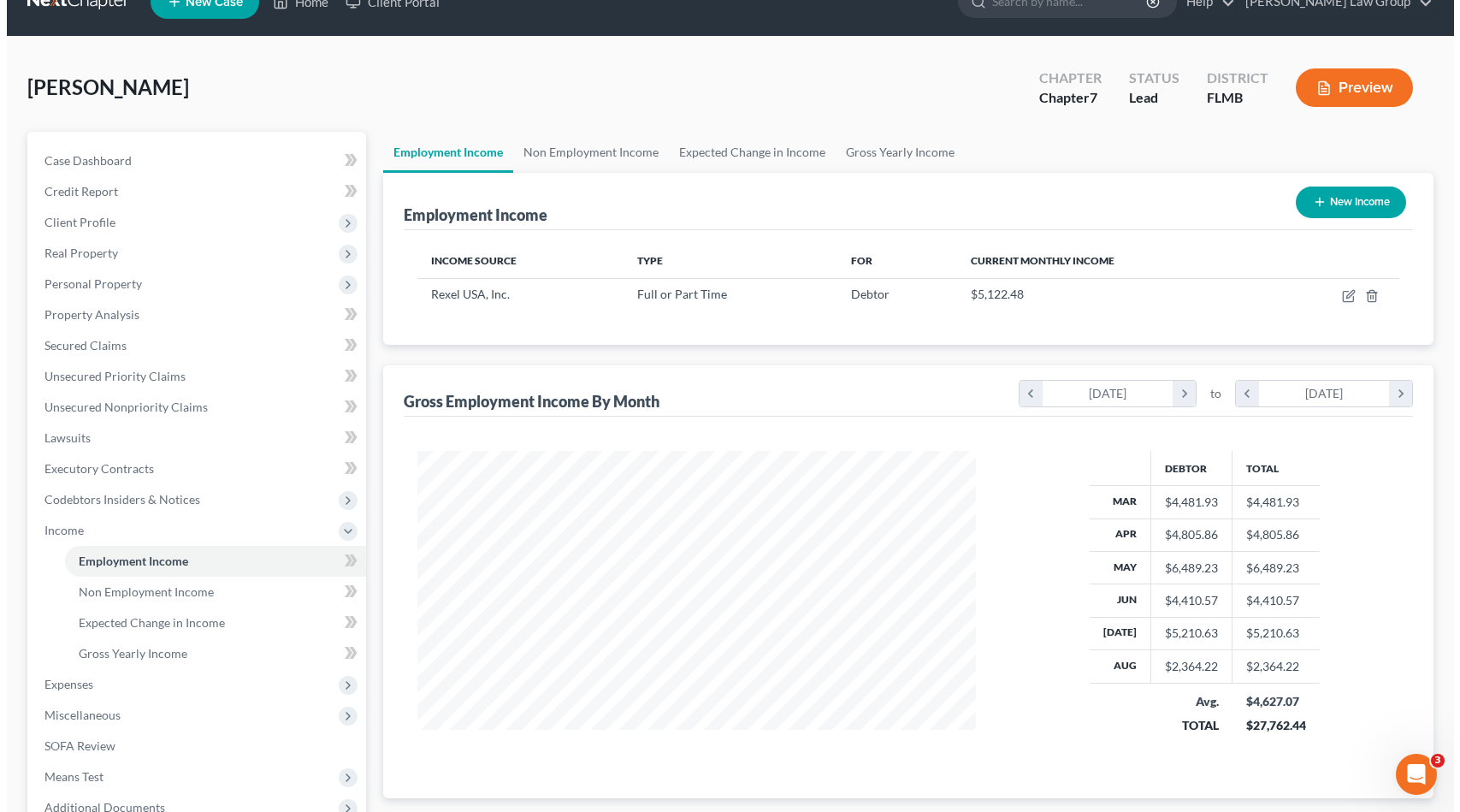
scroll to position [171, 0]
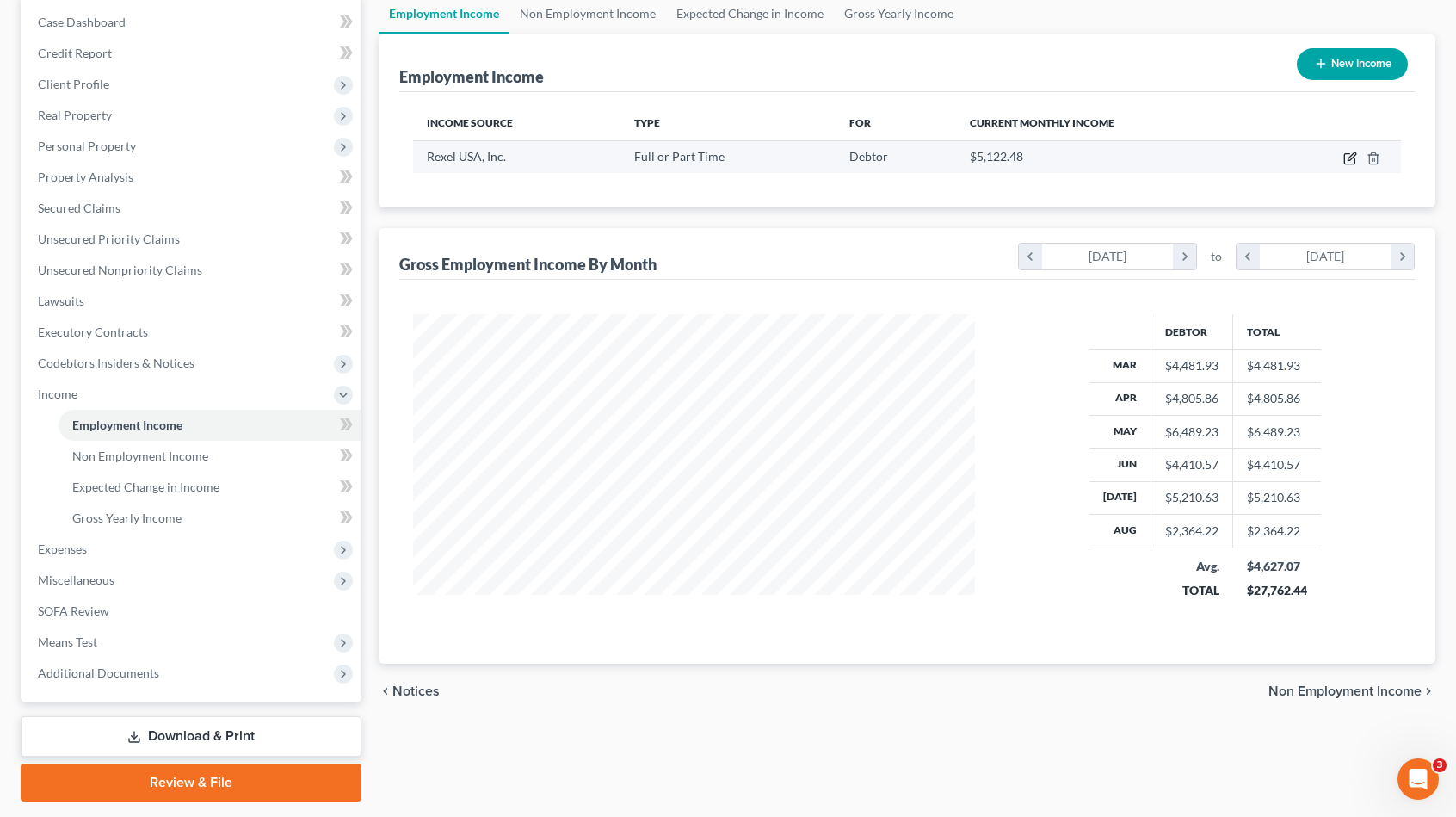
click at [1354, 156] on icon "button" at bounding box center [1350, 158] width 13 height 13
select select "0"
select select "45"
select select "2"
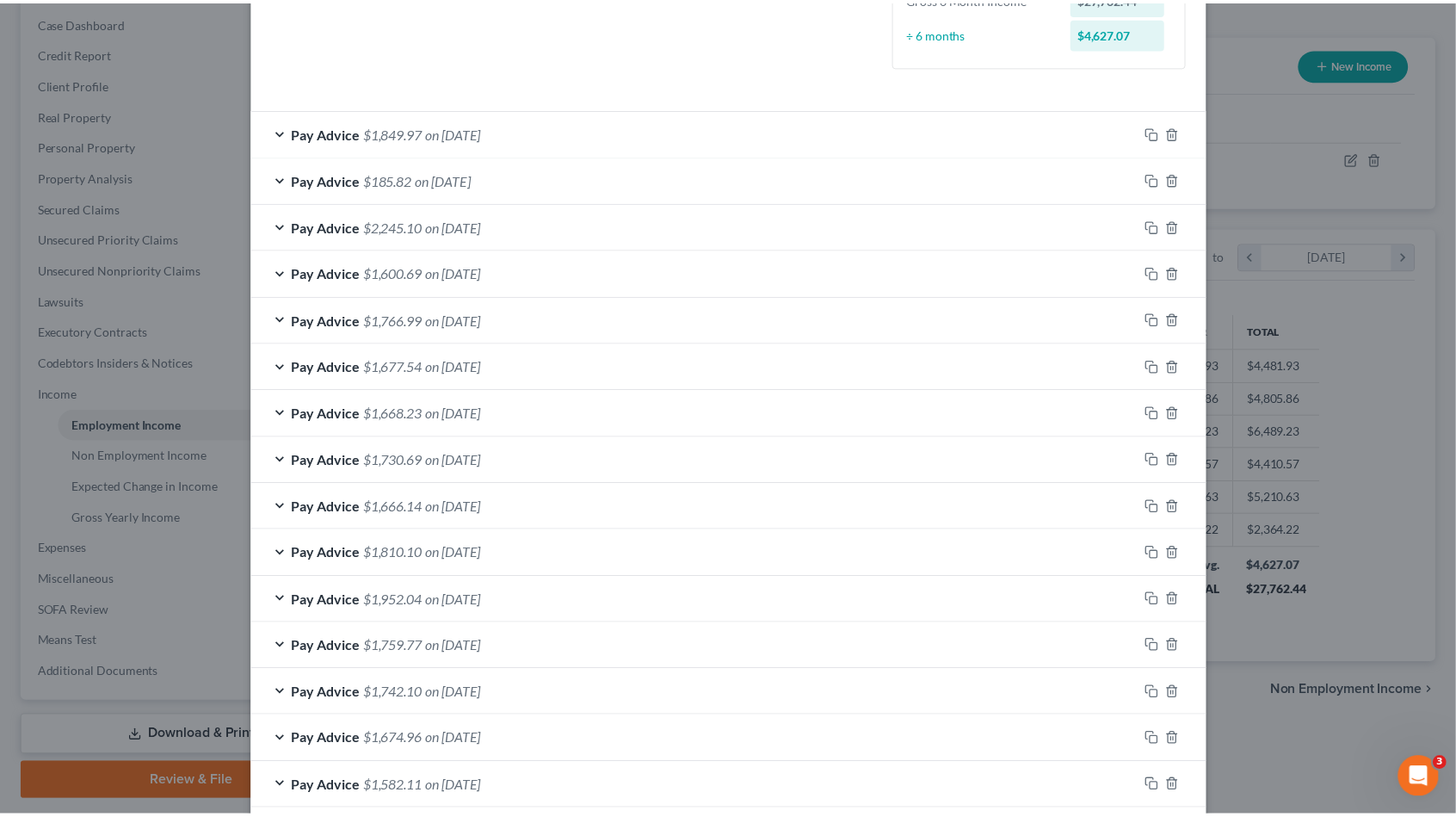
scroll to position [3, 0]
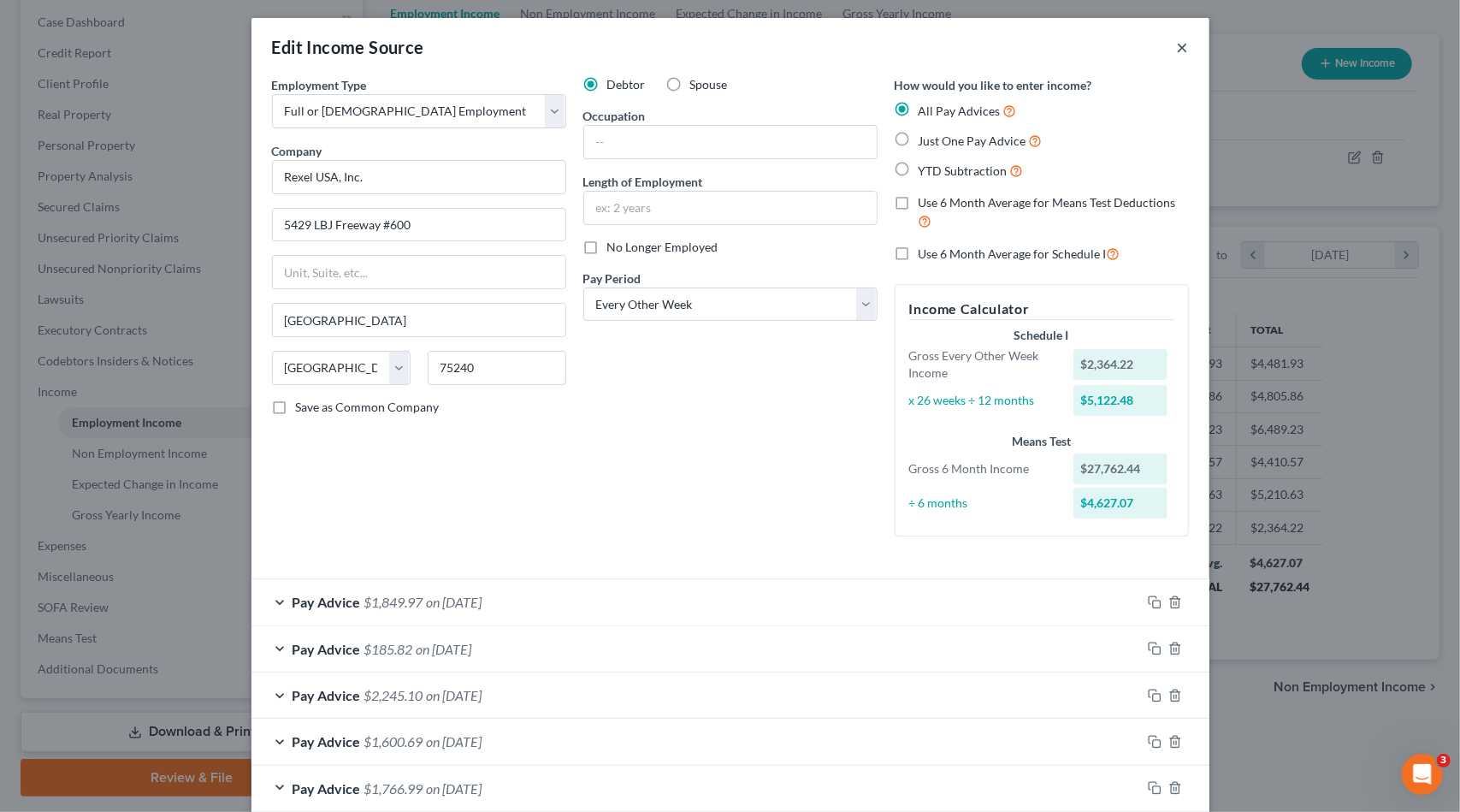
click at [1177, 47] on button "×" at bounding box center [1183, 46] width 12 height 20
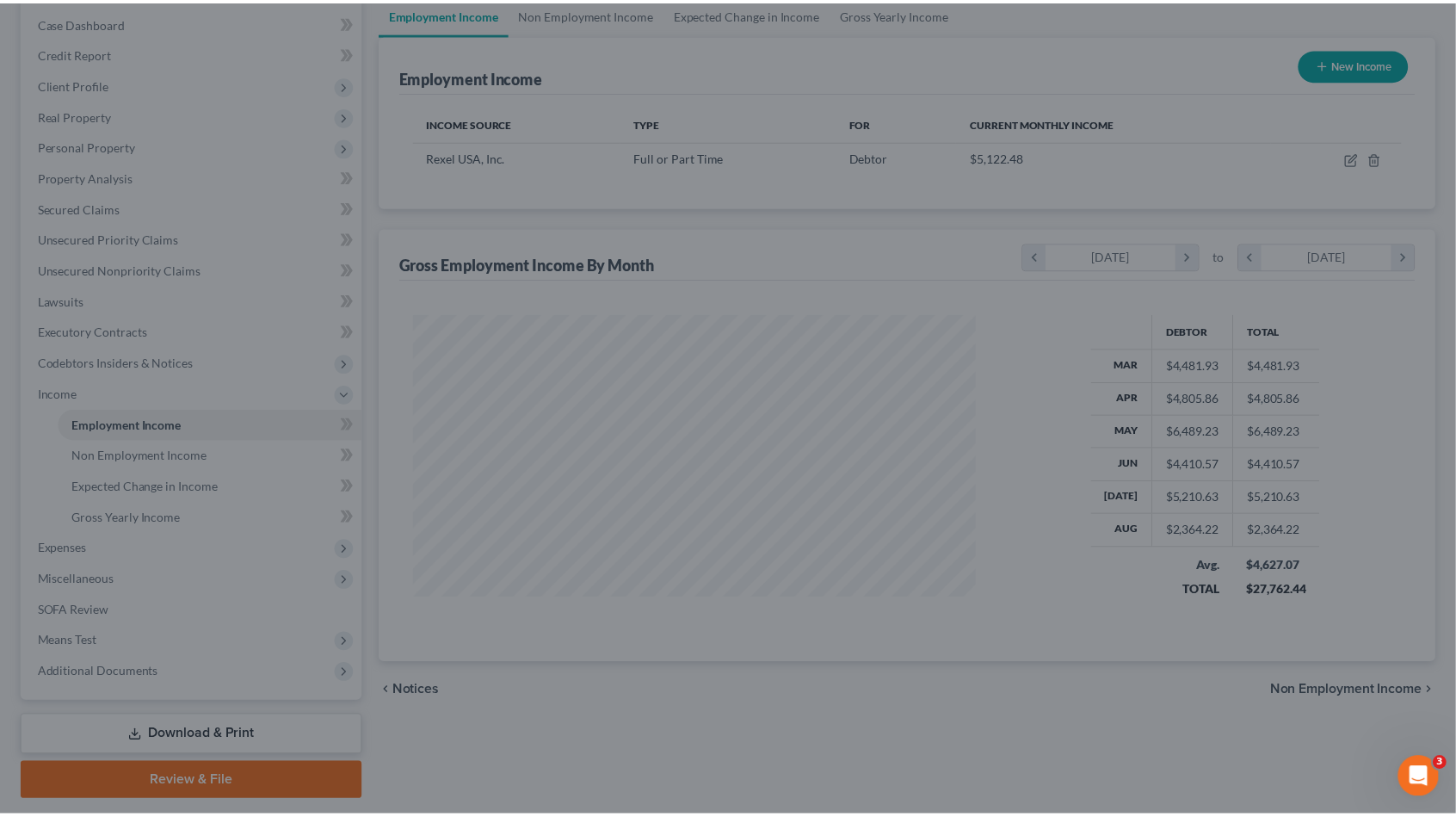
scroll to position [860205, 859930]
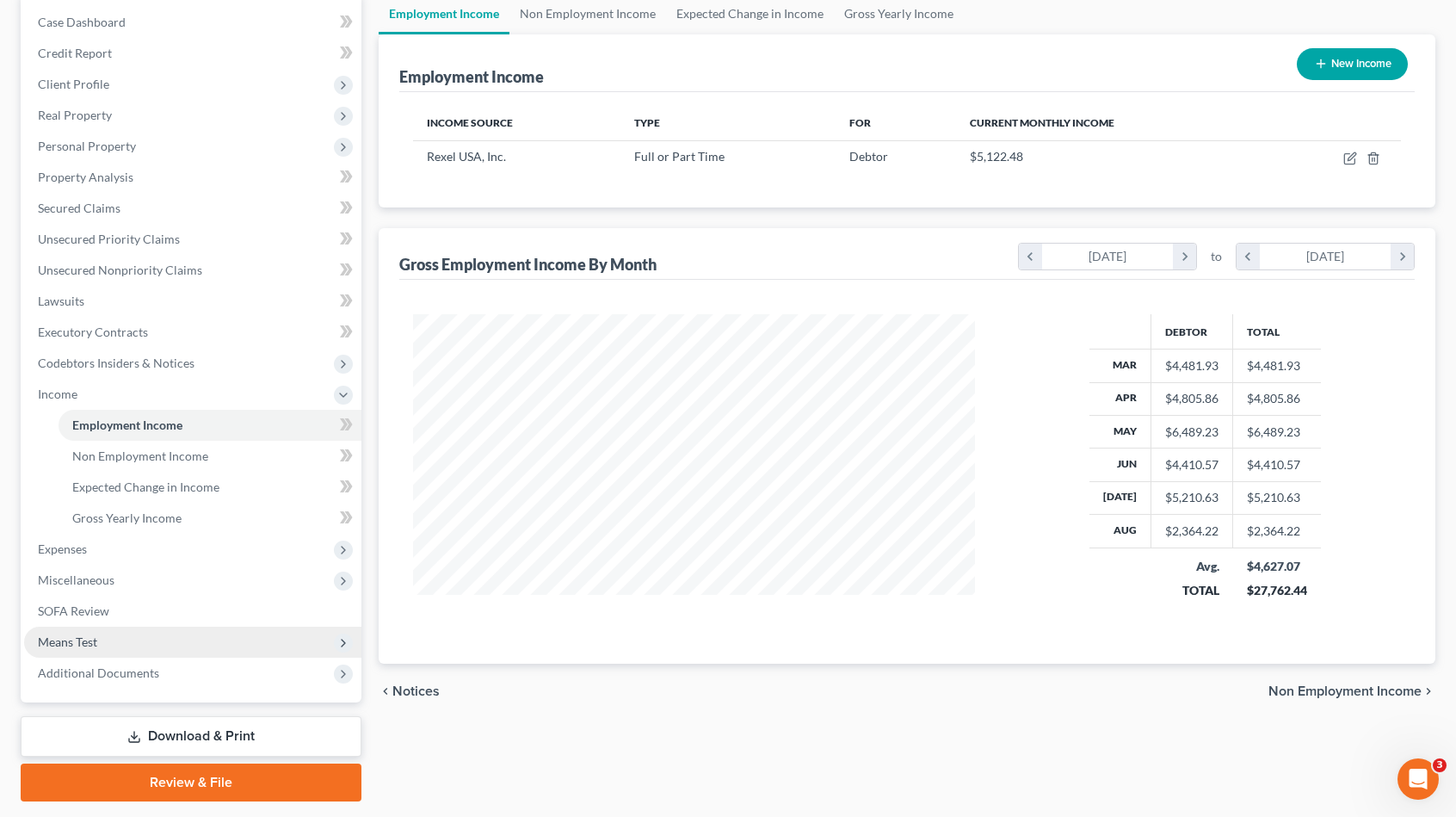
click at [144, 651] on span "Means Test" at bounding box center [192, 642] width 338 height 31
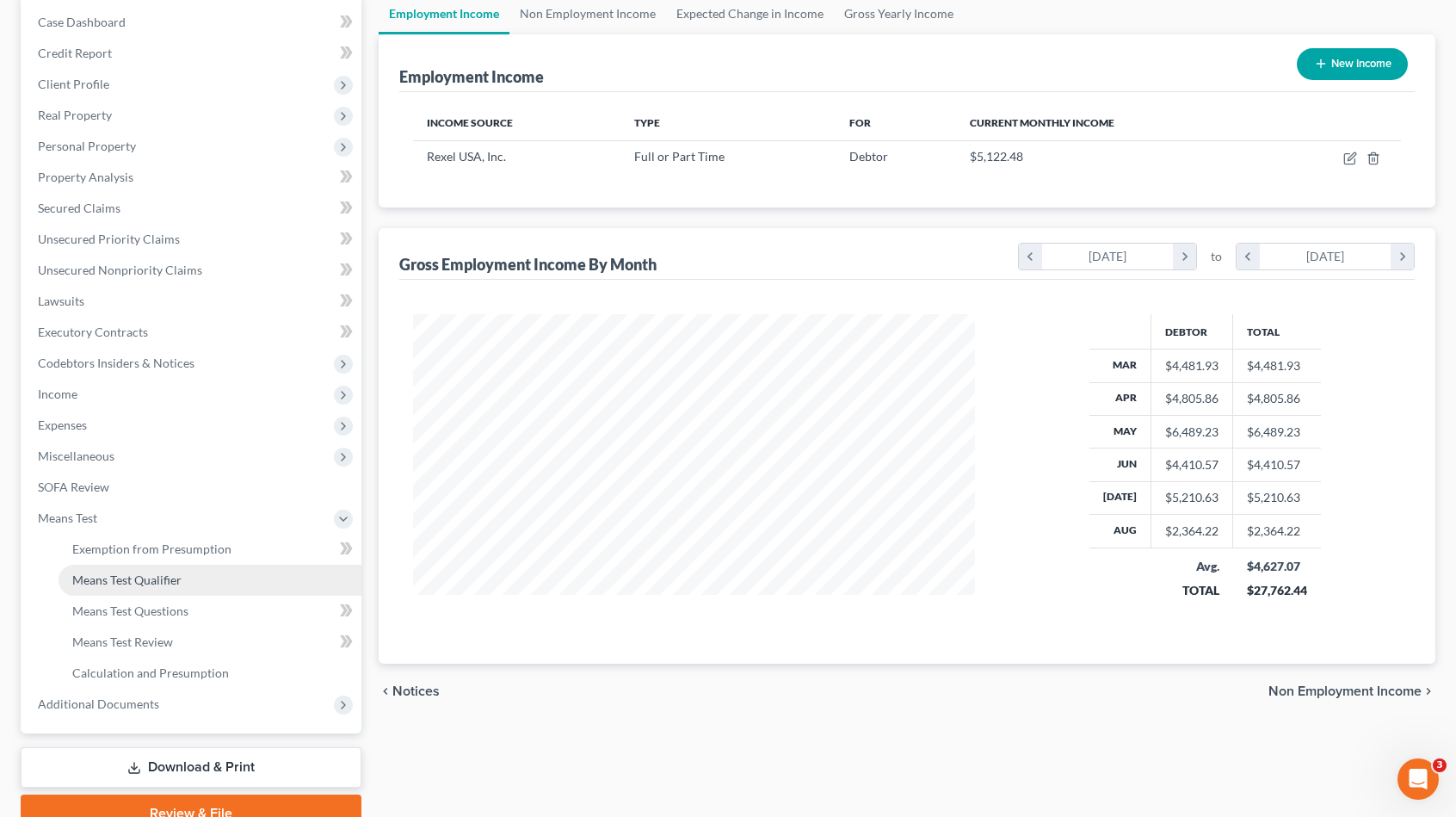
click at [211, 577] on link "Means Test Qualifier" at bounding box center [210, 580] width 303 height 31
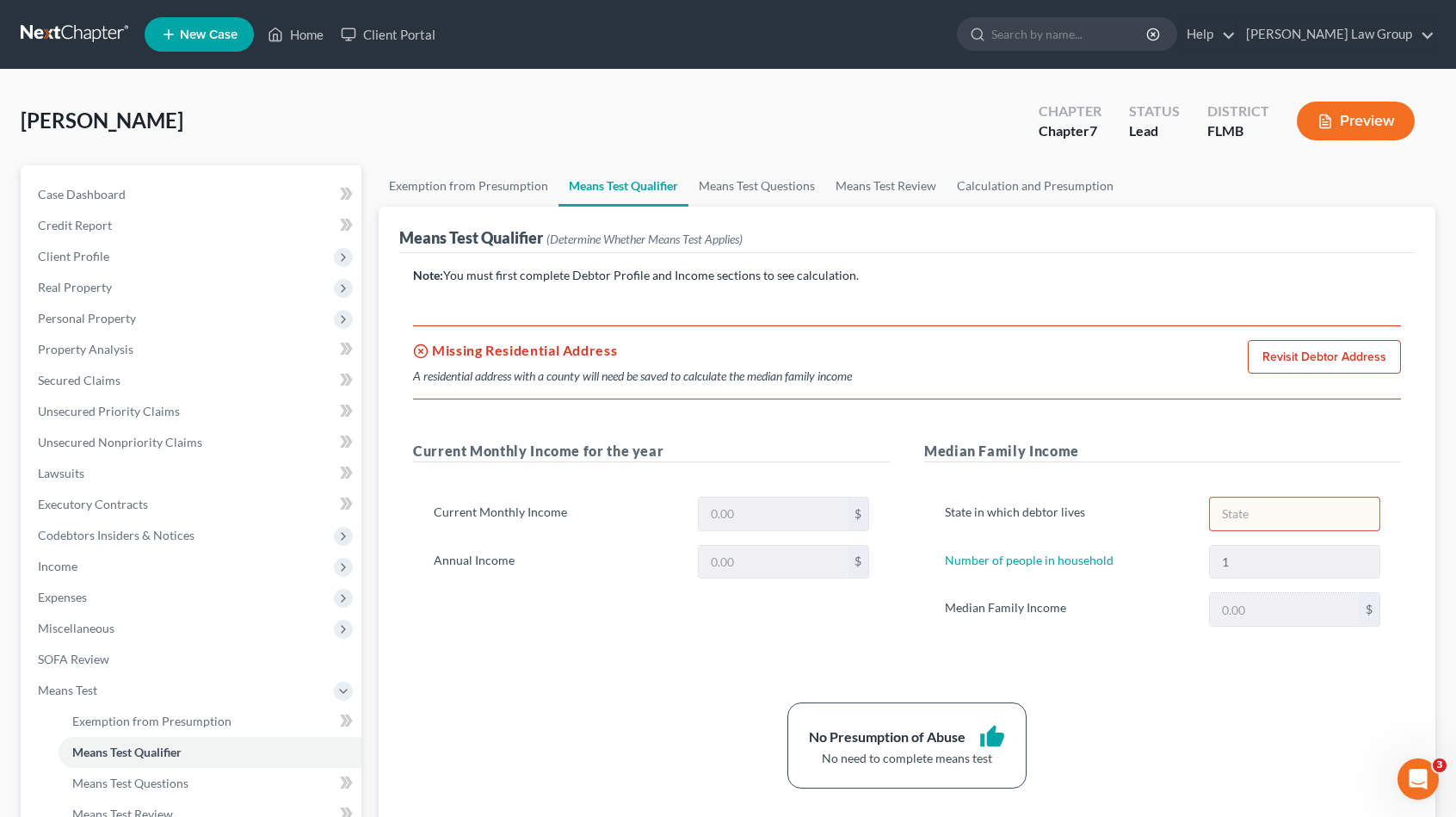
click at [1282, 358] on link "Revisit Debtor Address" at bounding box center [1324, 357] width 153 height 35
select select "0"
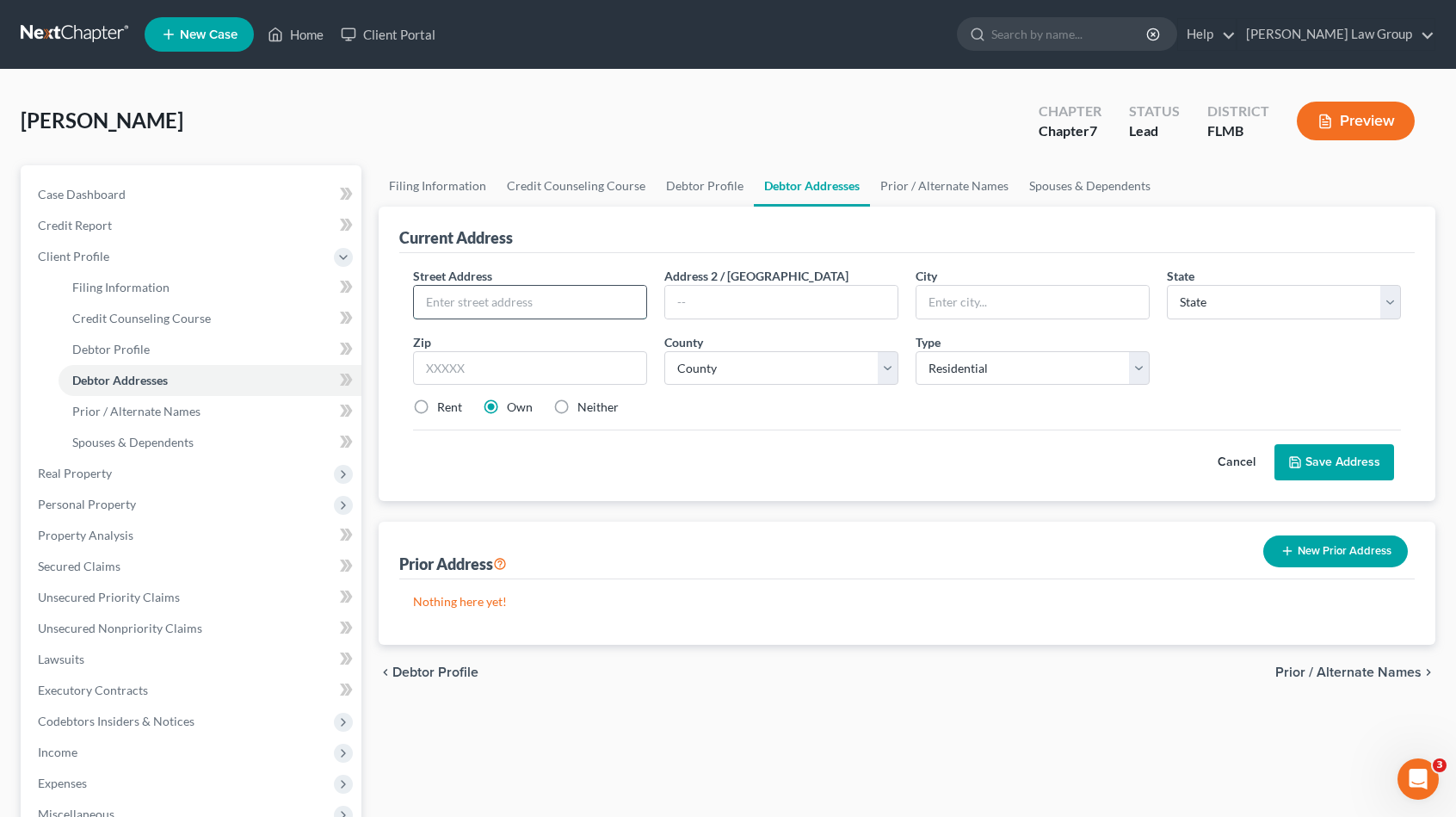
click at [467, 308] on input "text" at bounding box center [529, 302] width 232 height 33
type input "[STREET_ADDRESS]"
type input "33905"
type input "[GEOGRAPHIC_DATA][PERSON_NAME]"
select select "9"
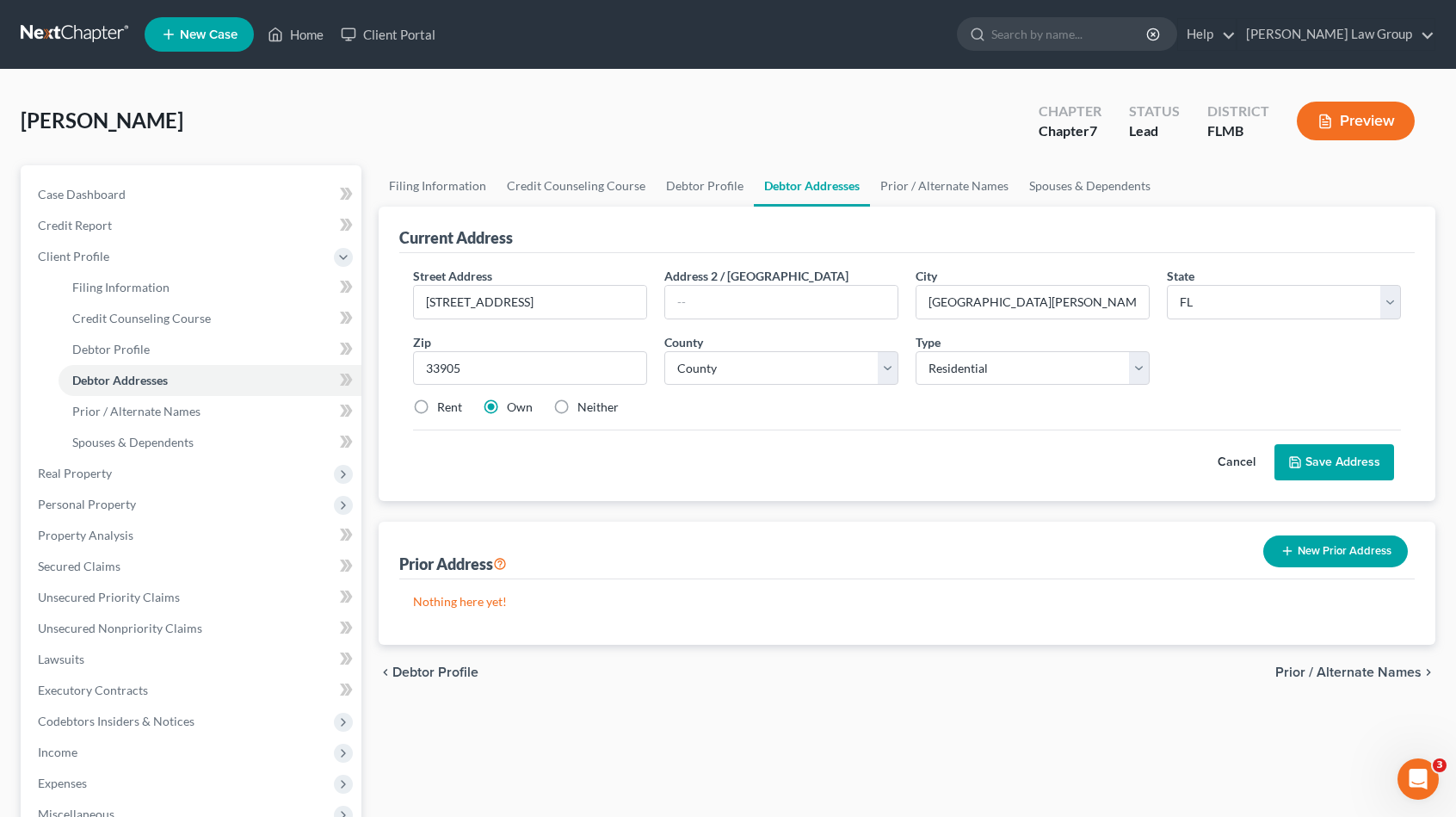
click at [437, 407] on label "Rent" at bounding box center [449, 407] width 25 height 17
click at [444, 407] on input "Rent" at bounding box center [449, 404] width 12 height 12
radio input "true"
click at [742, 375] on select "County [GEOGRAPHIC_DATA] [GEOGRAPHIC_DATA] [GEOGRAPHIC_DATA] [GEOGRAPHIC_DATA] …" at bounding box center [780, 369] width 234 height 35
select select "34"
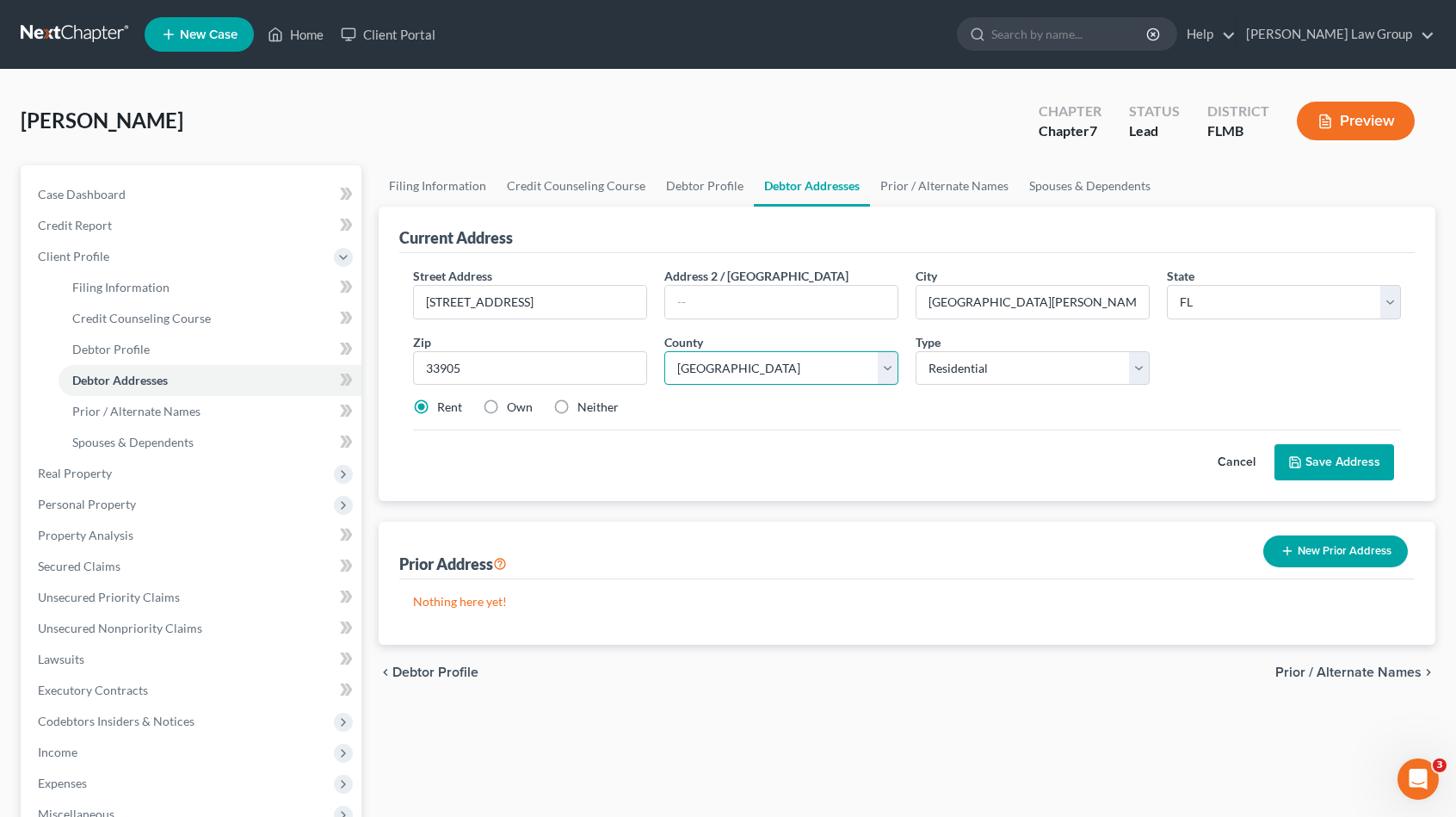
click at [664, 351] on select "County [GEOGRAPHIC_DATA] [GEOGRAPHIC_DATA] [GEOGRAPHIC_DATA] [GEOGRAPHIC_DATA] …" at bounding box center [780, 369] width 234 height 35
click at [1368, 459] on button "Save Address" at bounding box center [1334, 462] width 119 height 37
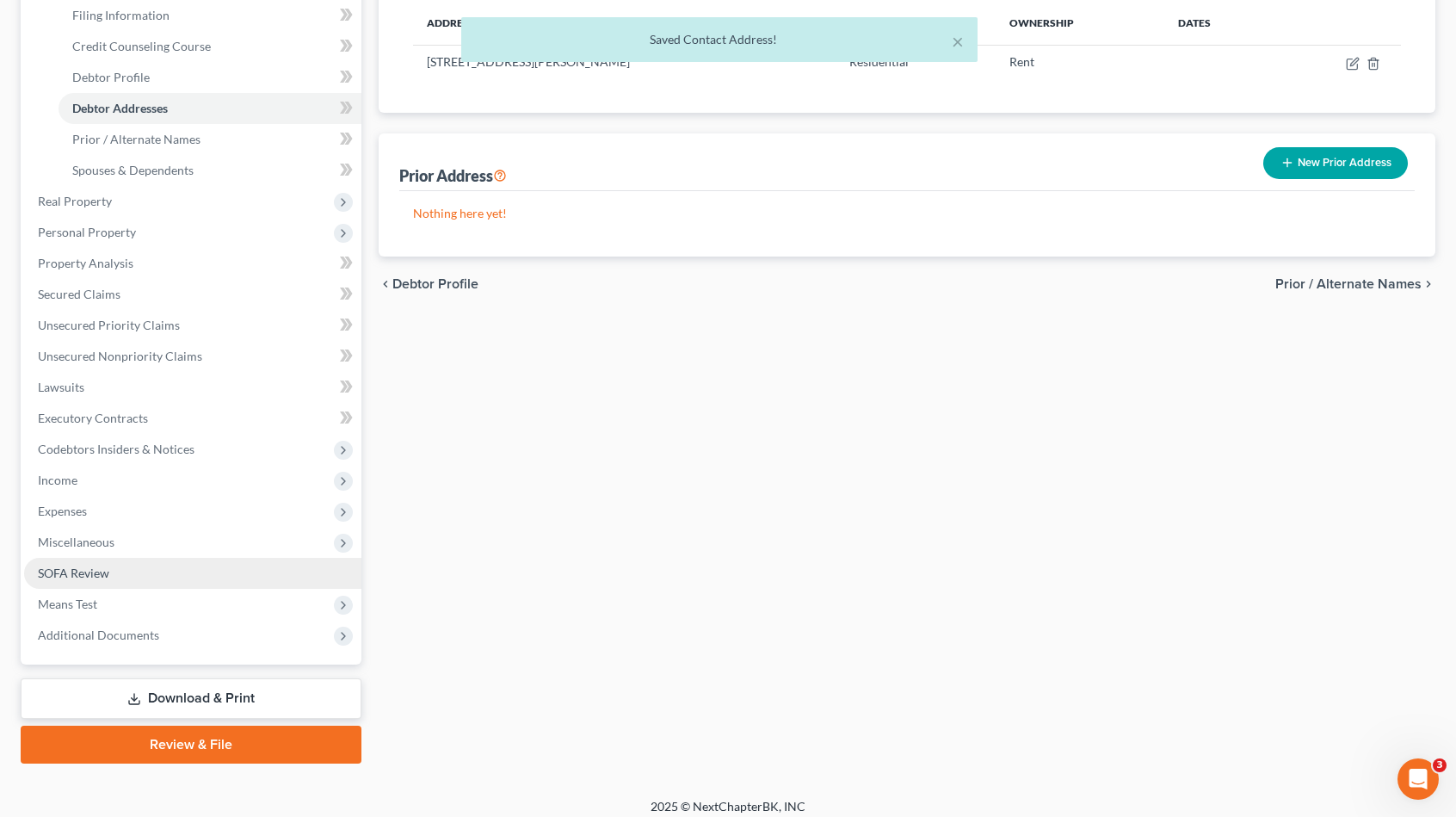
scroll to position [281, 0]
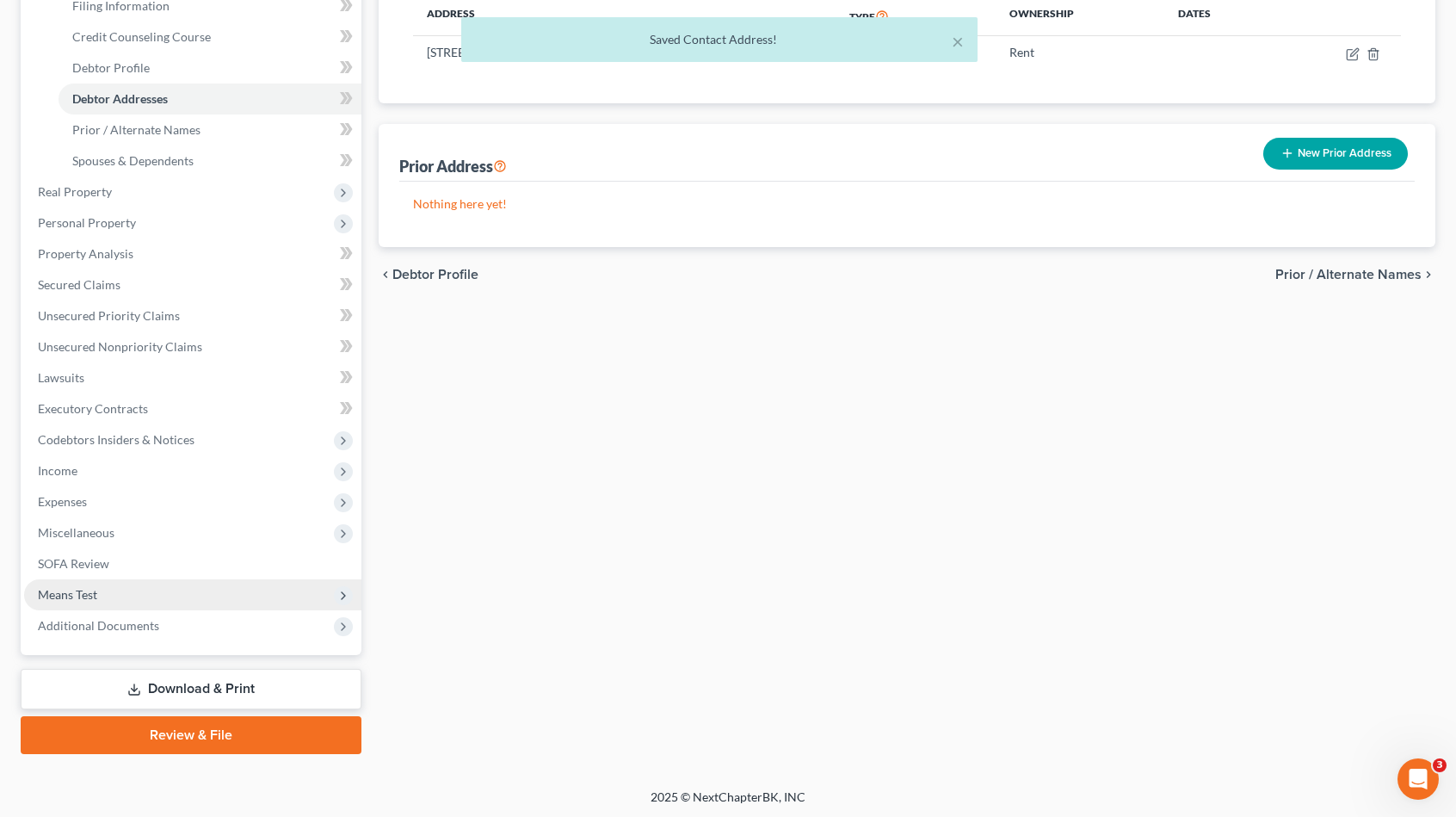
click at [155, 599] on span "Means Test" at bounding box center [192, 595] width 338 height 31
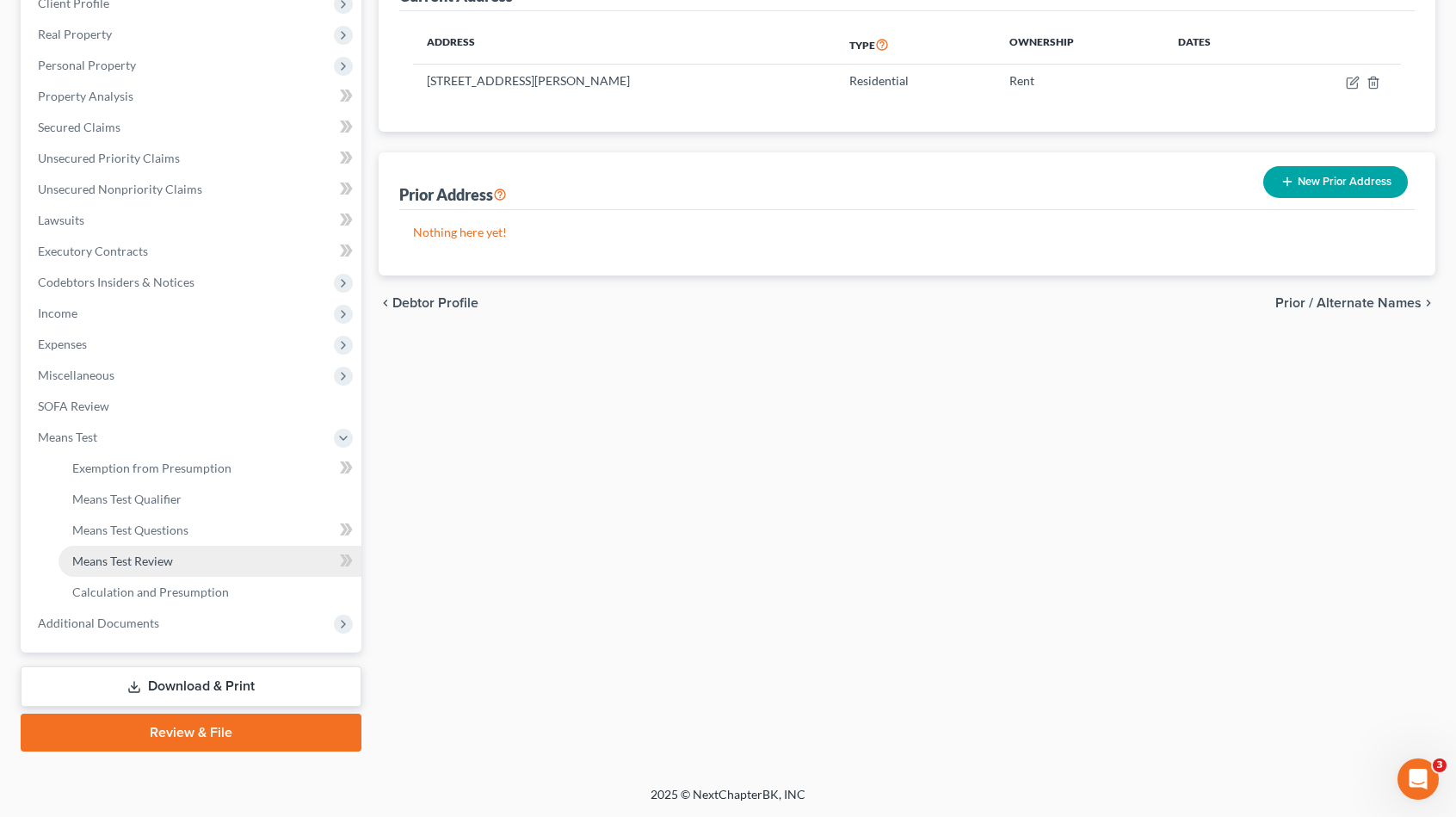
scroll to position [250, 0]
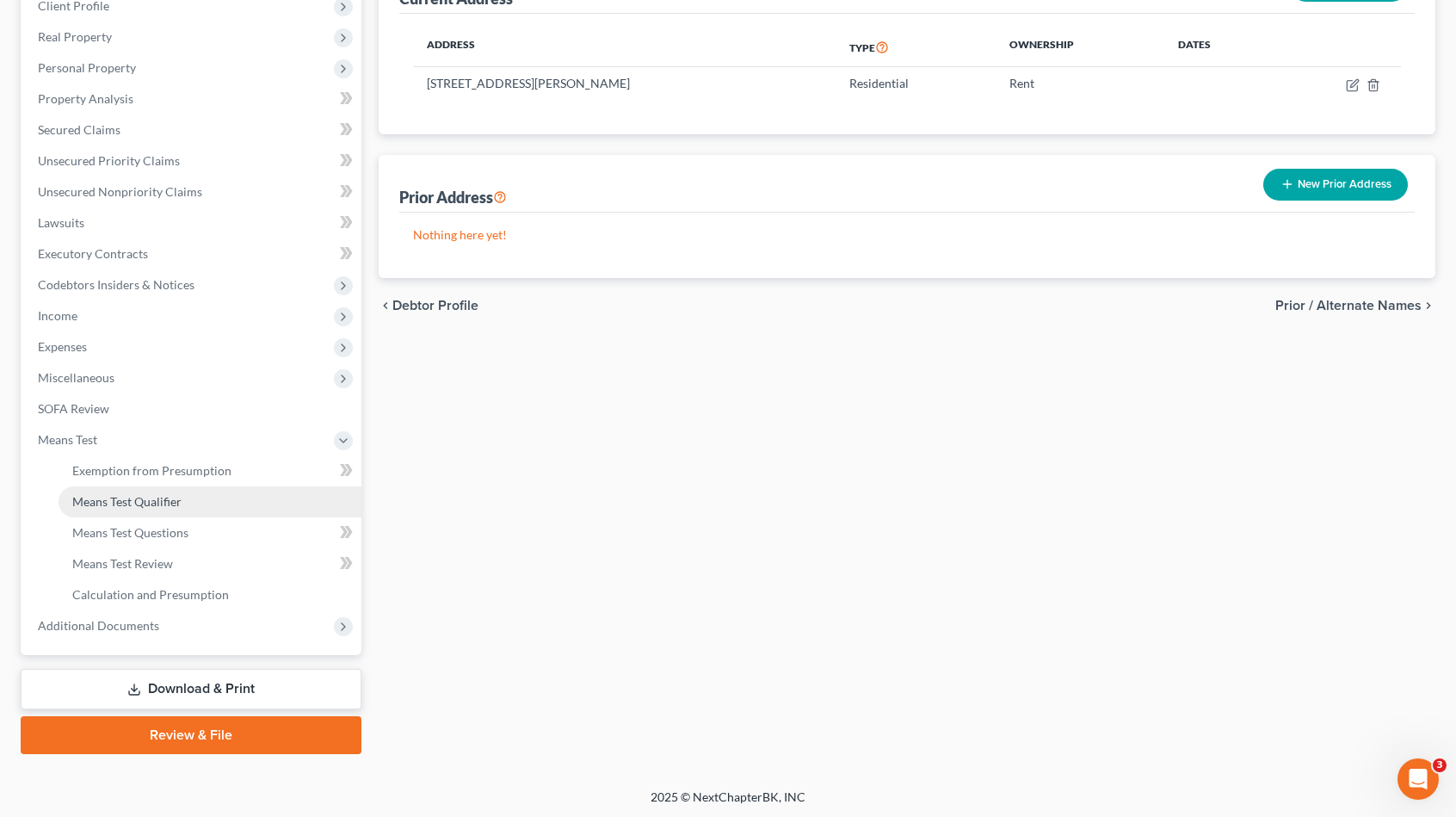
click at [194, 496] on link "Means Test Qualifier" at bounding box center [210, 501] width 303 height 31
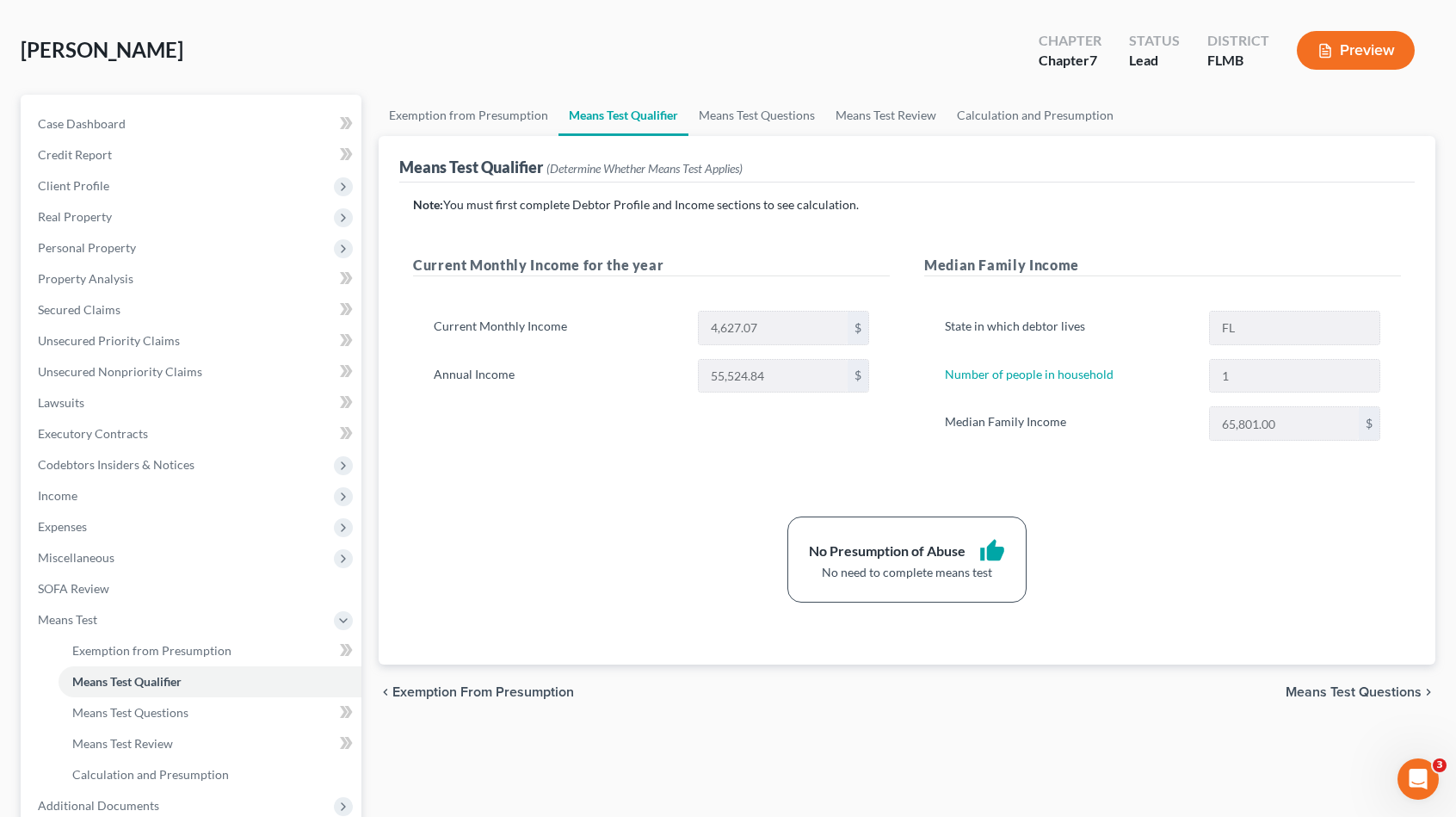
scroll to position [250, 0]
